Goal: Task Accomplishment & Management: Manage account settings

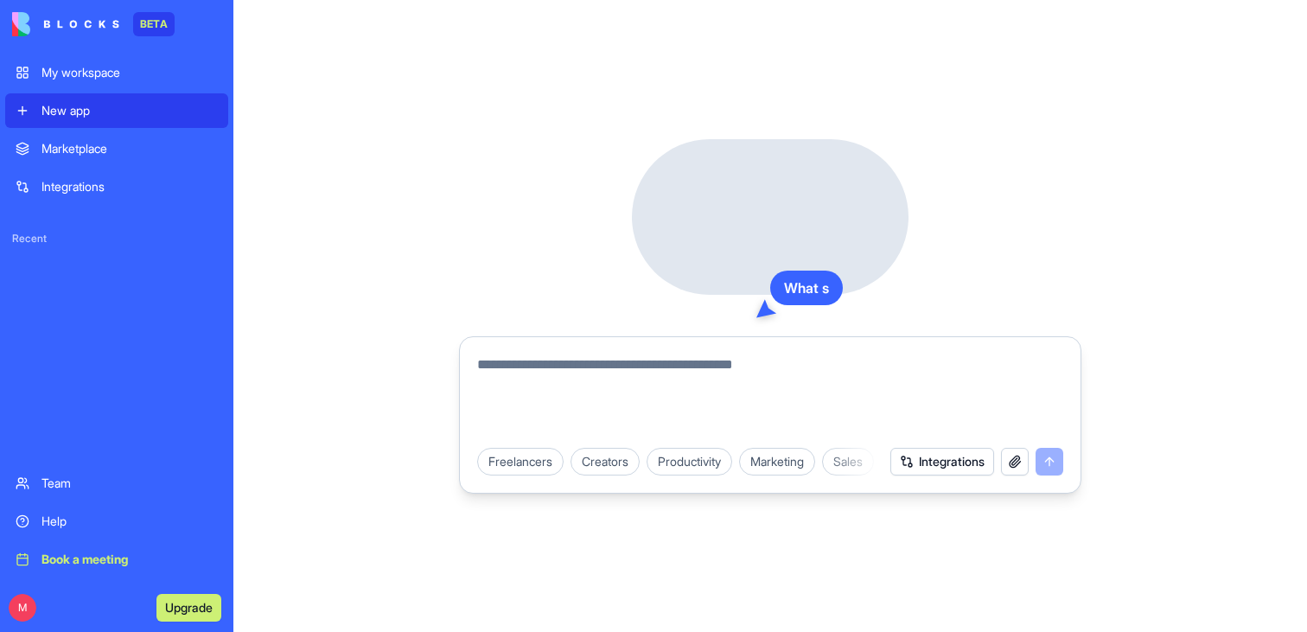
click at [562, 374] on textarea at bounding box center [770, 395] width 586 height 83
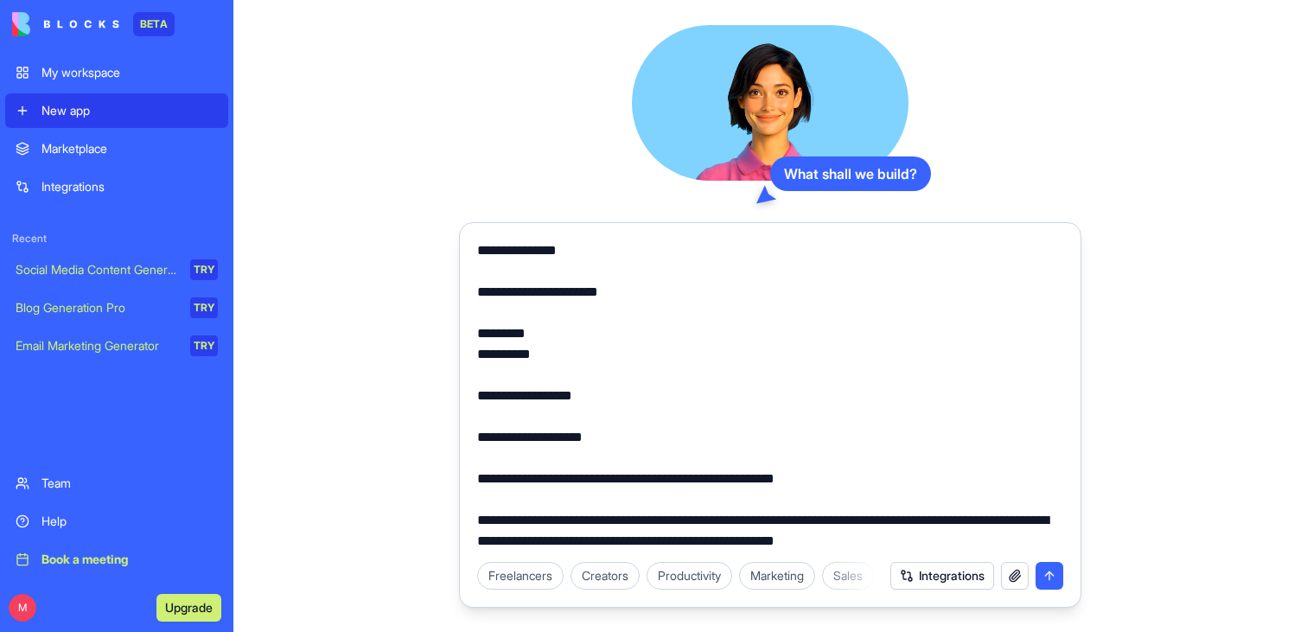
click at [809, 471] on textarea at bounding box center [770, 395] width 586 height 311
paste textarea "**********"
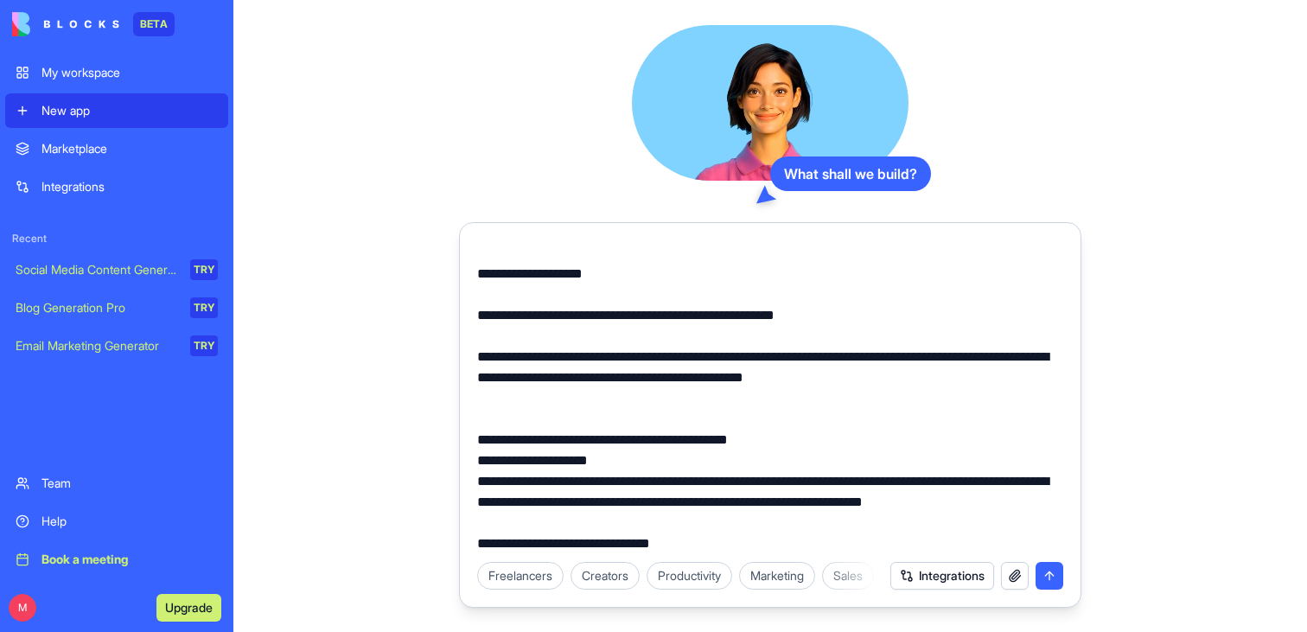
scroll to position [6948, 0]
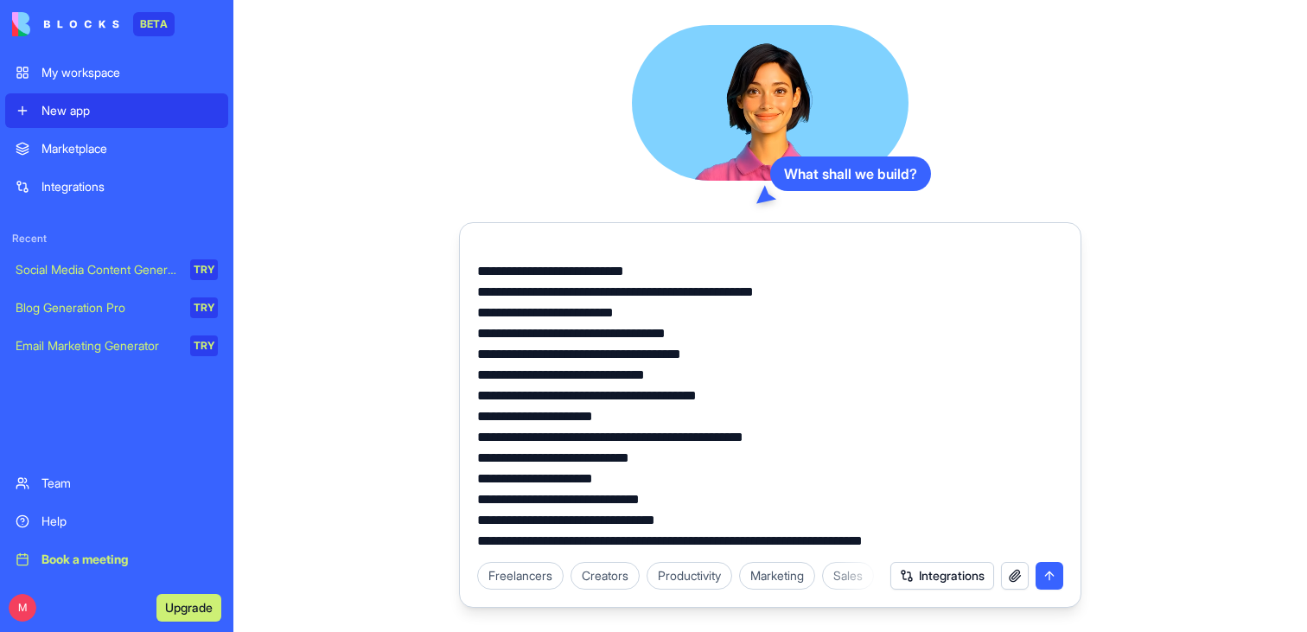
type textarea "**********"
click at [1036, 569] on button "submit" at bounding box center [1050, 576] width 28 height 28
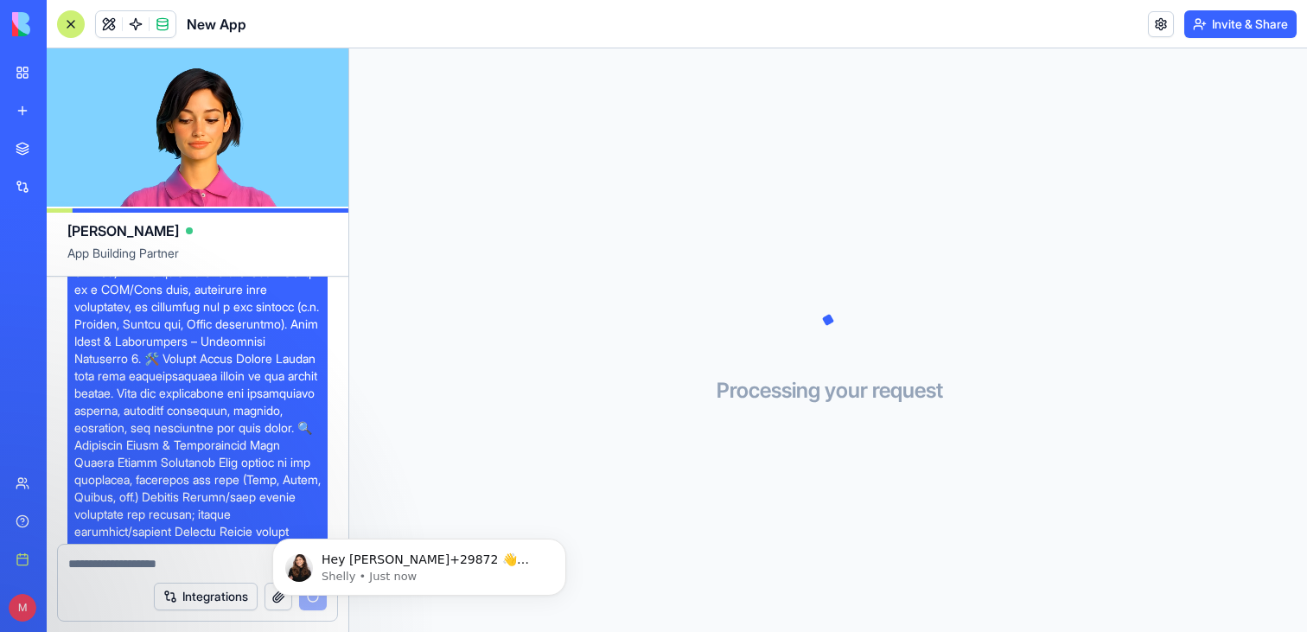
scroll to position [1623, 0]
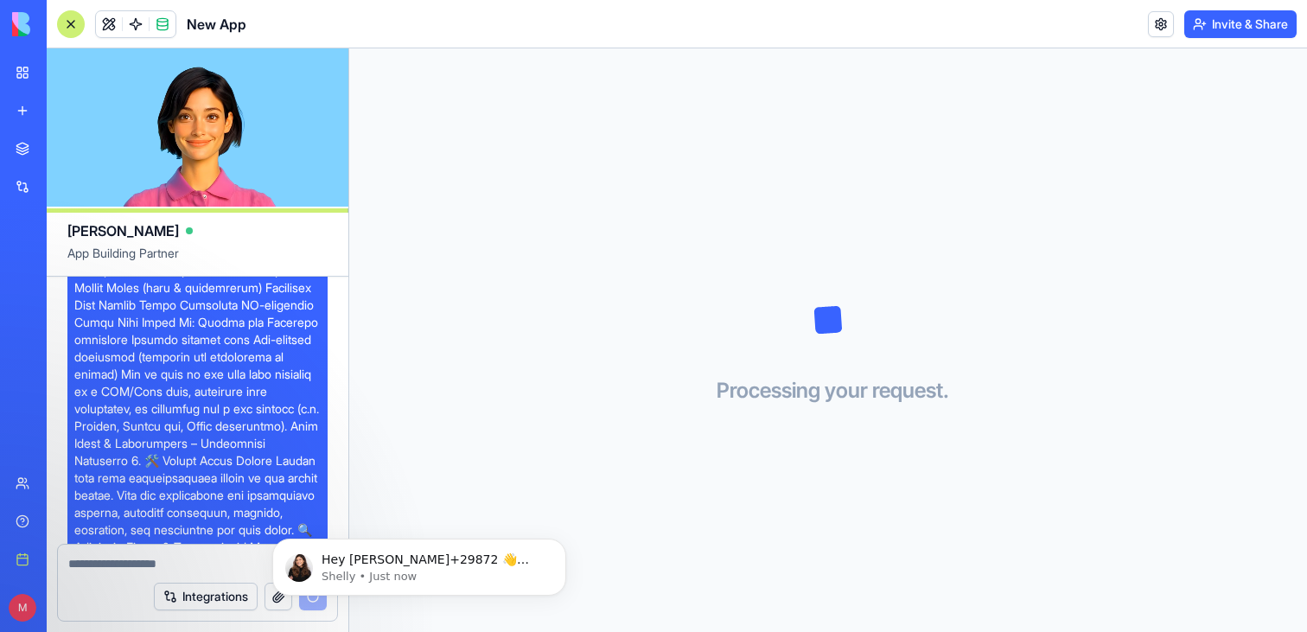
click at [170, 380] on span at bounding box center [197, 417] width 246 height 3492
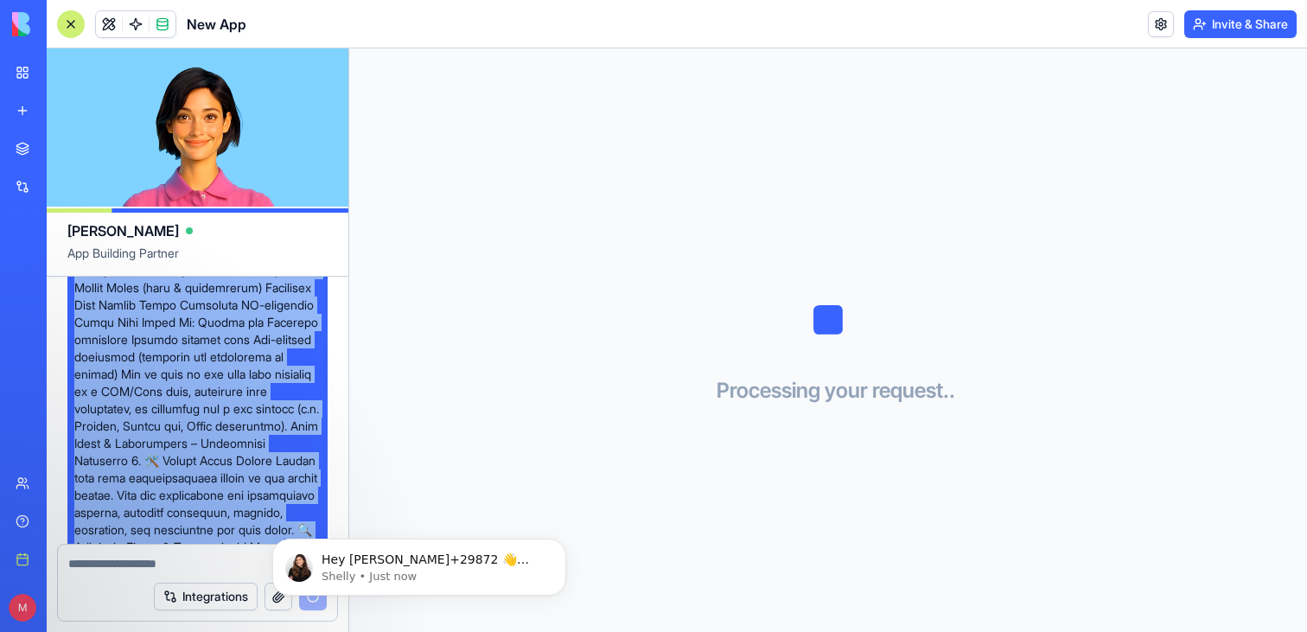
click at [170, 380] on span at bounding box center [197, 417] width 246 height 3492
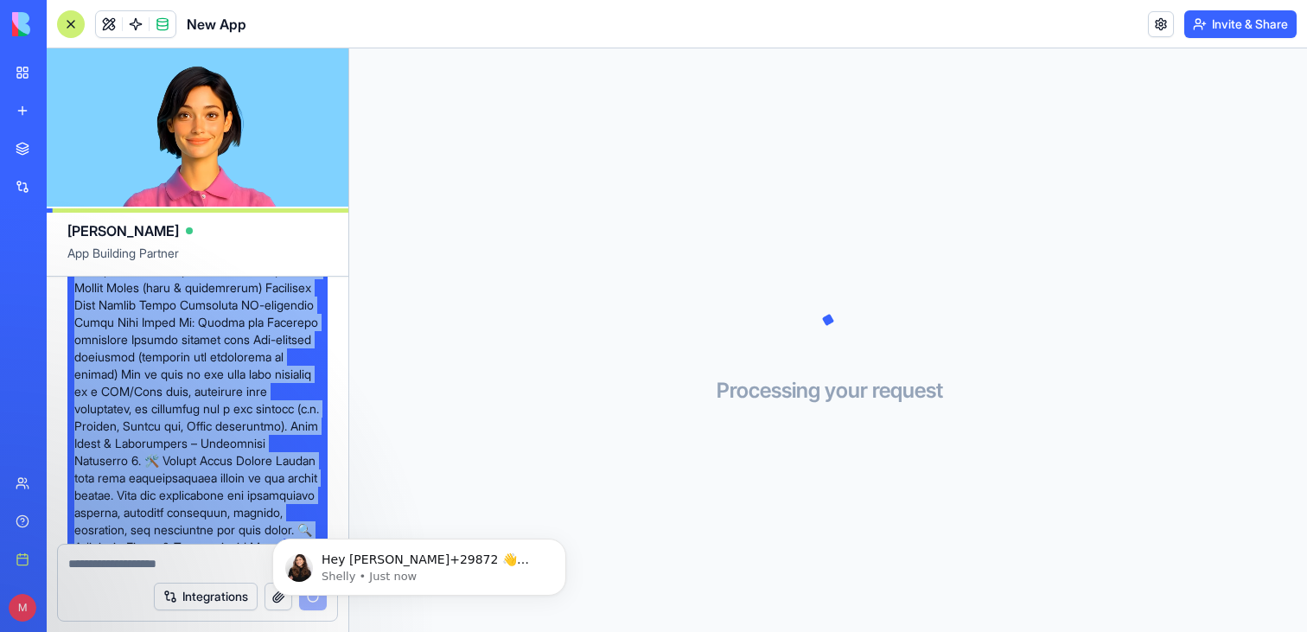
copy span "📘 Full System Specification – GTM Training Program Platform 🏢 1. COMPANIES Page…"
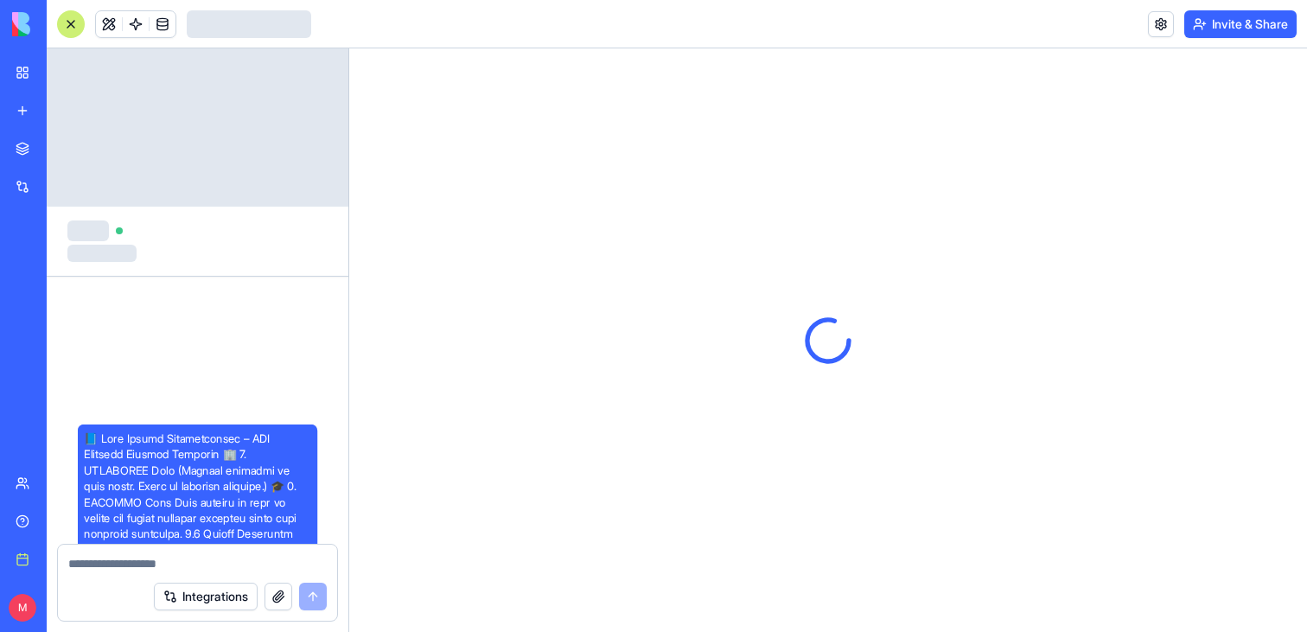
scroll to position [3740, 0]
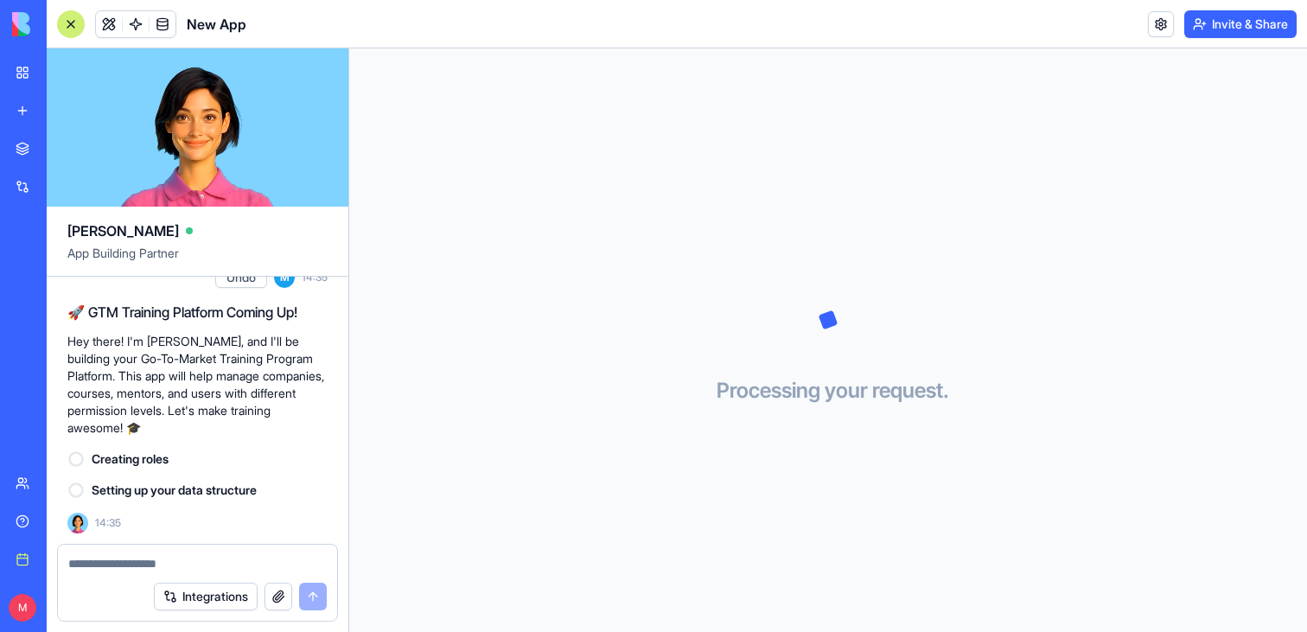
click at [64, 113] on div "New app" at bounding box center [52, 110] width 22 height 17
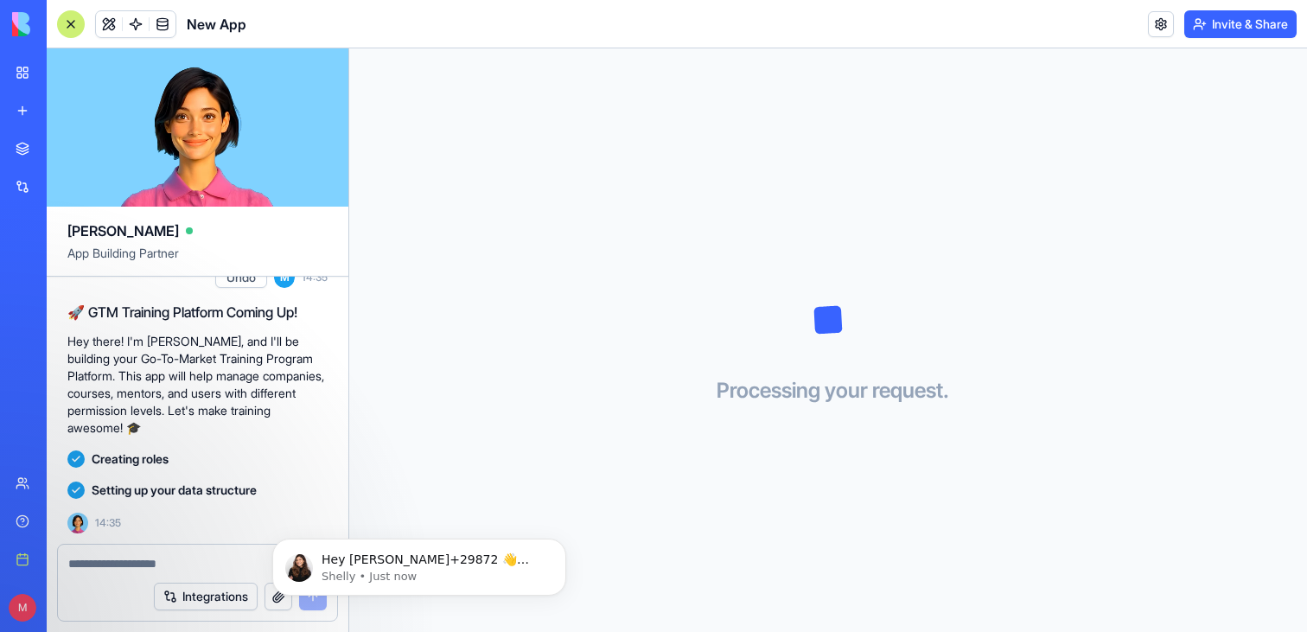
scroll to position [0, 0]
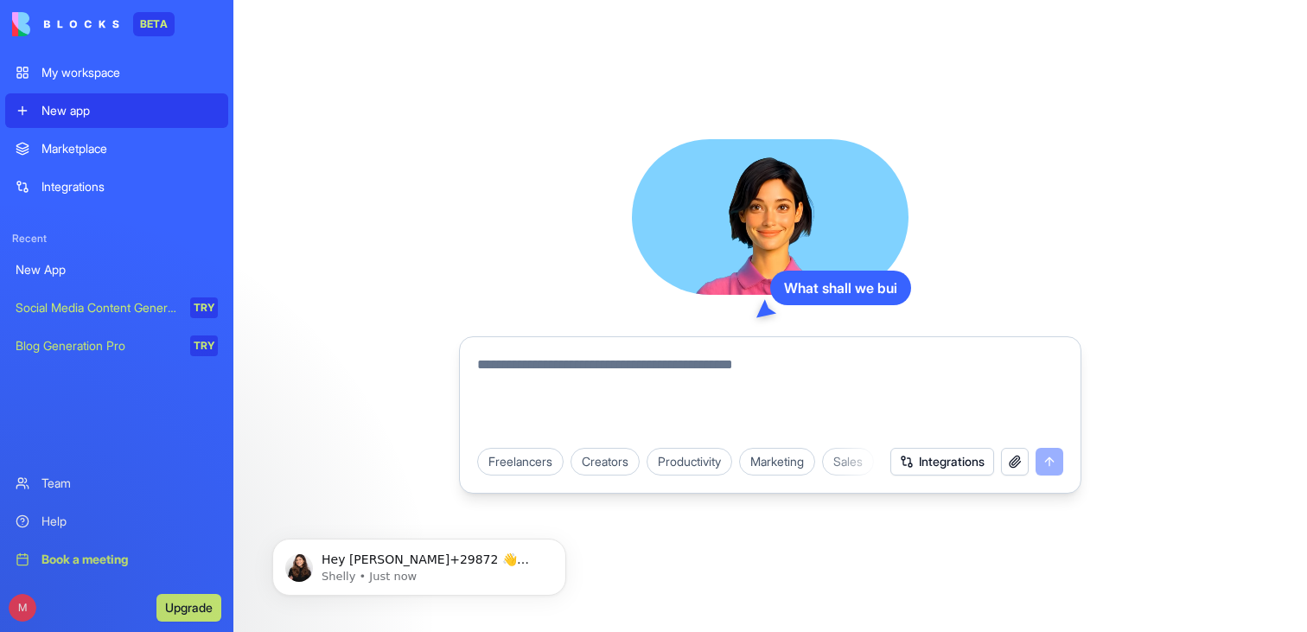
click at [647, 377] on textarea at bounding box center [770, 395] width 586 height 83
paste textarea "**********"
type textarea "**********"
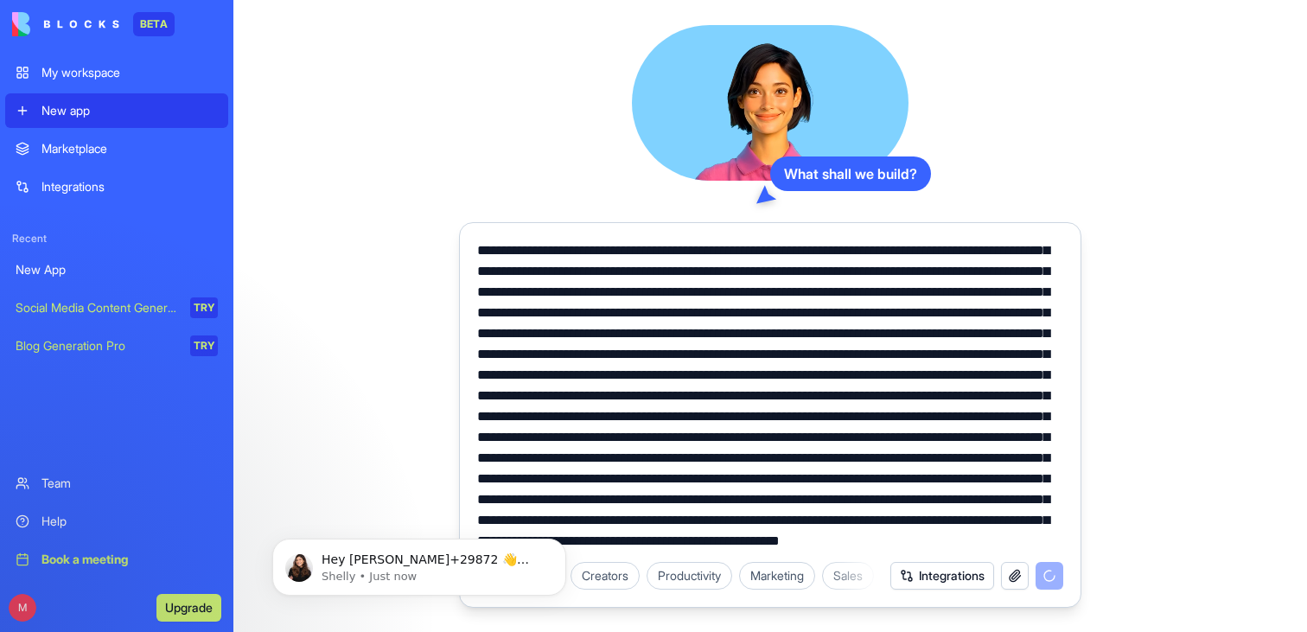
scroll to position [1222, 0]
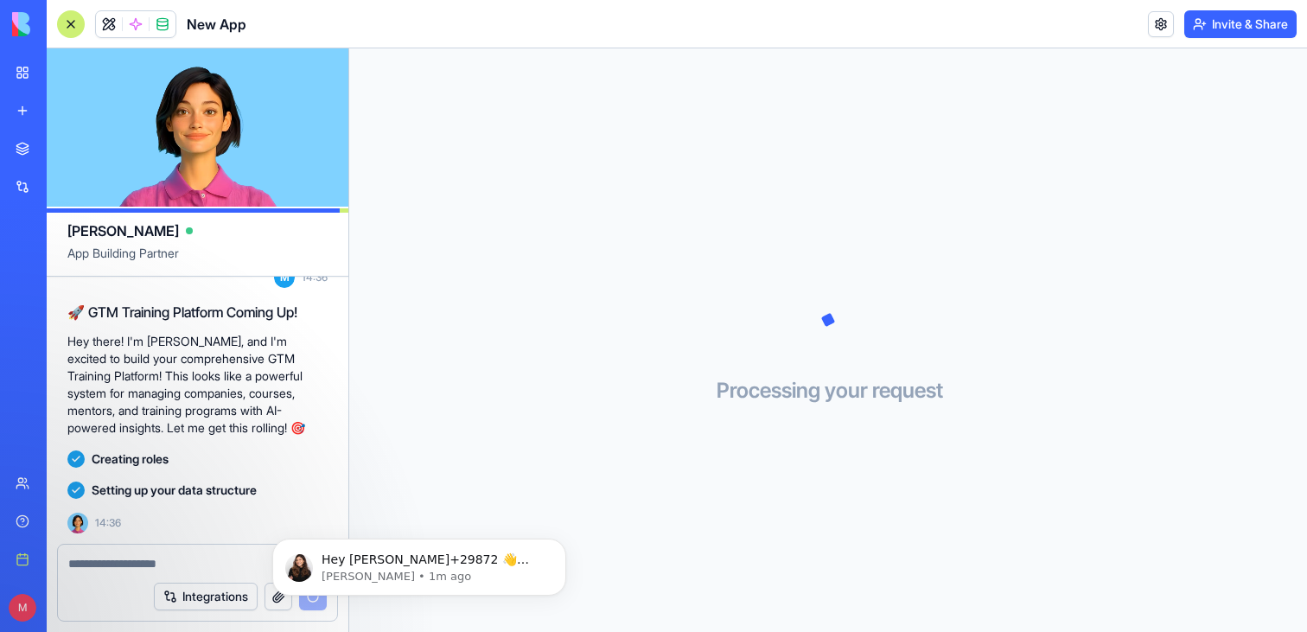
scroll to position [3771, 0]
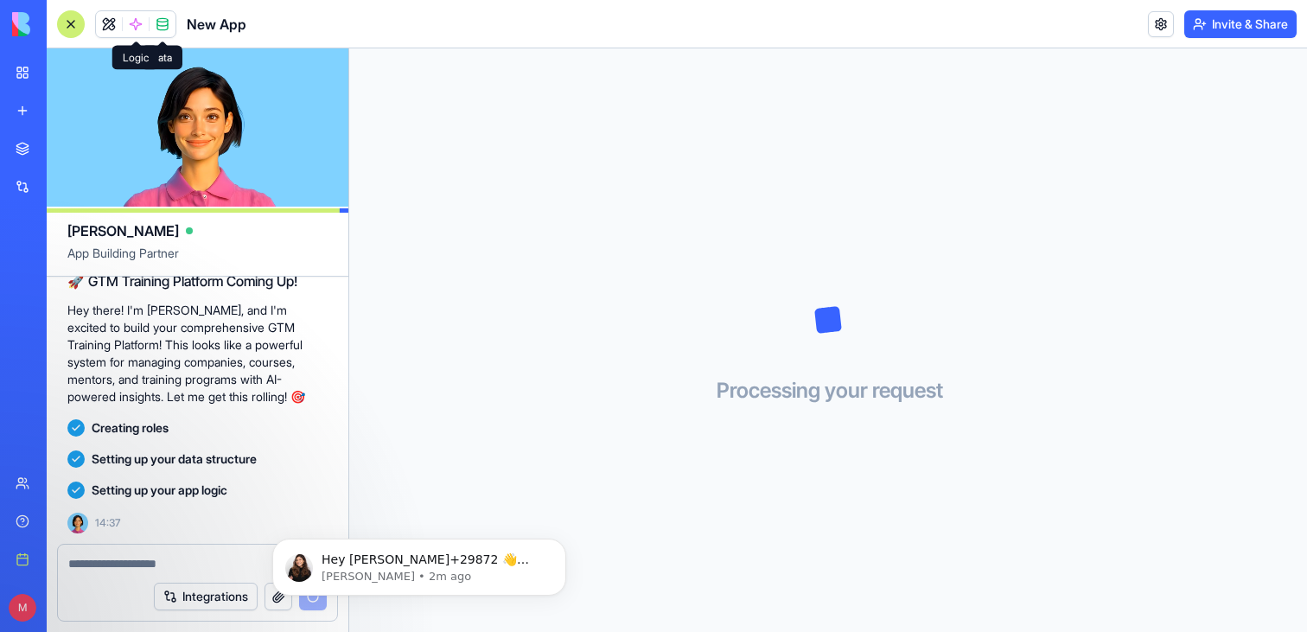
click at [135, 21] on span at bounding box center [136, 24] width 48 height 48
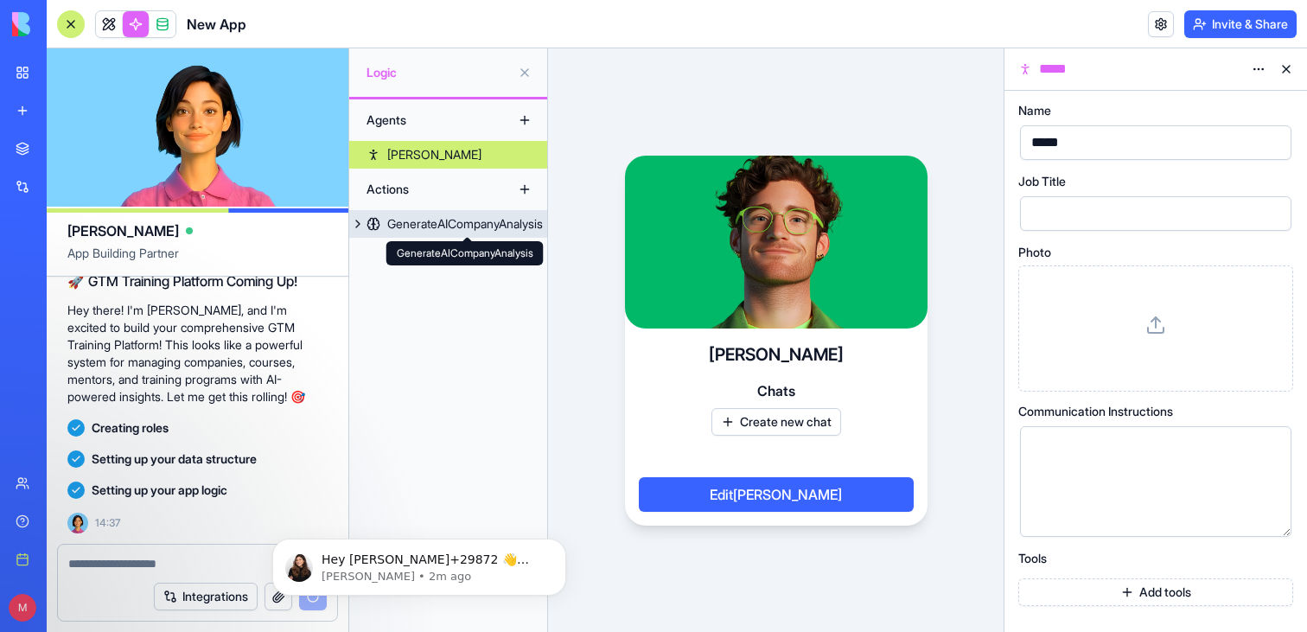
click at [456, 234] on link "GenerateAICompanyAnalysis" at bounding box center [448, 224] width 198 height 28
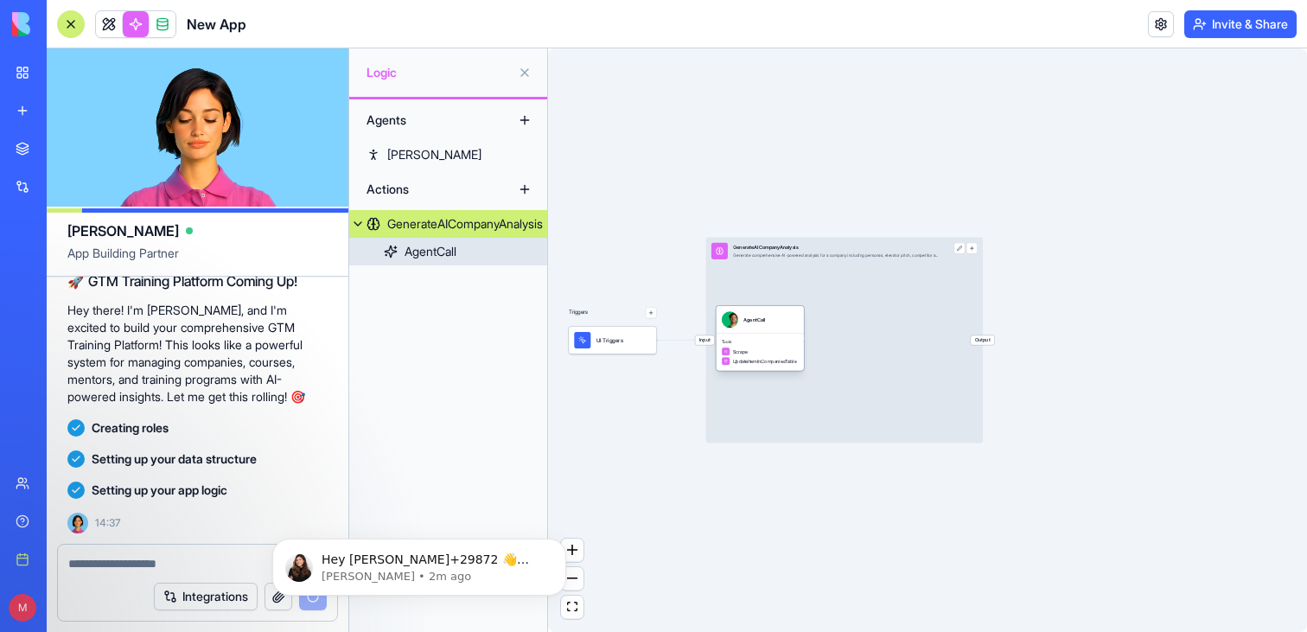
click at [784, 334] on div "Tools Scrape UpdateItemInCompaniesTable" at bounding box center [760, 352] width 88 height 37
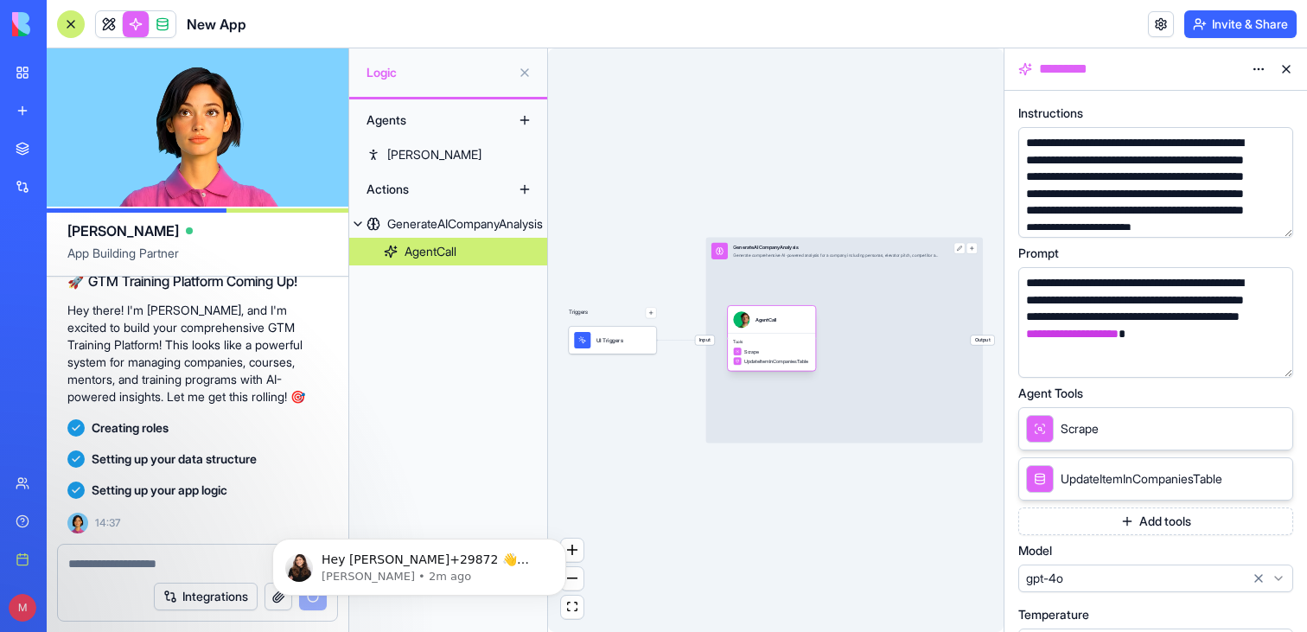
drag, startPoint x: 784, startPoint y: 334, endPoint x: 811, endPoint y: 334, distance: 26.8
click at [811, 334] on div "Tools Scrape UpdateItemInCompaniesTable" at bounding box center [772, 352] width 88 height 37
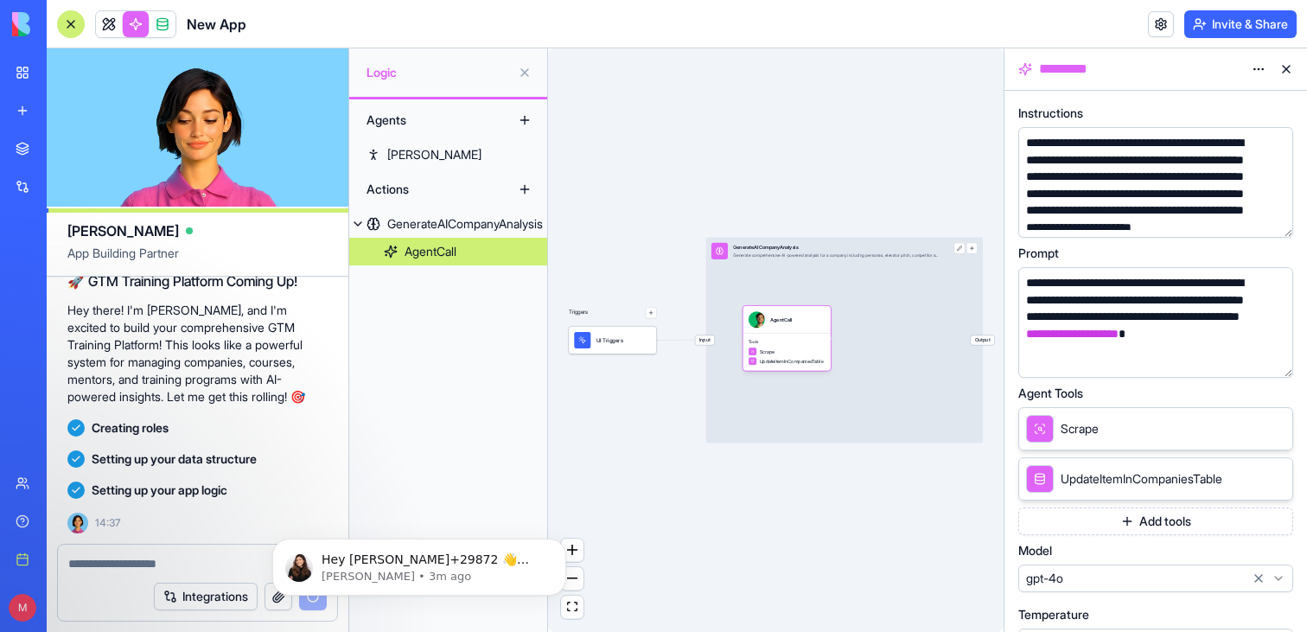
click at [1291, 67] on button at bounding box center [1287, 69] width 28 height 28
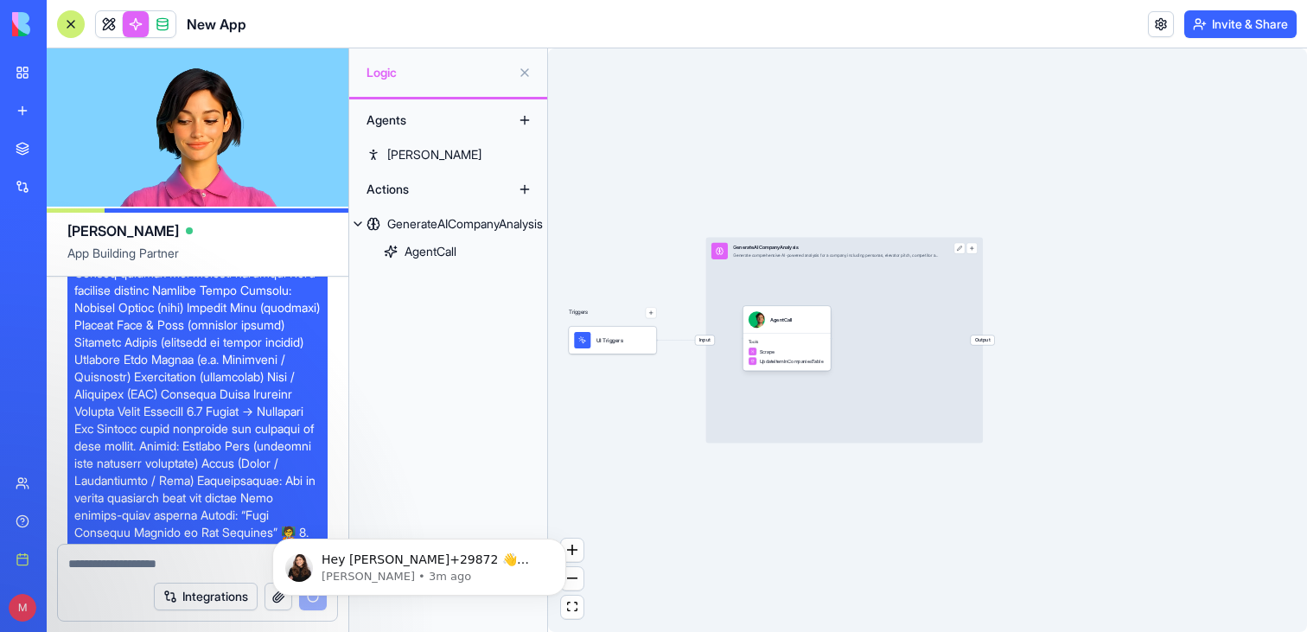
scroll to position [418, 0]
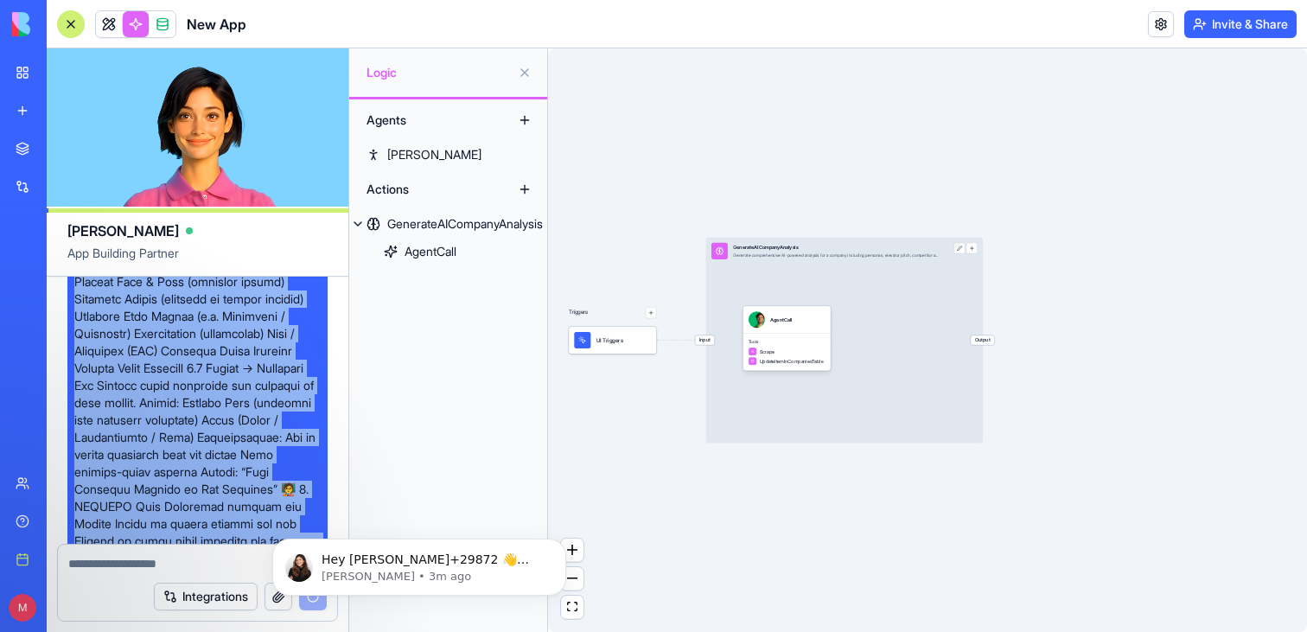
copy span "📘 Lore Ipsumd Sitametconsec – ADI Elitsedd Eiusmod Temporin 🏢 4. UTLABOREE Dolo…"
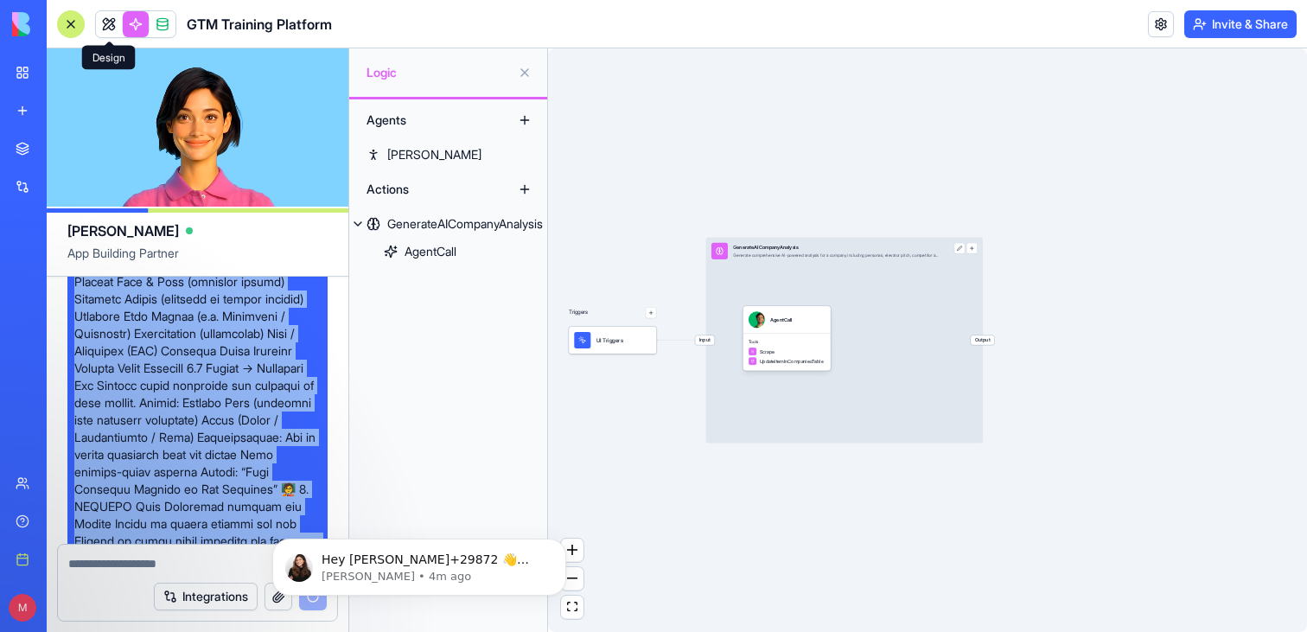
scroll to position [3802, 0]
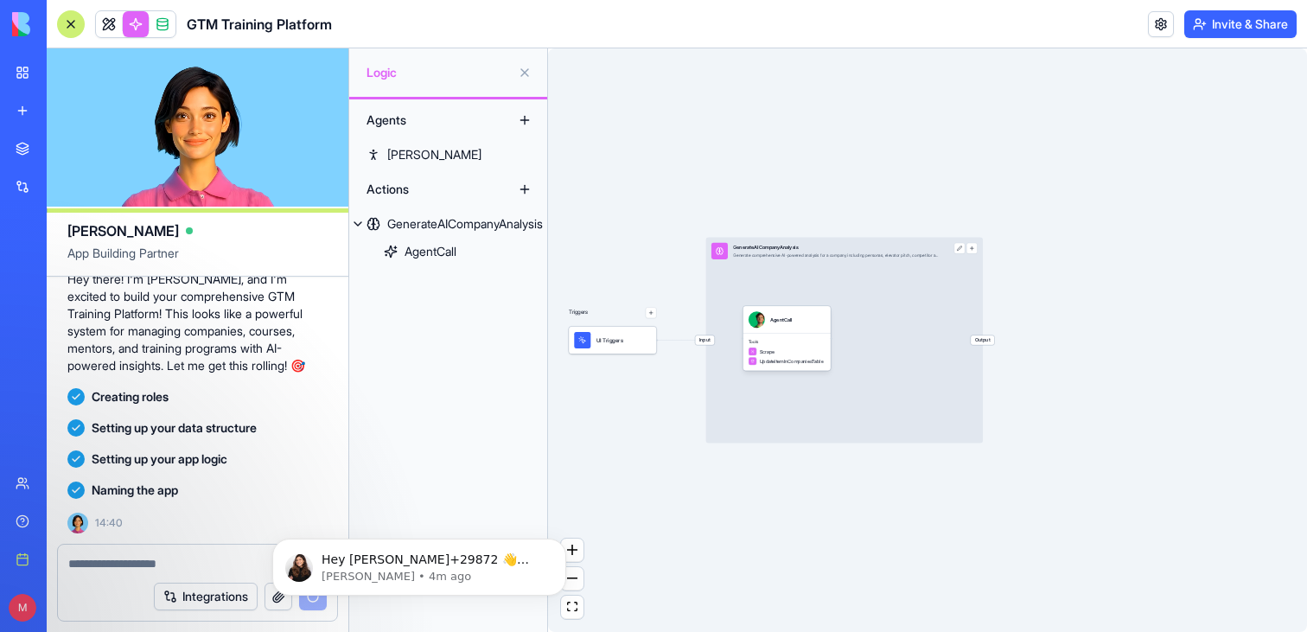
click at [485, 472] on div "Hey [PERSON_NAME]+29872 👋 Welcome to Blocks 🙌 I'm here if you have any question…" at bounding box center [419, 488] width 318 height 216
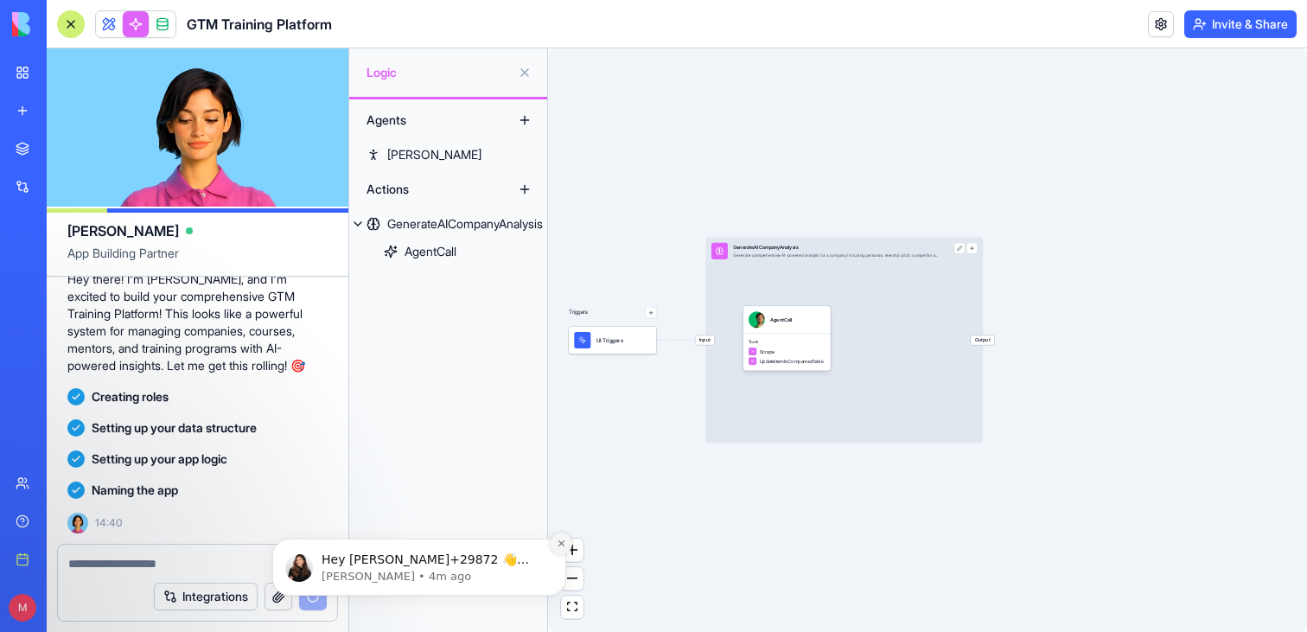
click at [559, 545] on icon "Dismiss notification" at bounding box center [561, 543] width 6 height 6
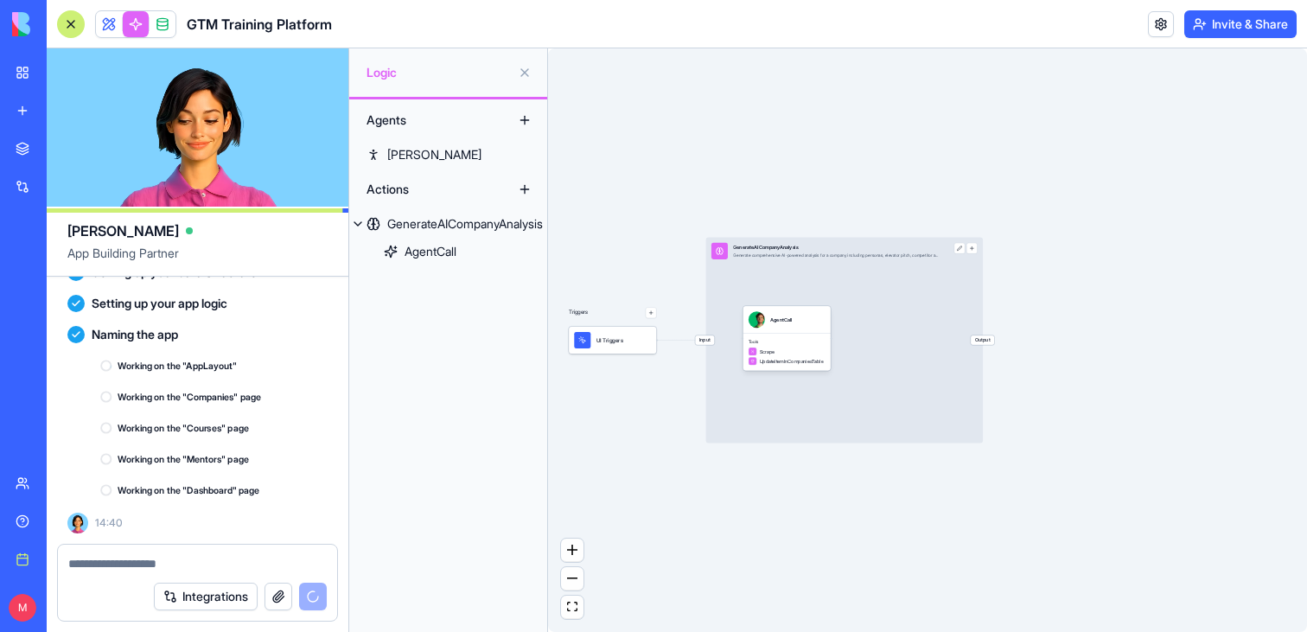
scroll to position [3958, 0]
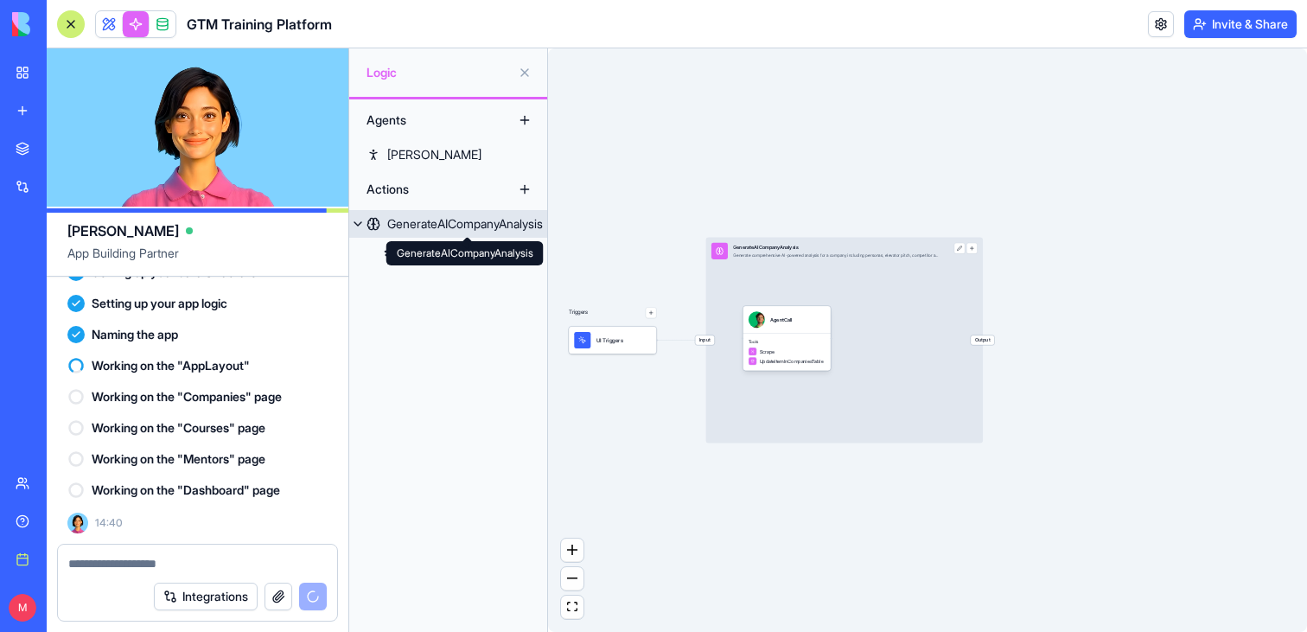
click at [424, 258] on div "GenerateAICompanyAnalysis GenerateAICompanyAnalysis" at bounding box center [464, 253] width 157 height 24
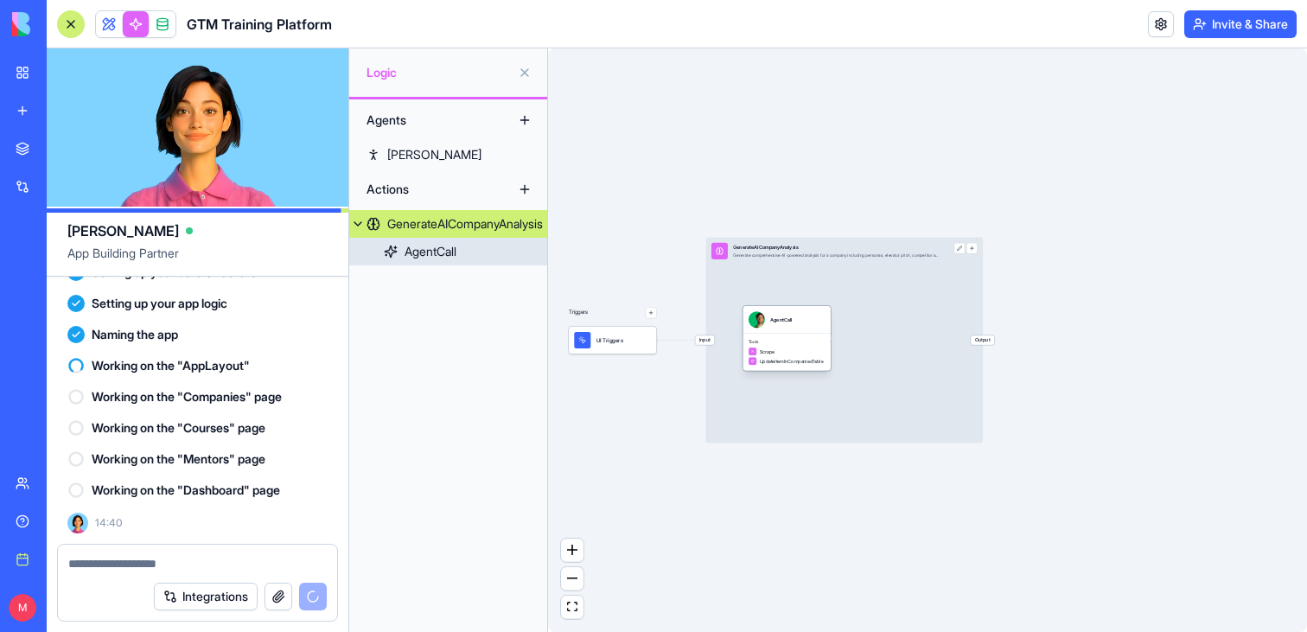
click at [436, 256] on div "AgentCall" at bounding box center [431, 251] width 52 height 17
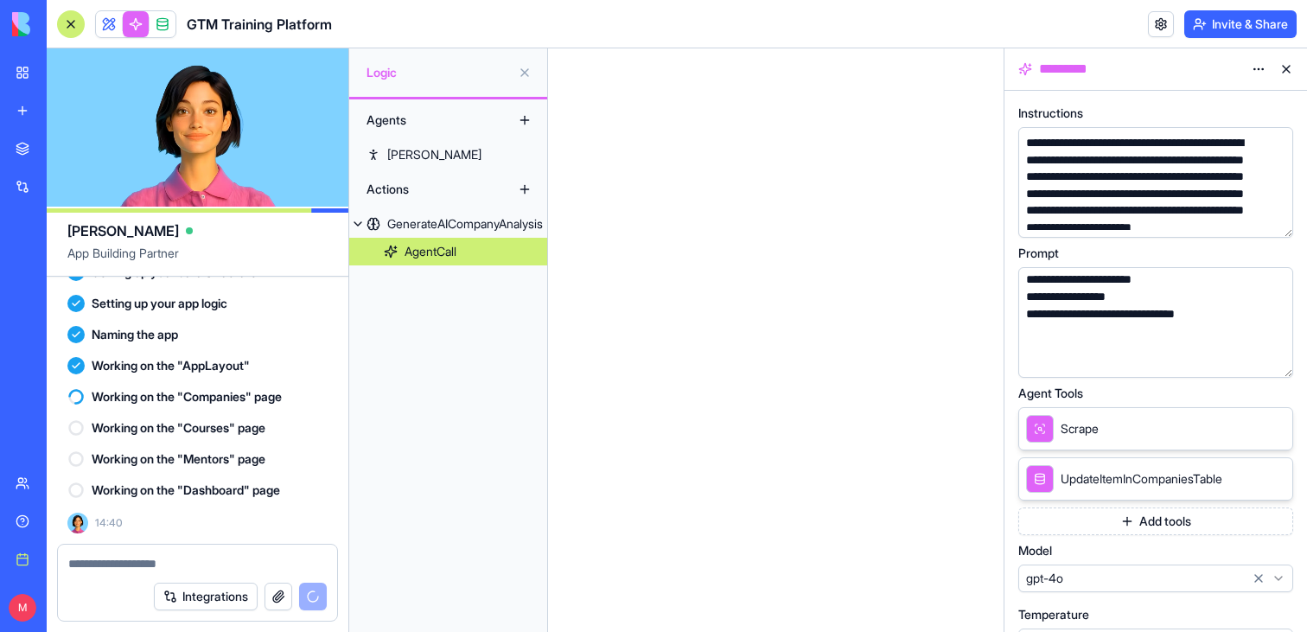
scroll to position [469, 0]
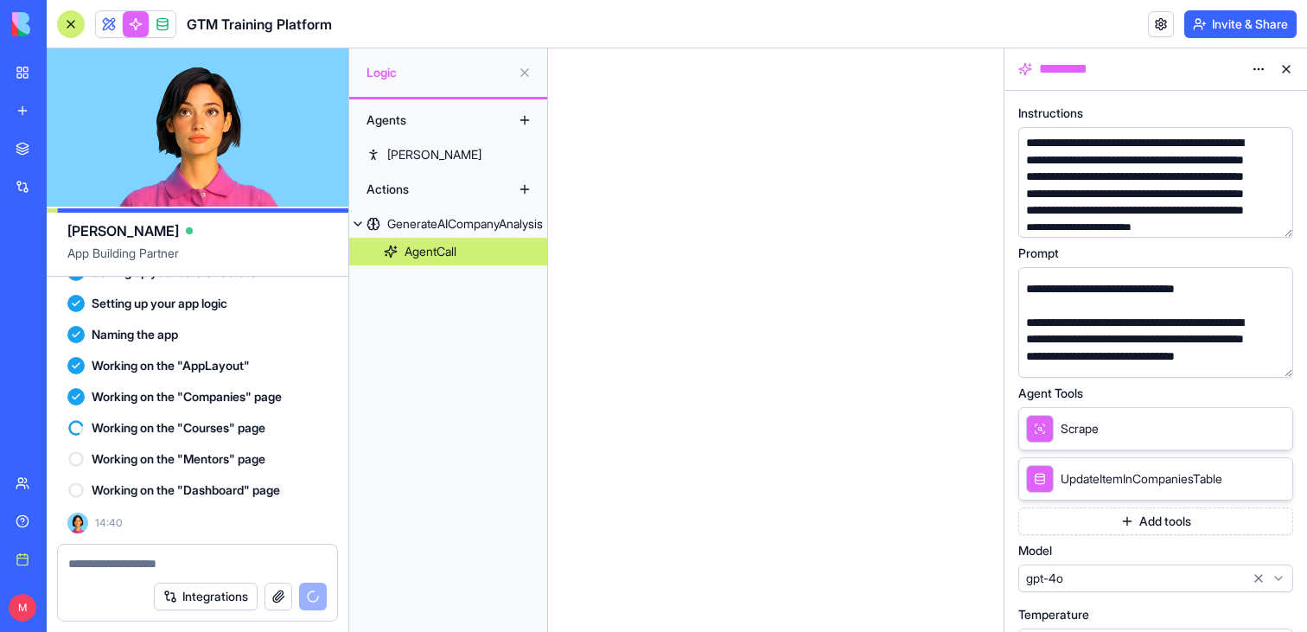
click at [23, 67] on link "My workspace" at bounding box center [39, 72] width 69 height 35
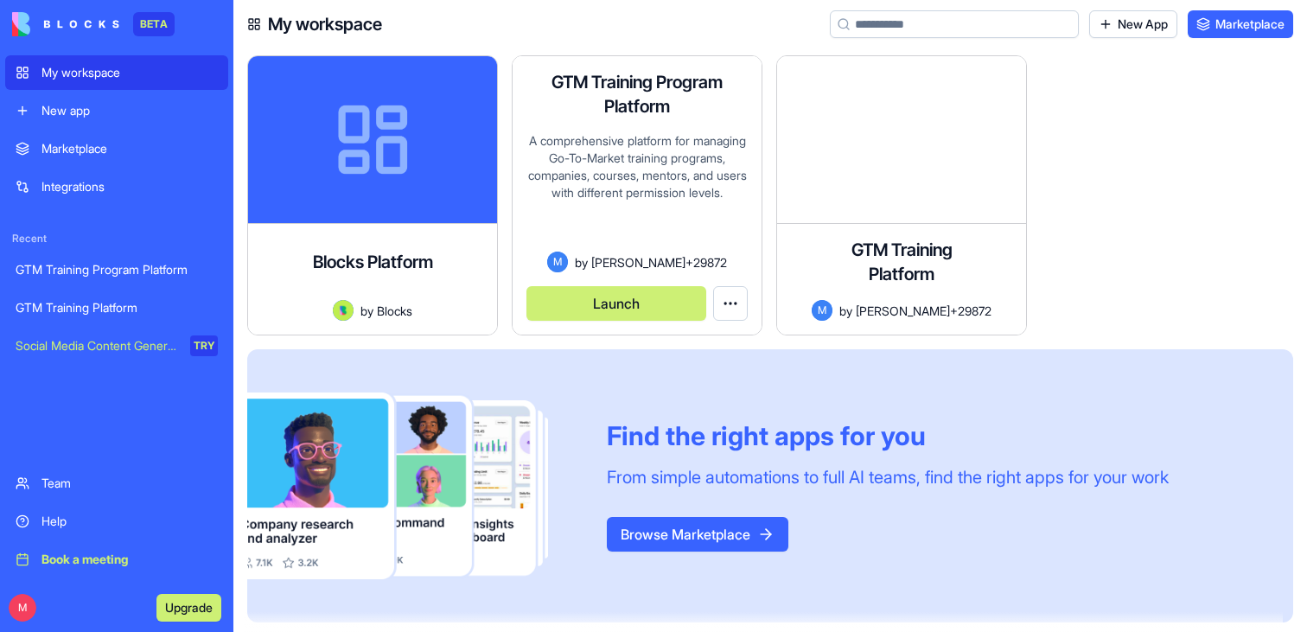
click at [669, 205] on div "A comprehensive platform for managing Go-To-Market training programs, companies…" at bounding box center [636, 191] width 221 height 119
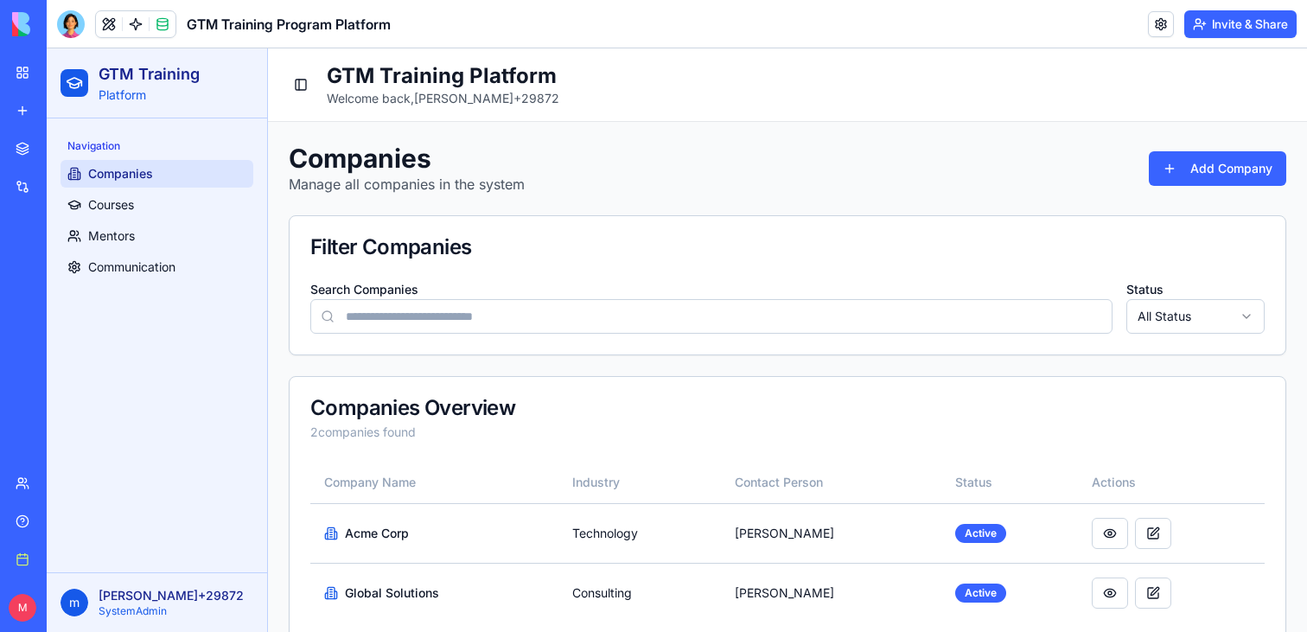
scroll to position [32, 0]
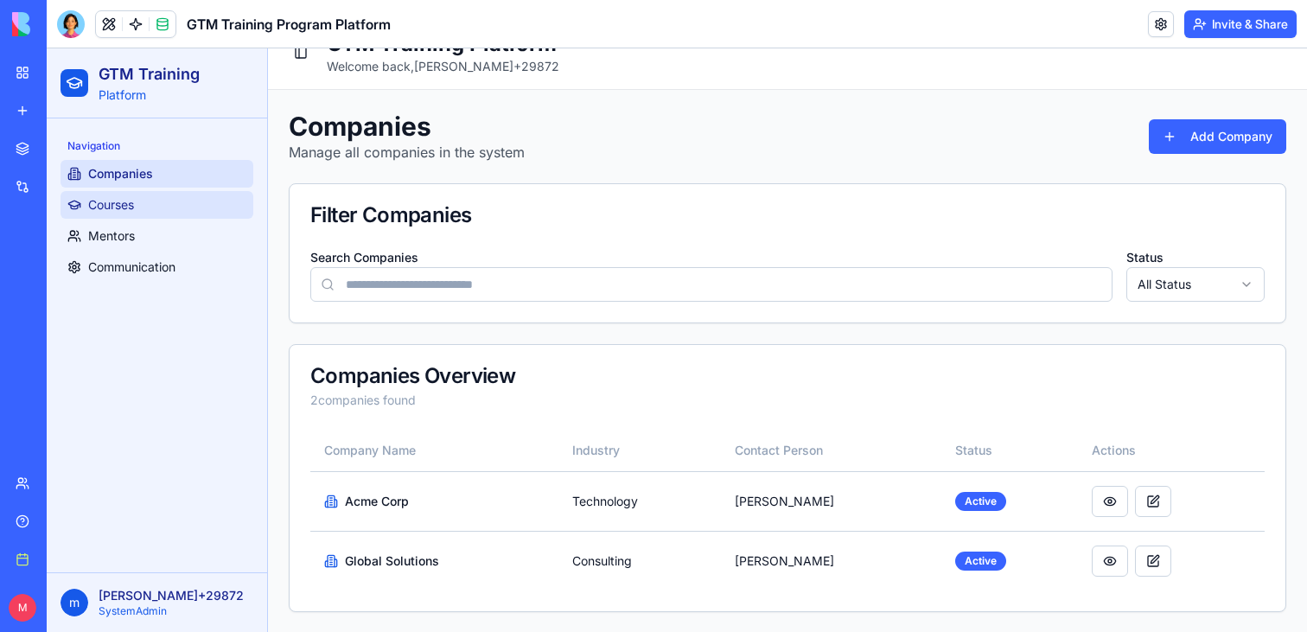
click at [124, 207] on span "Courses" at bounding box center [111, 204] width 46 height 17
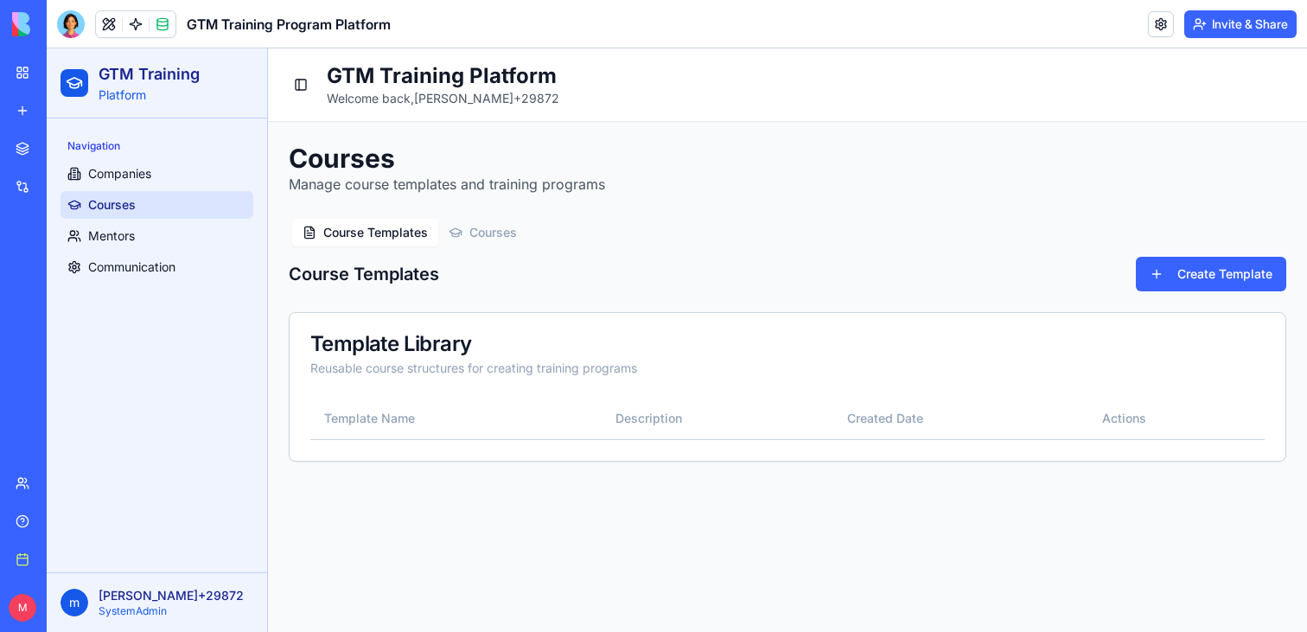
scroll to position [0, 0]
click at [123, 234] on span "Mentors" at bounding box center [111, 235] width 47 height 17
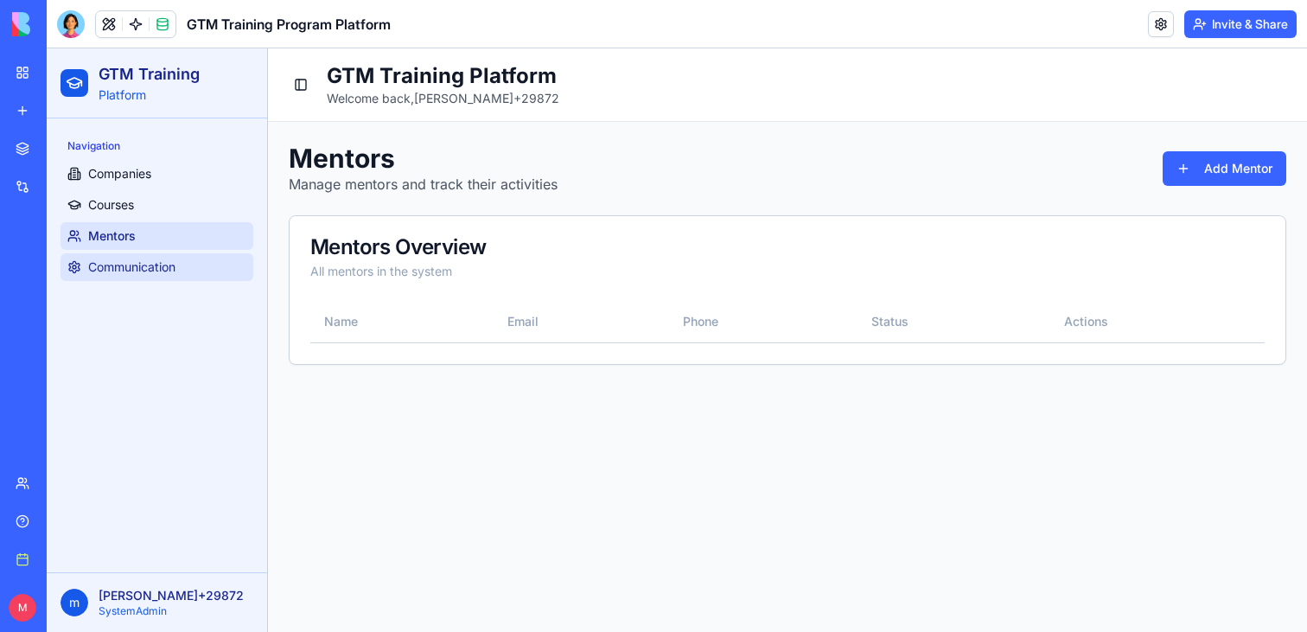
click at [118, 265] on span "Communication" at bounding box center [131, 266] width 87 height 17
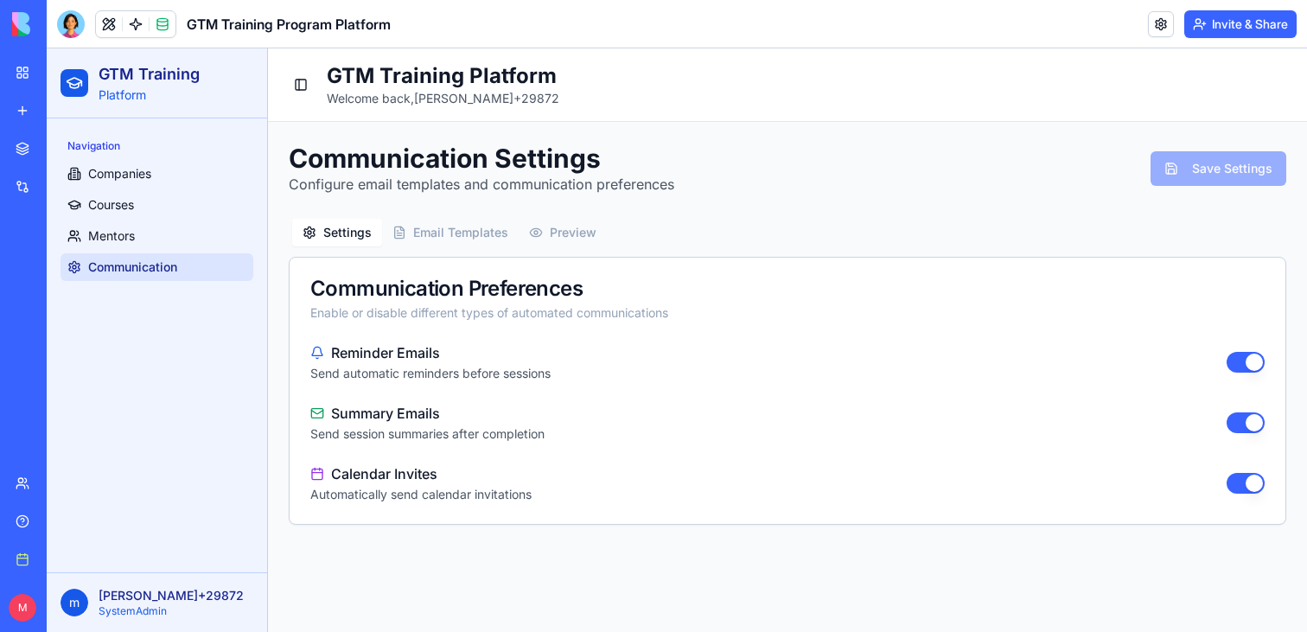
click at [21, 72] on link "My workspace" at bounding box center [39, 72] width 69 height 35
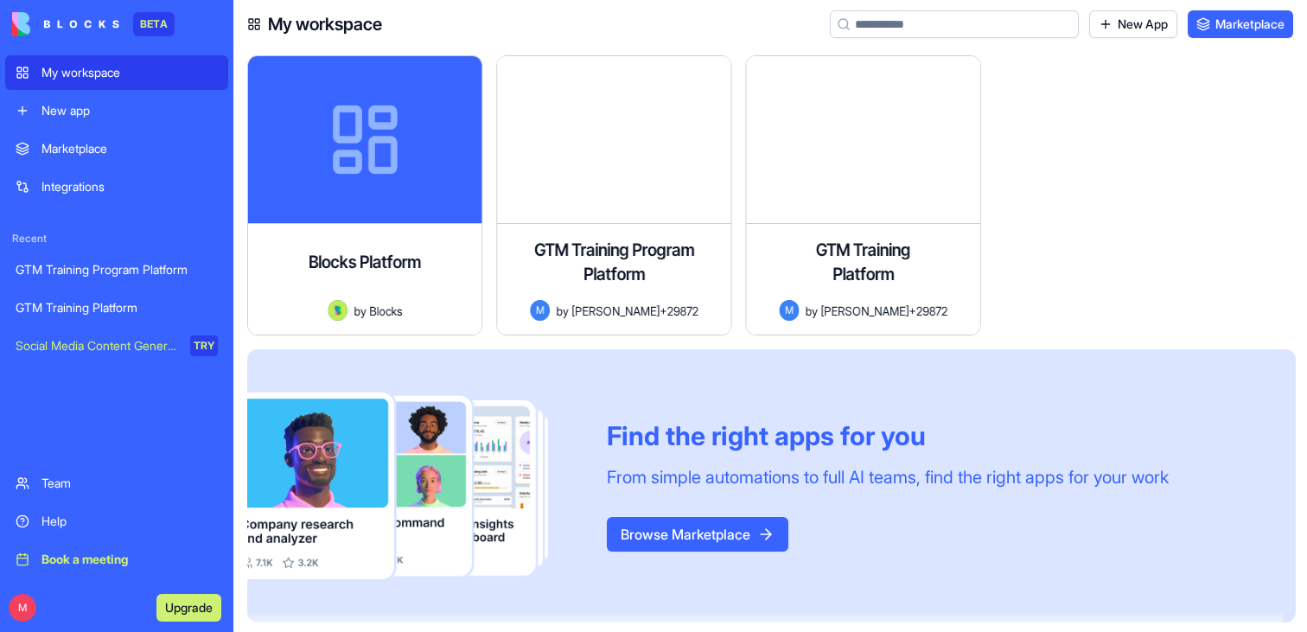
click at [19, 80] on link "My workspace" at bounding box center [116, 72] width 223 height 35
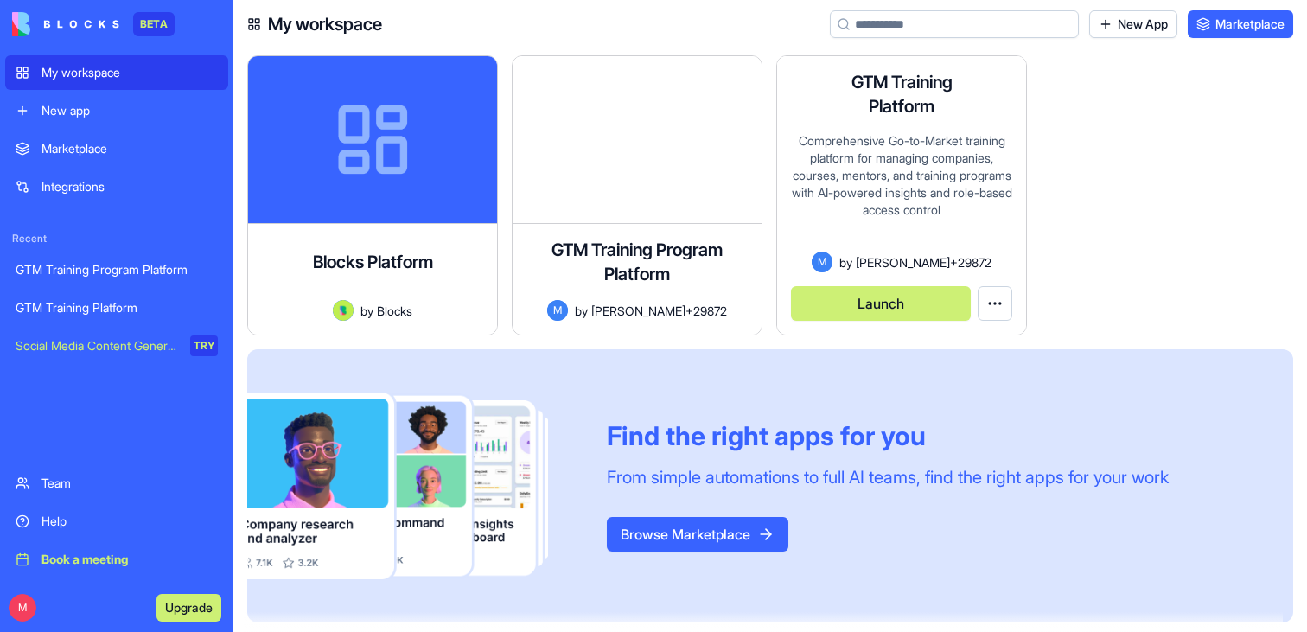
click at [870, 290] on button "Launch" at bounding box center [881, 303] width 180 height 35
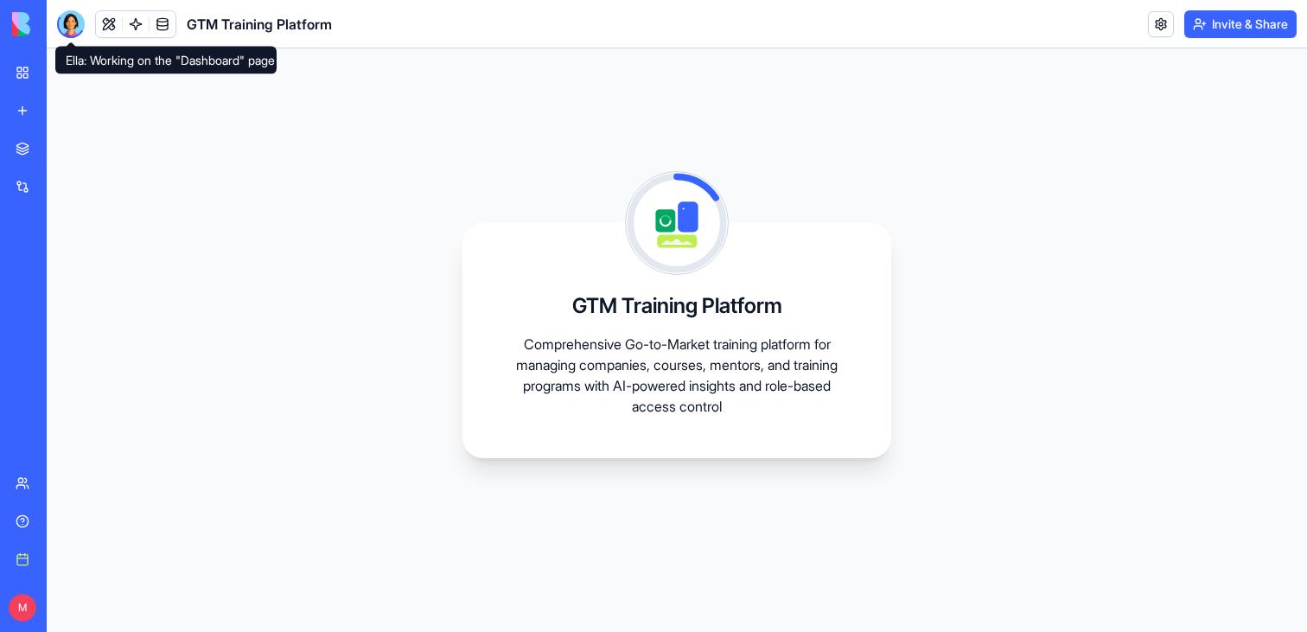
click at [67, 24] on div at bounding box center [71, 24] width 28 height 28
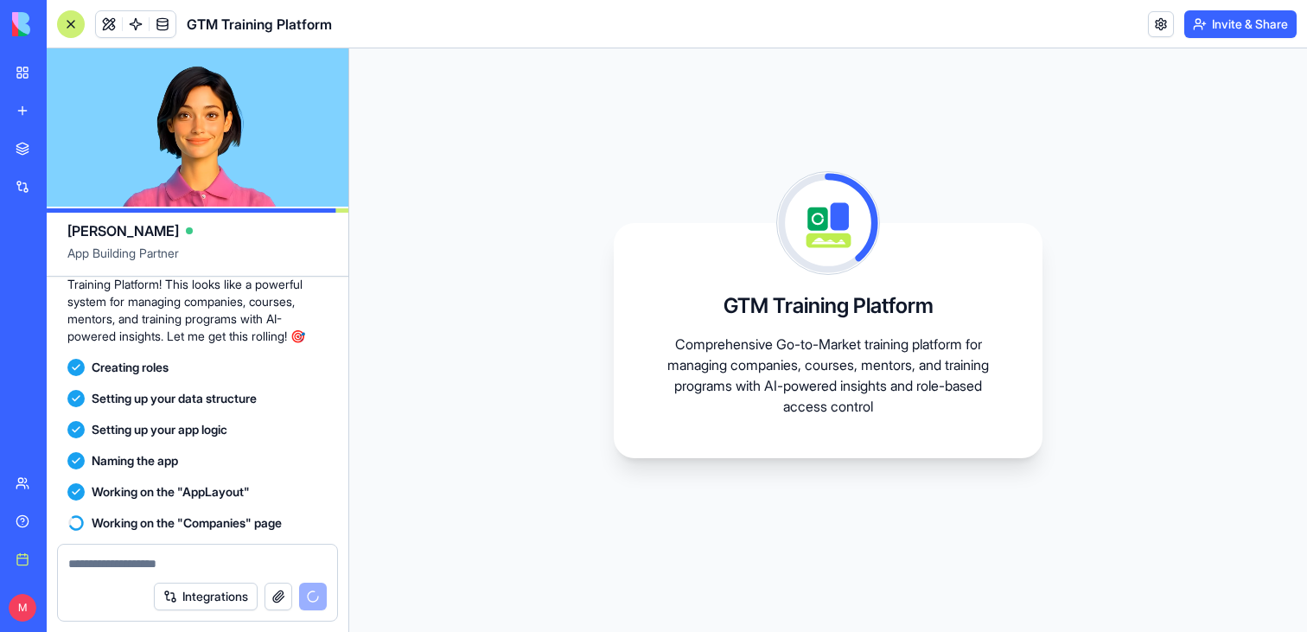
scroll to position [3607, 0]
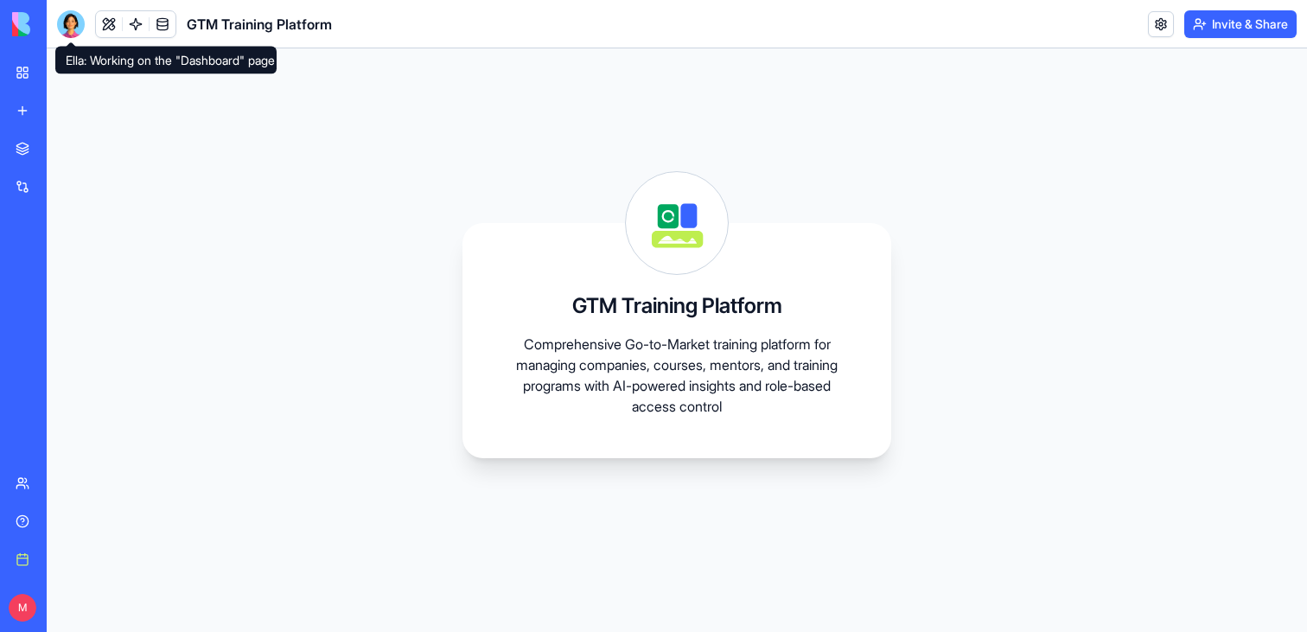
click at [69, 20] on div at bounding box center [71, 24] width 28 height 28
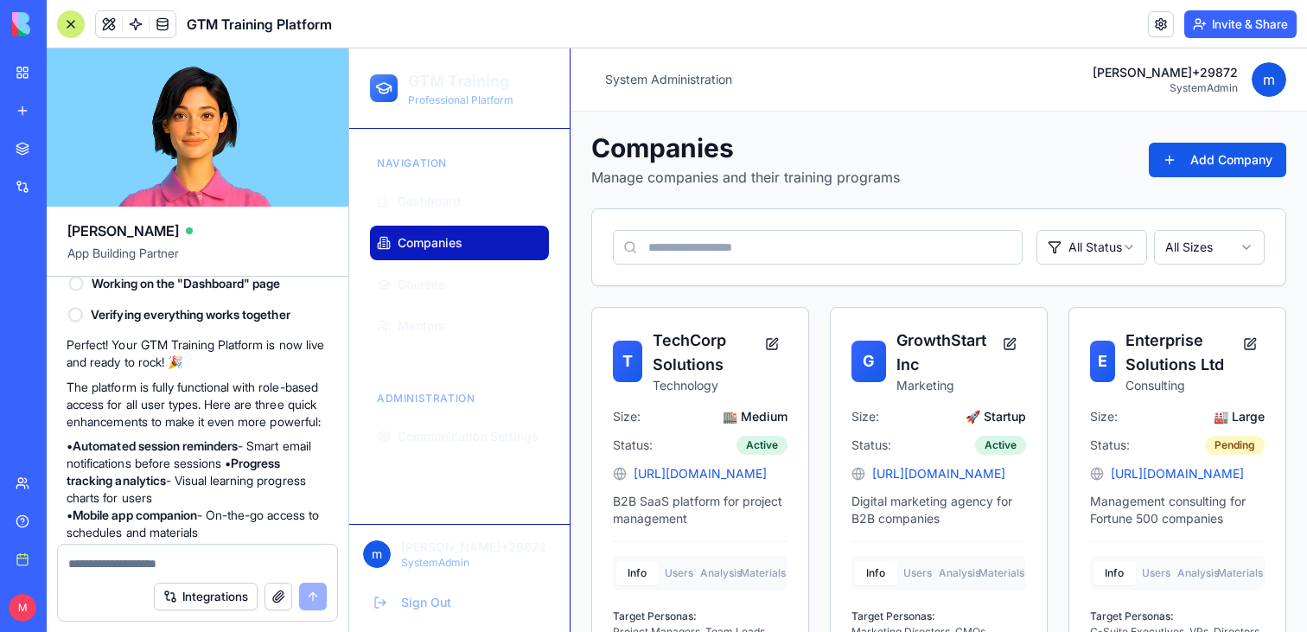
scroll to position [4283, 0]
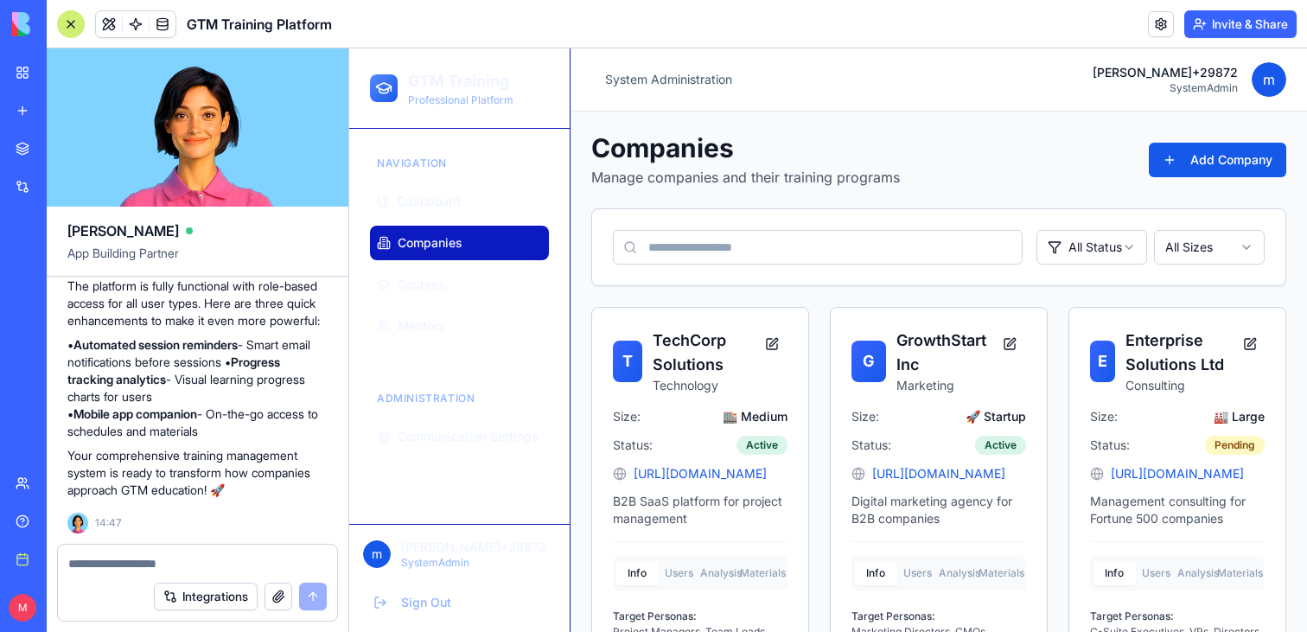
click at [153, 570] on textarea at bounding box center [197, 563] width 258 height 17
type textarea "**********"
paste textarea
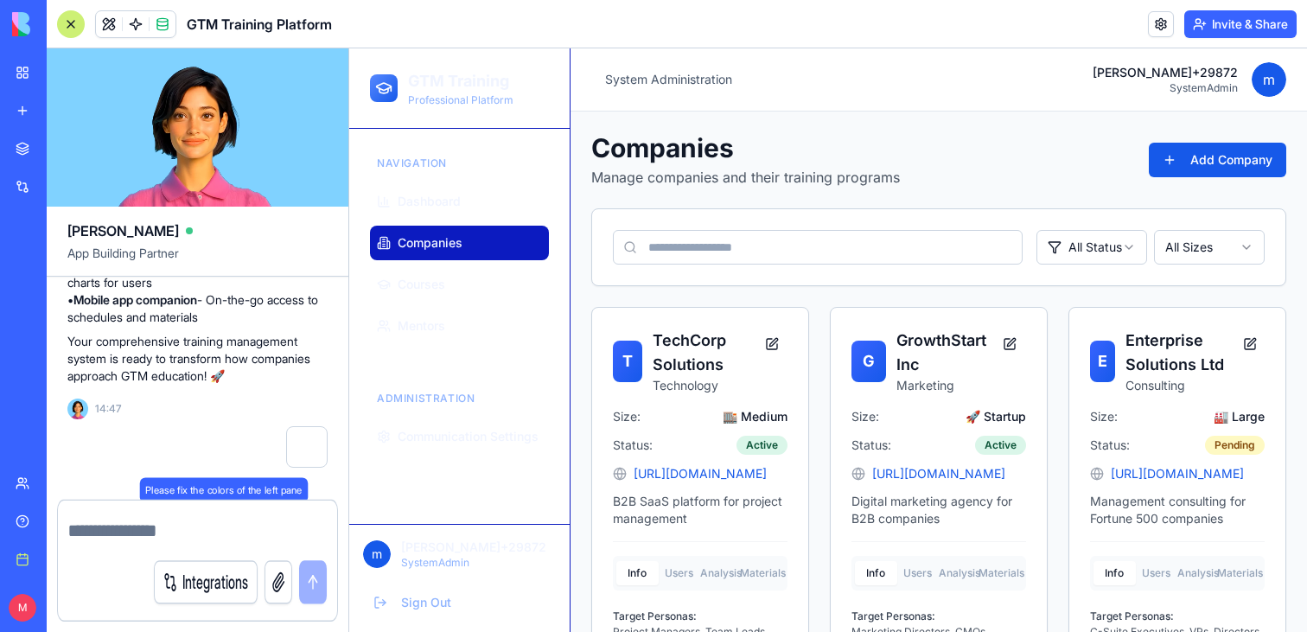
scroll to position [4397, 0]
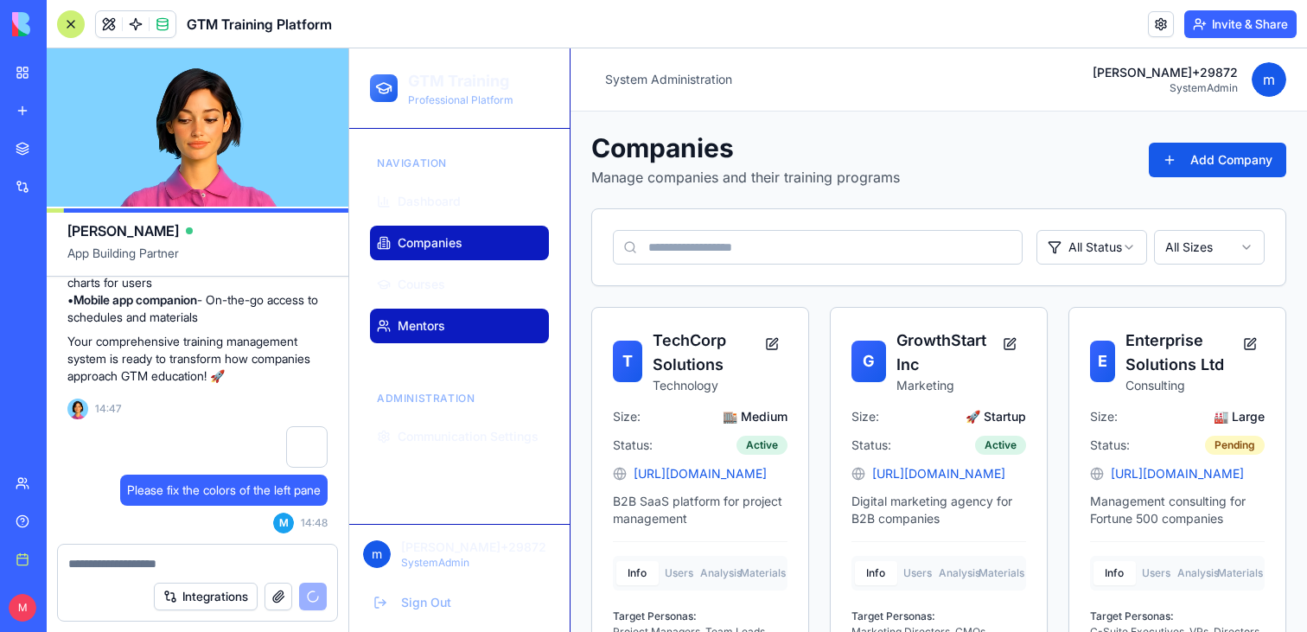
click at [433, 322] on span "Mentors" at bounding box center [422, 325] width 48 height 17
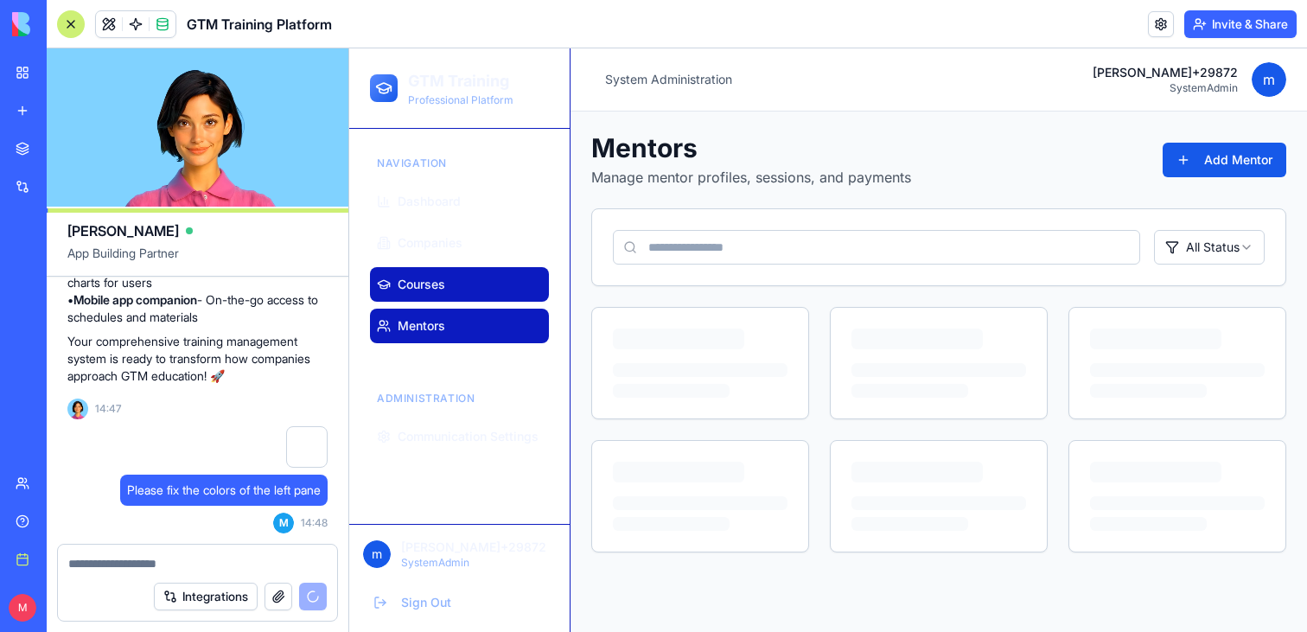
click at [450, 280] on link "Courses" at bounding box center [459, 284] width 179 height 35
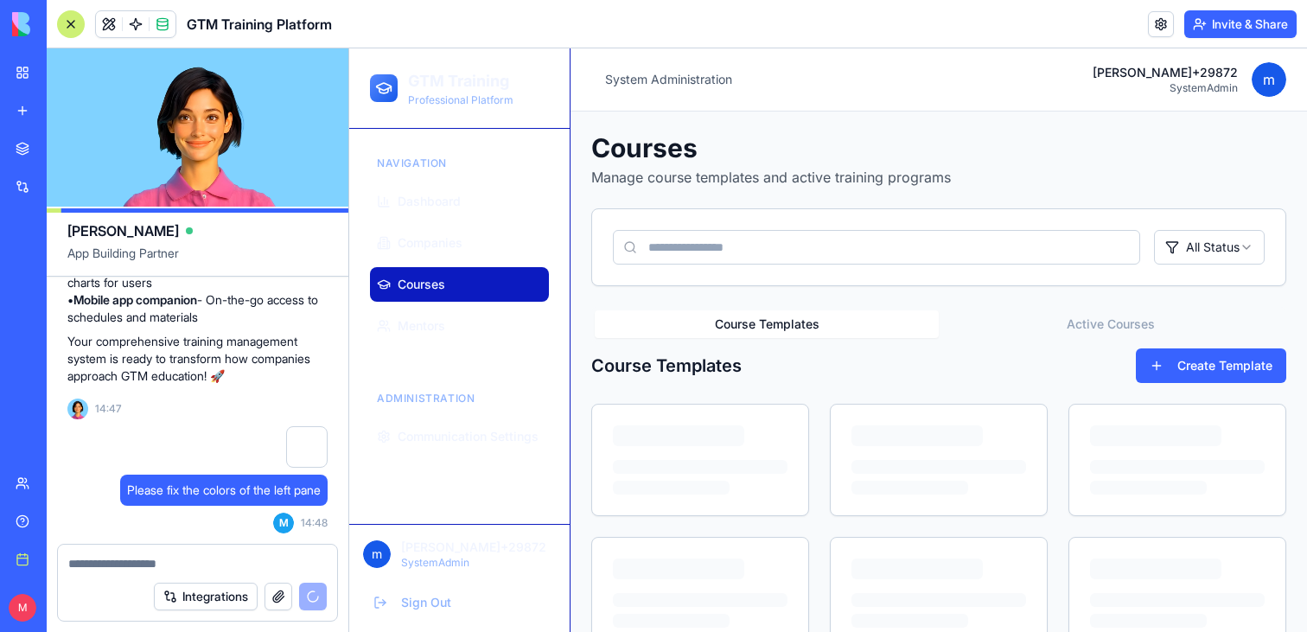
click at [67, 25] on div at bounding box center [71, 24] width 28 height 28
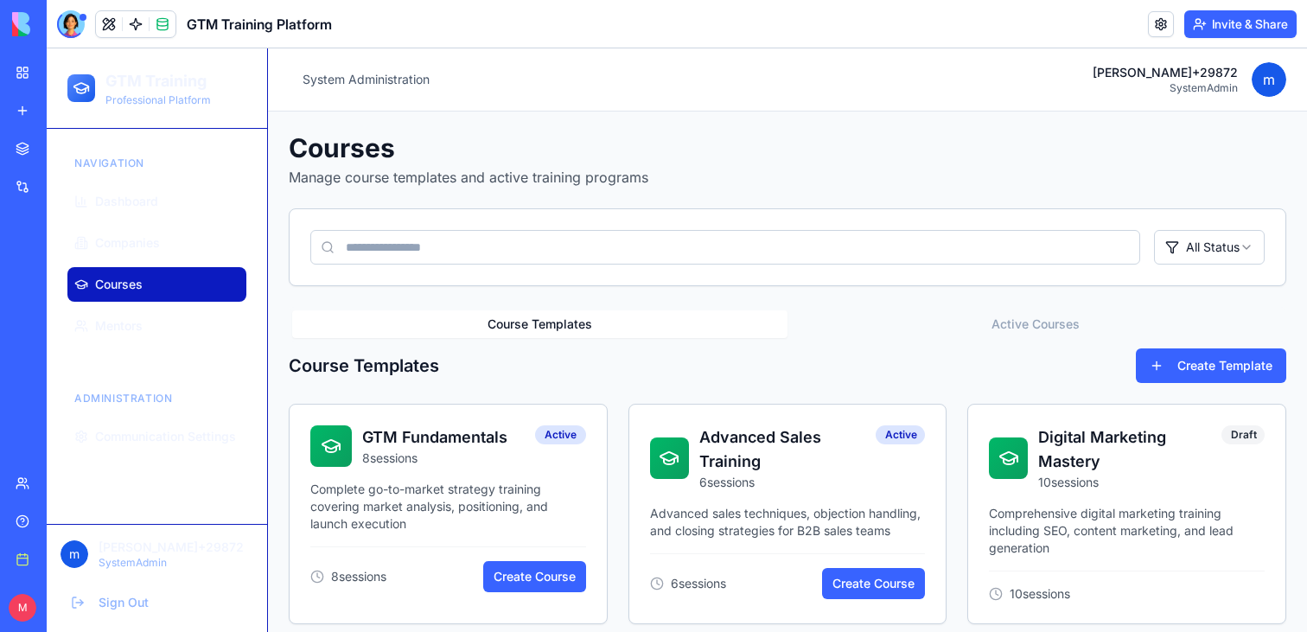
scroll to position [13, 0]
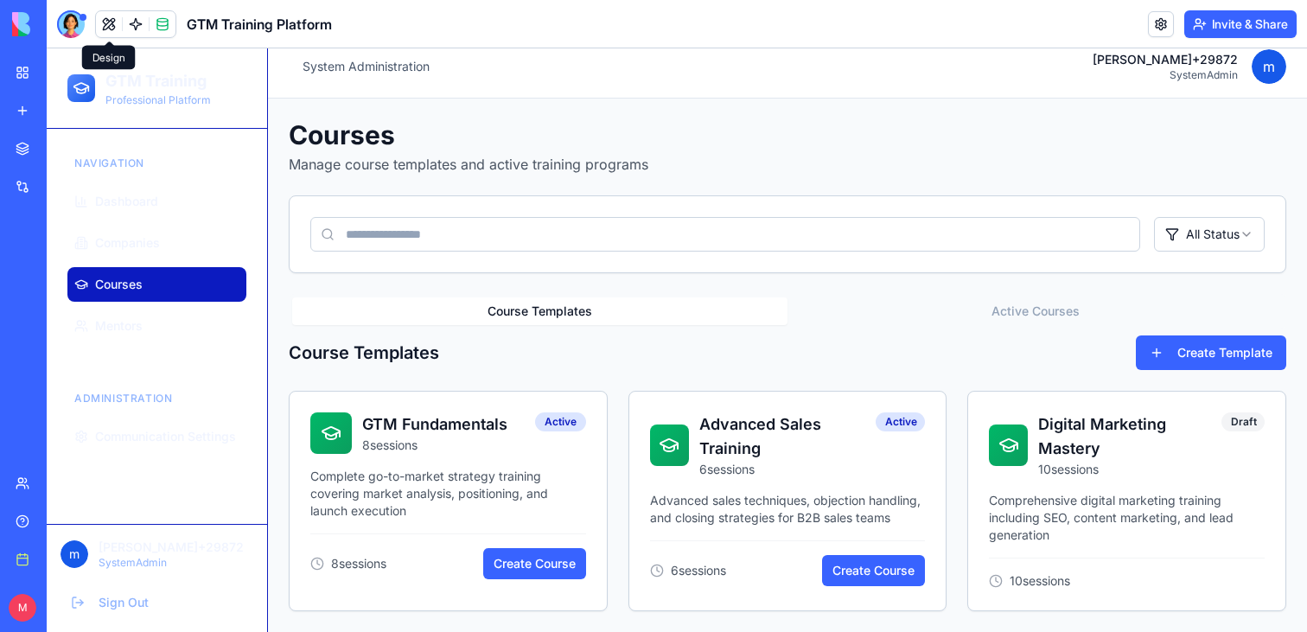
click at [102, 19] on button at bounding box center [109, 24] width 26 height 26
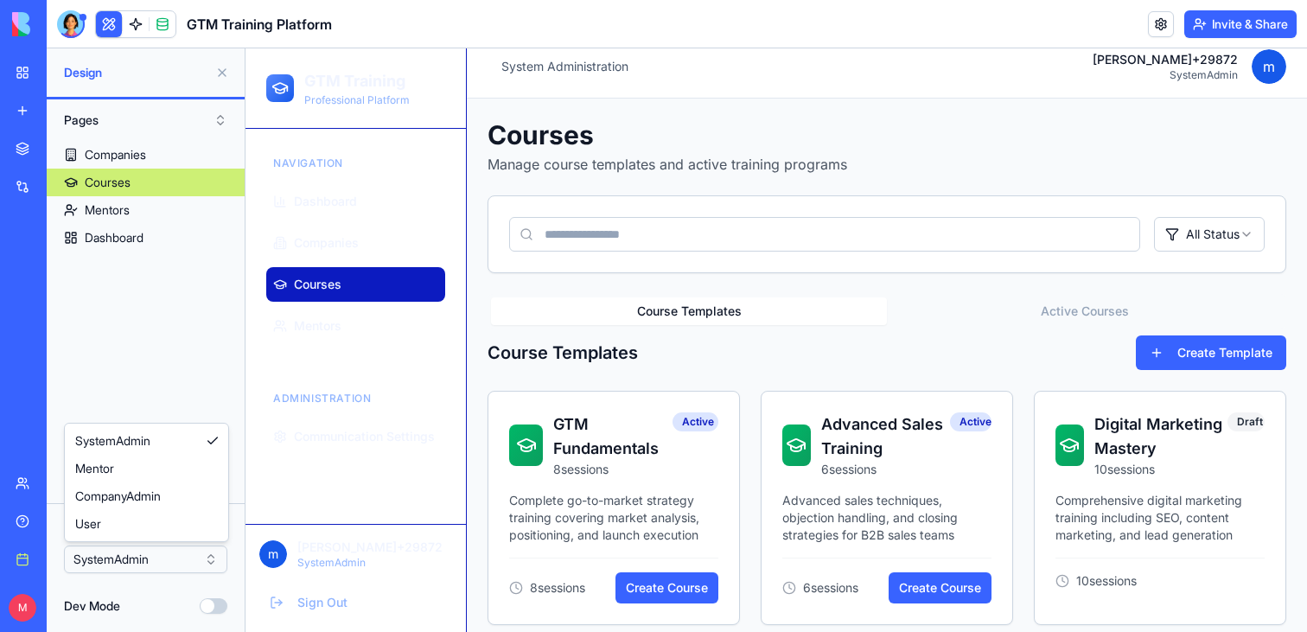
click at [147, 565] on html "BETA My workspace New app Marketplace Integrations Recent GTM Training Program …" at bounding box center [653, 316] width 1307 height 632
click at [222, 73] on button at bounding box center [222, 73] width 28 height 28
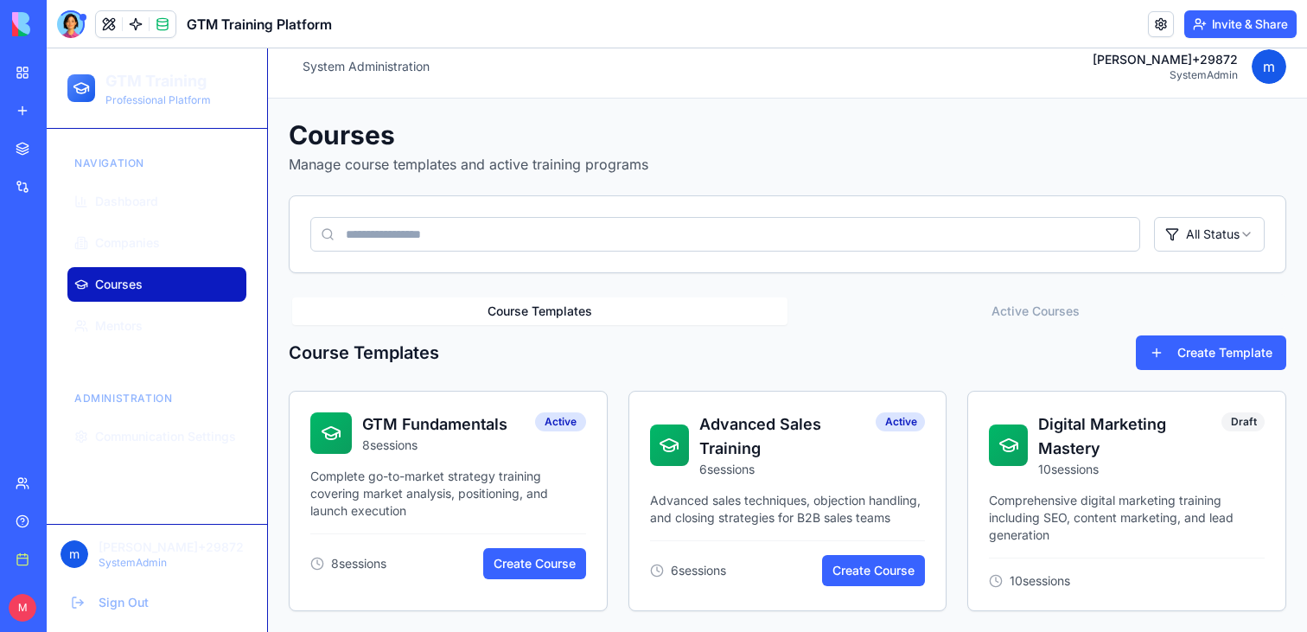
click at [92, 157] on div "Navigation" at bounding box center [156, 164] width 179 height 28
click at [97, 207] on span "Dashboard" at bounding box center [126, 201] width 63 height 17
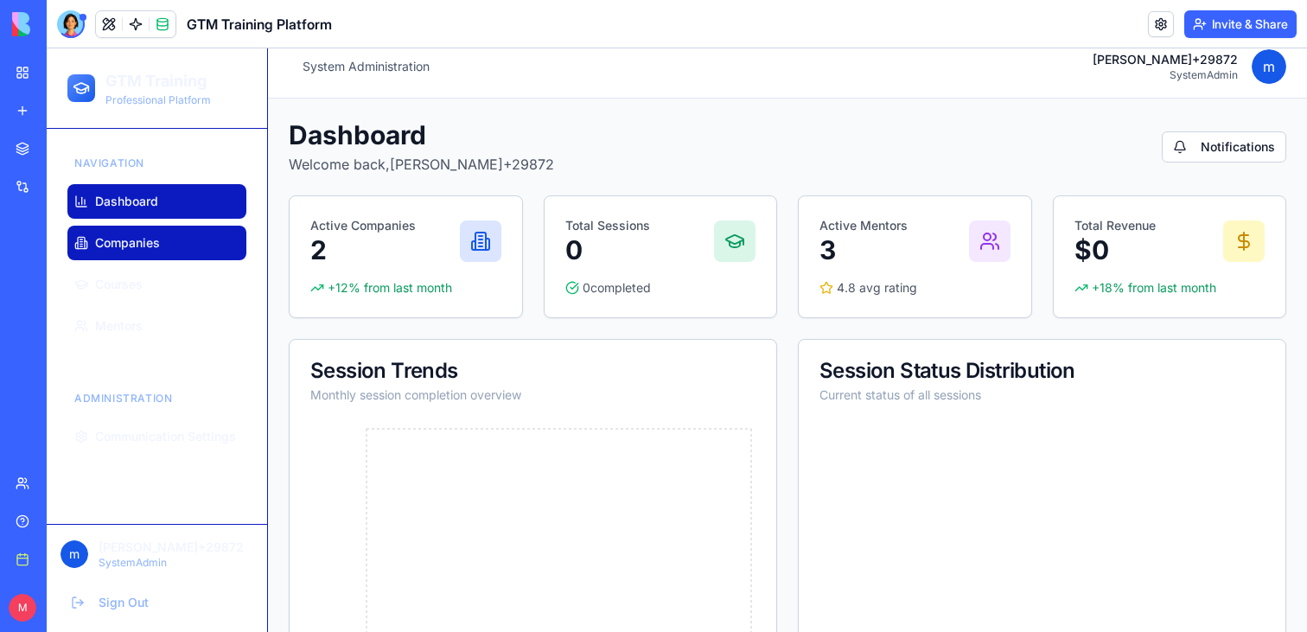
click at [108, 252] on link "Companies" at bounding box center [156, 243] width 179 height 35
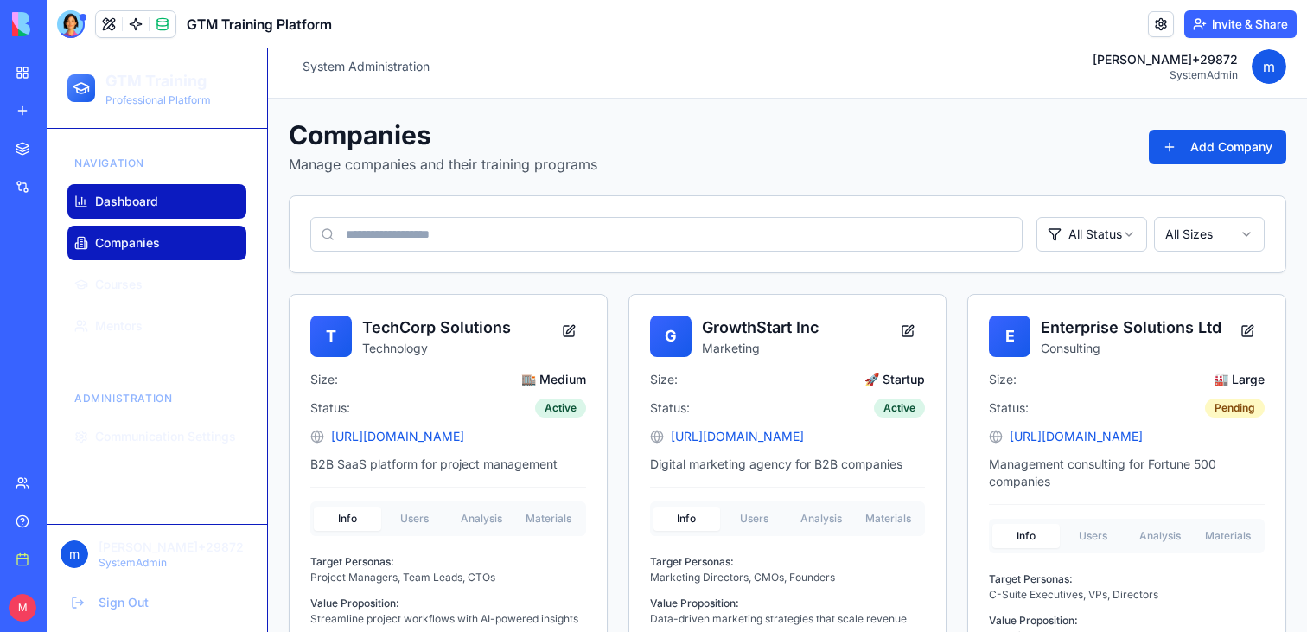
click at [124, 200] on span "Dashboard" at bounding box center [126, 201] width 63 height 17
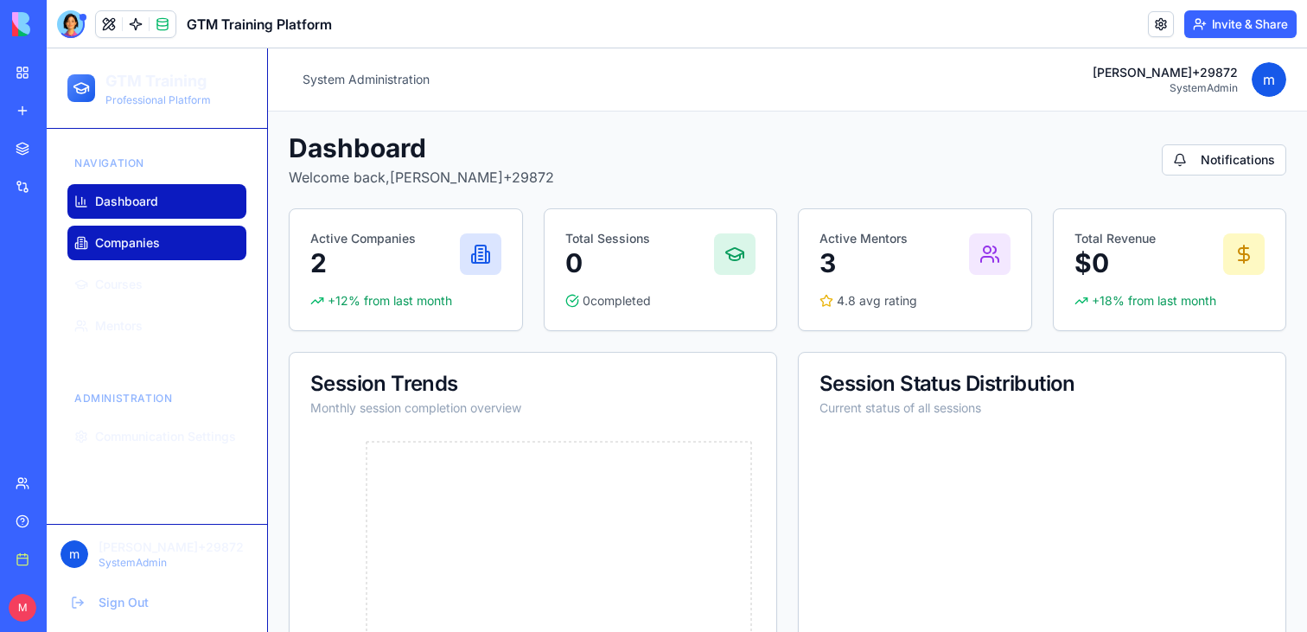
click at [144, 246] on span "Companies" at bounding box center [127, 242] width 65 height 17
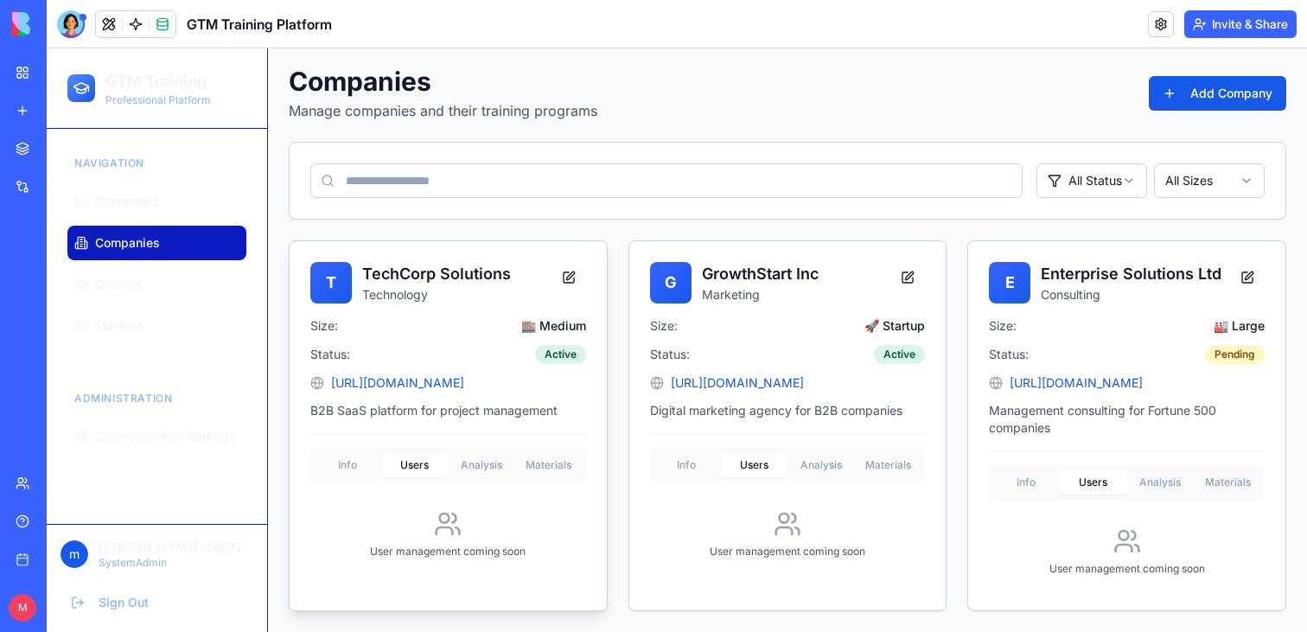
click at [432, 441] on div "Info Users Analysis Materials User management coming soon" at bounding box center [448, 502] width 276 height 139
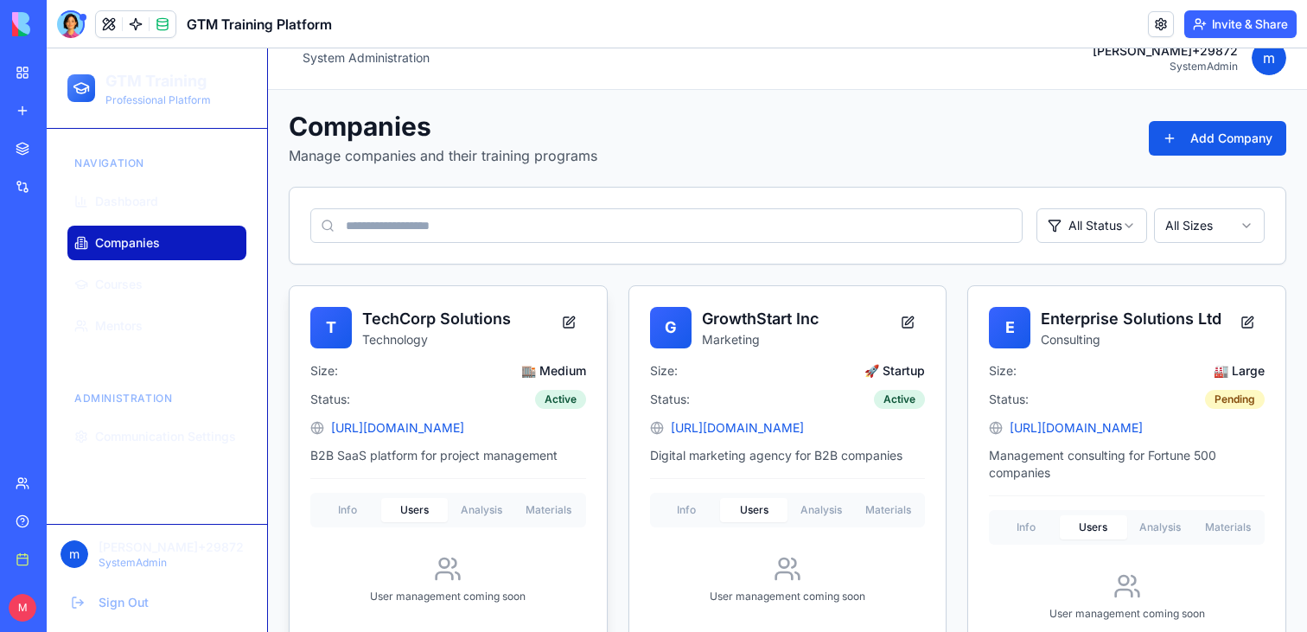
click at [463, 462] on div "T TechCorp Solutions Technology Size: 🏬 Medium Status: Active [URL][DOMAIN_NAME…" at bounding box center [448, 462] width 317 height 352
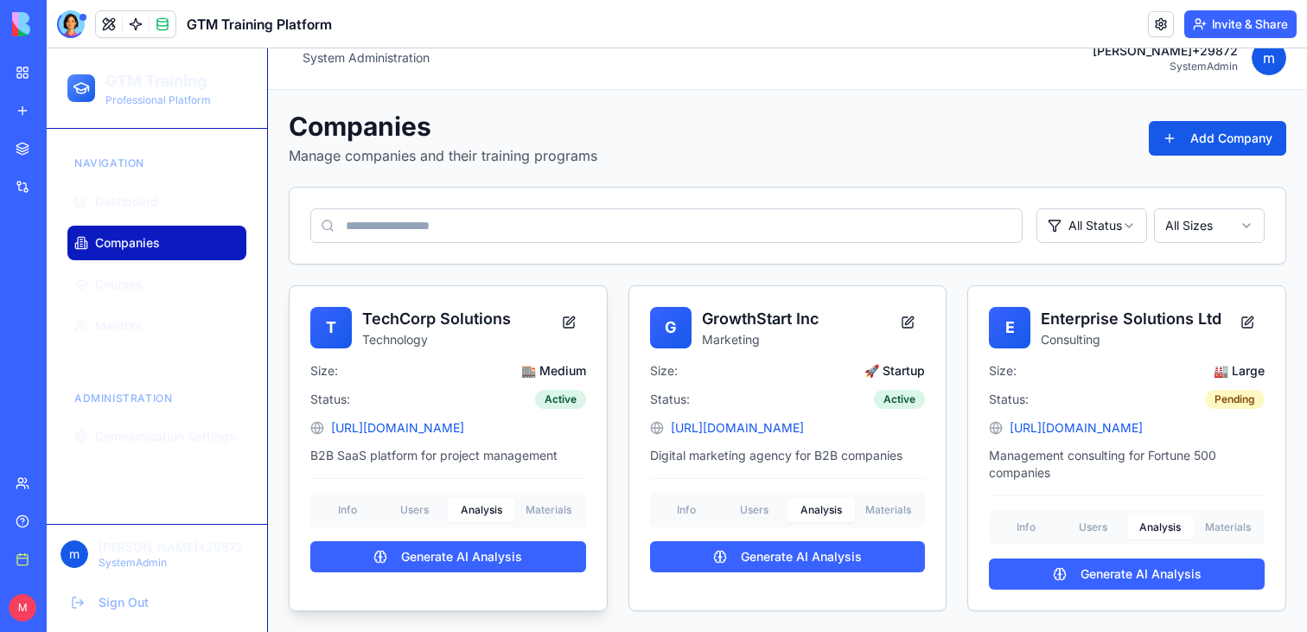
click at [552, 508] on button "Materials" at bounding box center [548, 510] width 67 height 24
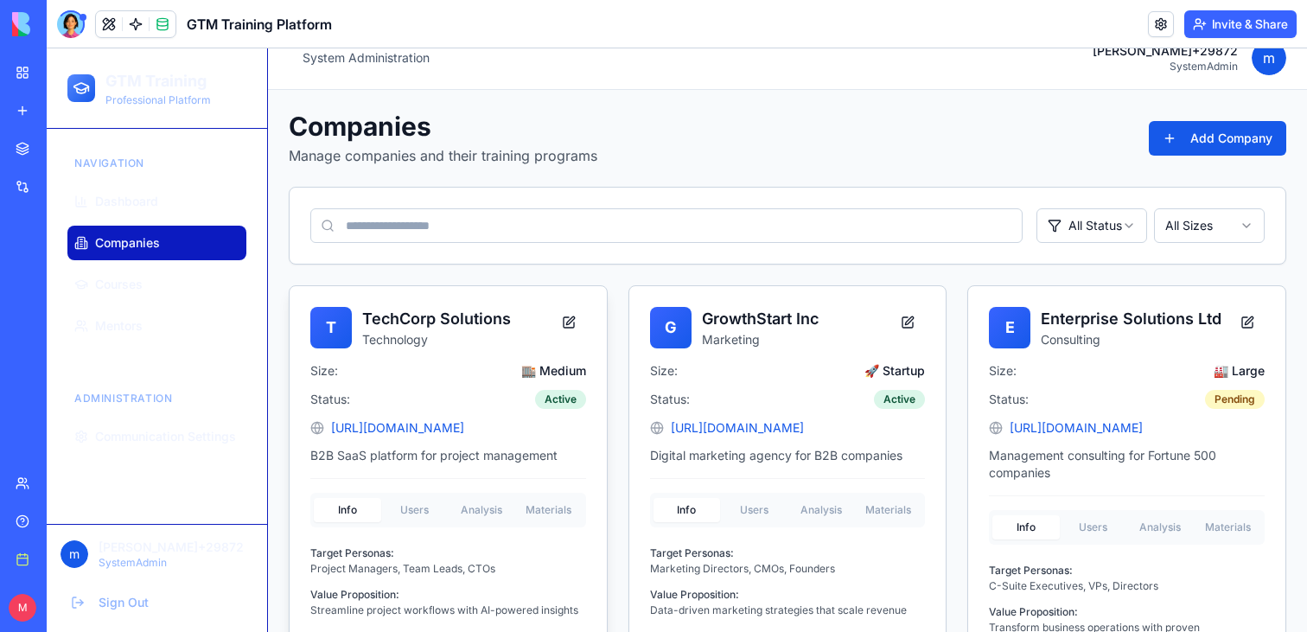
click at [360, 508] on button "Info" at bounding box center [347, 510] width 67 height 24
click at [564, 326] on button at bounding box center [569, 322] width 35 height 31
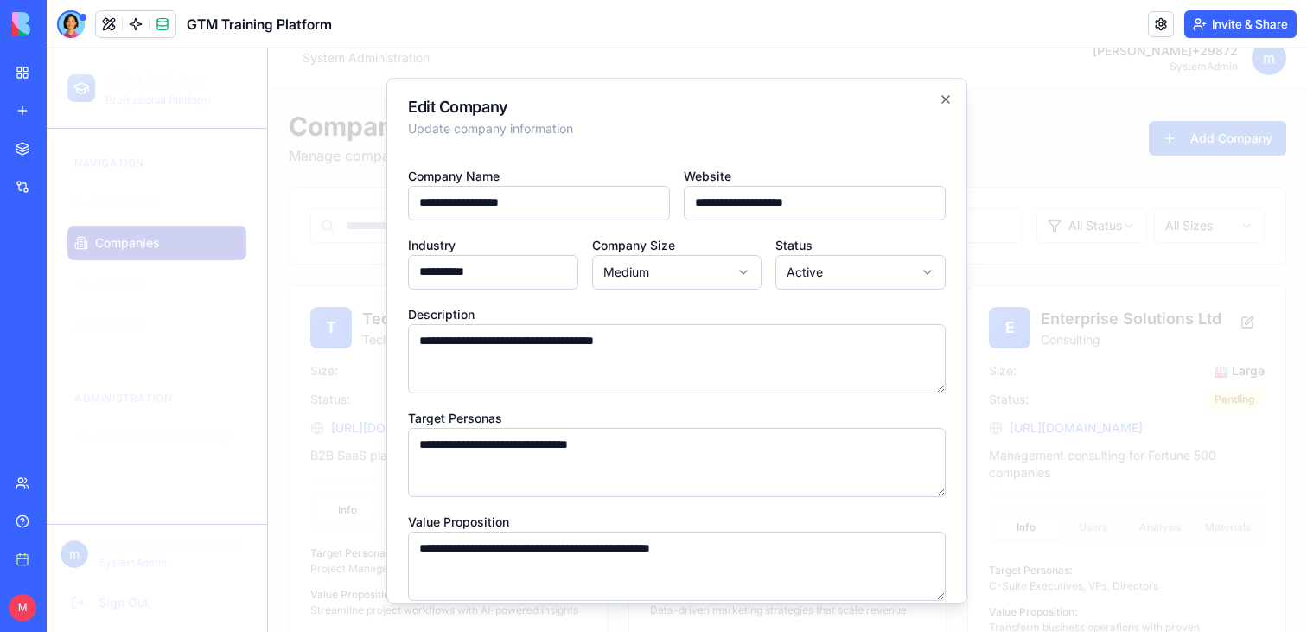
click at [344, 296] on div at bounding box center [677, 340] width 1260 height 584
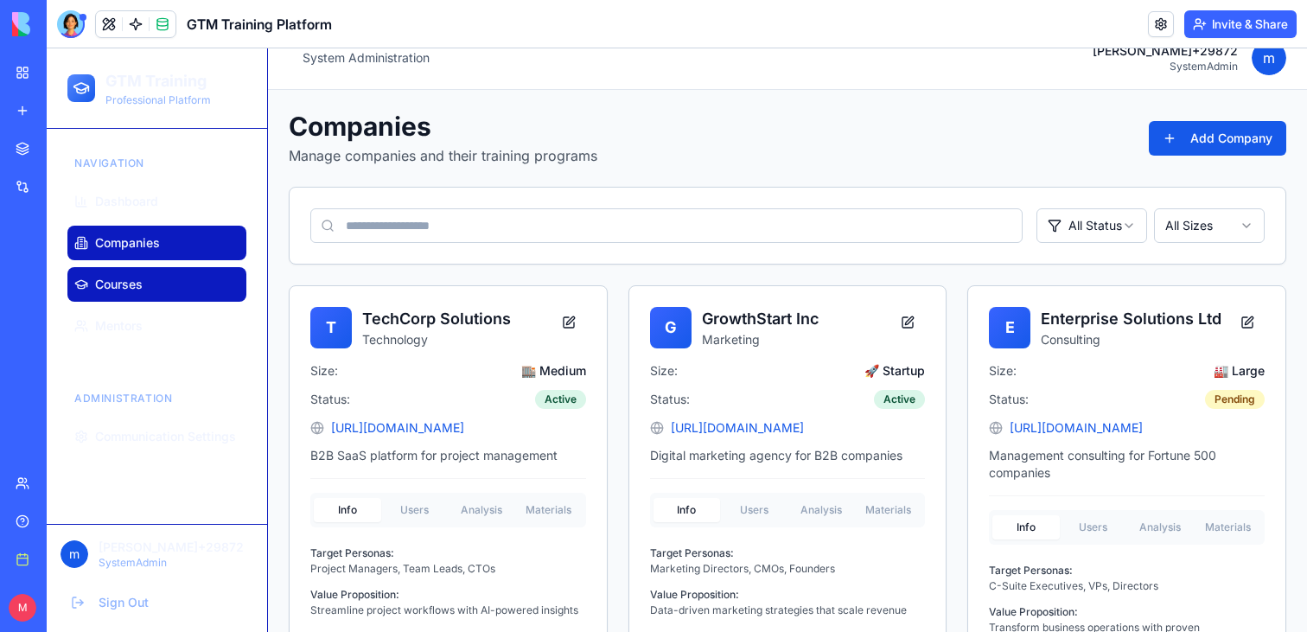
click at [145, 274] on link "Courses" at bounding box center [156, 284] width 179 height 35
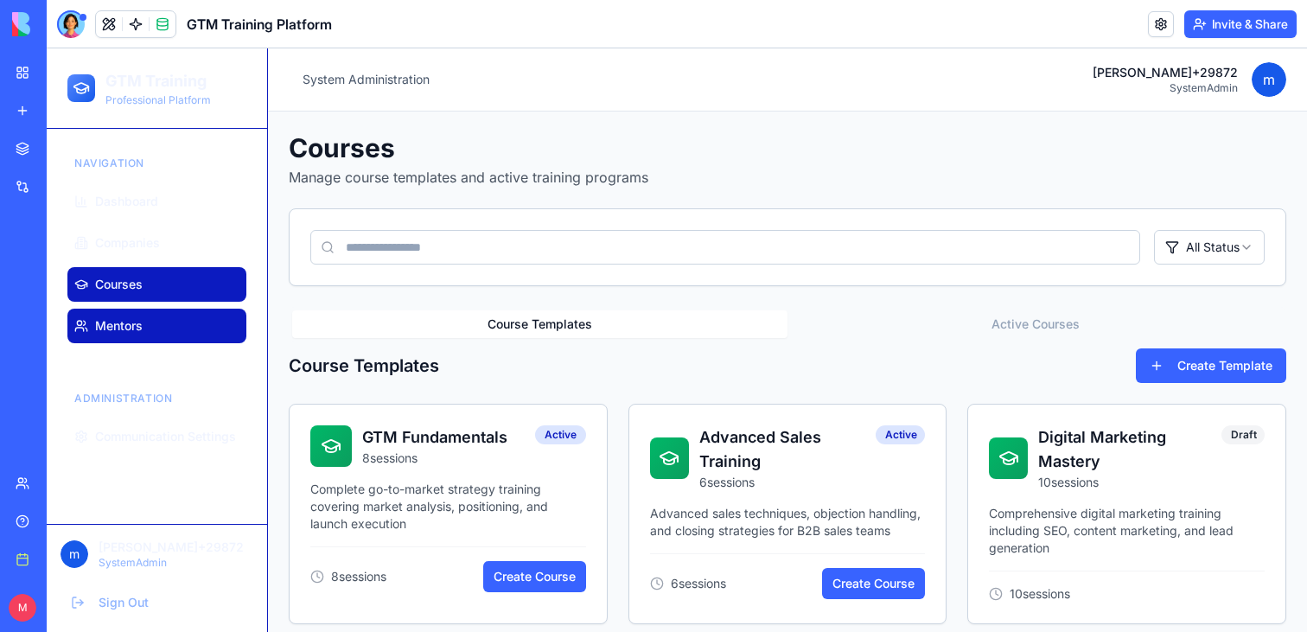
click at [175, 334] on link "Mentors" at bounding box center [156, 326] width 179 height 35
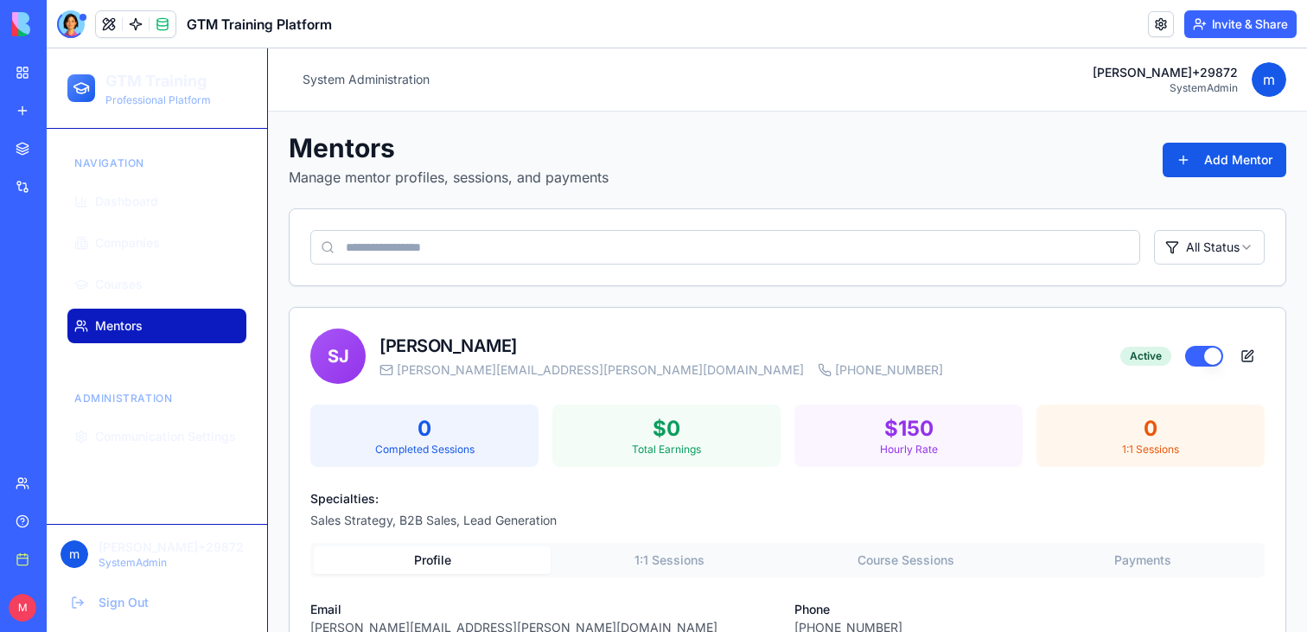
click at [104, 354] on div "Navigation Dashboard Companies Courses Mentors Administration Communication Set…" at bounding box center [157, 326] width 220 height 395
click at [105, 405] on div "Administration" at bounding box center [156, 399] width 179 height 28
click at [110, 443] on span "Communication Settings" at bounding box center [165, 436] width 141 height 17
click at [182, 445] on button "Communication Settings" at bounding box center [156, 436] width 179 height 35
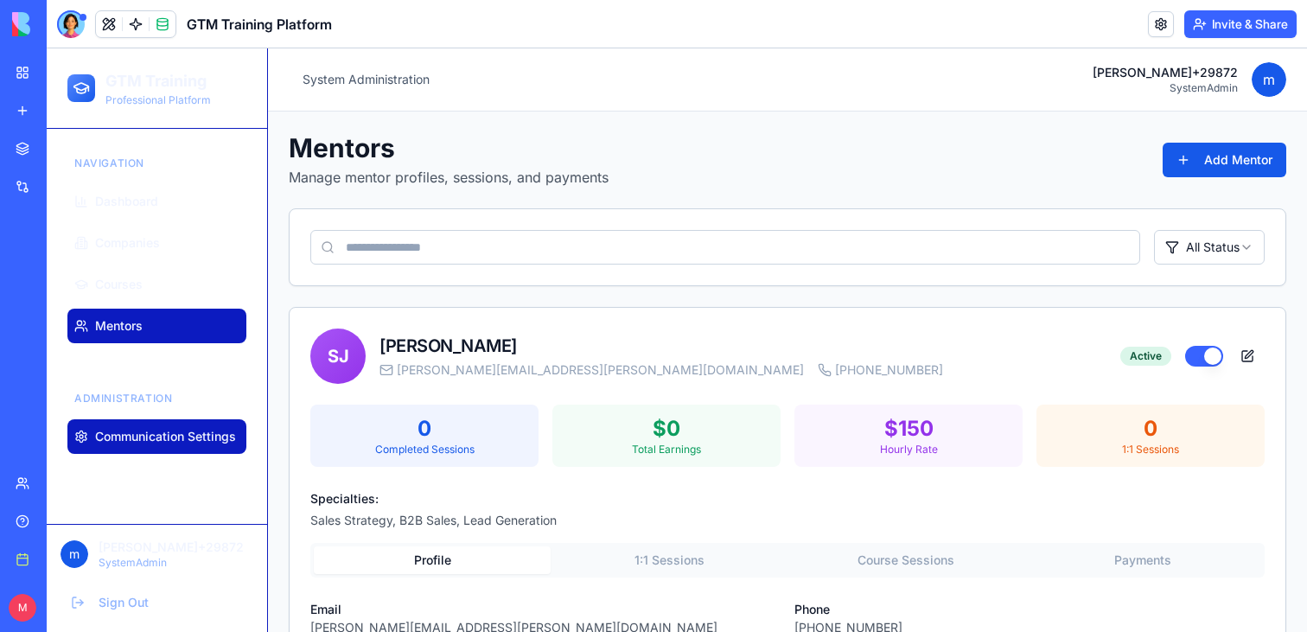
click at [182, 445] on button "Communication Settings" at bounding box center [156, 436] width 179 height 35
click at [116, 442] on span "Communication Settings" at bounding box center [165, 436] width 141 height 17
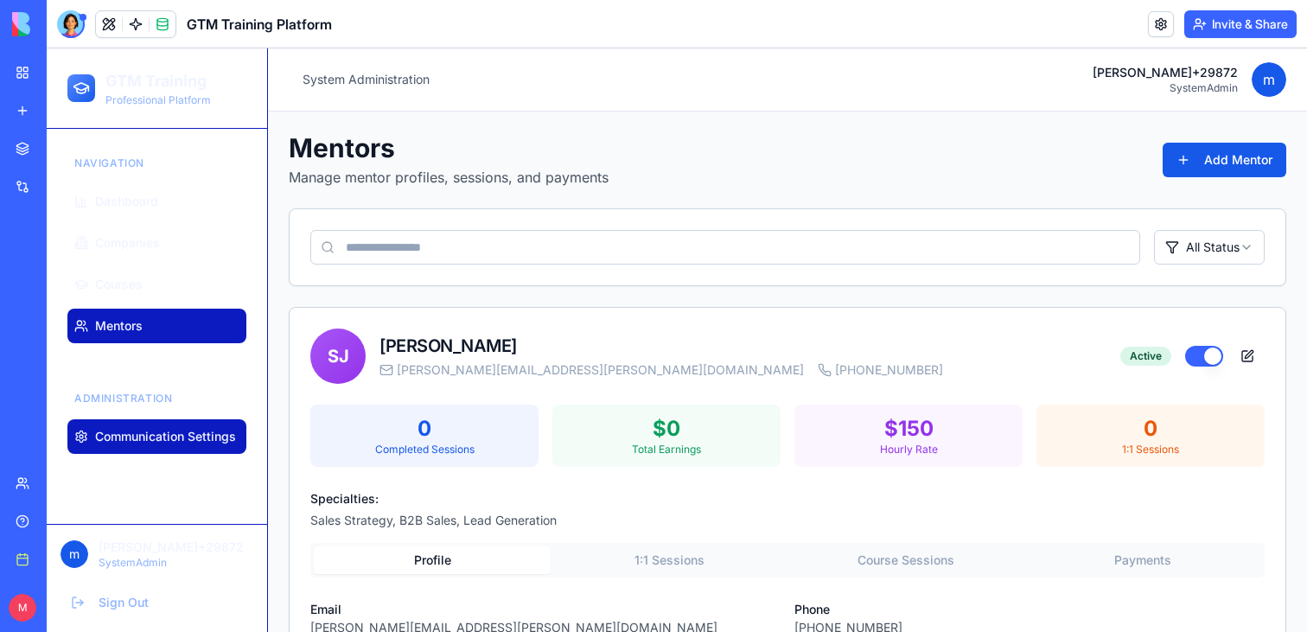
click at [116, 442] on span "Communication Settings" at bounding box center [165, 436] width 141 height 17
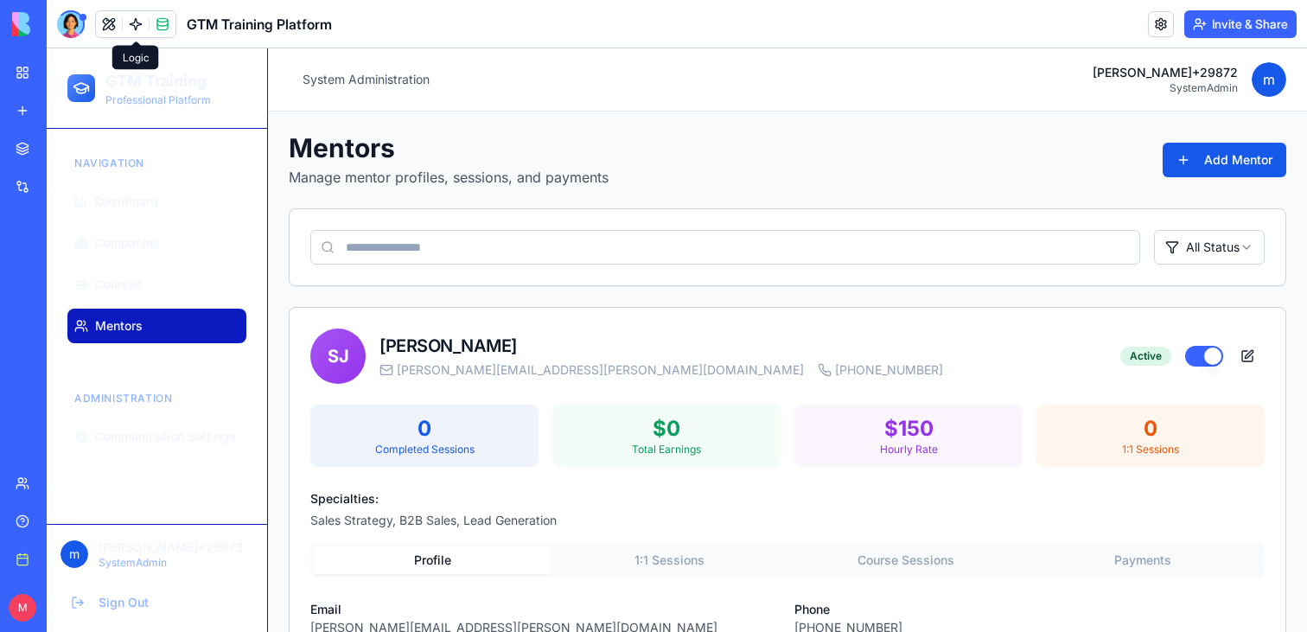
click at [140, 27] on link at bounding box center [136, 24] width 26 height 26
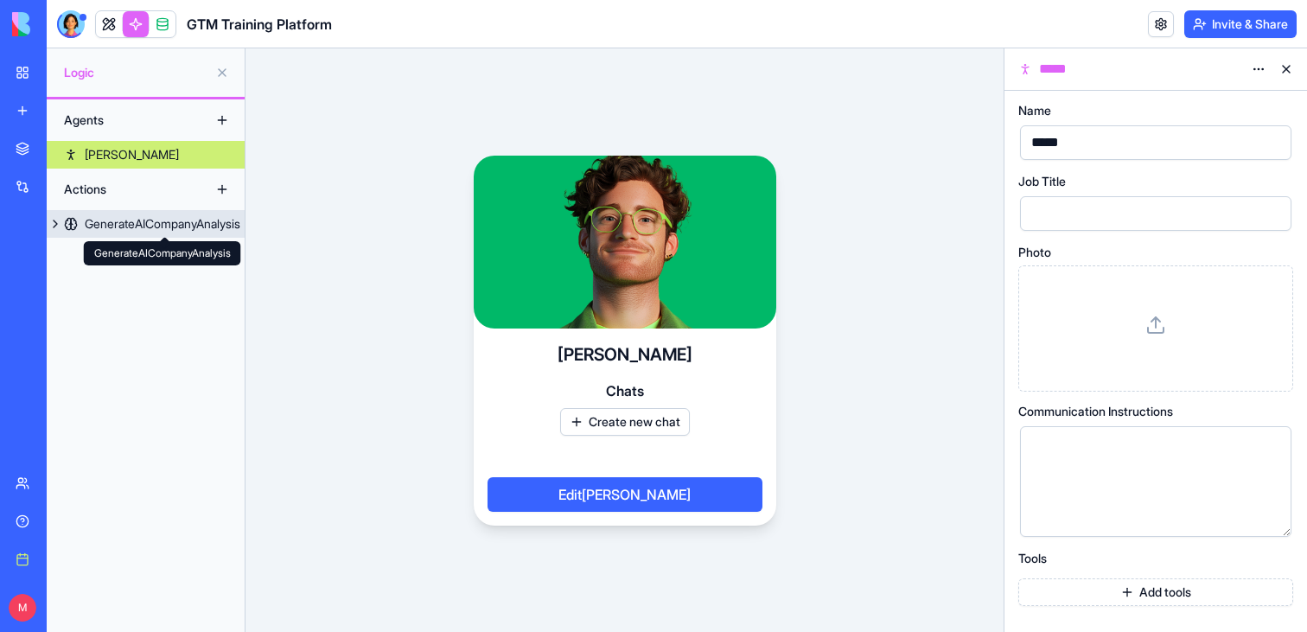
click at [134, 233] on link "GenerateAICompanyAnalysis" at bounding box center [146, 224] width 198 height 28
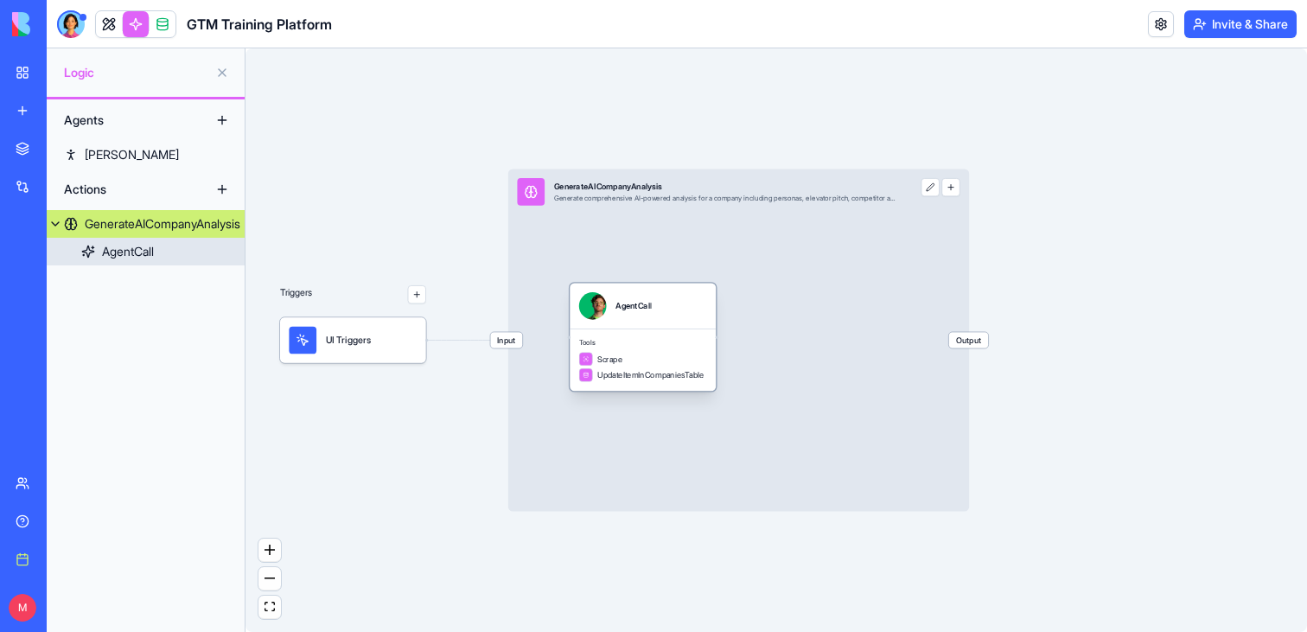
click at [633, 313] on div "AgentCall" at bounding box center [634, 306] width 36 height 28
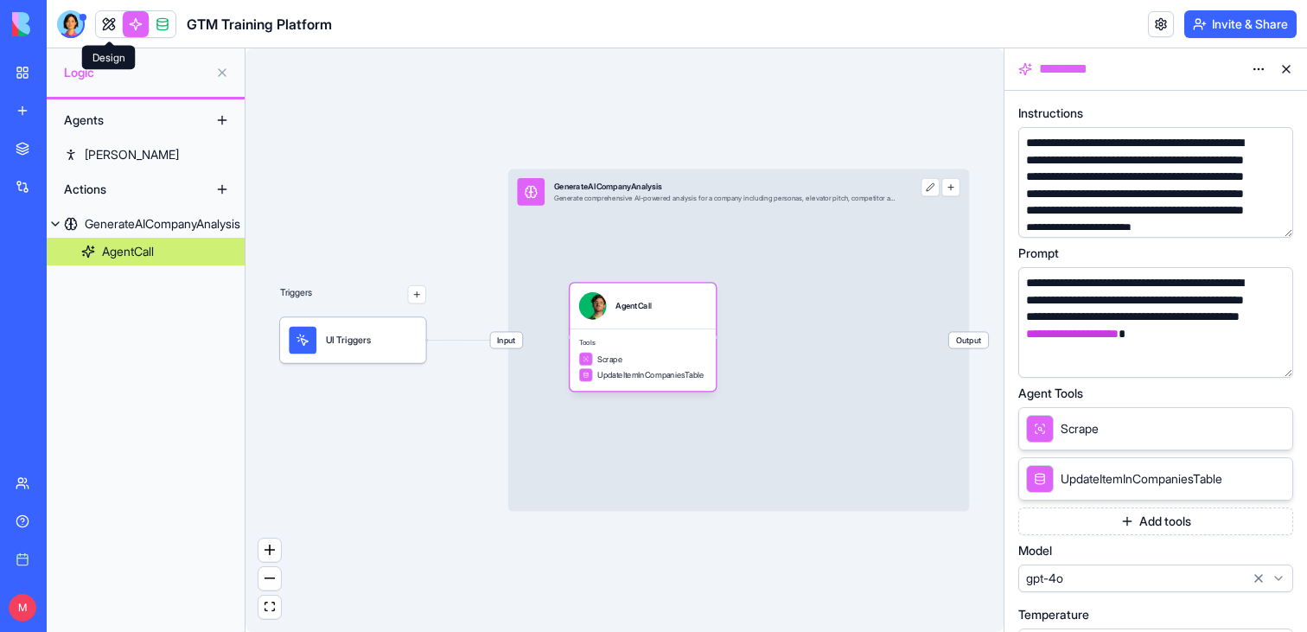
click at [107, 11] on link at bounding box center [109, 24] width 26 height 26
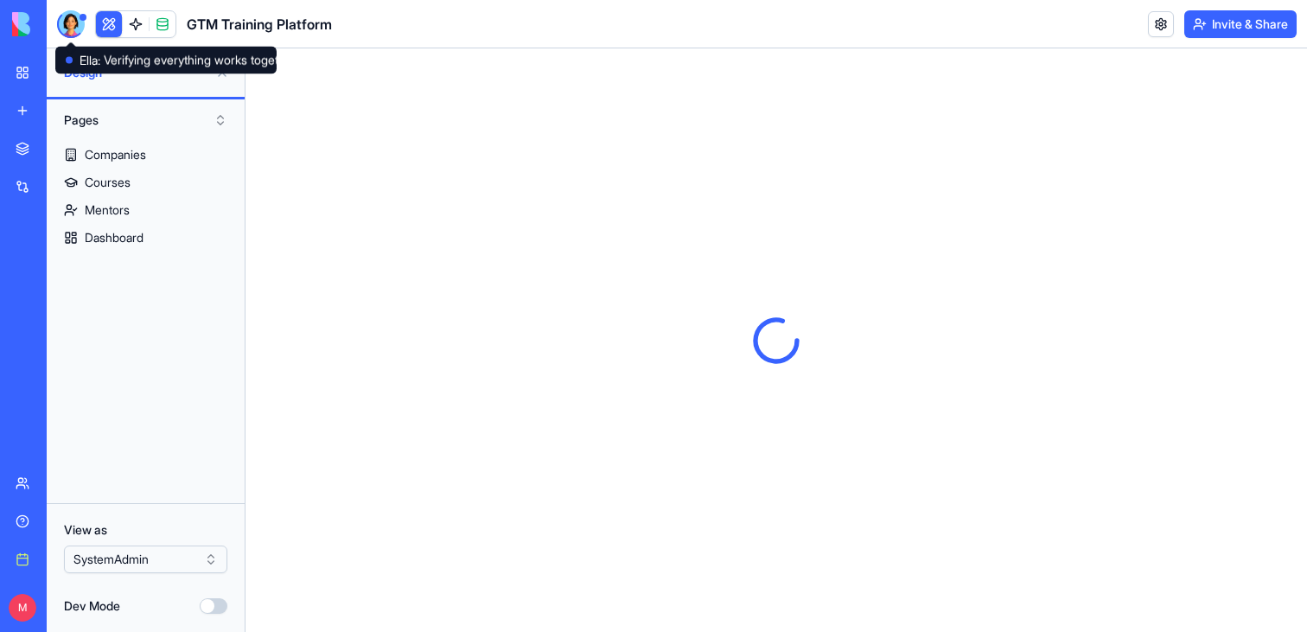
click at [100, 29] on button at bounding box center [109, 24] width 26 height 26
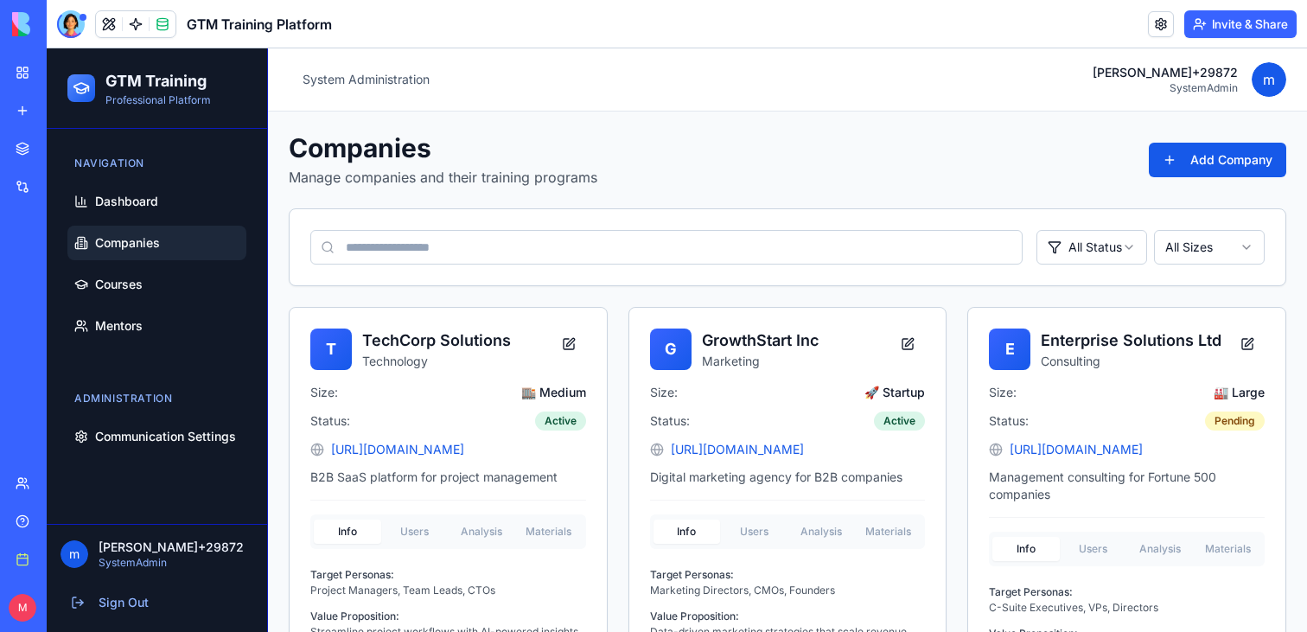
scroll to position [80, 0]
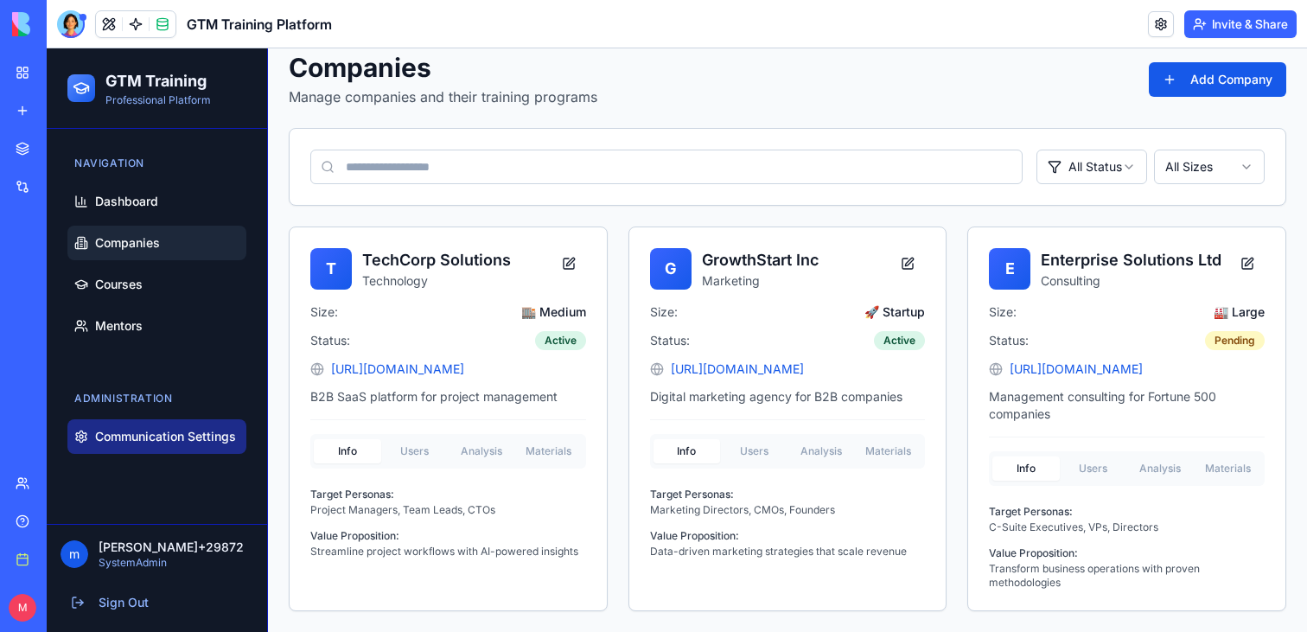
click at [182, 439] on span "Communication Settings" at bounding box center [165, 436] width 141 height 17
click at [65, 22] on div at bounding box center [71, 24] width 28 height 28
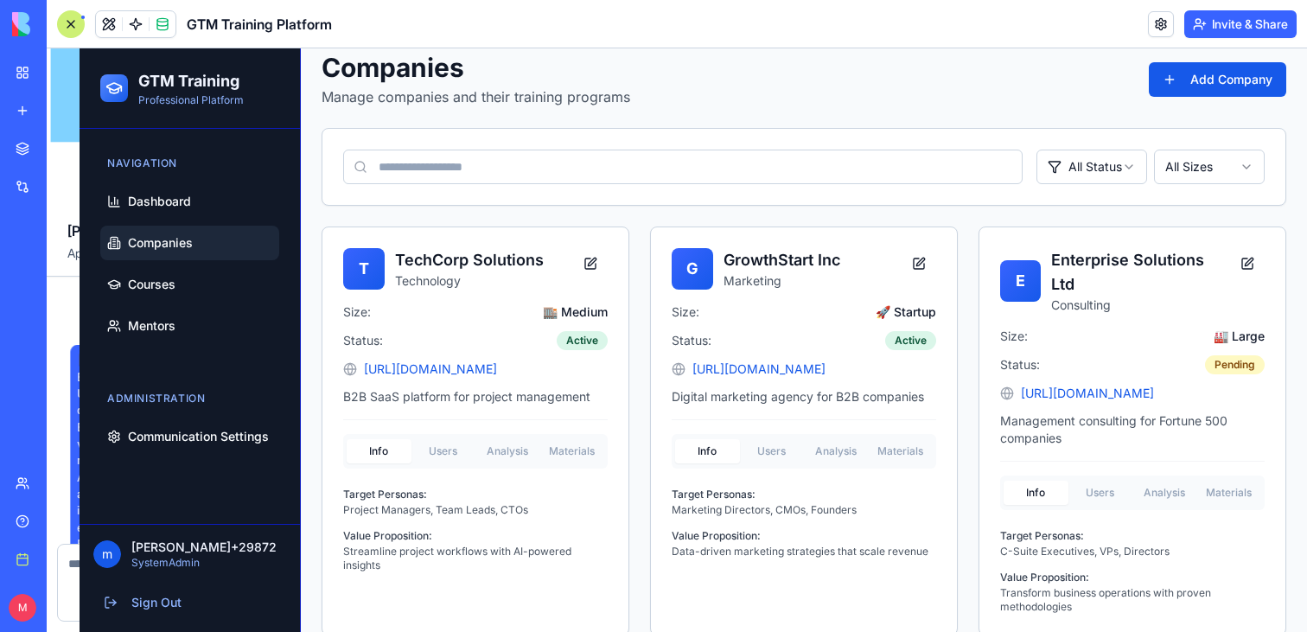
scroll to position [4812, 0]
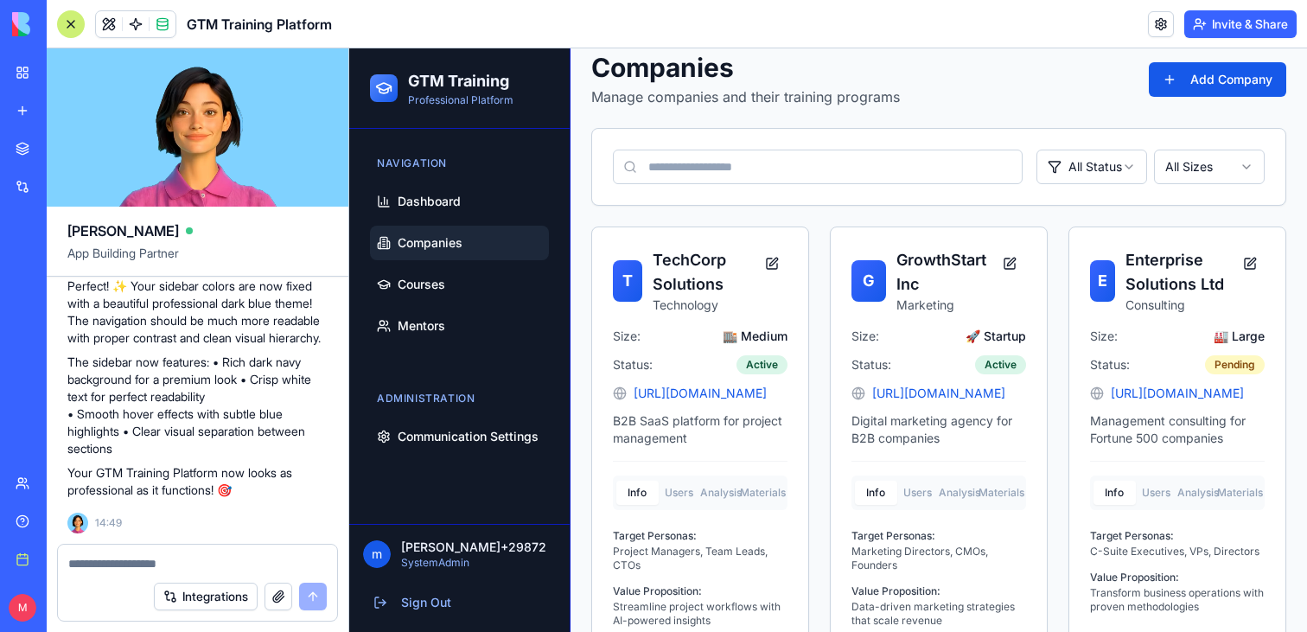
click at [86, 561] on textarea at bounding box center [197, 563] width 258 height 17
type textarea "*"
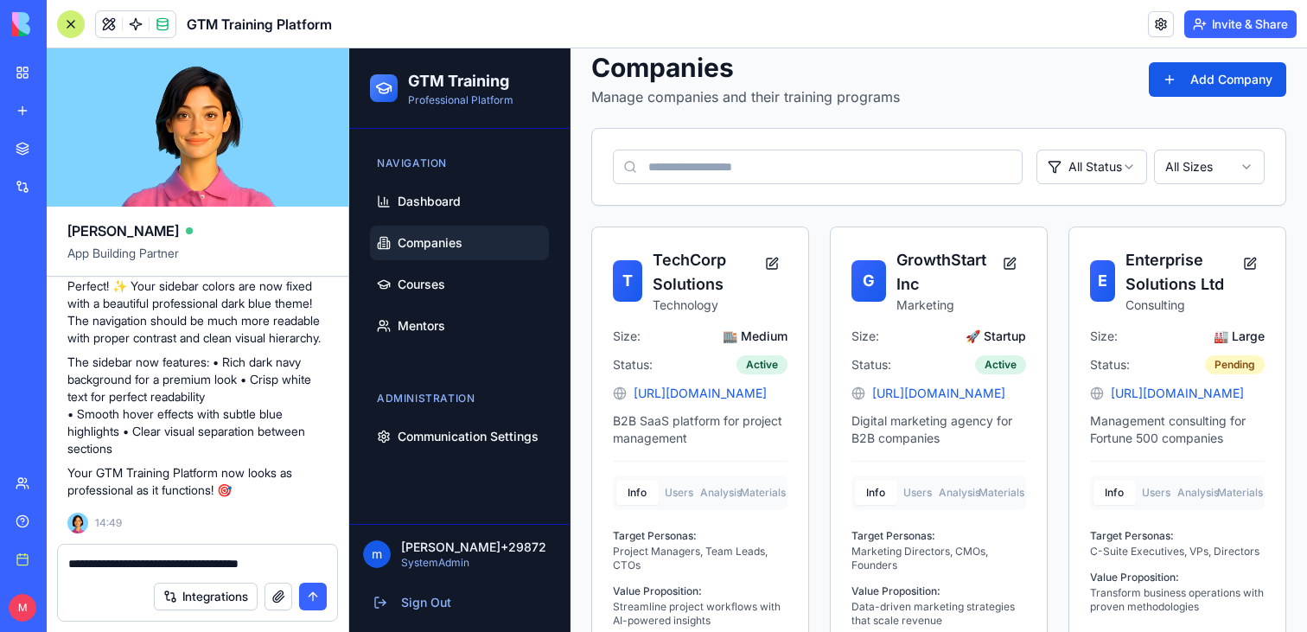
type textarea "**********"
click at [227, 551] on div "**********" at bounding box center [197, 559] width 279 height 28
click at [235, 560] on textarea "**********" at bounding box center [197, 563] width 258 height 17
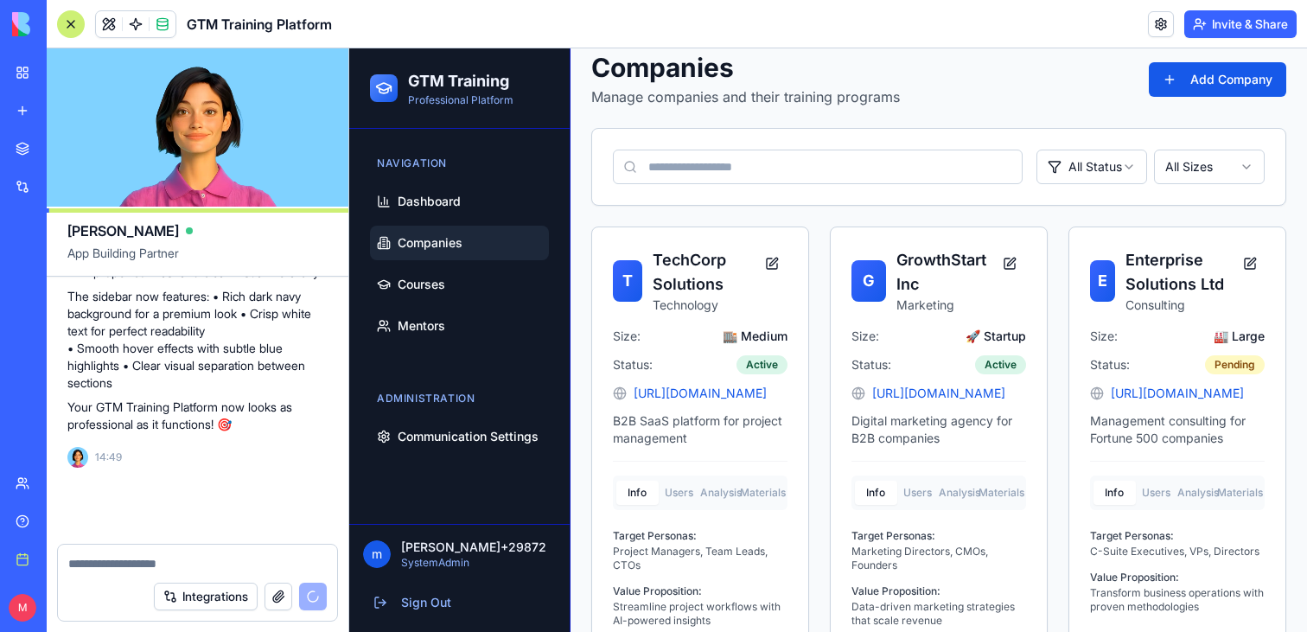
scroll to position [4877, 0]
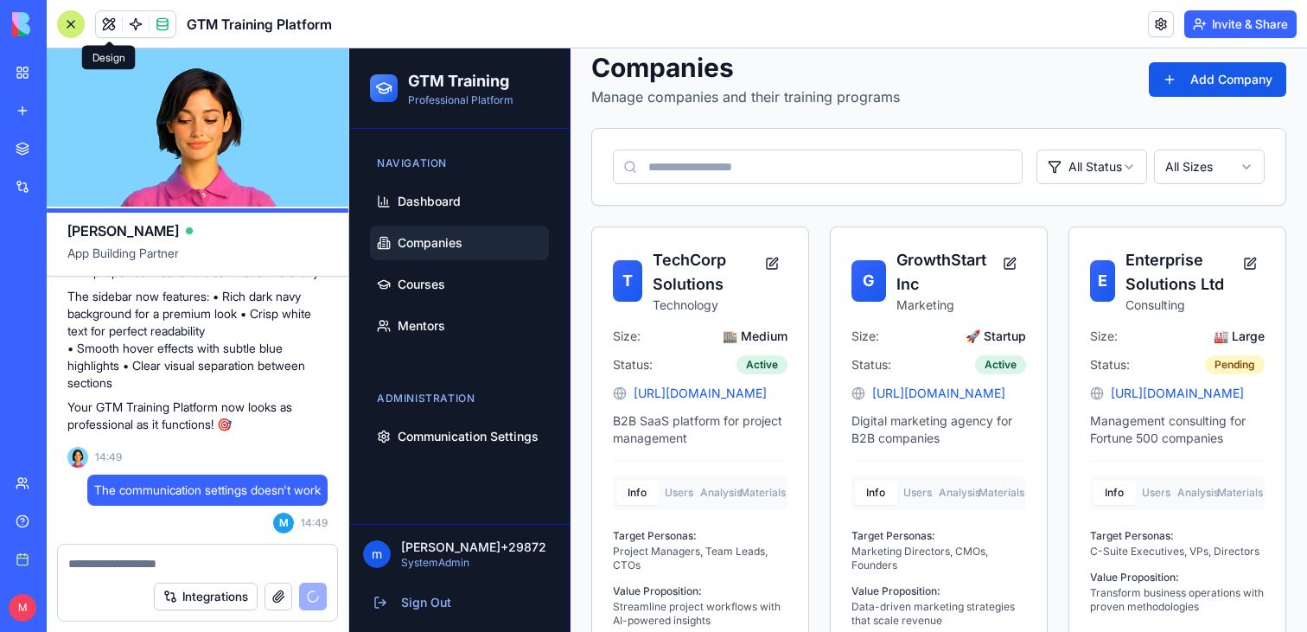
click at [80, 26] on div at bounding box center [71, 24] width 28 height 28
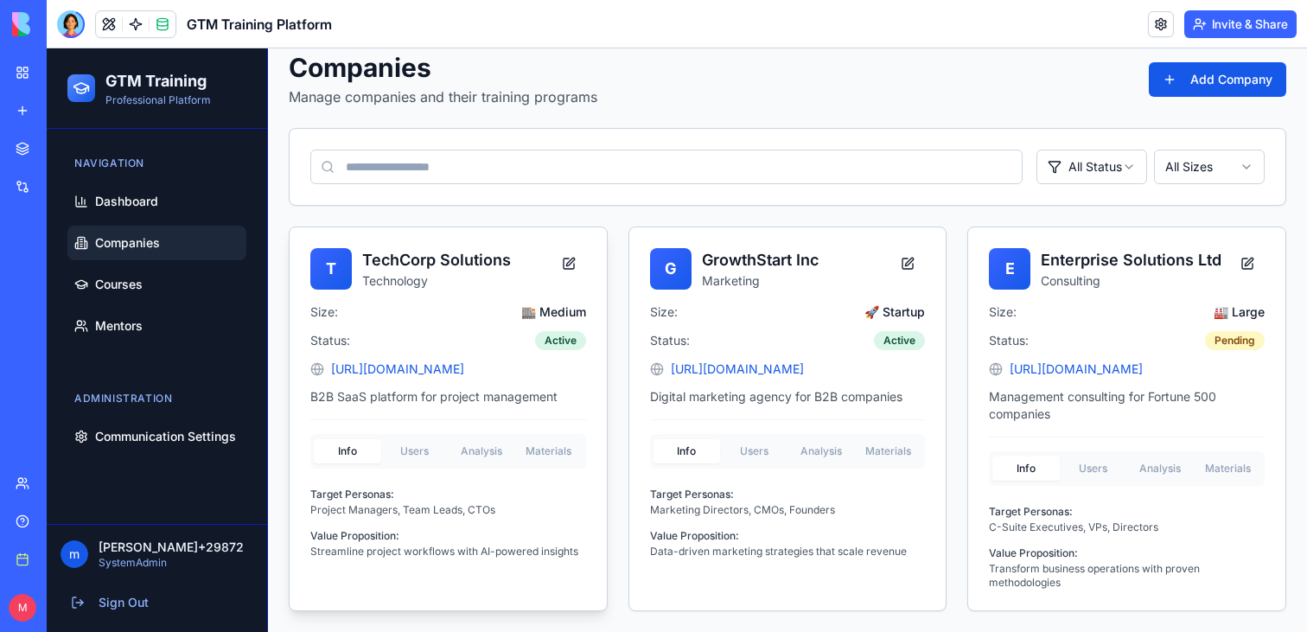
scroll to position [22, 0]
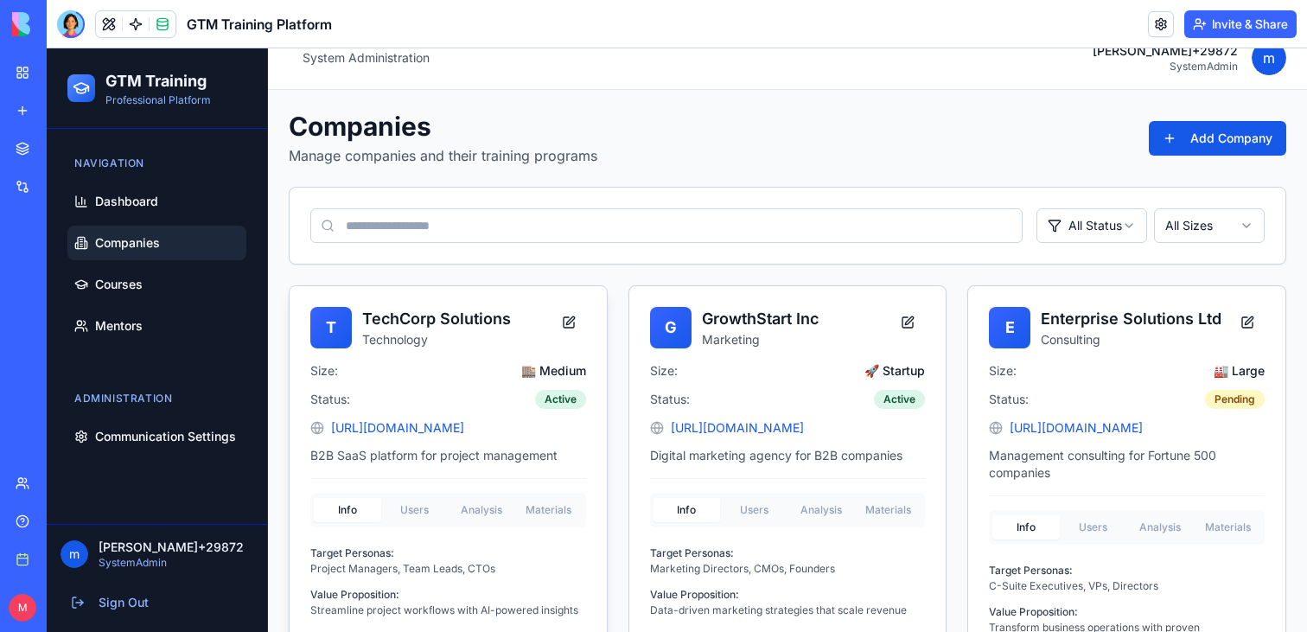
click at [492, 452] on div "T TechCorp Solutions Technology Size: 🏬 Medium Status: Active [URL][DOMAIN_NAME…" at bounding box center [448, 462] width 317 height 352
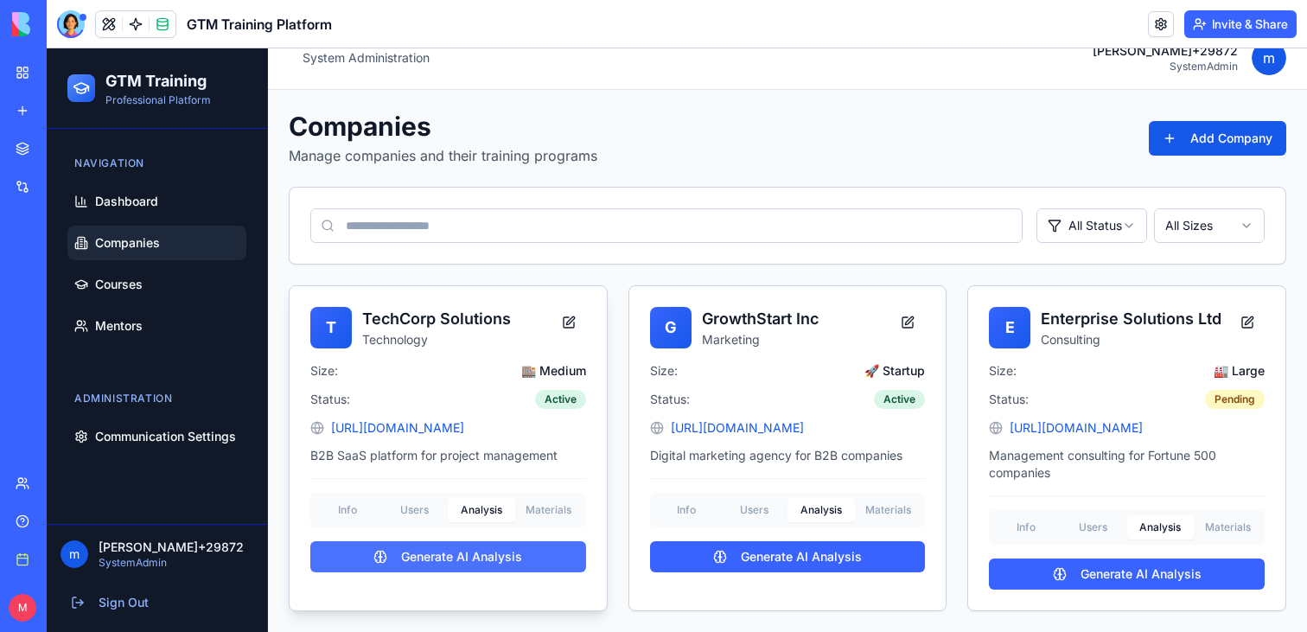
click at [475, 558] on button "Generate AI Analysis" at bounding box center [448, 556] width 276 height 31
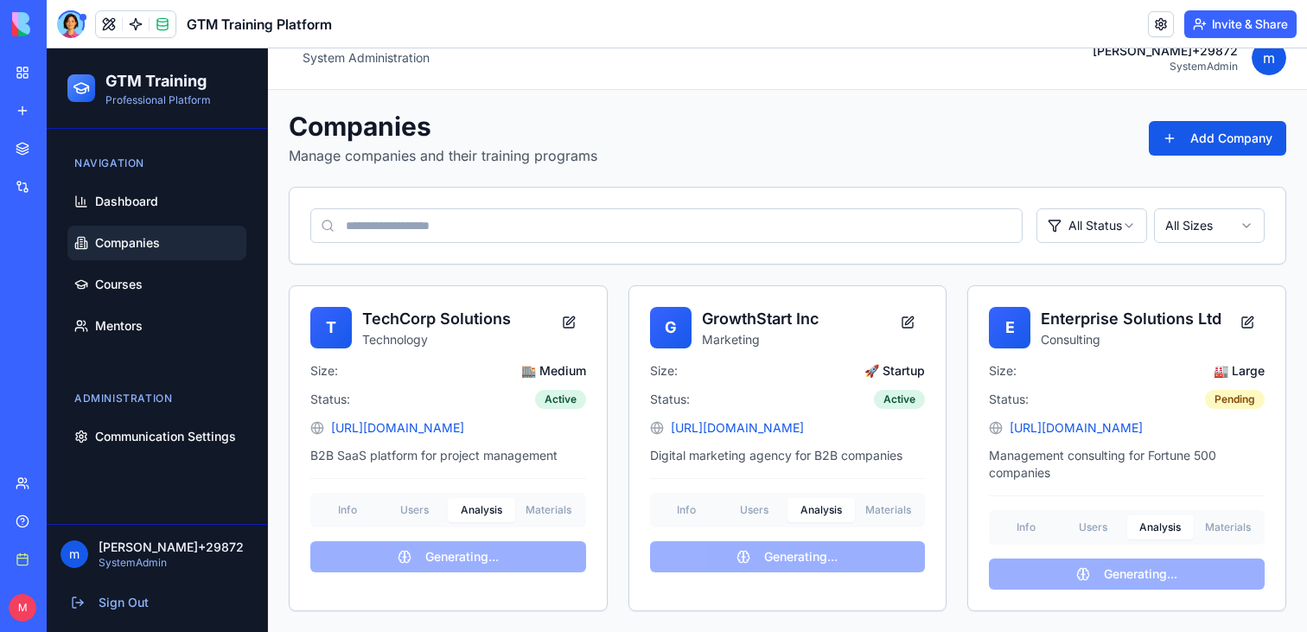
click at [150, 219] on ul "Dashboard Companies Courses Mentors" at bounding box center [156, 263] width 179 height 159
click at [146, 208] on span "Dashboard" at bounding box center [126, 201] width 63 height 17
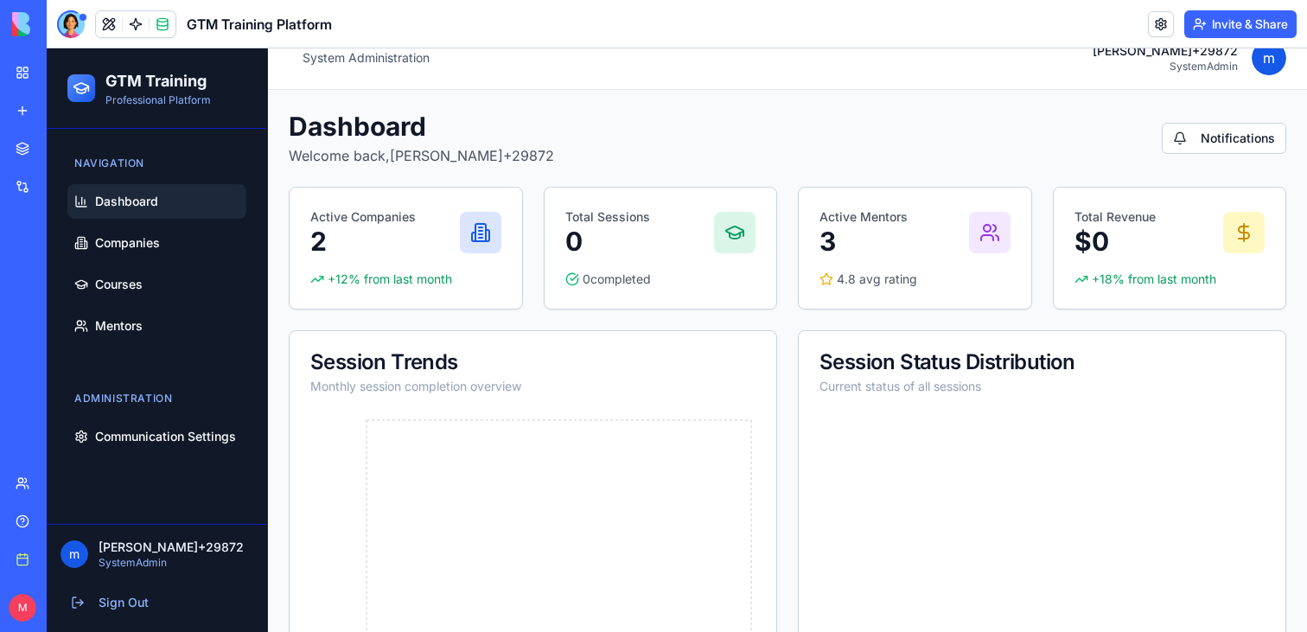
click at [133, 30] on body "BETA My workspace New app Marketplace Integrations Recent GTM Training Program …" at bounding box center [653, 316] width 1307 height 632
click at [134, 21] on link at bounding box center [136, 24] width 26 height 26
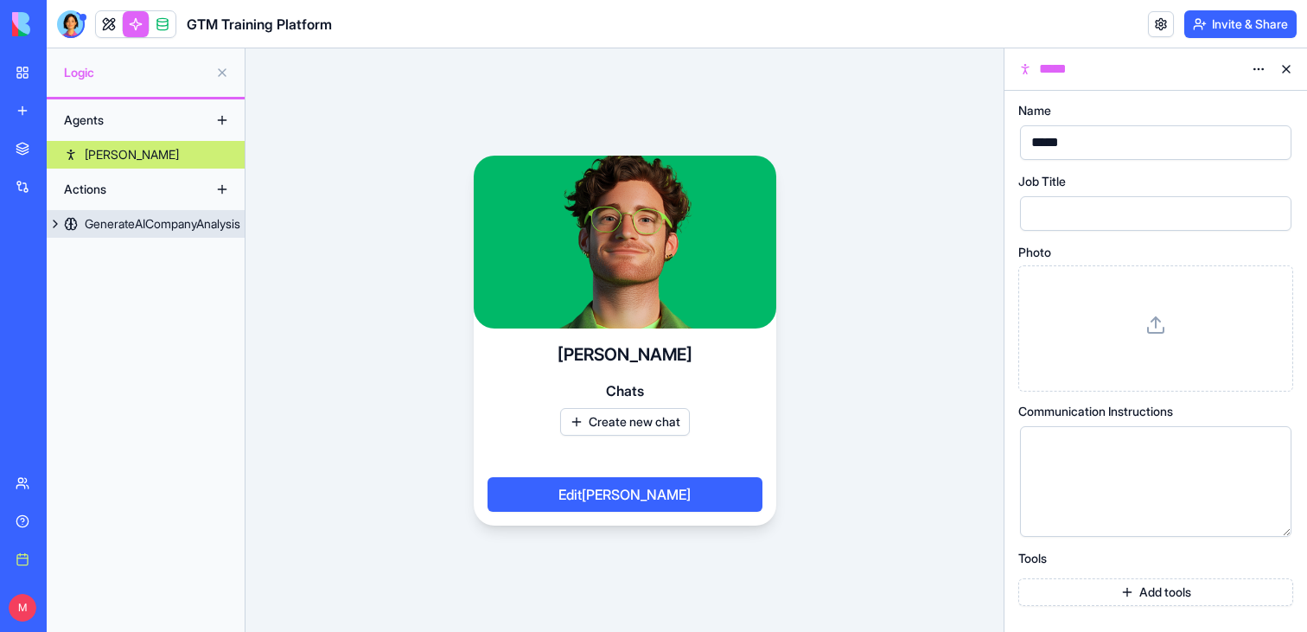
click at [81, 227] on link "GenerateAICompanyAnalysis" at bounding box center [146, 224] width 198 height 28
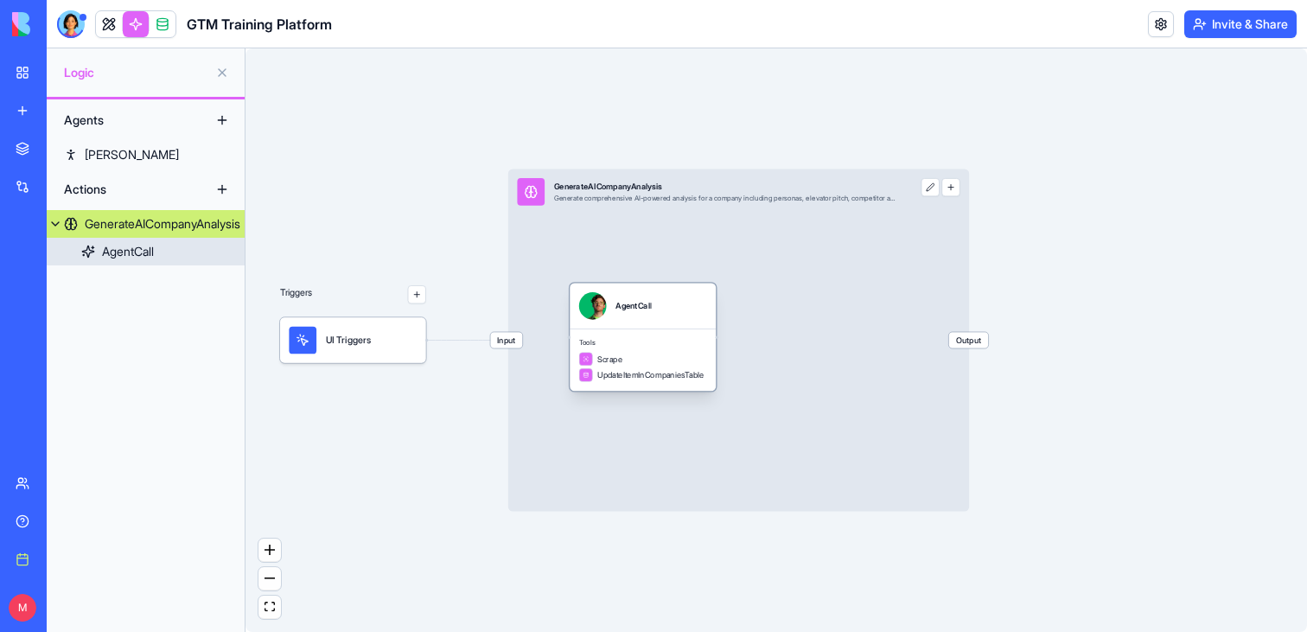
click at [618, 378] on span "UpdateItemInCompaniesTable" at bounding box center [650, 374] width 106 height 11
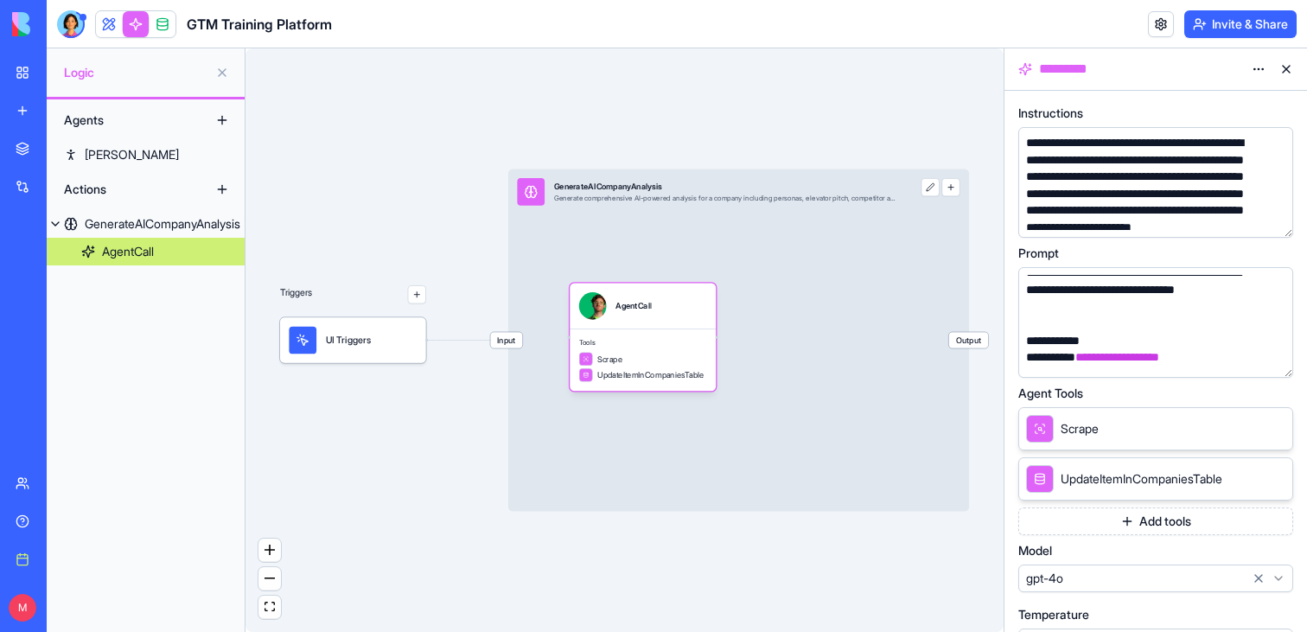
scroll to position [520, 0]
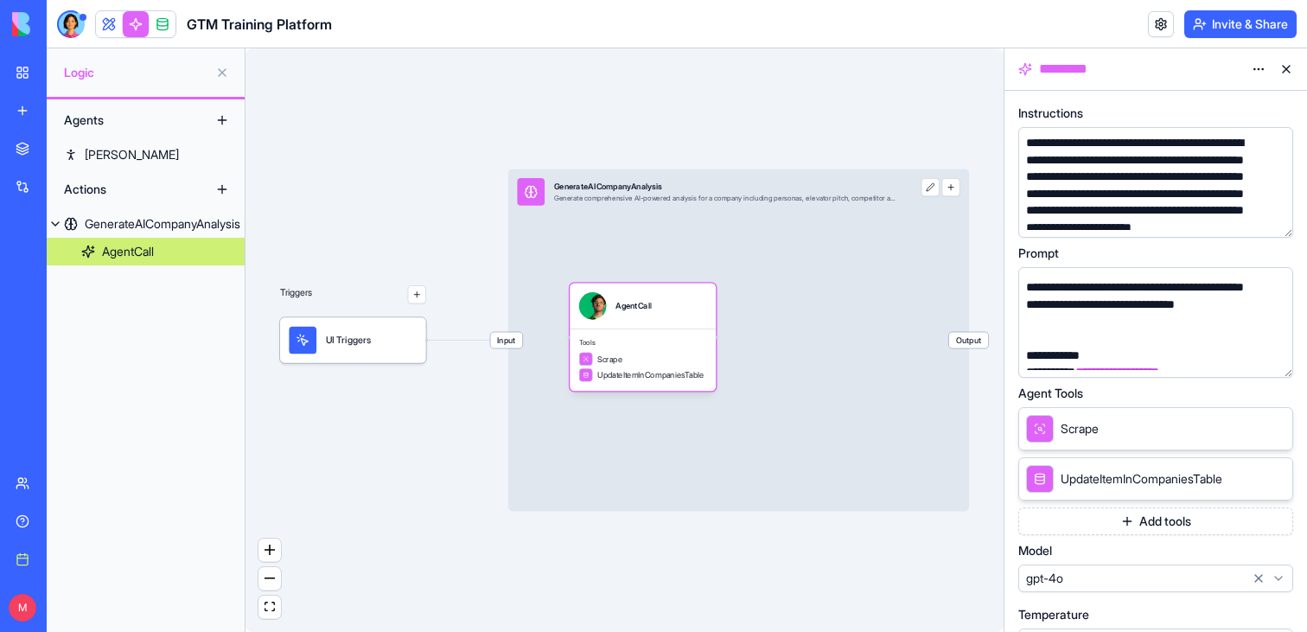
click at [92, 26] on div "GTM Training Platform" at bounding box center [194, 24] width 275 height 28
click at [97, 26] on span at bounding box center [109, 24] width 48 height 48
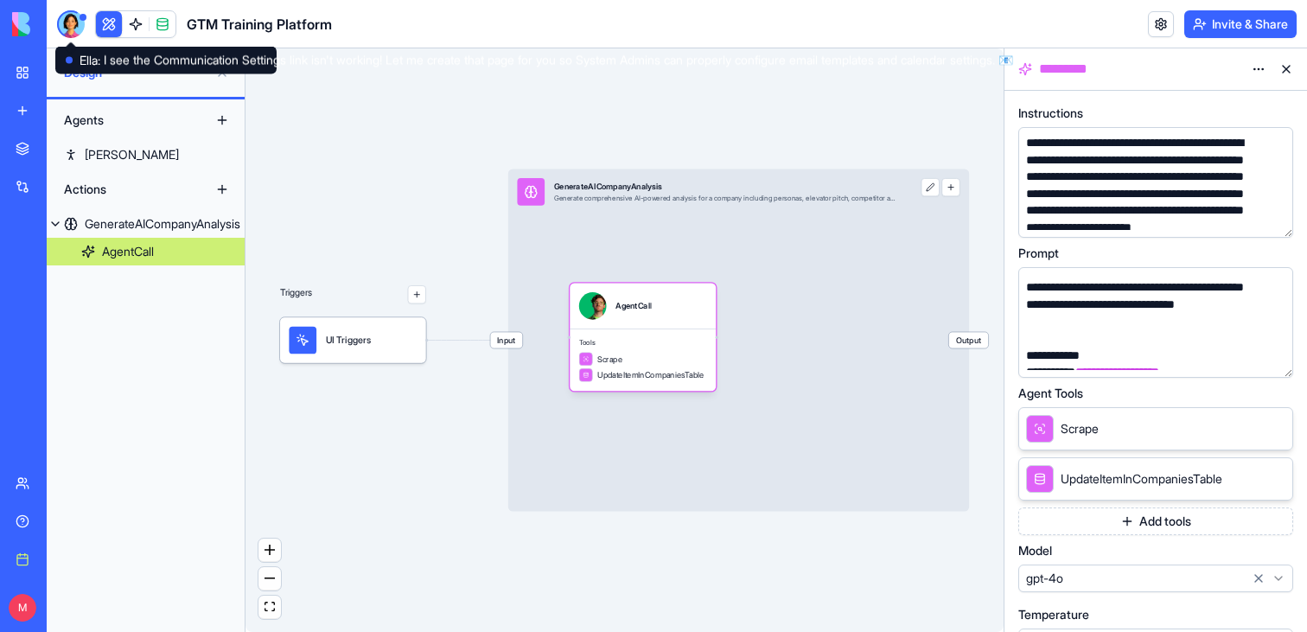
click at [73, 23] on div at bounding box center [71, 24] width 28 height 28
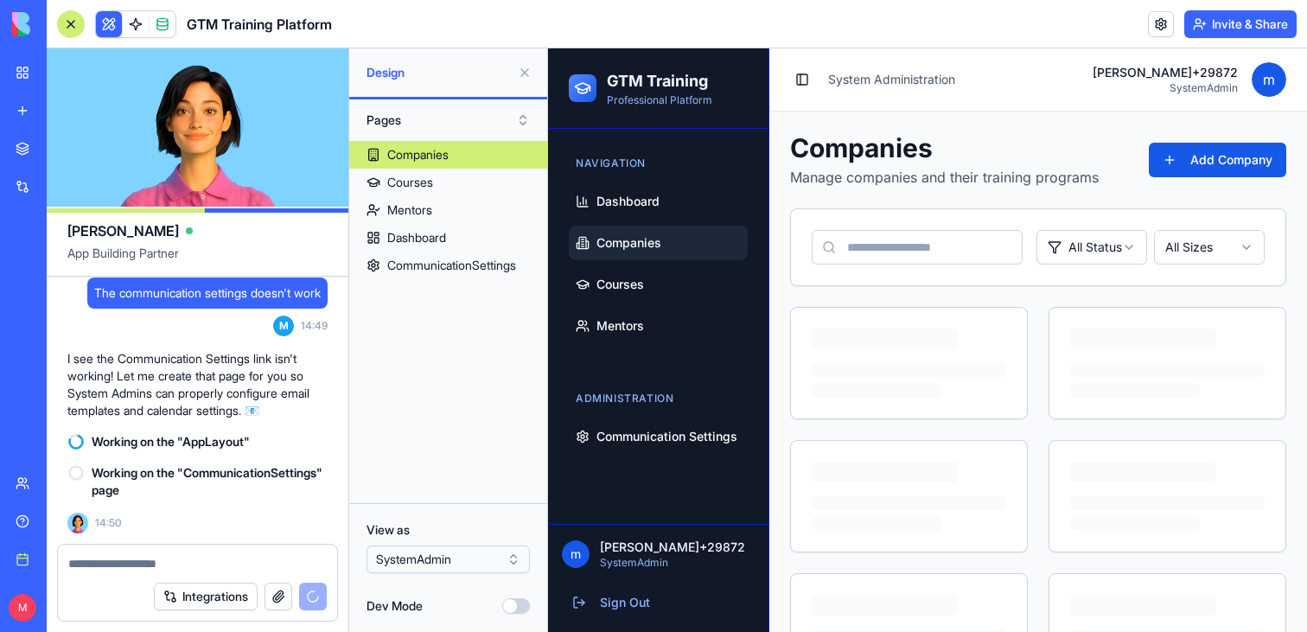
click at [528, 72] on button at bounding box center [525, 73] width 28 height 28
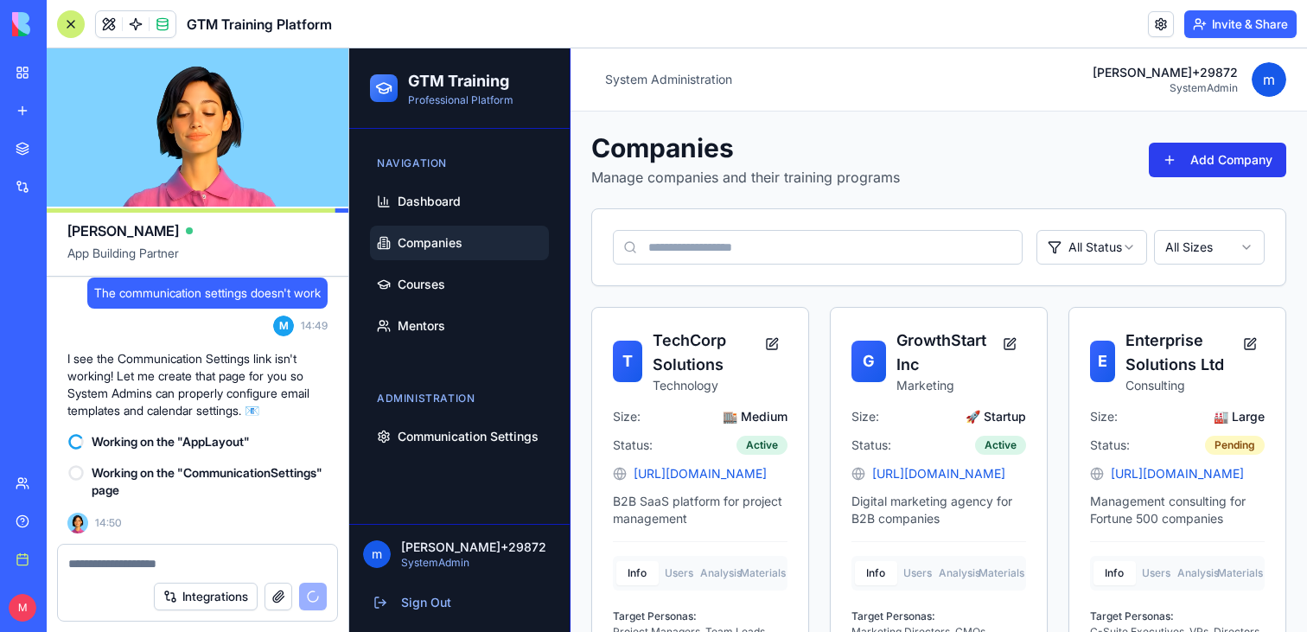
click at [1230, 170] on button "Add Company" at bounding box center [1217, 160] width 137 height 35
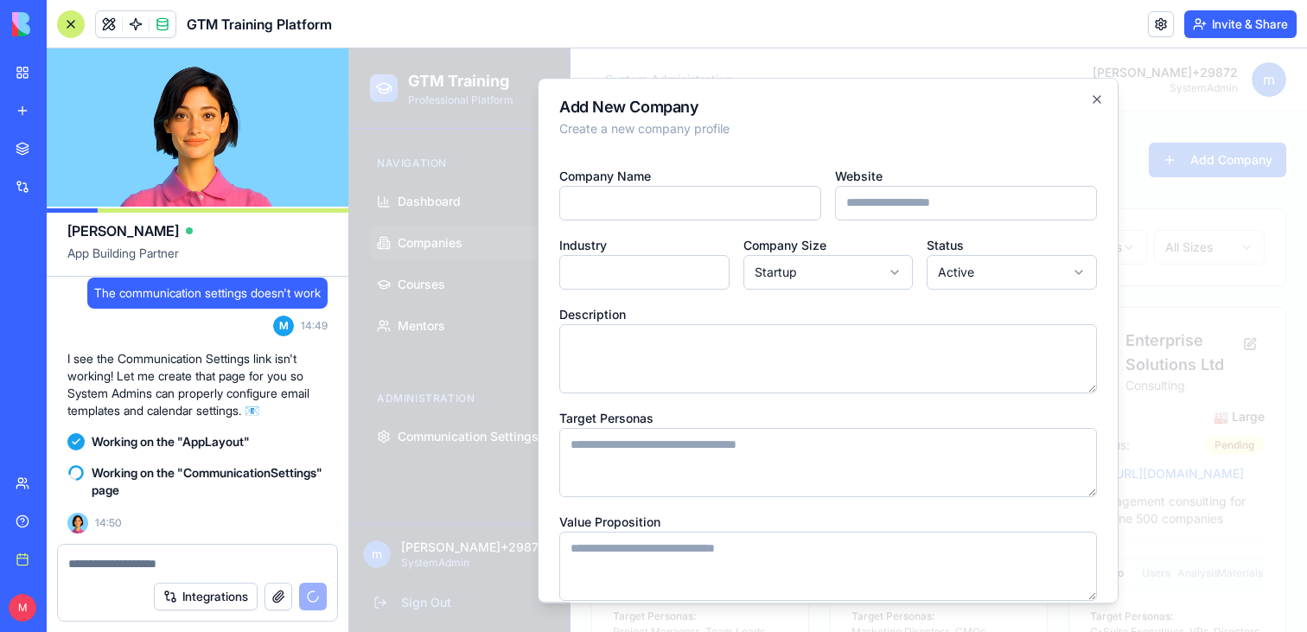
click at [1214, 261] on div at bounding box center [828, 340] width 958 height 584
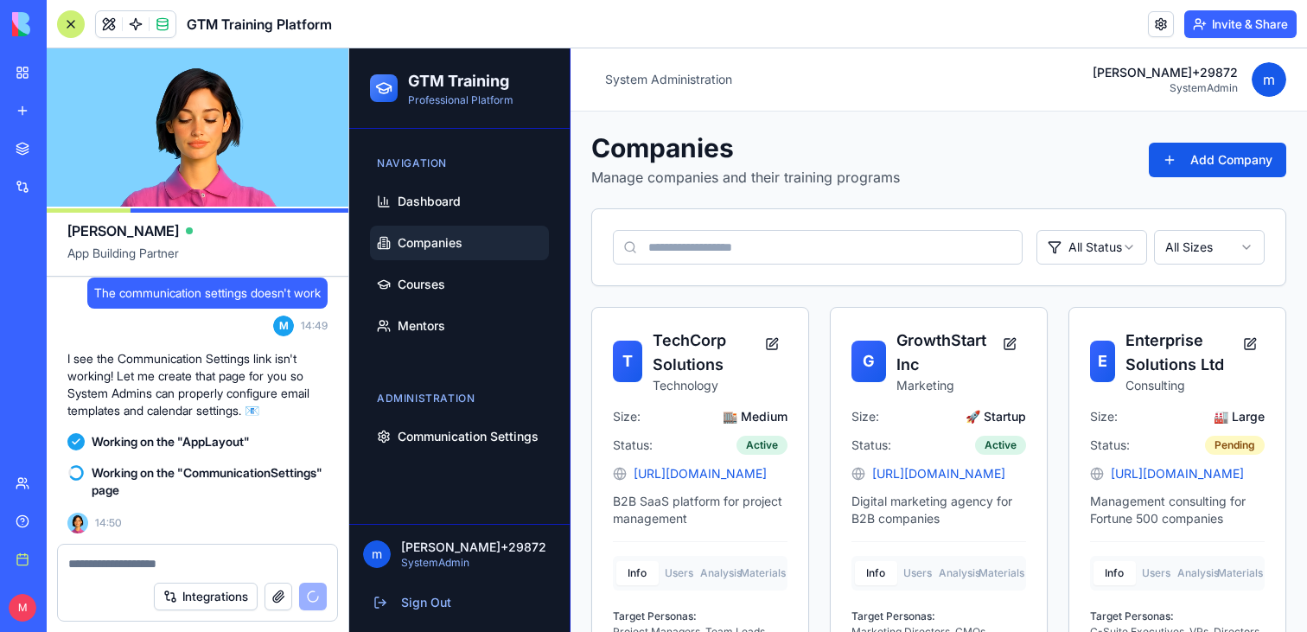
click at [118, 576] on div "Integrations" at bounding box center [197, 596] width 279 height 48
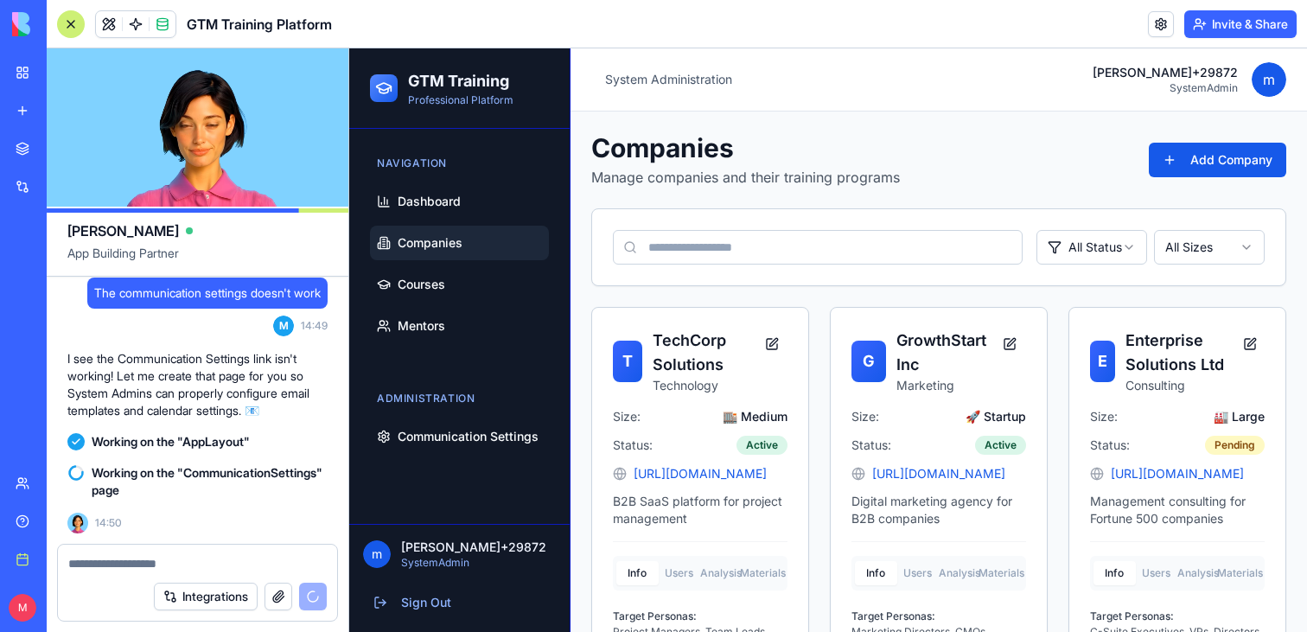
click at [103, 565] on textarea at bounding box center [197, 563] width 258 height 17
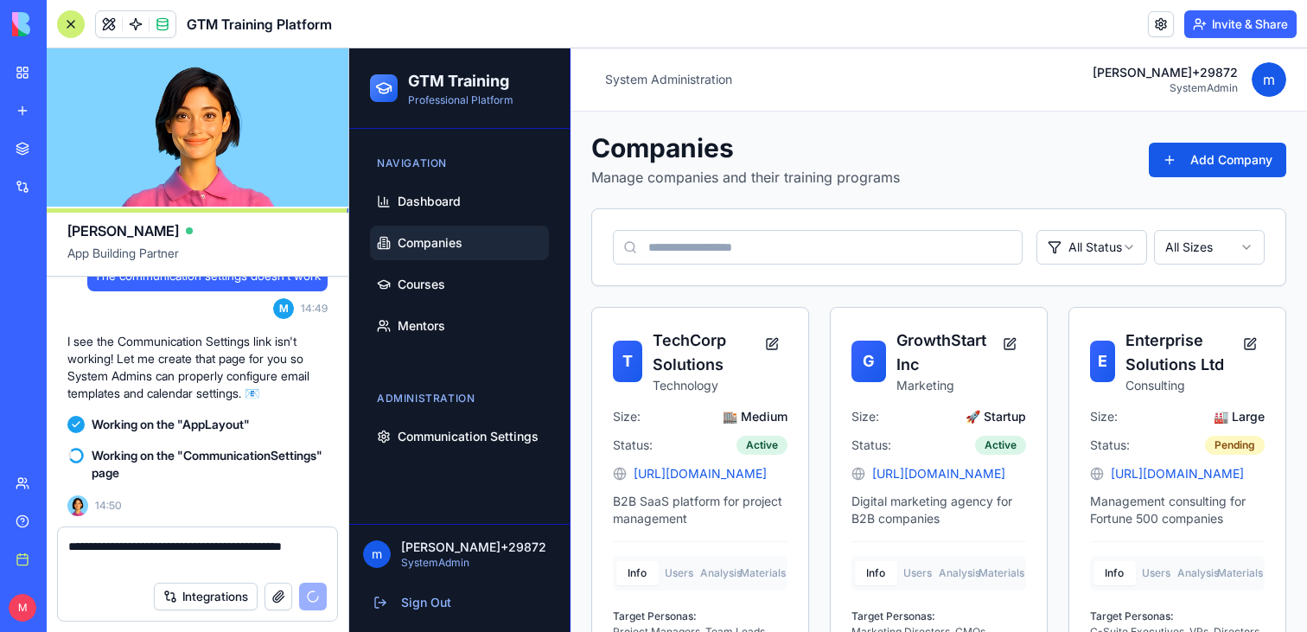
scroll to position [5092, 0]
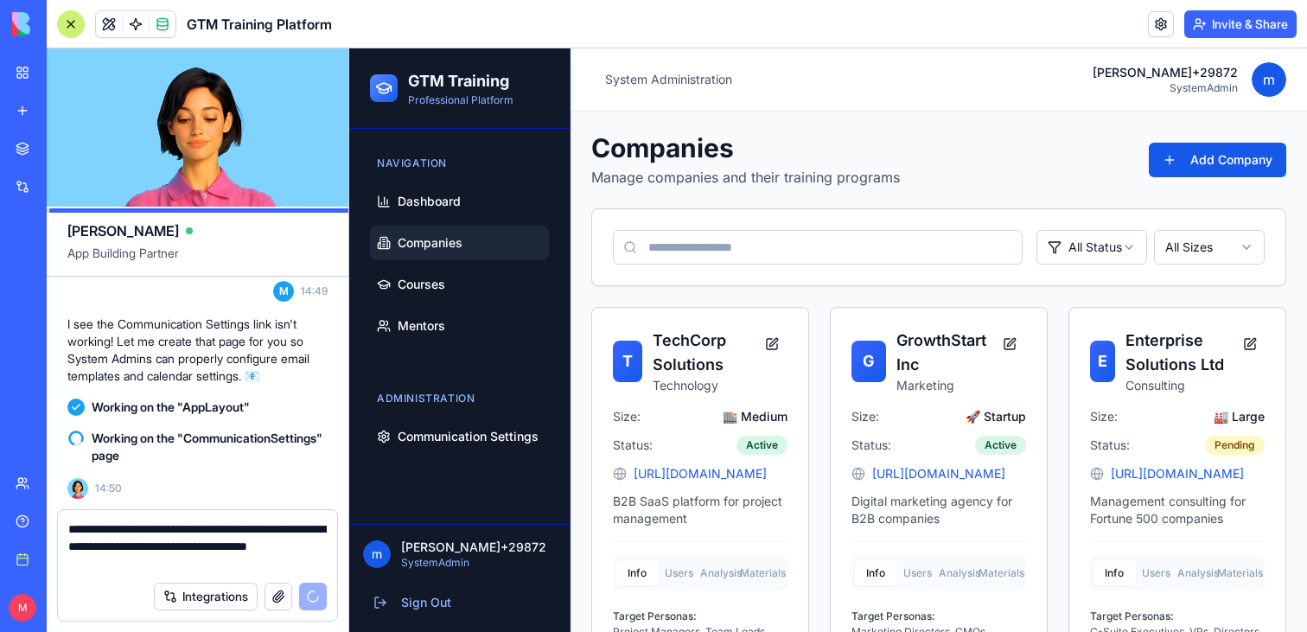
click at [105, 544] on textarea "**********" at bounding box center [197, 546] width 258 height 52
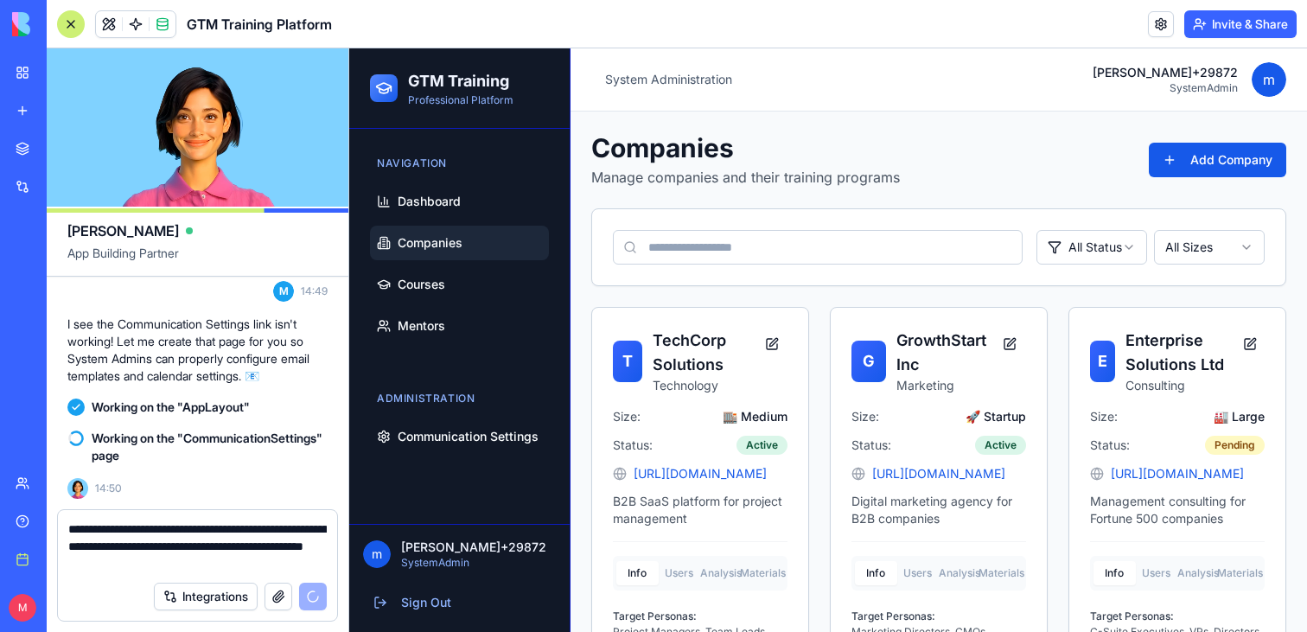
type textarea "**********"
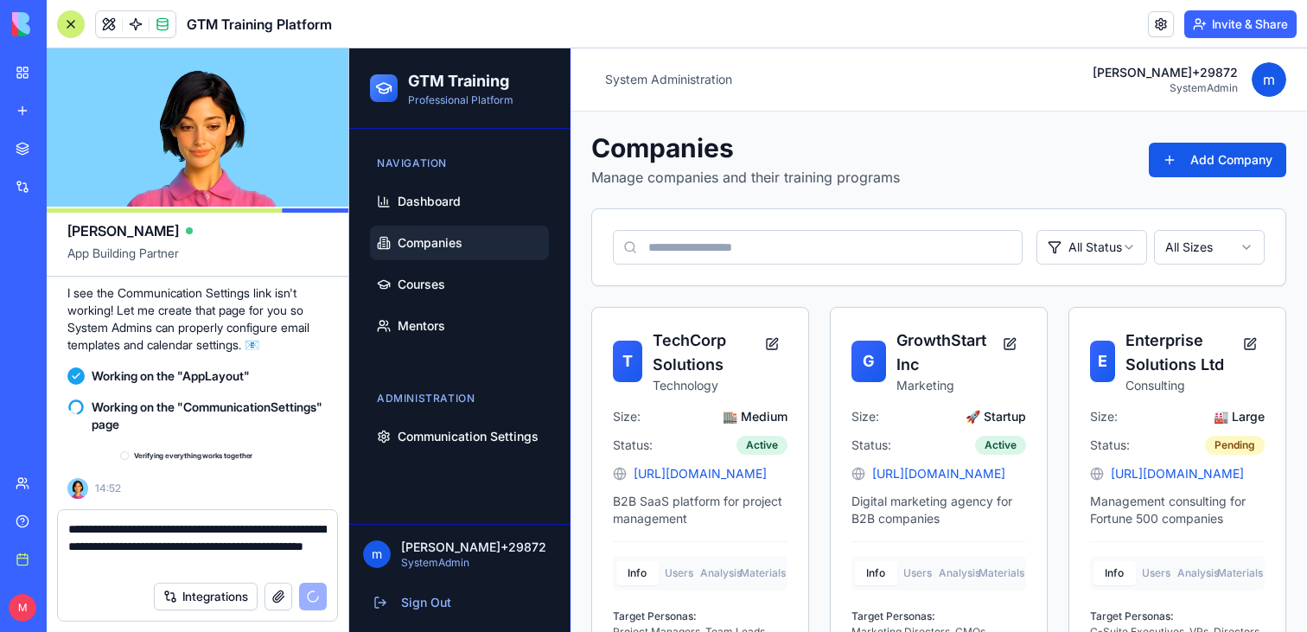
scroll to position [5140, 0]
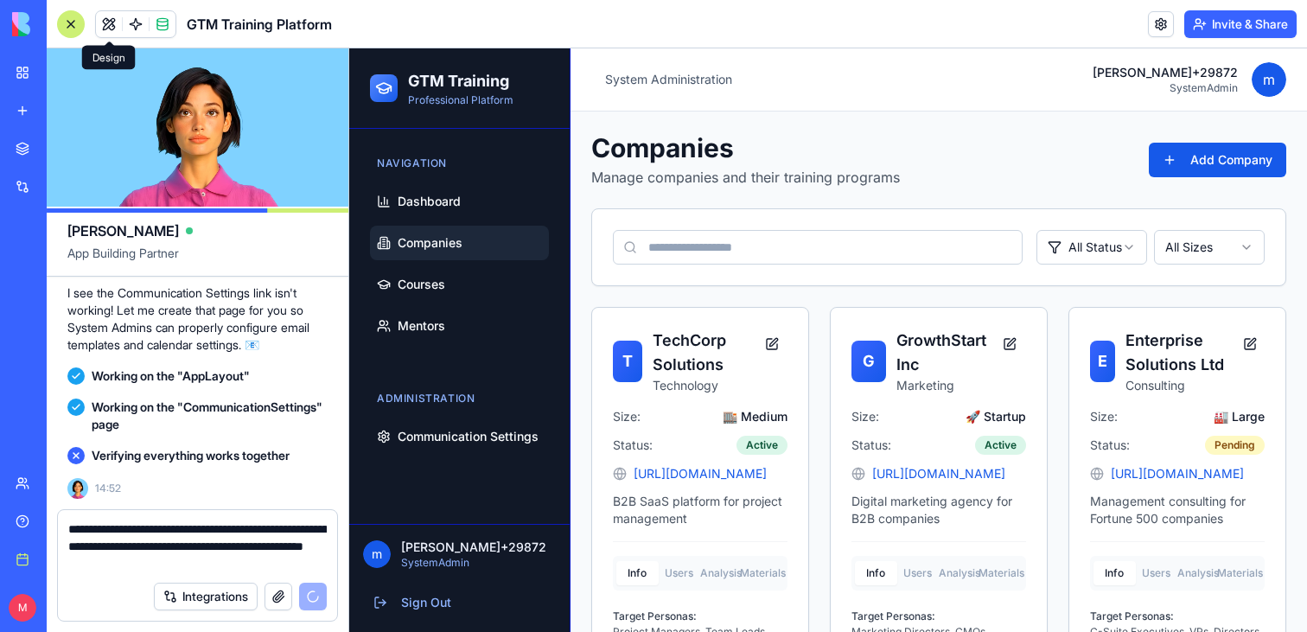
click at [106, 20] on button at bounding box center [109, 24] width 26 height 26
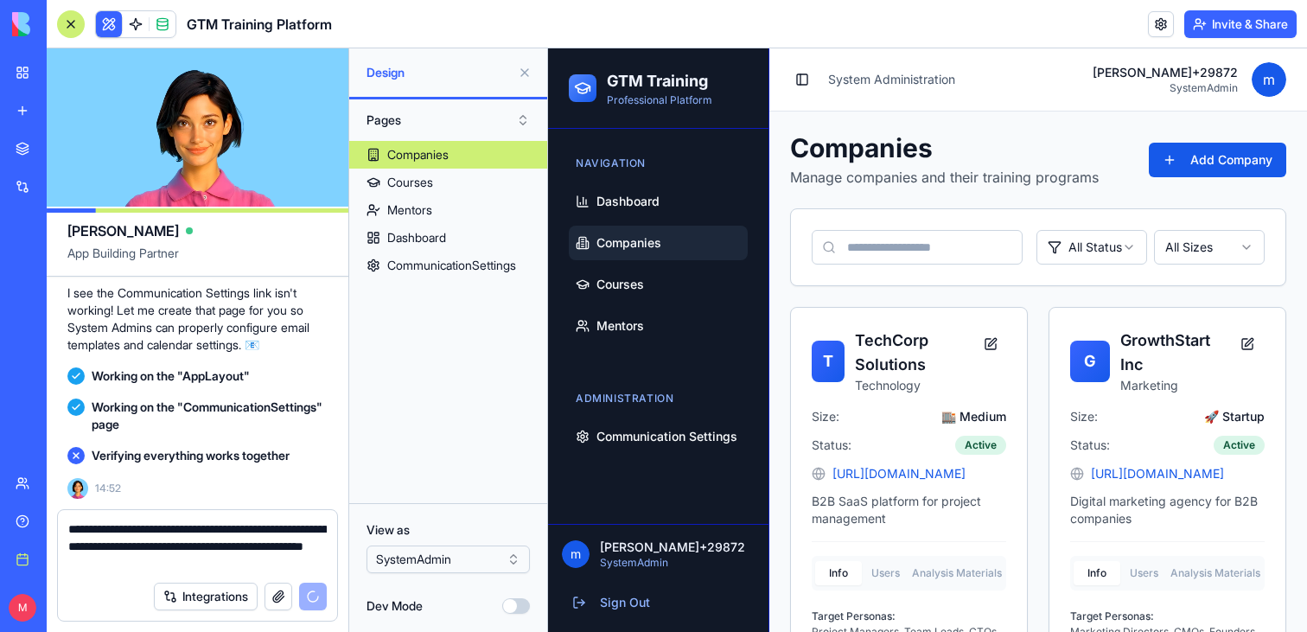
click at [489, 567] on html "BETA My workspace New app Marketplace Integrations Recent GTM Training Program …" at bounding box center [653, 316] width 1307 height 632
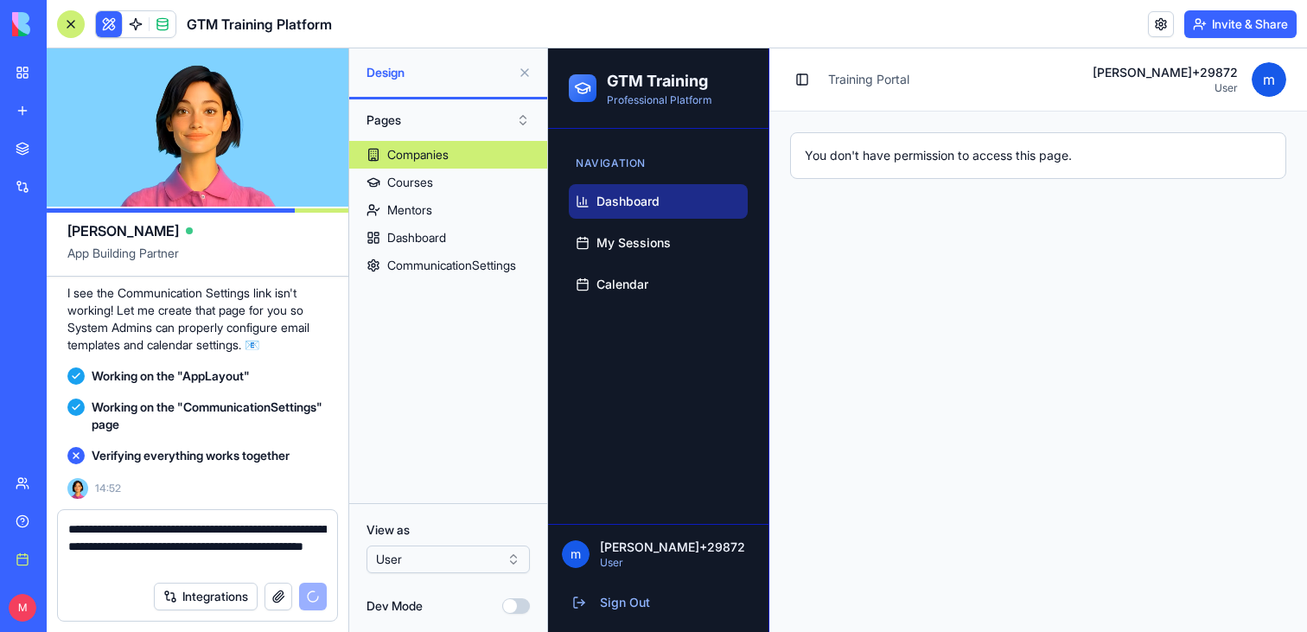
click at [650, 196] on span "Dashboard" at bounding box center [627, 201] width 63 height 17
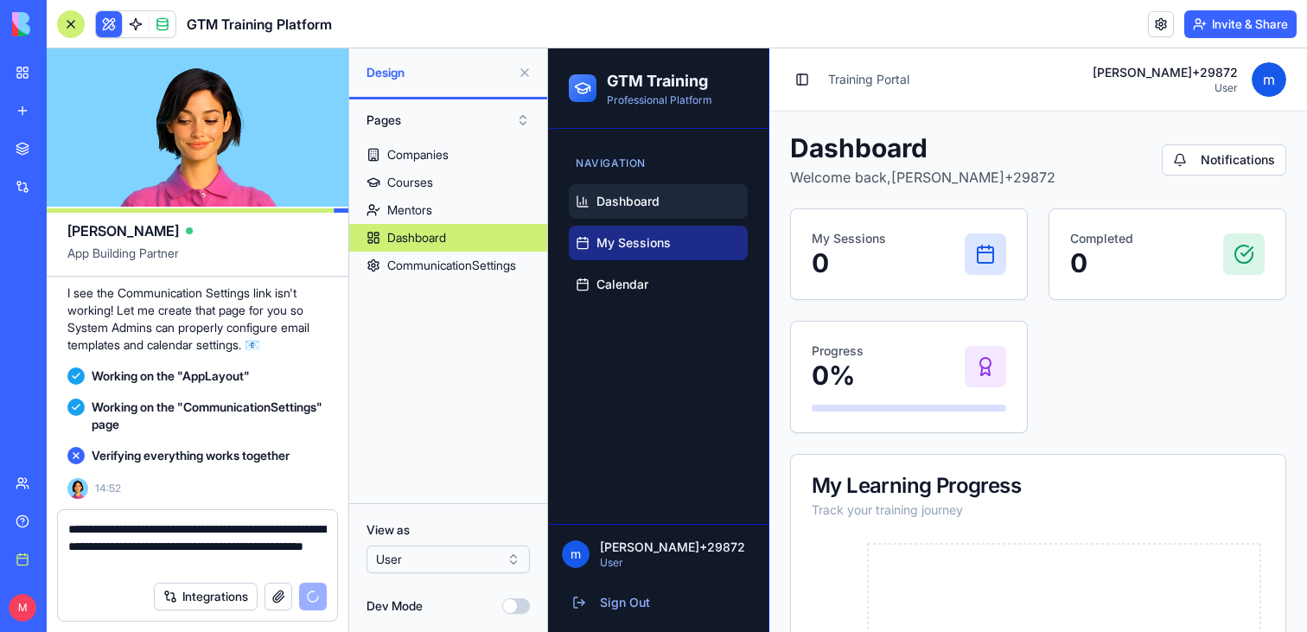
click at [641, 244] on span "My Sessions" at bounding box center [633, 242] width 74 height 17
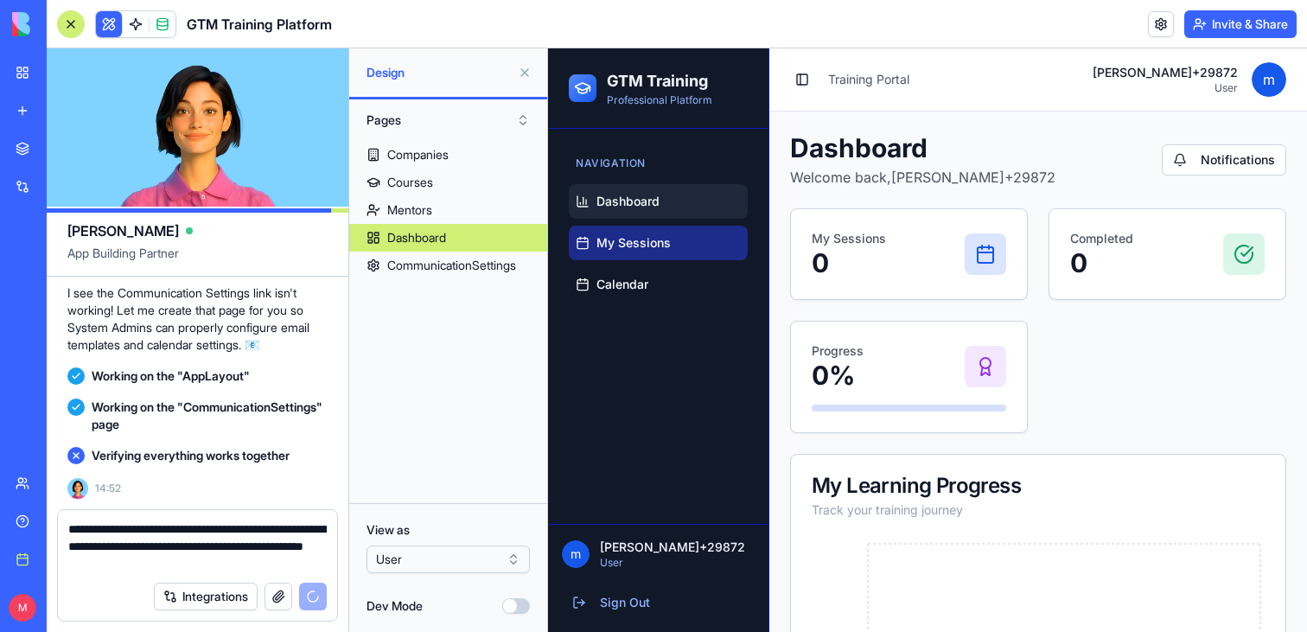
click at [609, 255] on link "My Sessions" at bounding box center [658, 243] width 179 height 35
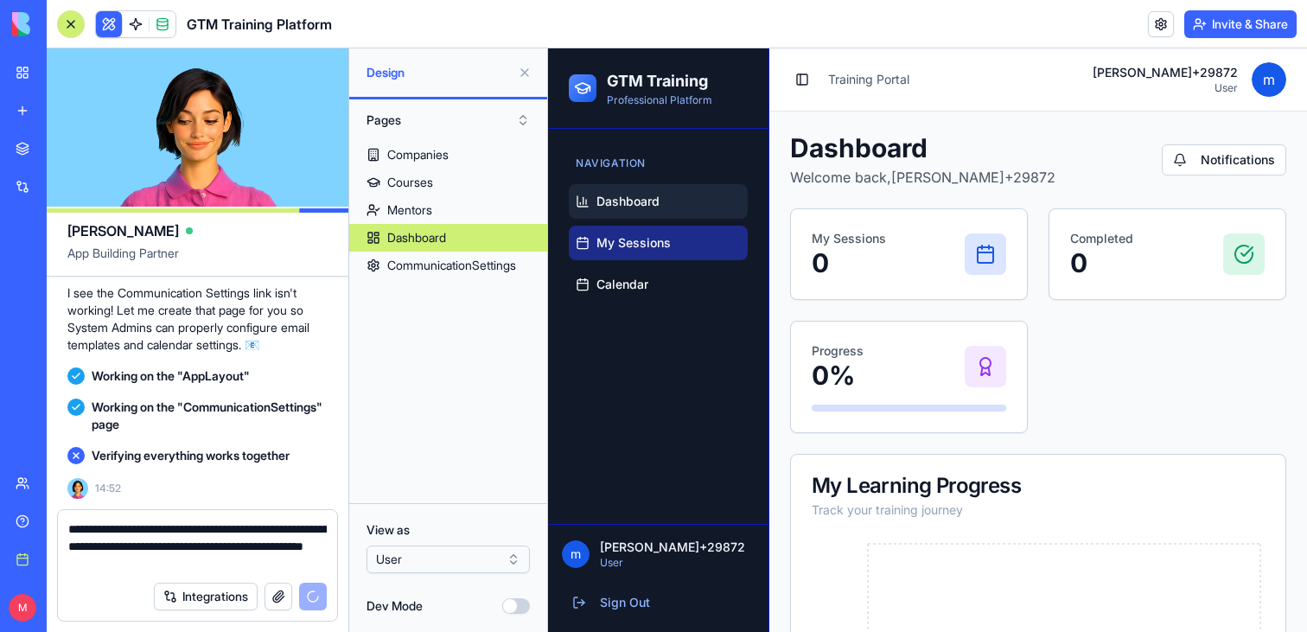
click at [609, 255] on link "My Sessions" at bounding box center [658, 243] width 179 height 35
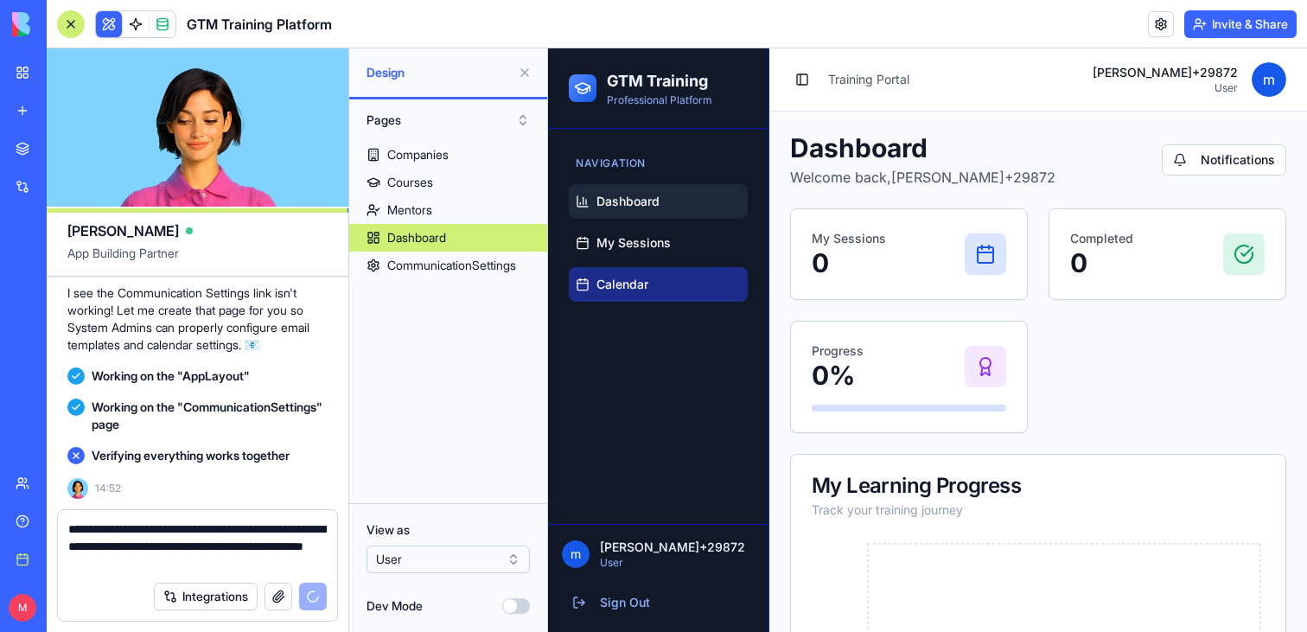
click at [609, 284] on span "Calendar" at bounding box center [622, 284] width 52 height 17
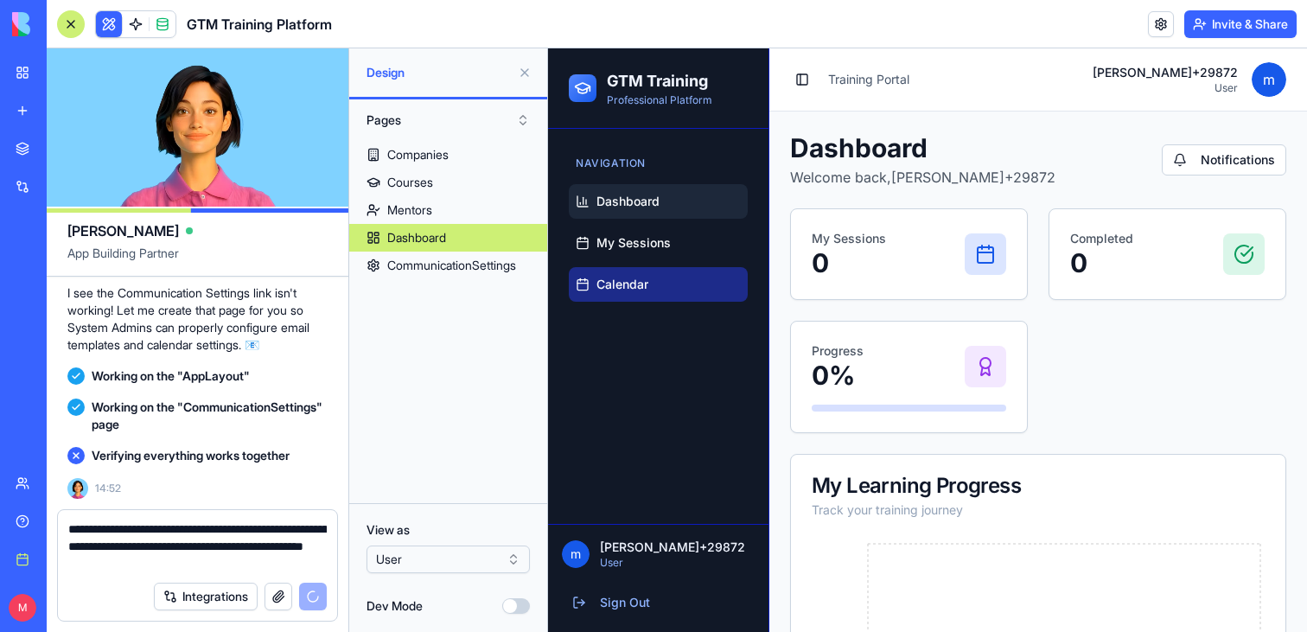
click at [609, 284] on span "Calendar" at bounding box center [622, 284] width 52 height 17
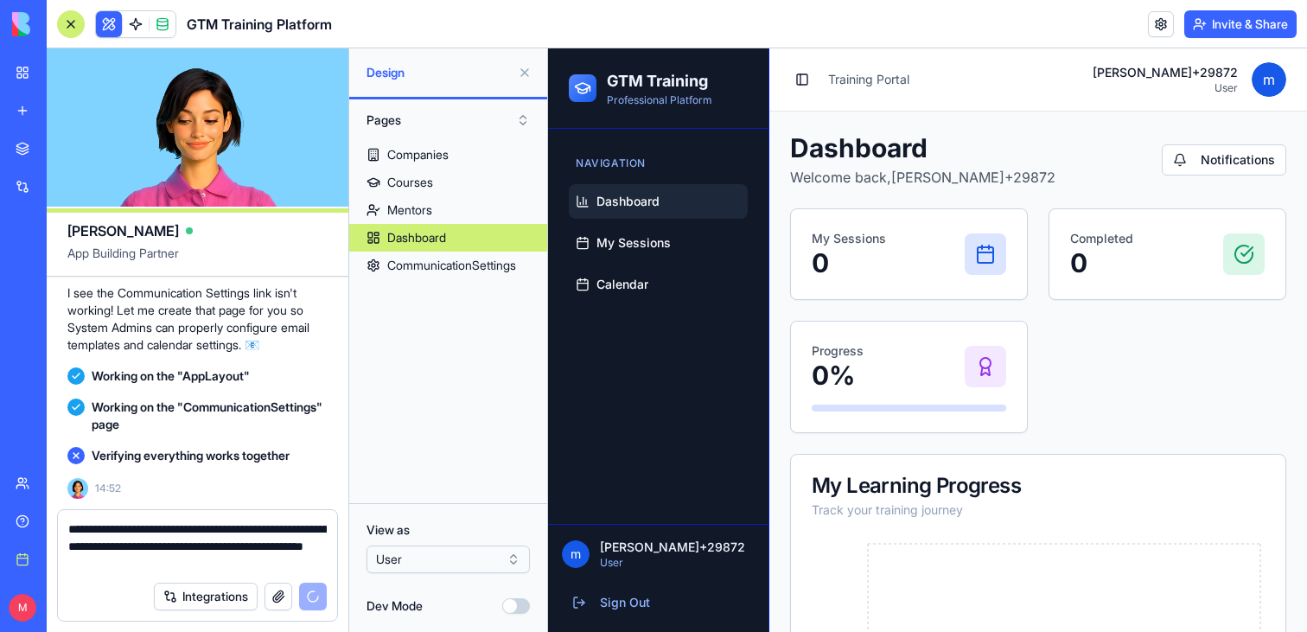
click at [617, 208] on span "Dashboard" at bounding box center [627, 201] width 63 height 17
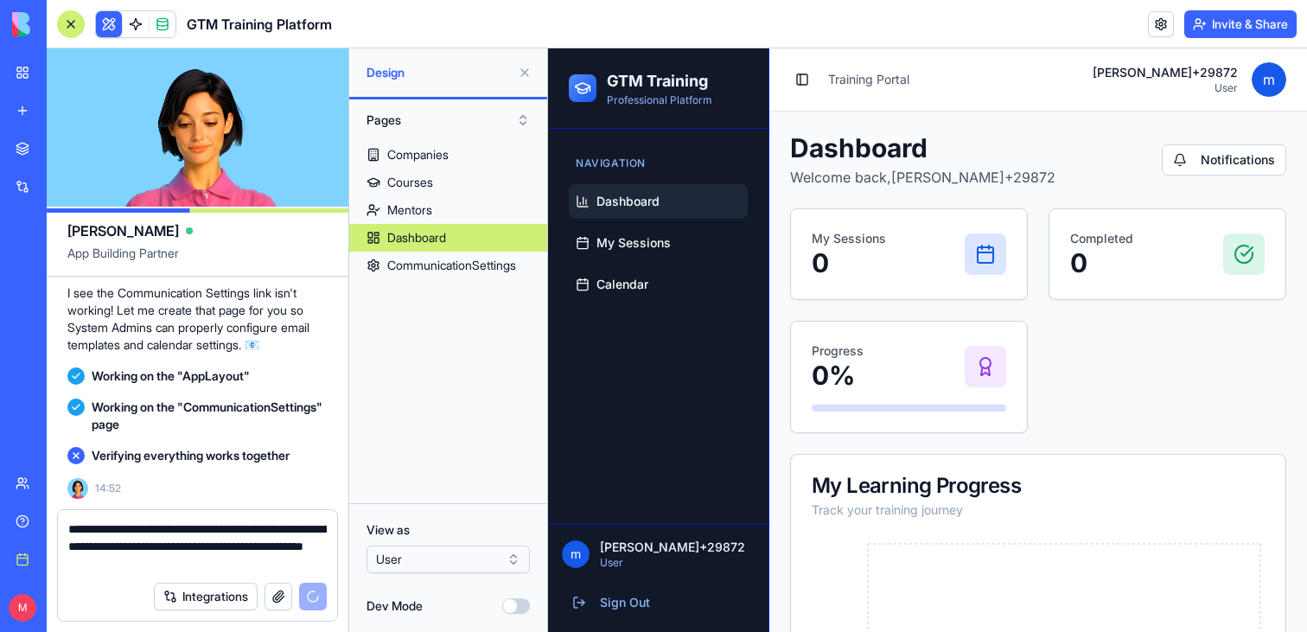
click at [629, 224] on ul "Dashboard My Sessions Calendar" at bounding box center [658, 243] width 179 height 118
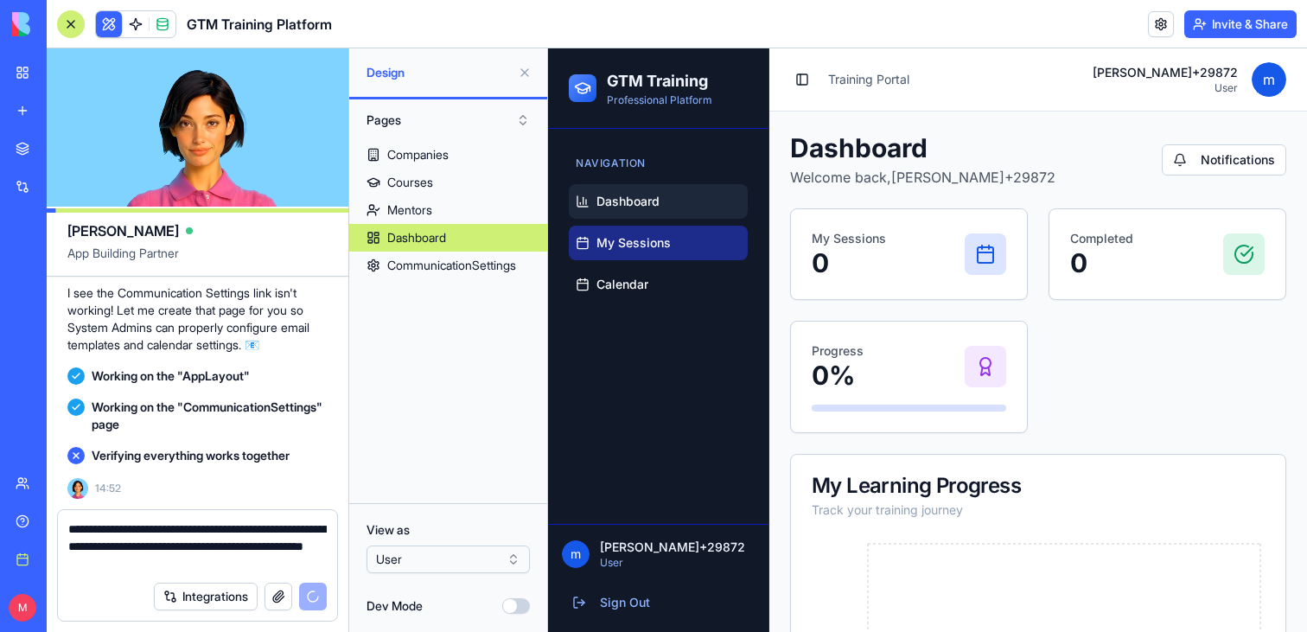
click at [629, 236] on span "My Sessions" at bounding box center [633, 242] width 74 height 17
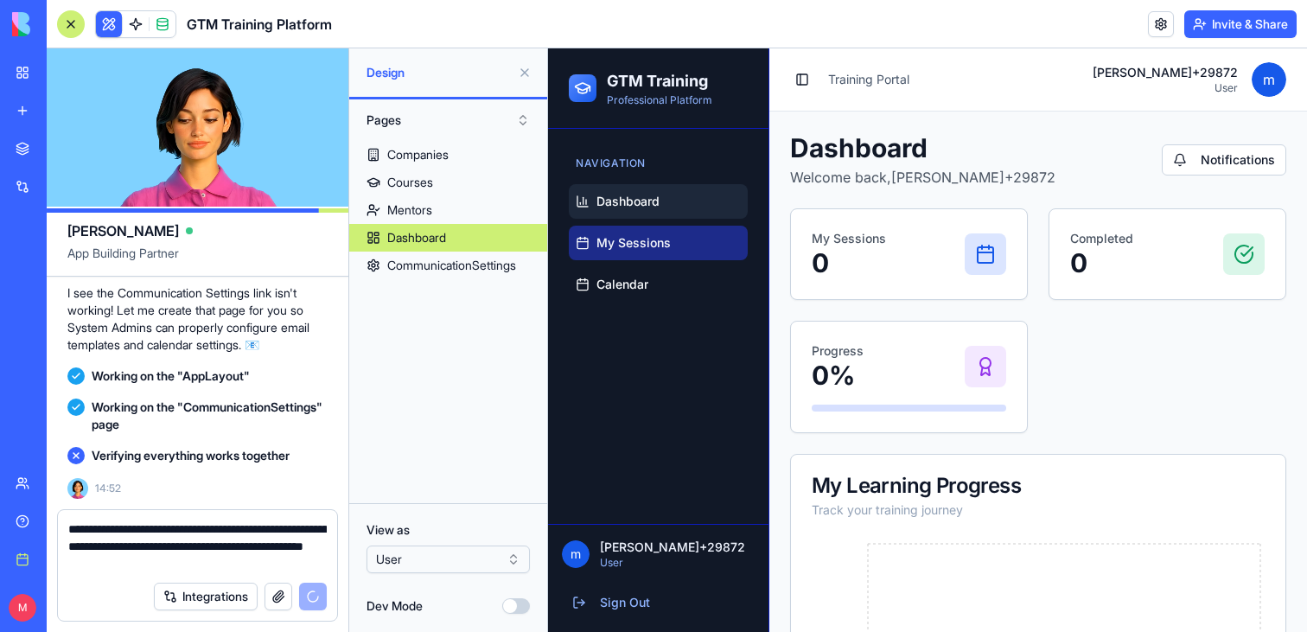
click at [629, 236] on span "My Sessions" at bounding box center [633, 242] width 74 height 17
click at [628, 247] on span "My Sessions" at bounding box center [633, 242] width 74 height 17
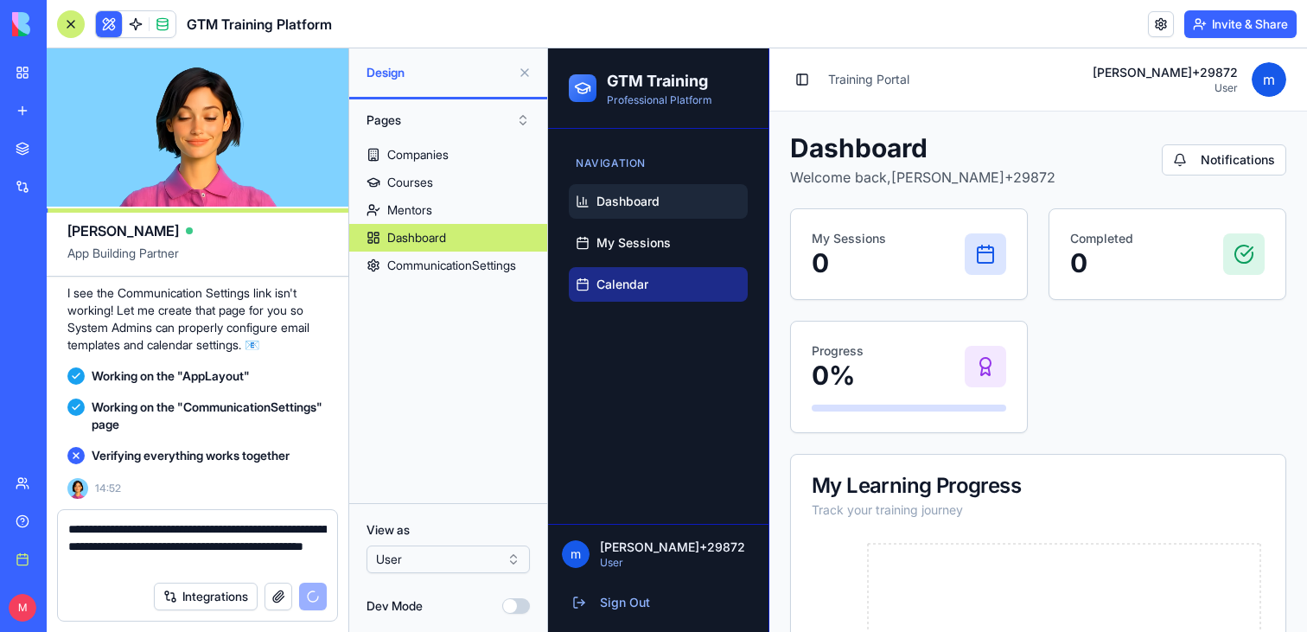
click at [628, 279] on span "Calendar" at bounding box center [622, 284] width 52 height 17
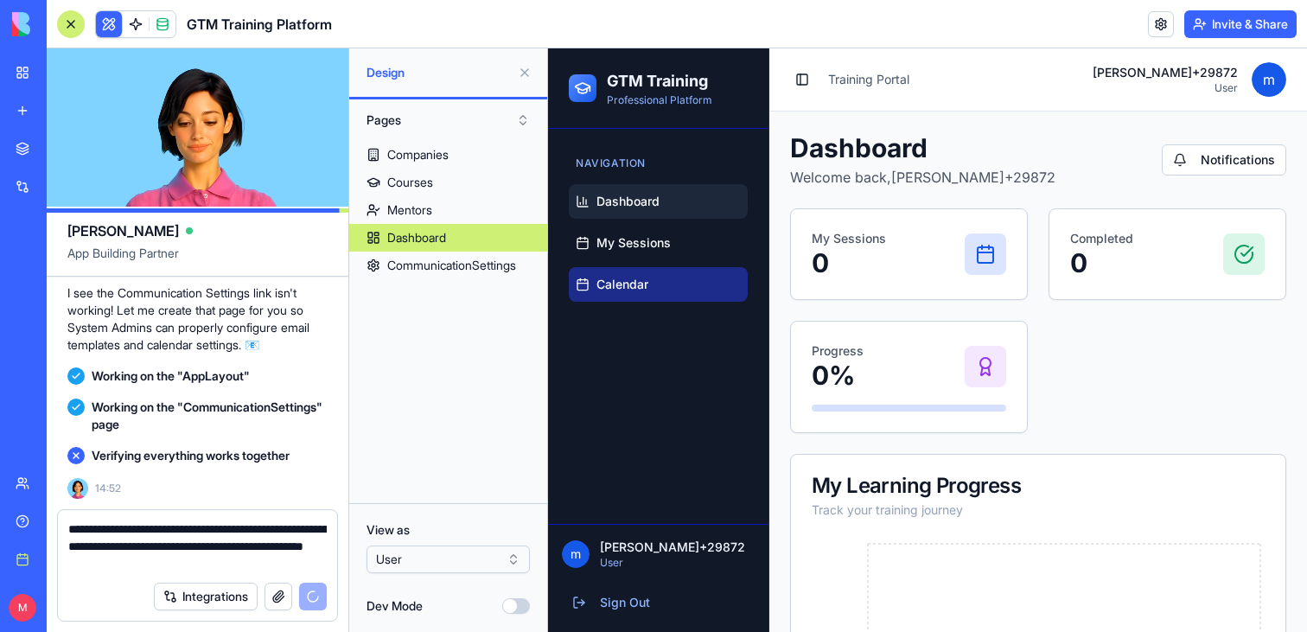
click at [628, 279] on span "Calendar" at bounding box center [622, 284] width 52 height 17
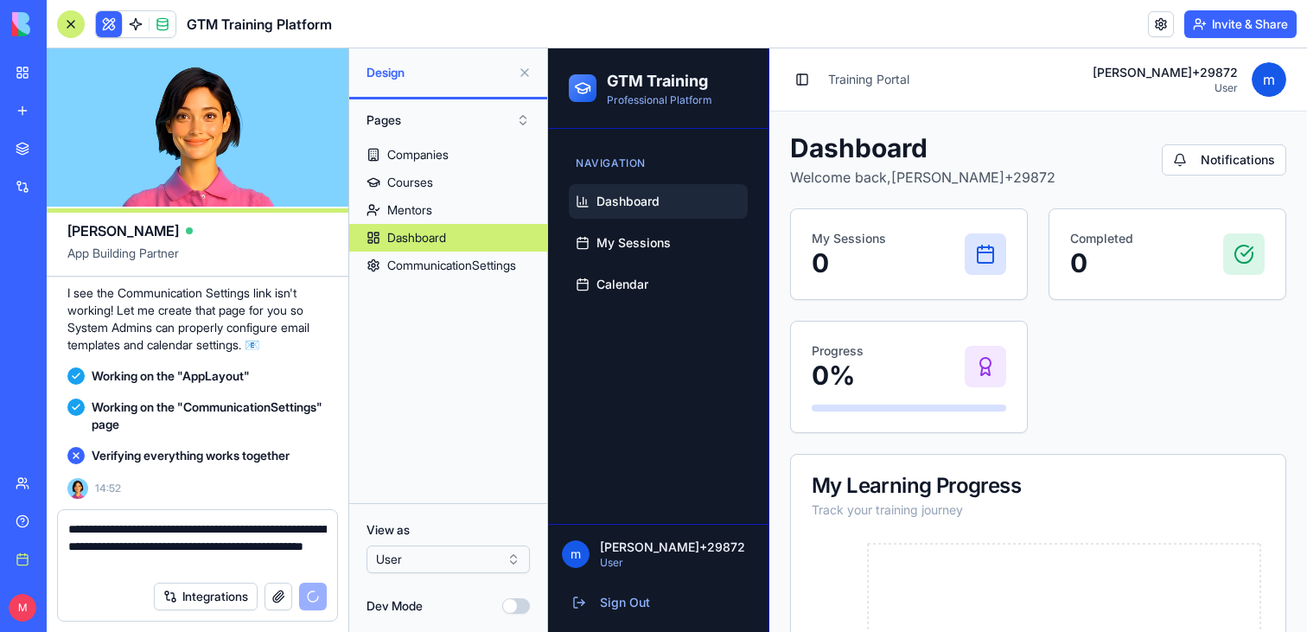
click at [467, 560] on html "BETA My workspace New app Marketplace Integrations Recent GTM Training Program …" at bounding box center [653, 316] width 1307 height 632
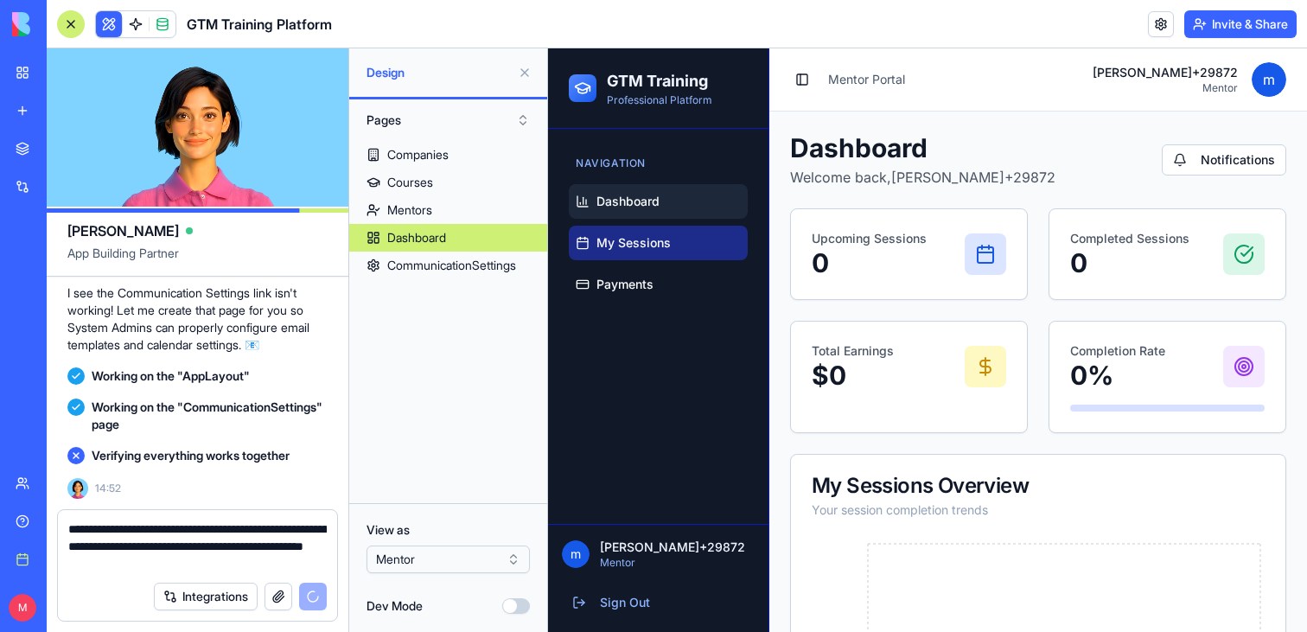
click at [639, 232] on link "My Sessions" at bounding box center [658, 243] width 179 height 35
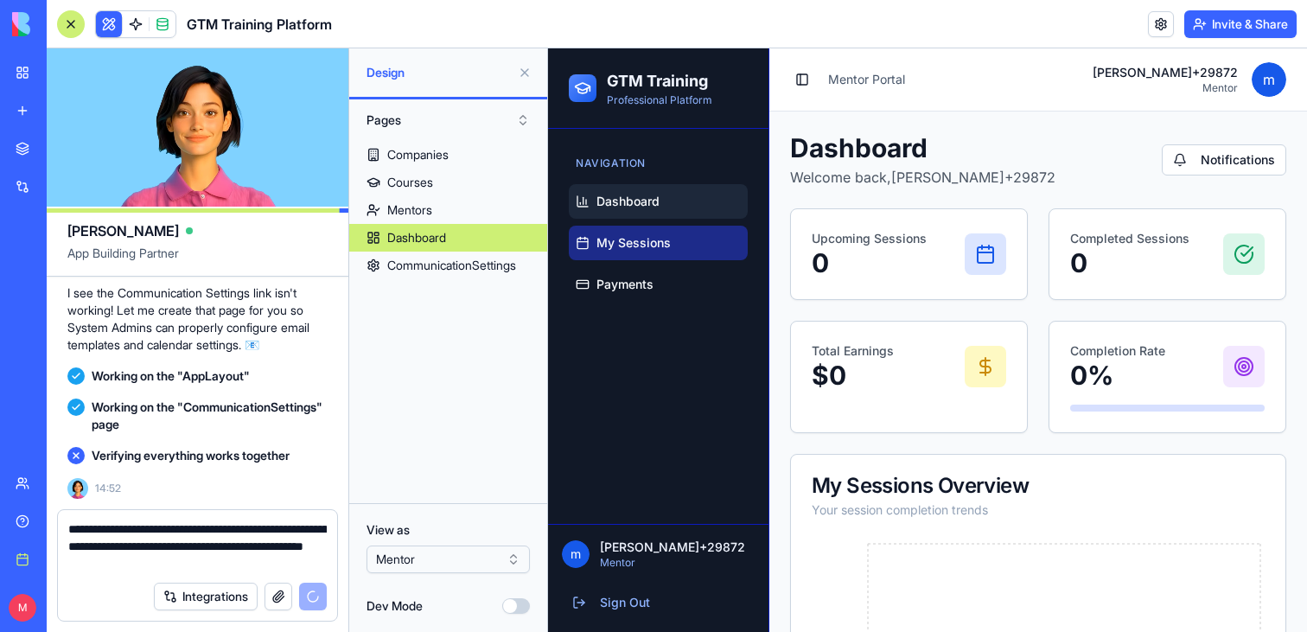
click at [636, 255] on link "My Sessions" at bounding box center [658, 243] width 179 height 35
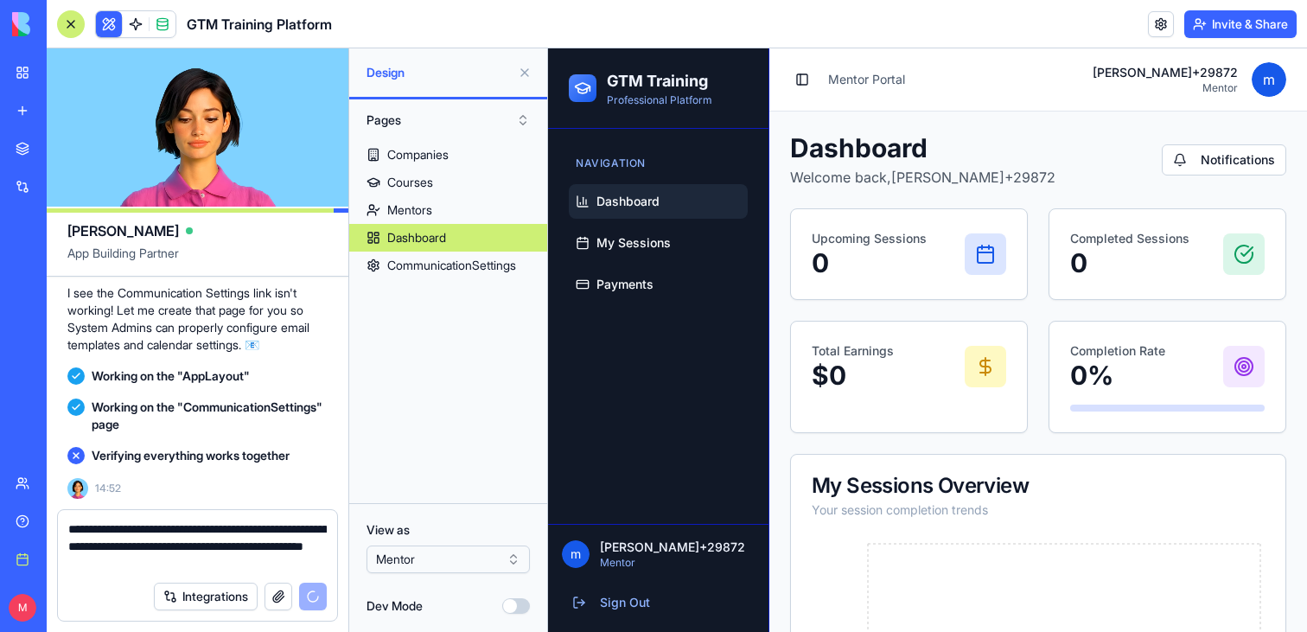
click at [636, 309] on div "Navigation Dashboard My Sessions Payments" at bounding box center [658, 326] width 220 height 395
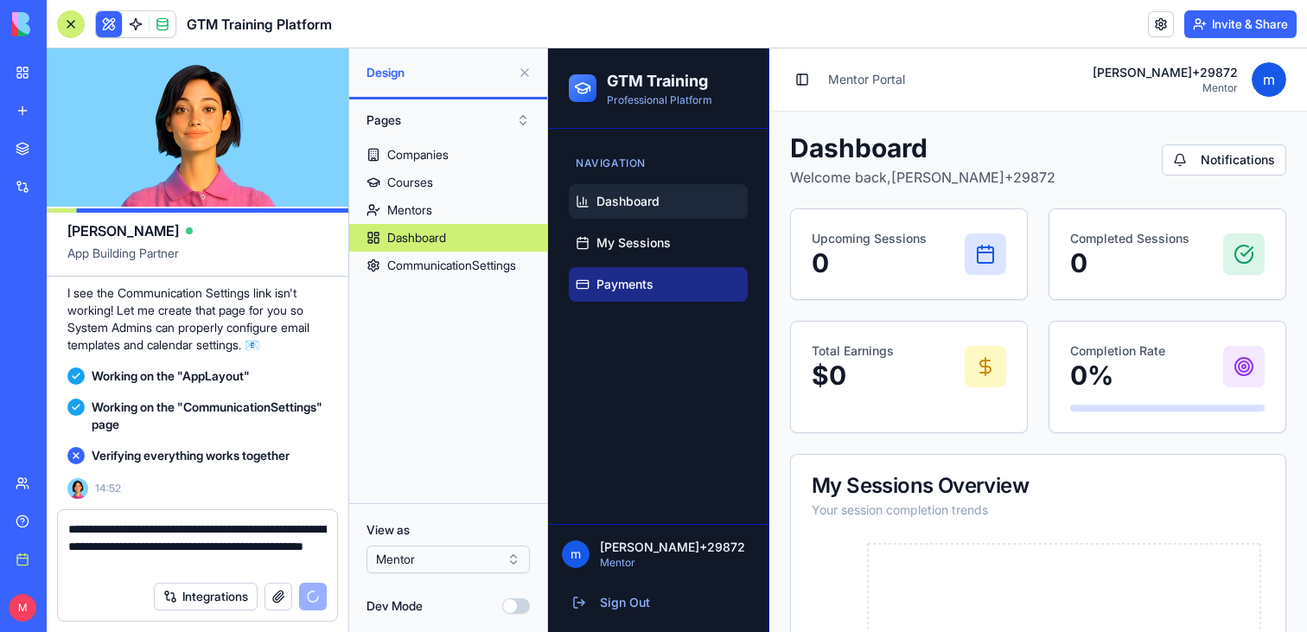
click at [636, 297] on link "Payments" at bounding box center [658, 284] width 179 height 35
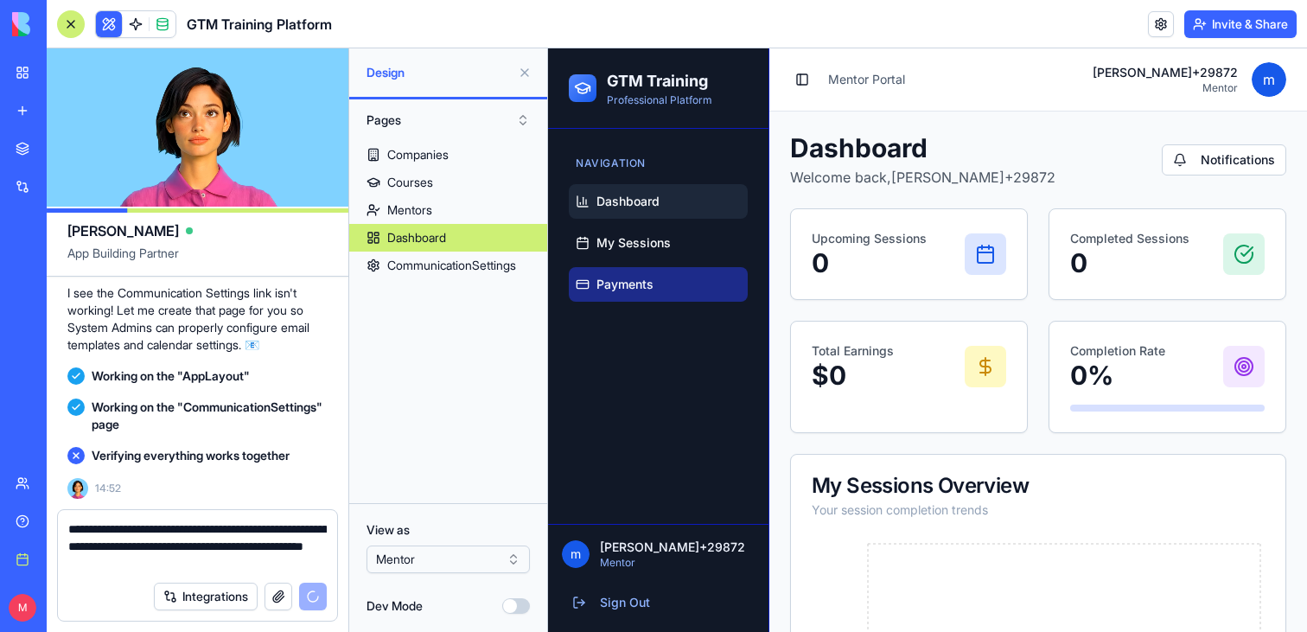
click at [636, 297] on link "Payments" at bounding box center [658, 284] width 179 height 35
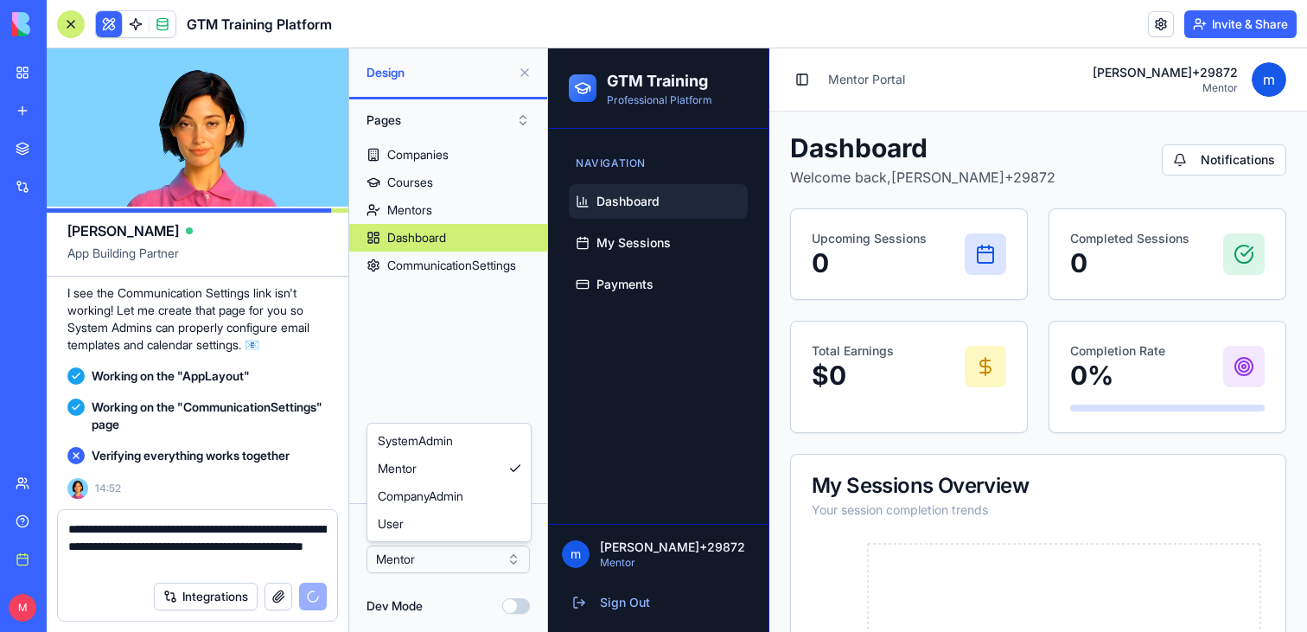
click at [449, 557] on html "BETA My workspace New app Marketplace Integrations Recent GTM Training Program …" at bounding box center [653, 316] width 1307 height 632
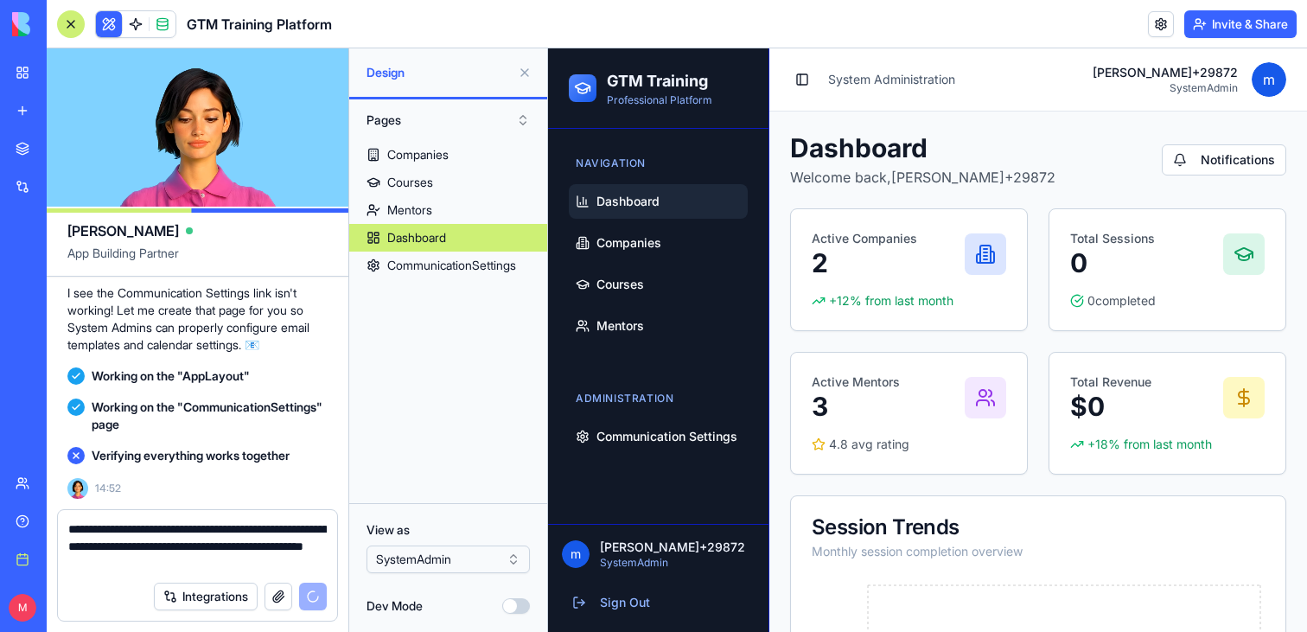
click at [663, 261] on ul "Dashboard Companies Courses Mentors" at bounding box center [658, 263] width 179 height 159
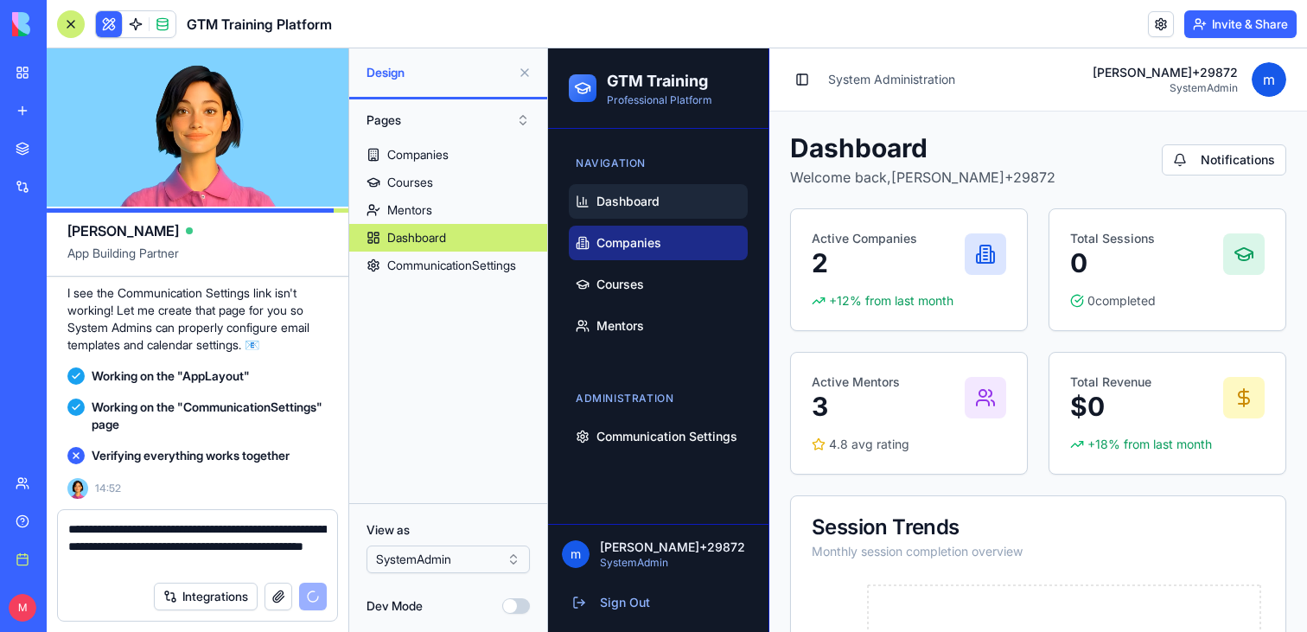
click at [661, 258] on link "Companies" at bounding box center [658, 243] width 179 height 35
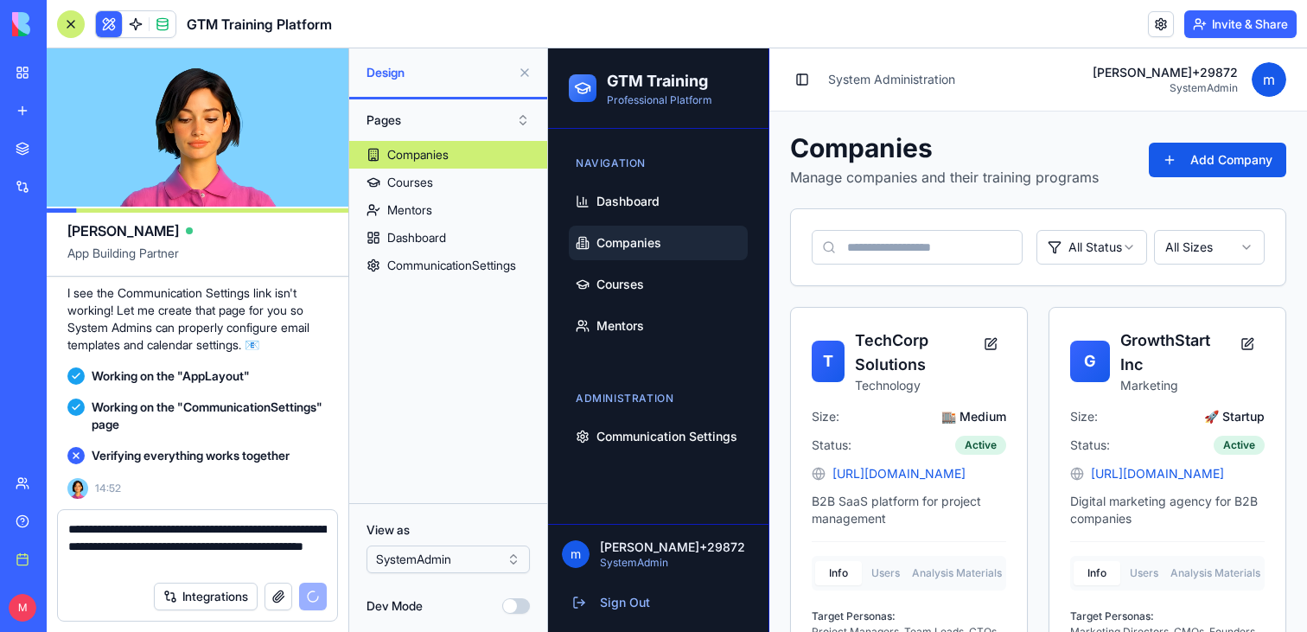
click at [643, 251] on span "Companies" at bounding box center [628, 242] width 65 height 17
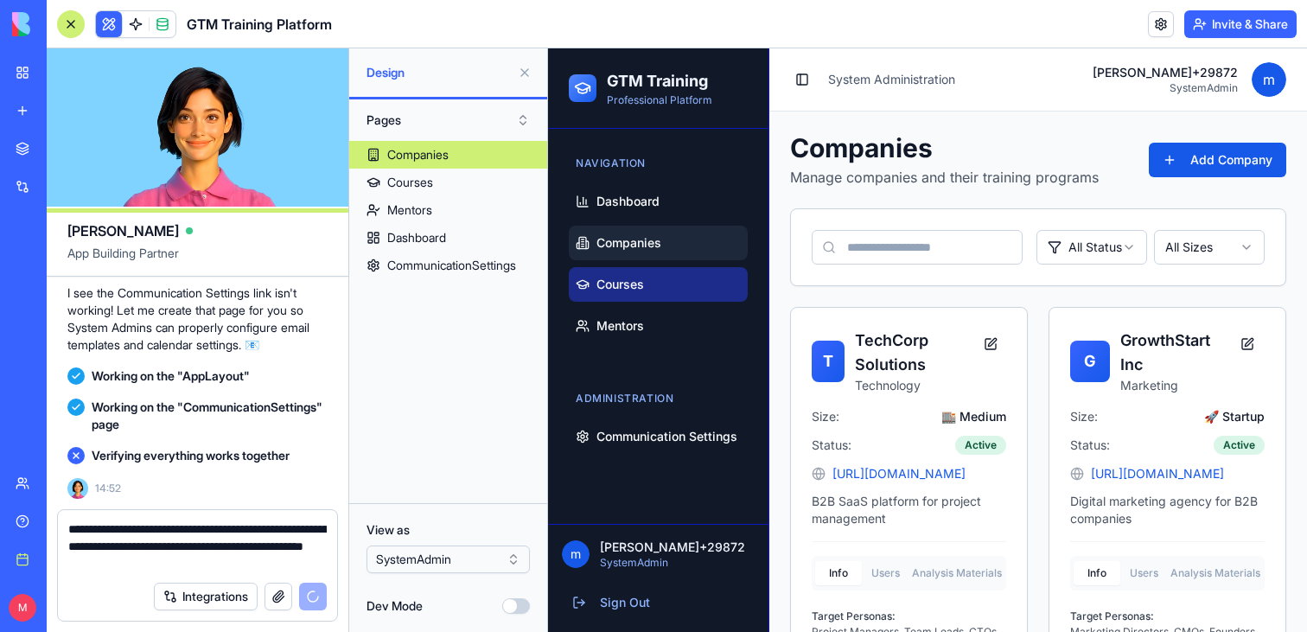
click at [640, 285] on span "Courses" at bounding box center [620, 284] width 48 height 17
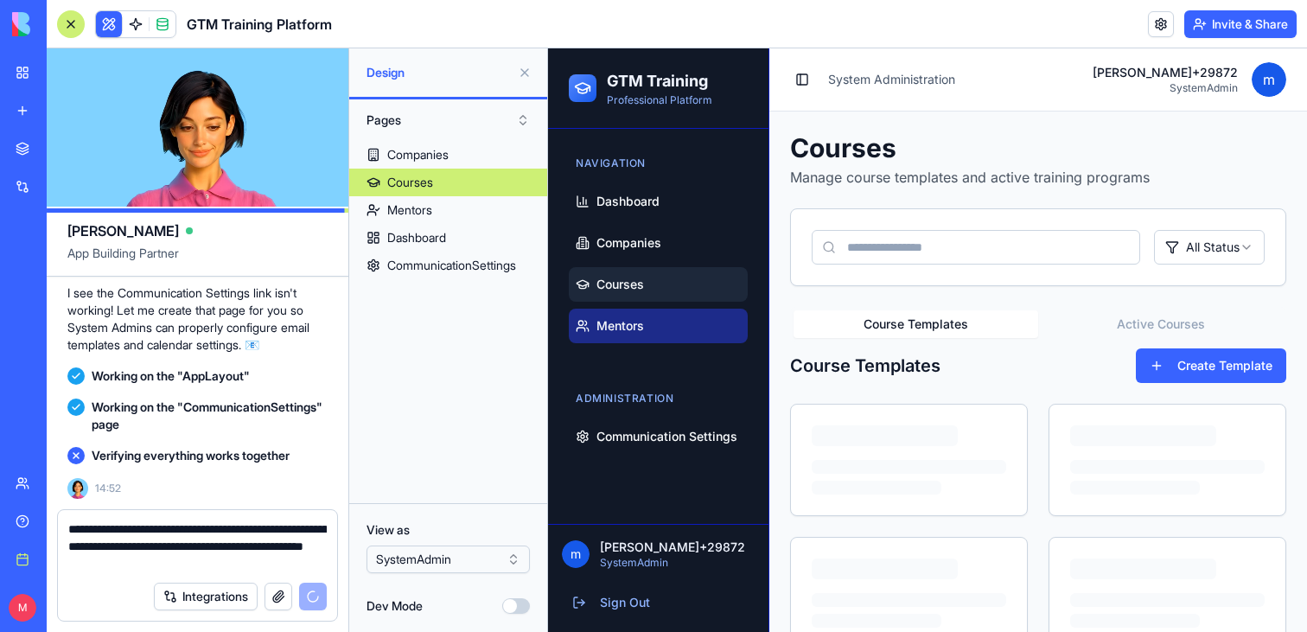
click at [629, 319] on span "Mentors" at bounding box center [620, 325] width 48 height 17
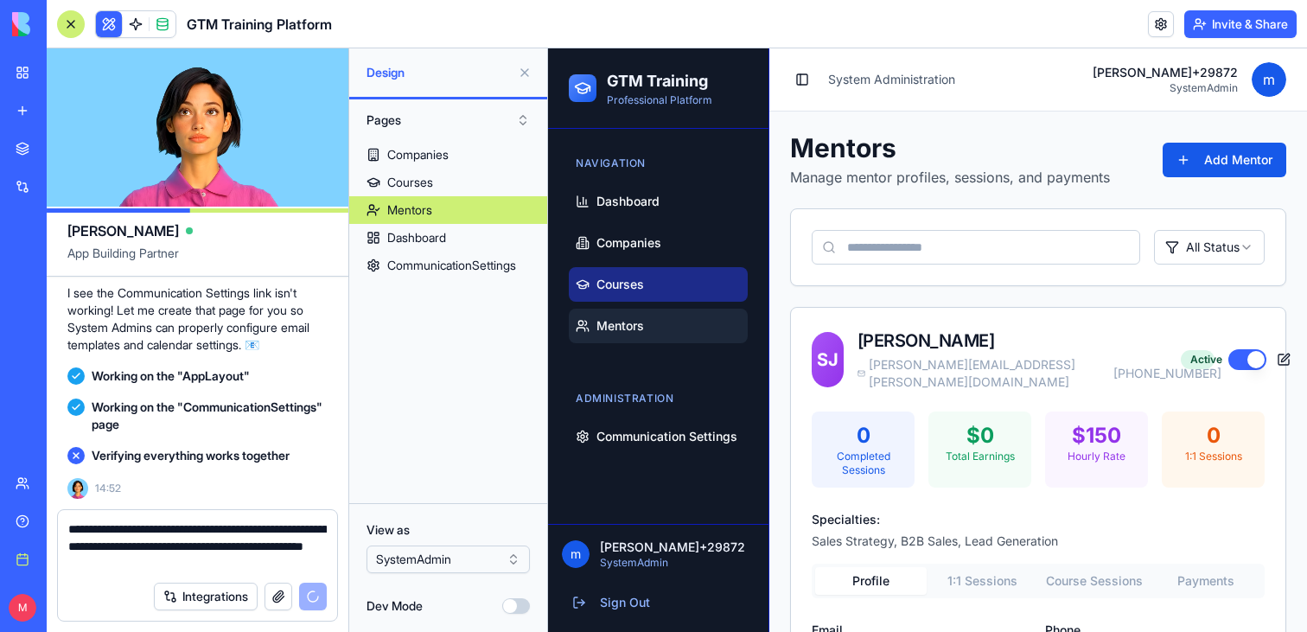
click at [620, 269] on link "Courses" at bounding box center [658, 284] width 179 height 35
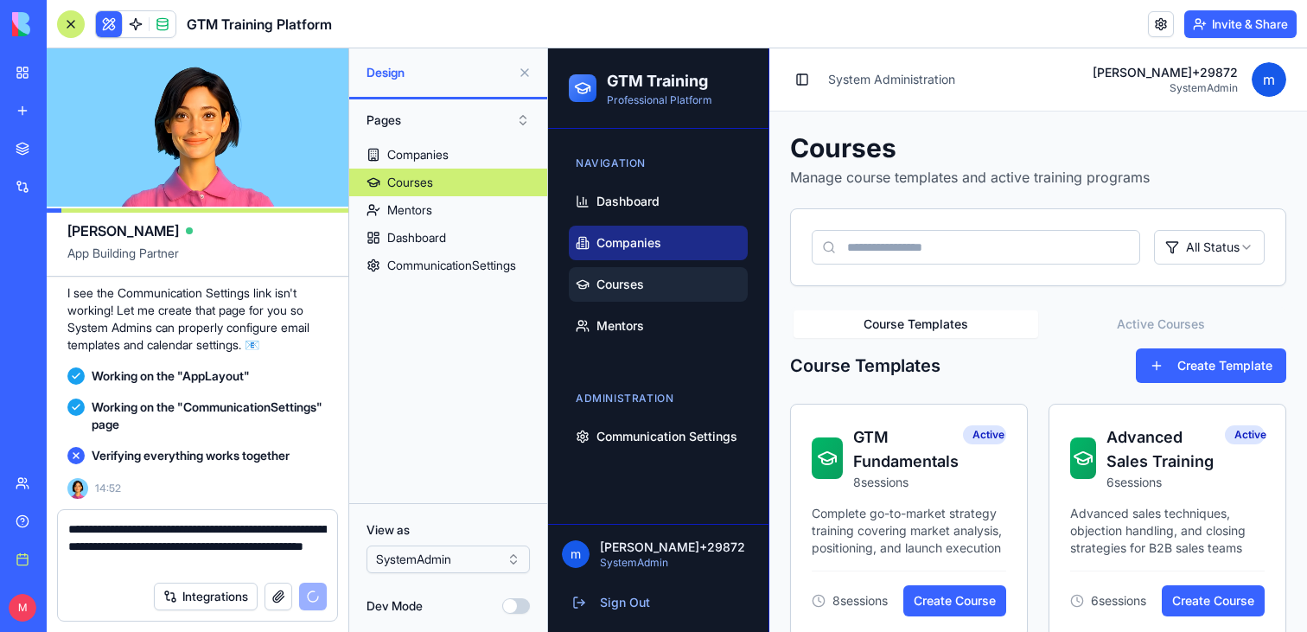
click at [620, 239] on span "Companies" at bounding box center [628, 242] width 65 height 17
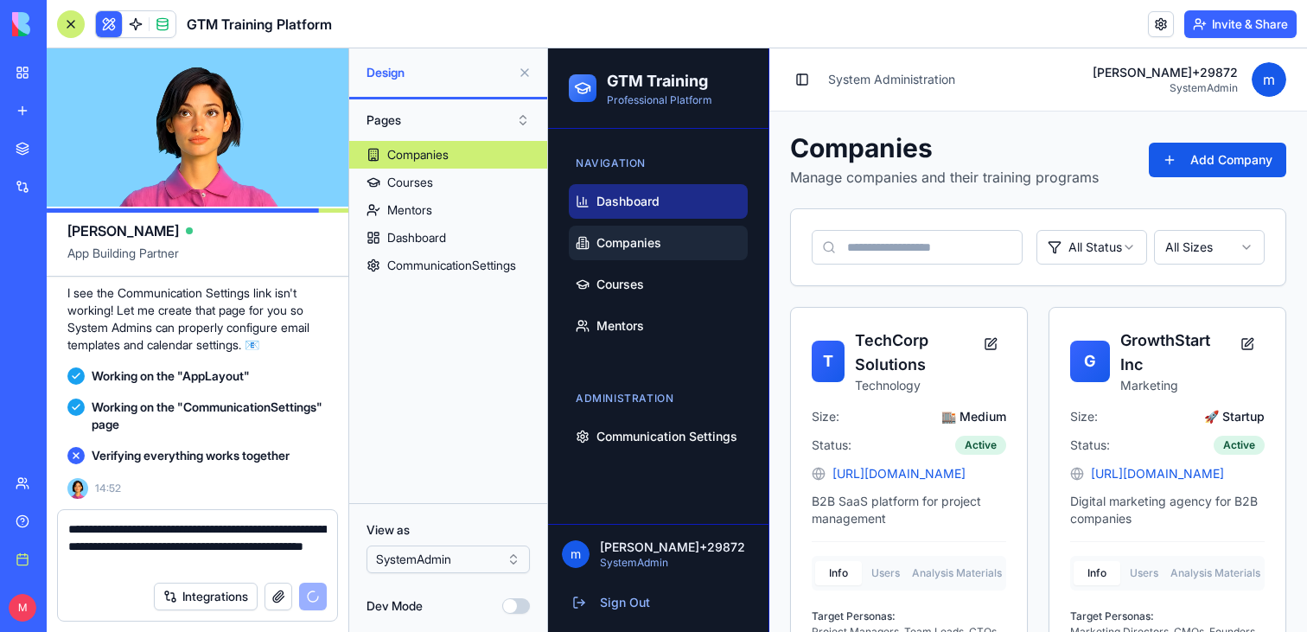
click at [620, 212] on link "Dashboard" at bounding box center [658, 201] width 179 height 35
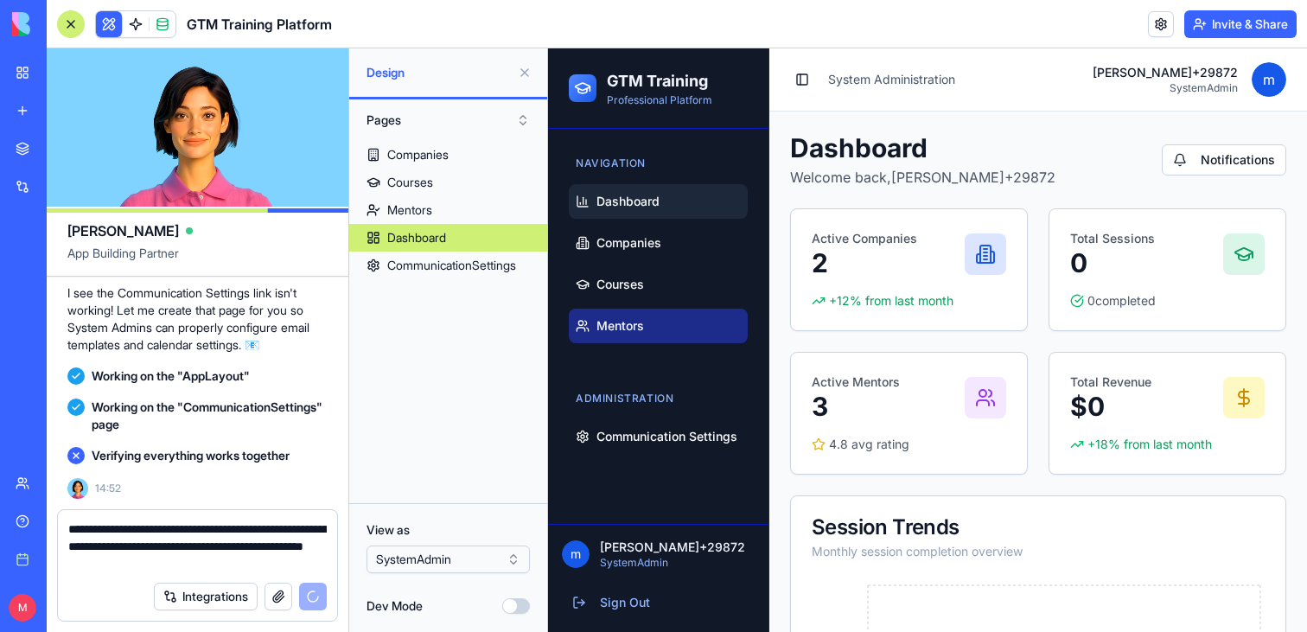
click at [620, 325] on span "Mentors" at bounding box center [620, 325] width 48 height 17
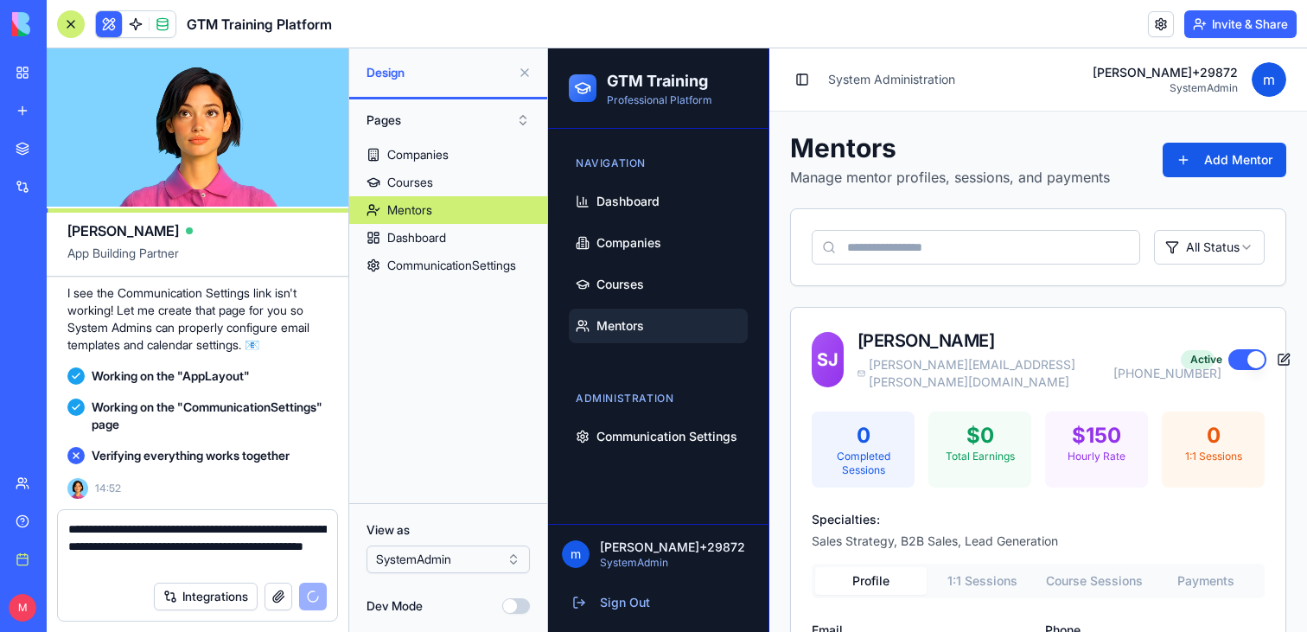
click at [449, 565] on html "BETA My workspace New app Marketplace Integrations Recent GTM Training Program …" at bounding box center [653, 316] width 1307 height 632
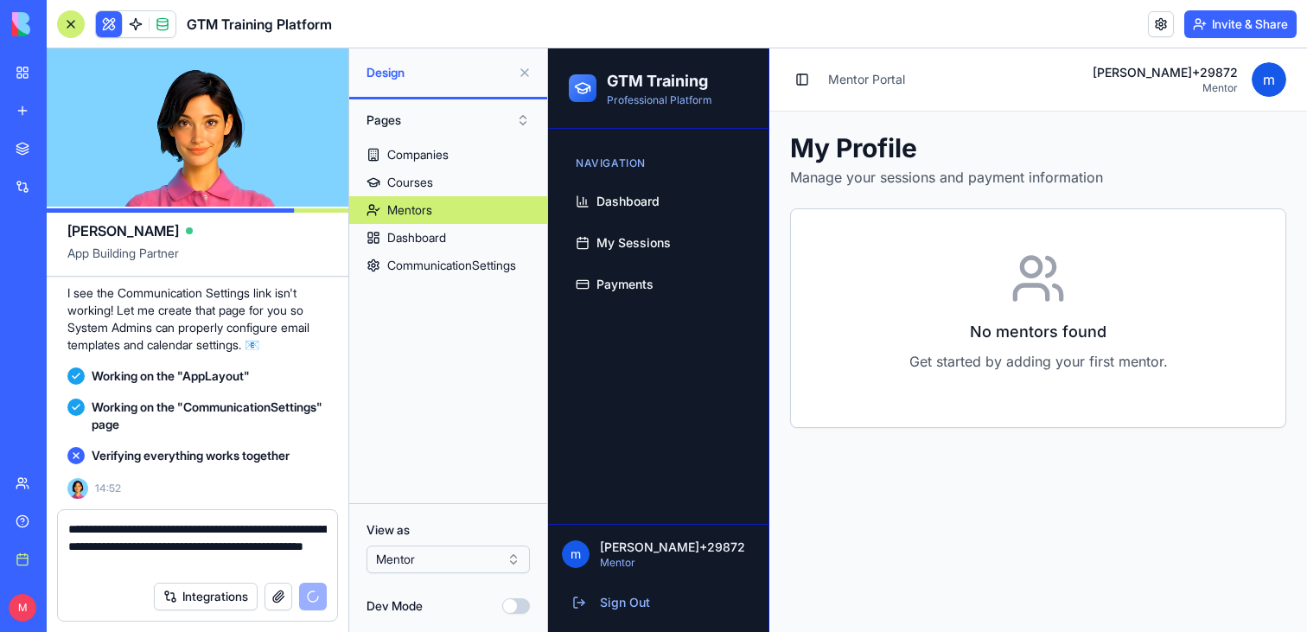
click at [681, 219] on ul "Dashboard My Sessions Payments" at bounding box center [658, 243] width 179 height 118
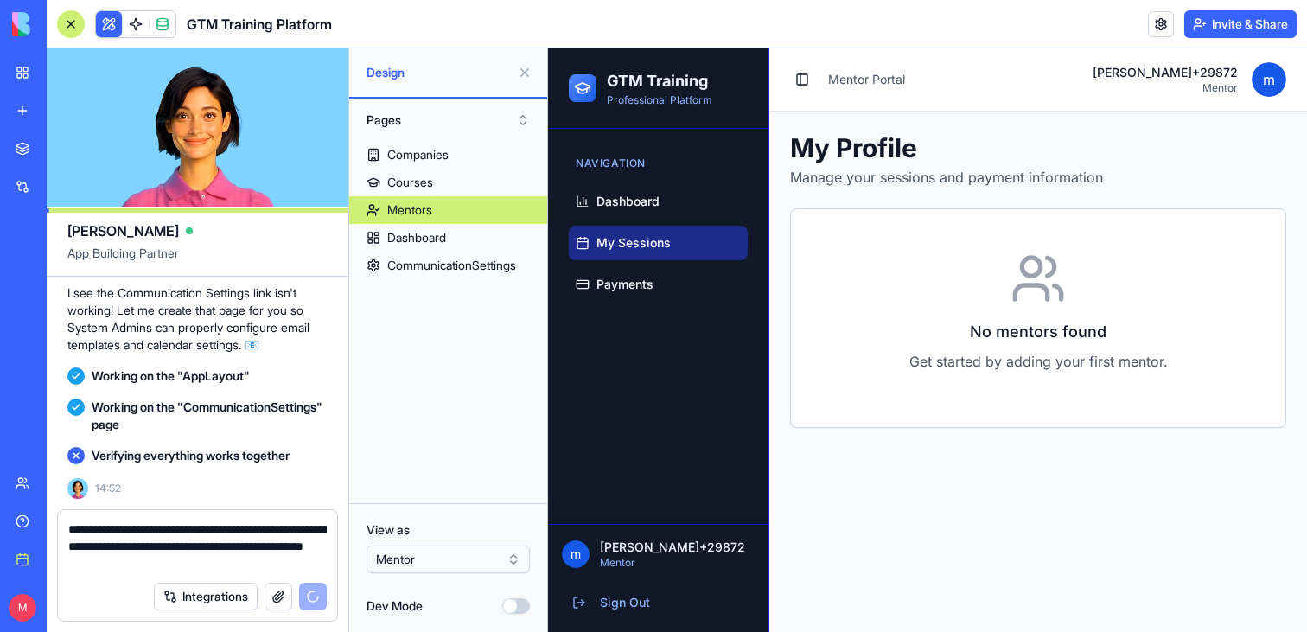
click at [659, 233] on link "My Sessions" at bounding box center [658, 243] width 179 height 35
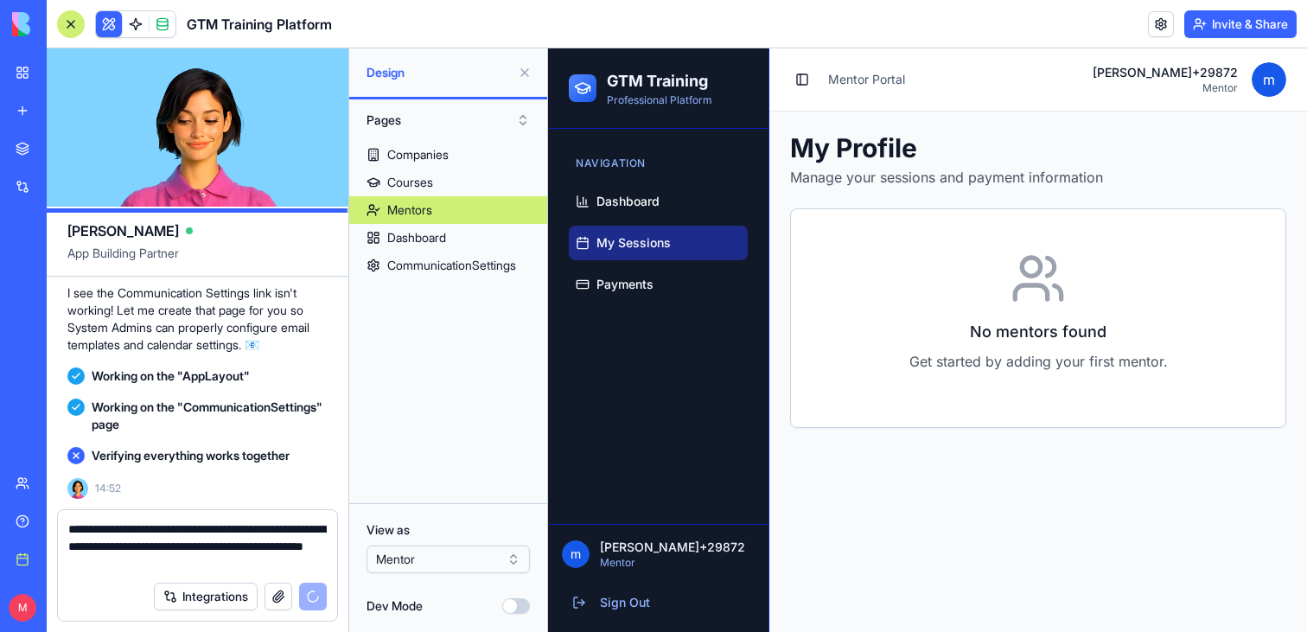
click at [659, 233] on link "My Sessions" at bounding box center [658, 243] width 179 height 35
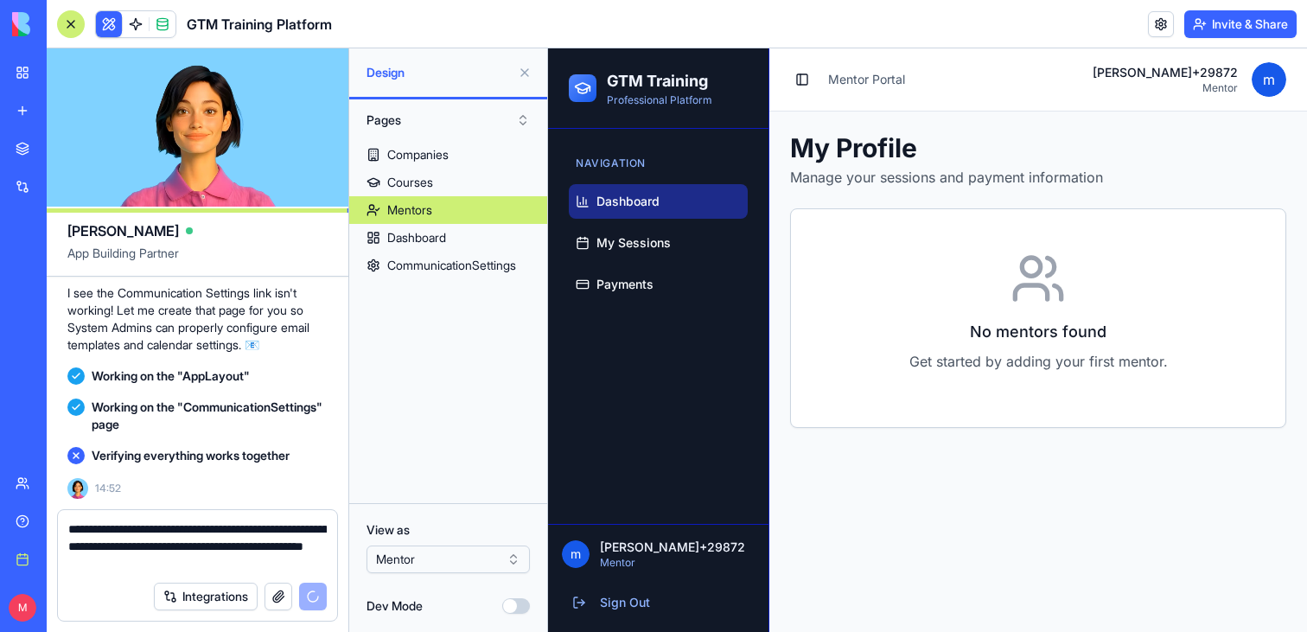
click at [659, 204] on span "Dashboard" at bounding box center [627, 201] width 63 height 17
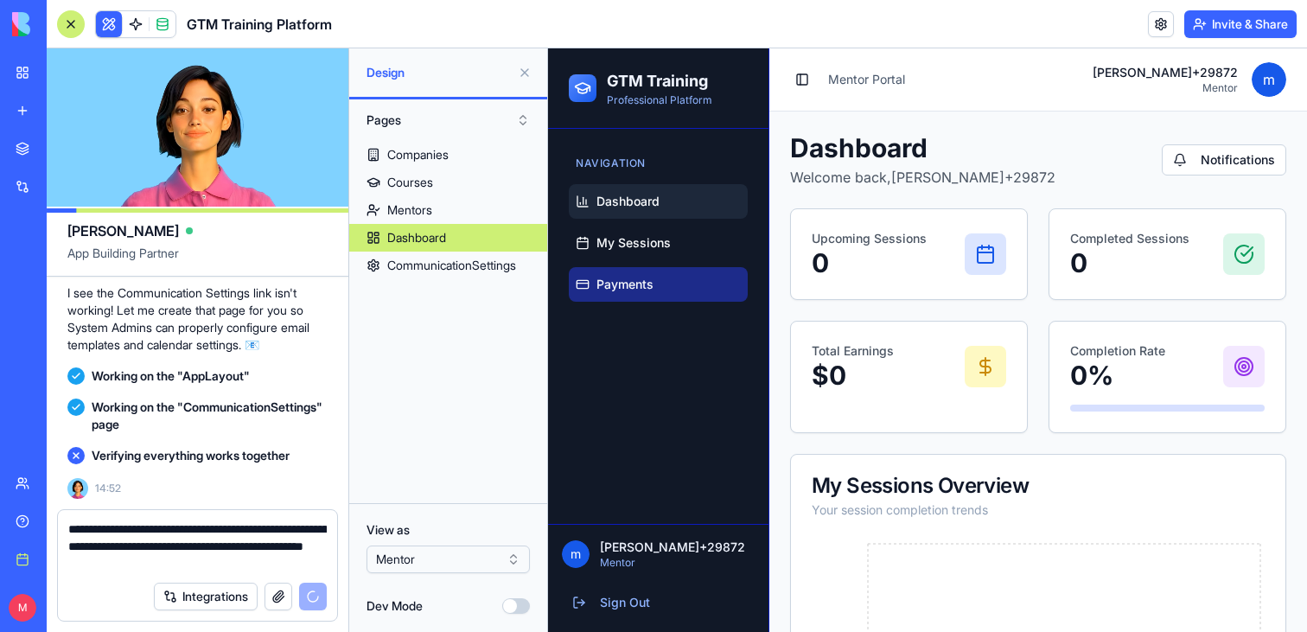
click at [653, 278] on link "Payments" at bounding box center [658, 284] width 179 height 35
click at [653, 278] on span "Payments" at bounding box center [624, 284] width 57 height 17
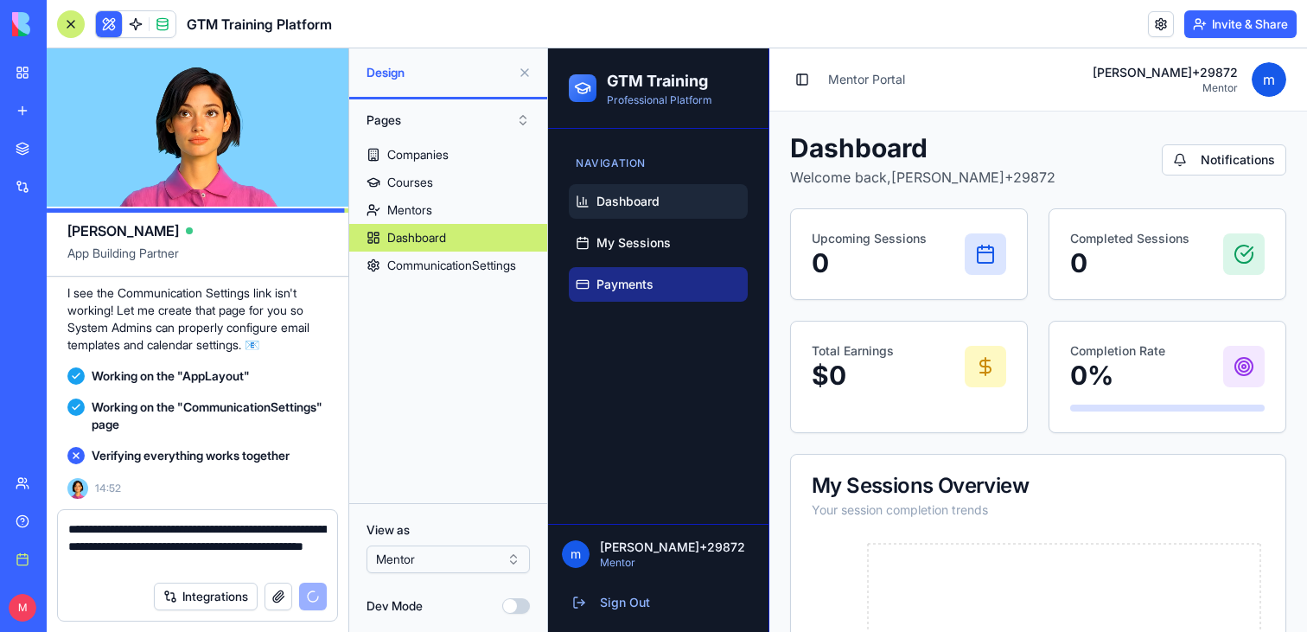
click at [653, 278] on span "Payments" at bounding box center [624, 284] width 57 height 17
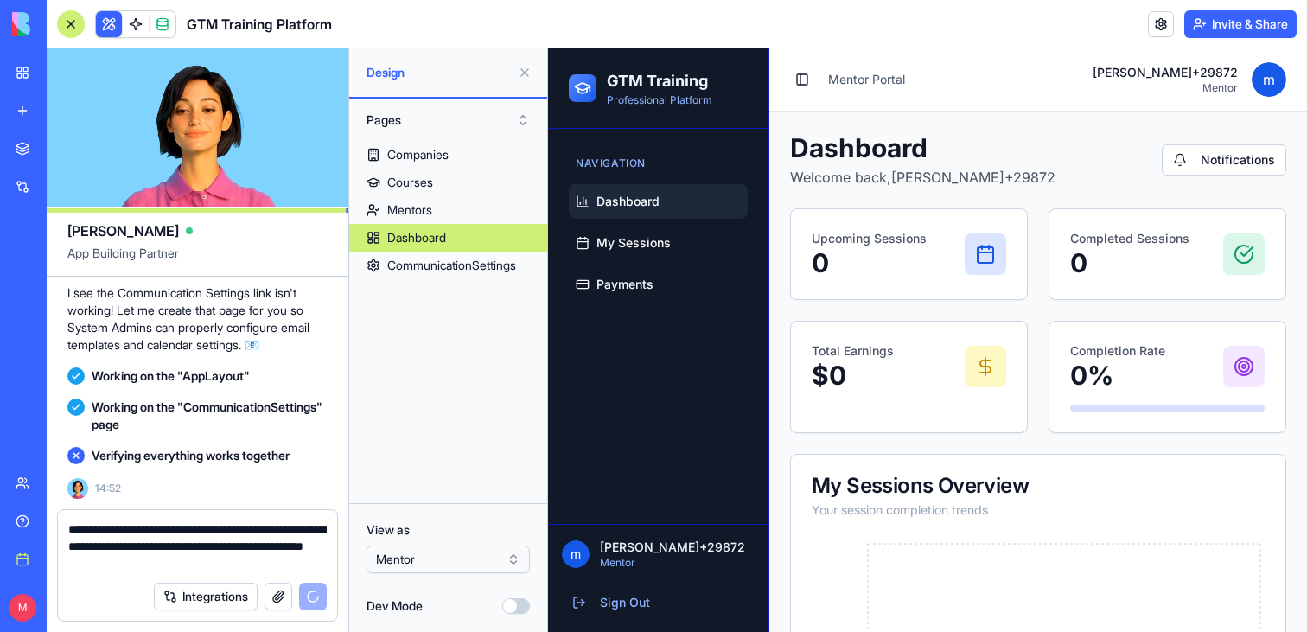
click at [446, 580] on div "View as Mentor Dev Mode" at bounding box center [448, 567] width 198 height 129
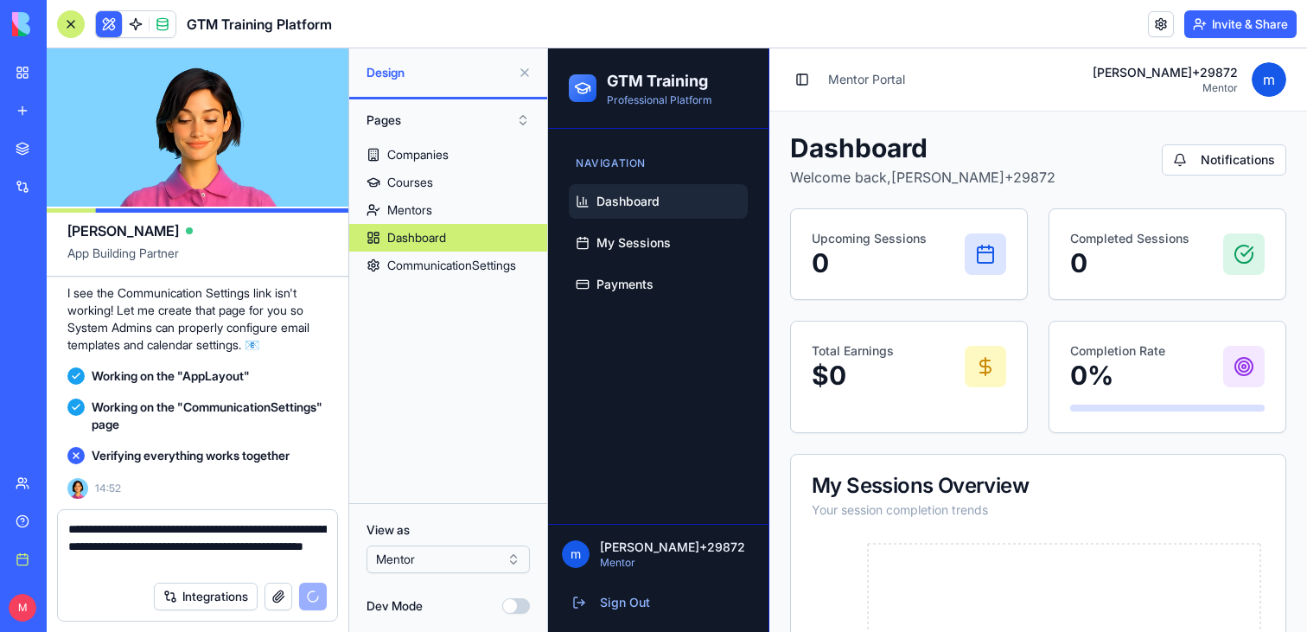
click at [446, 559] on html "BETA My workspace New app Marketplace Integrations Recent GTM Training Program …" at bounding box center [653, 316] width 1307 height 632
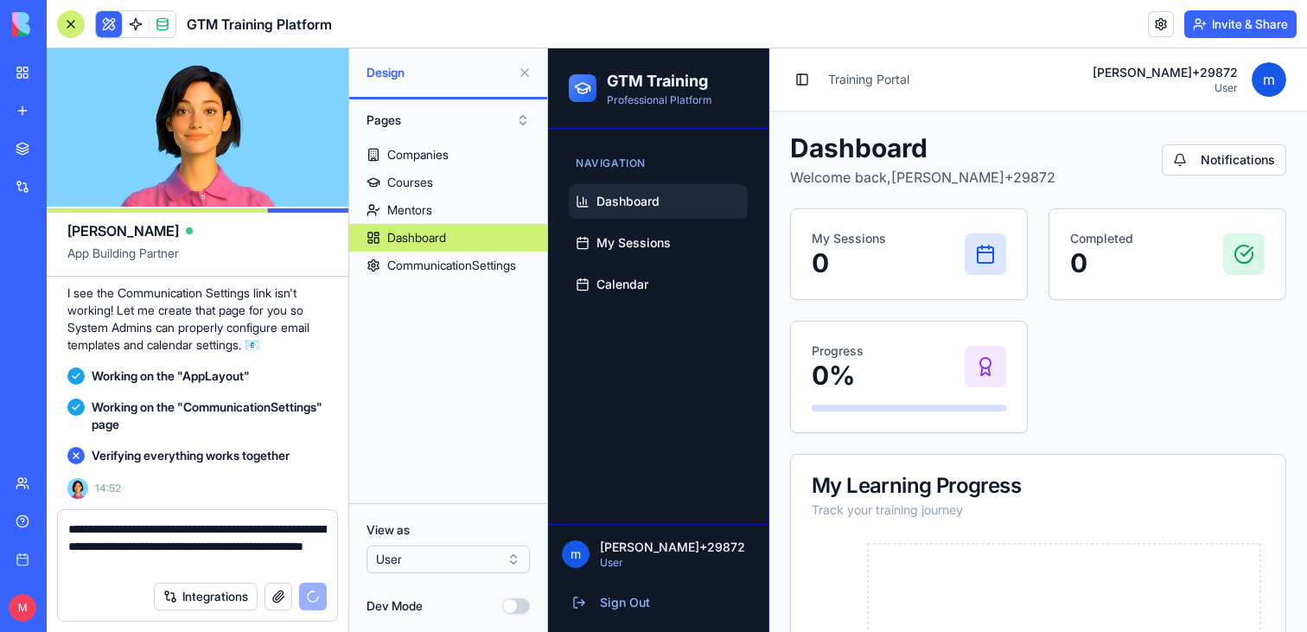
click at [641, 266] on ul "Dashboard My Sessions Calendar" at bounding box center [658, 243] width 179 height 118
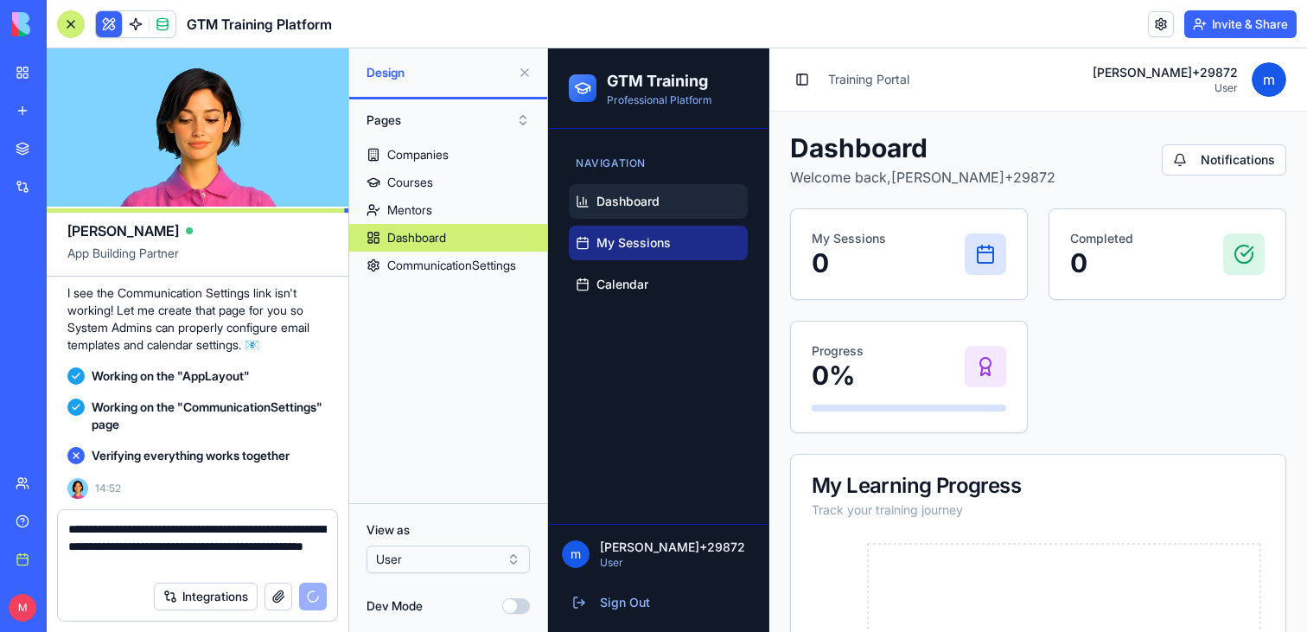
click at [641, 255] on link "My Sessions" at bounding box center [658, 243] width 179 height 35
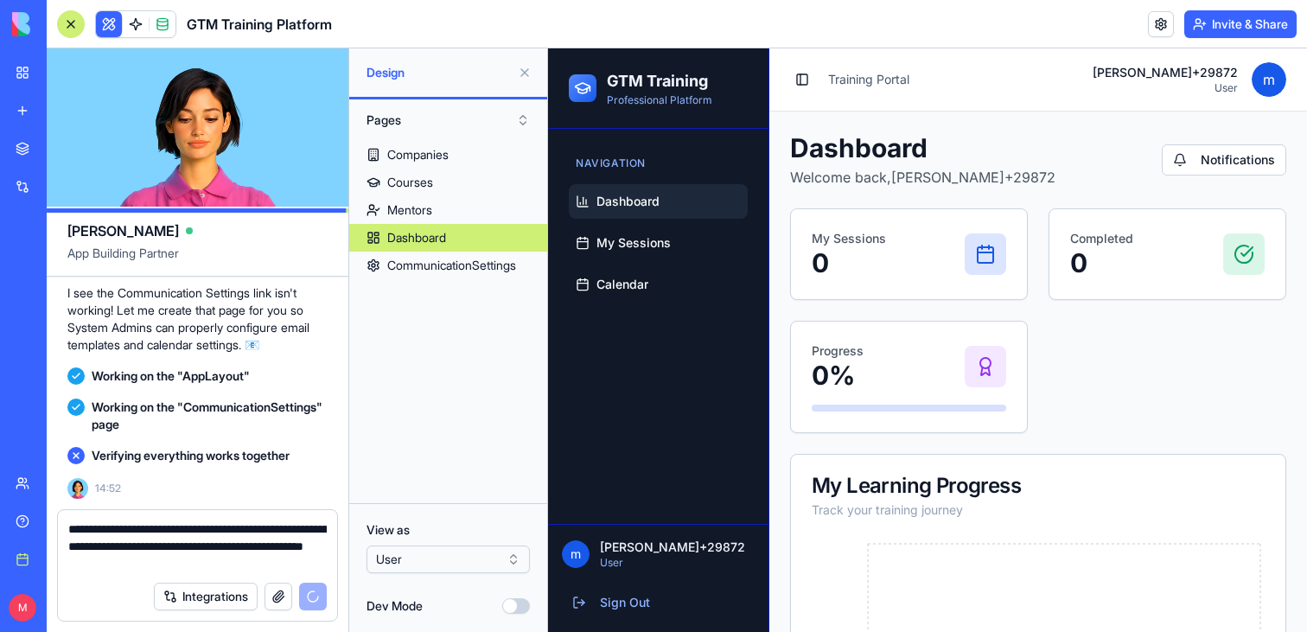
click at [641, 302] on div "Navigation Dashboard My Sessions Calendar" at bounding box center [658, 226] width 193 height 166
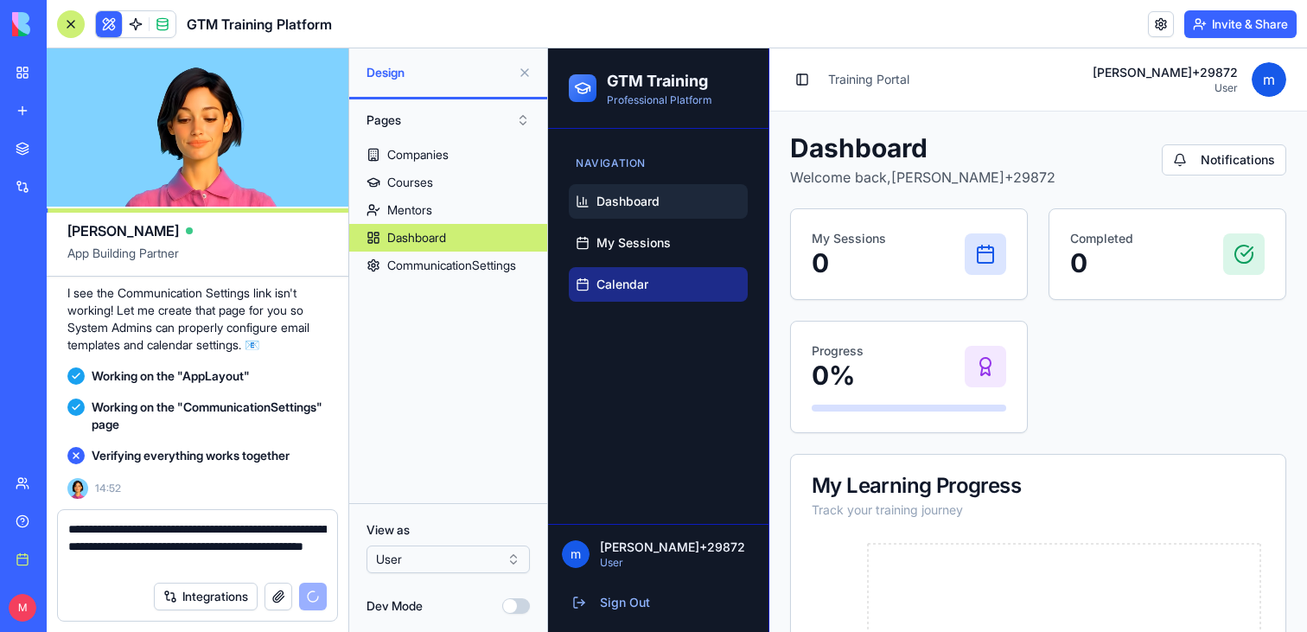
click at [640, 284] on span "Calendar" at bounding box center [622, 284] width 52 height 17
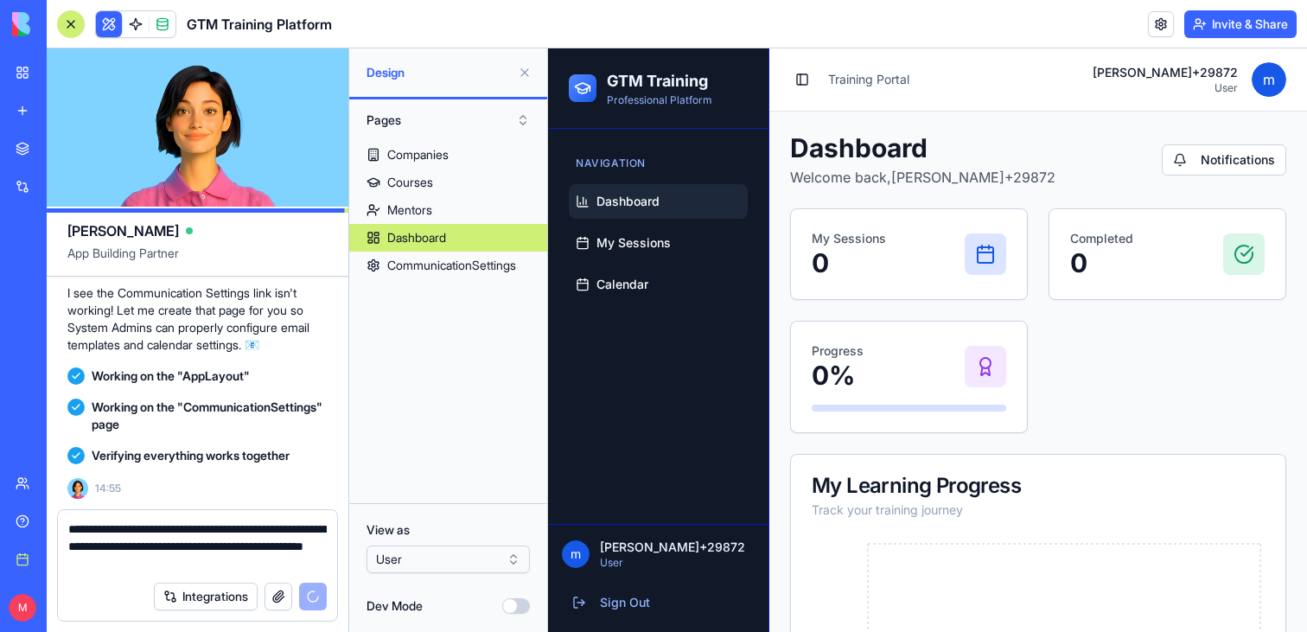
scroll to position [5469, 0]
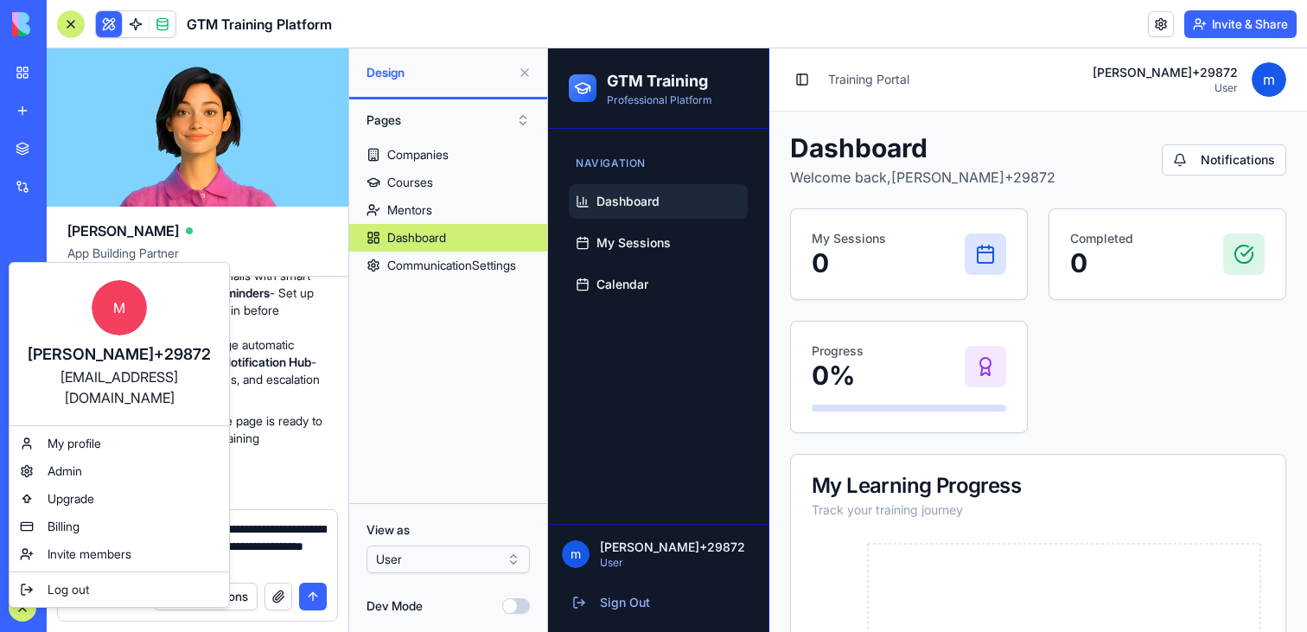
click at [41, 378] on div "[EMAIL_ADDRESS][DOMAIN_NAME]" at bounding box center [119, 387] width 185 height 41
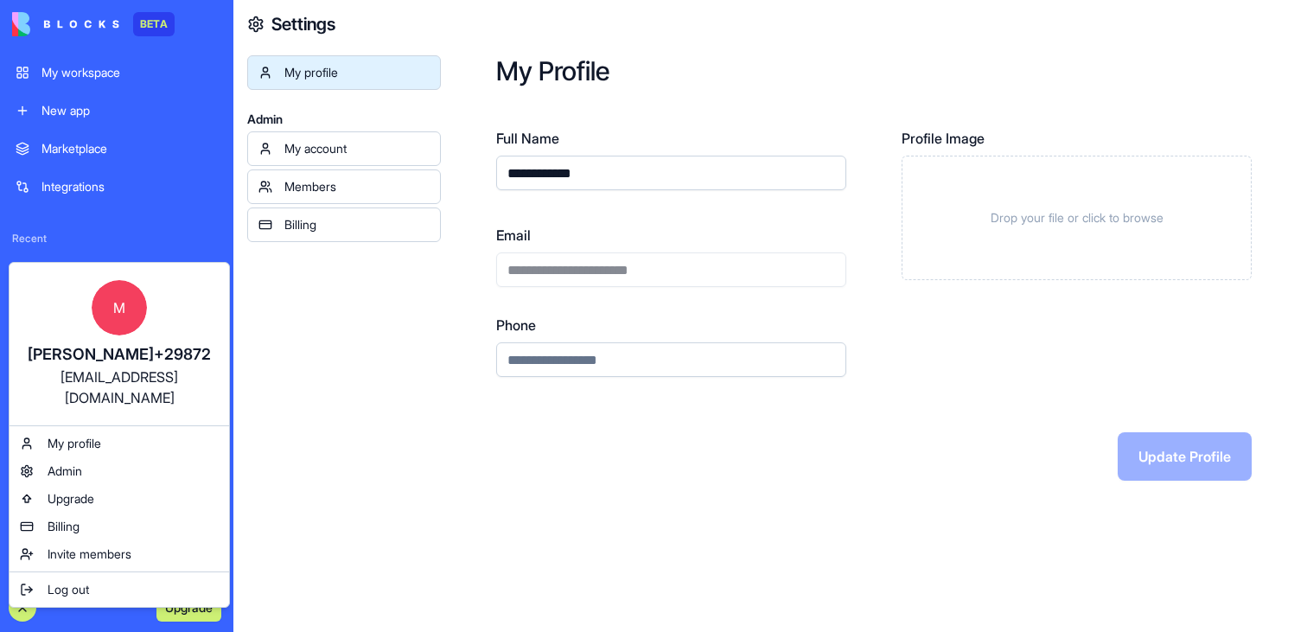
click at [569, 174] on html "**********" at bounding box center [653, 316] width 1307 height 632
click at [569, 174] on input "**********" at bounding box center [671, 173] width 350 height 35
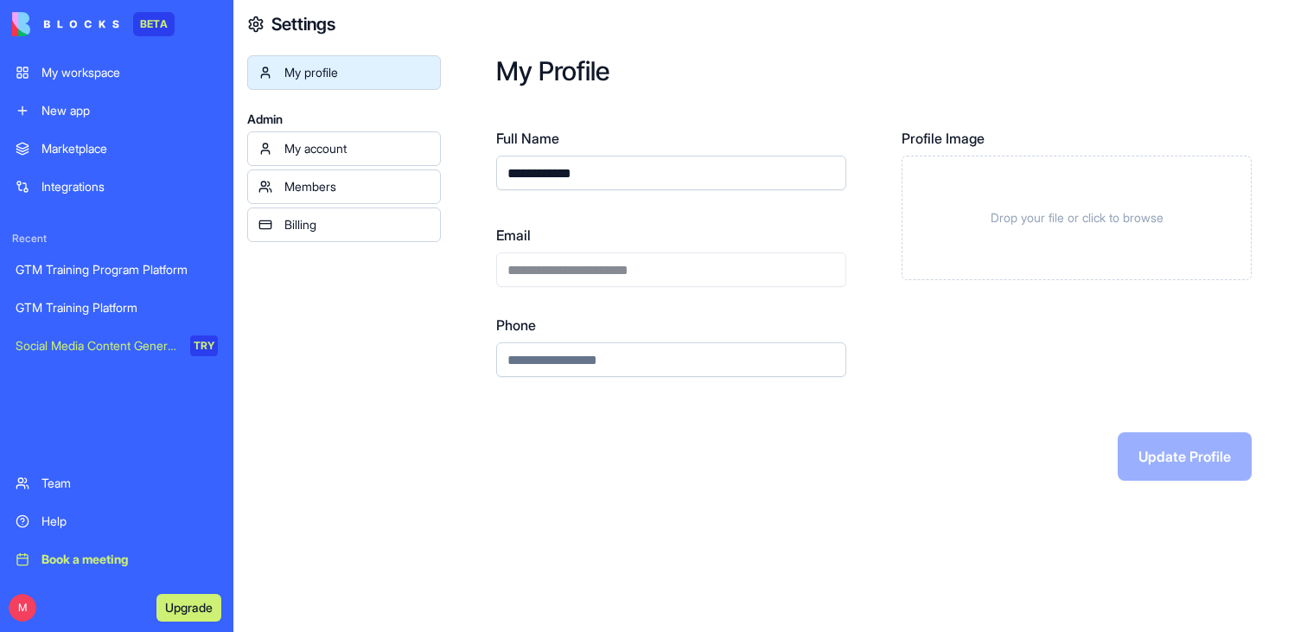
click at [569, 276] on div "**********" at bounding box center [671, 256] width 350 height 62
click at [97, 270] on div "GTM Training Program Platform" at bounding box center [117, 269] width 202 height 17
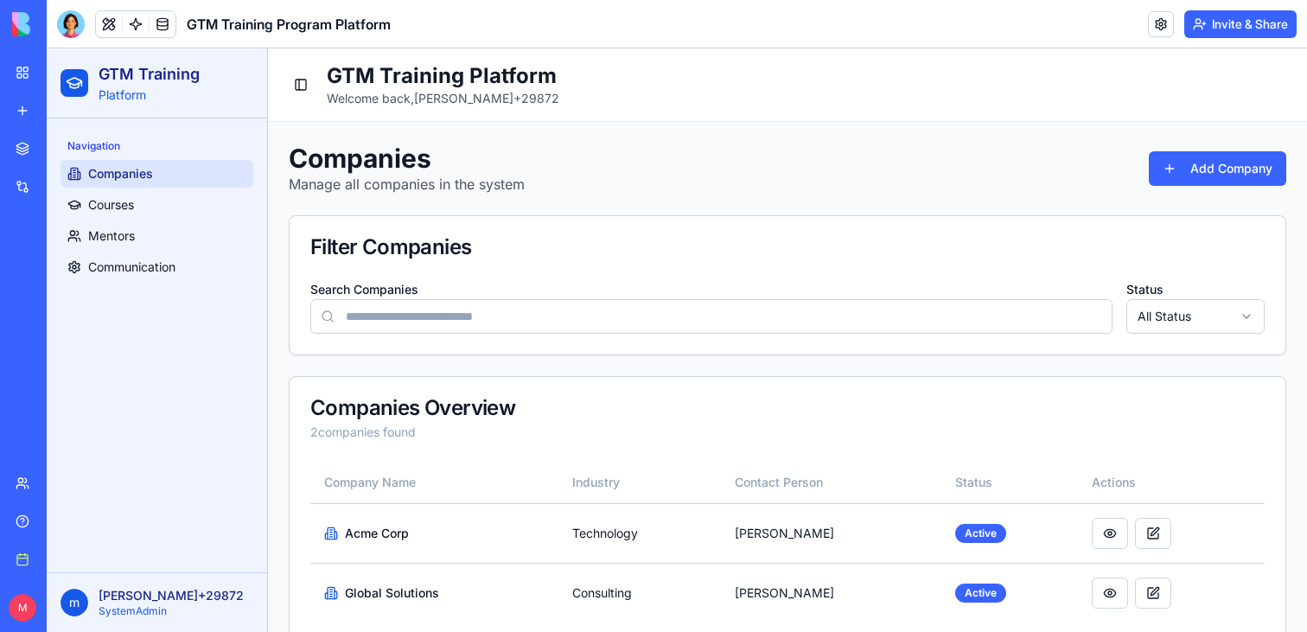
scroll to position [32, 0]
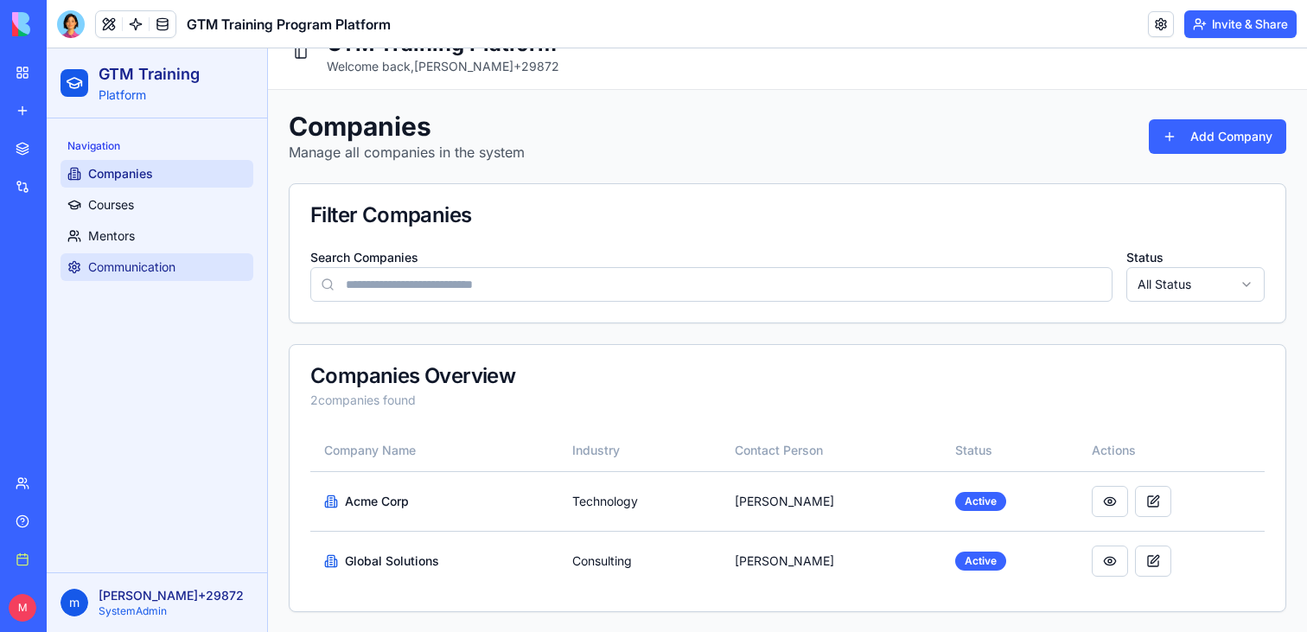
click at [103, 276] on link "Communication" at bounding box center [157, 267] width 193 height 28
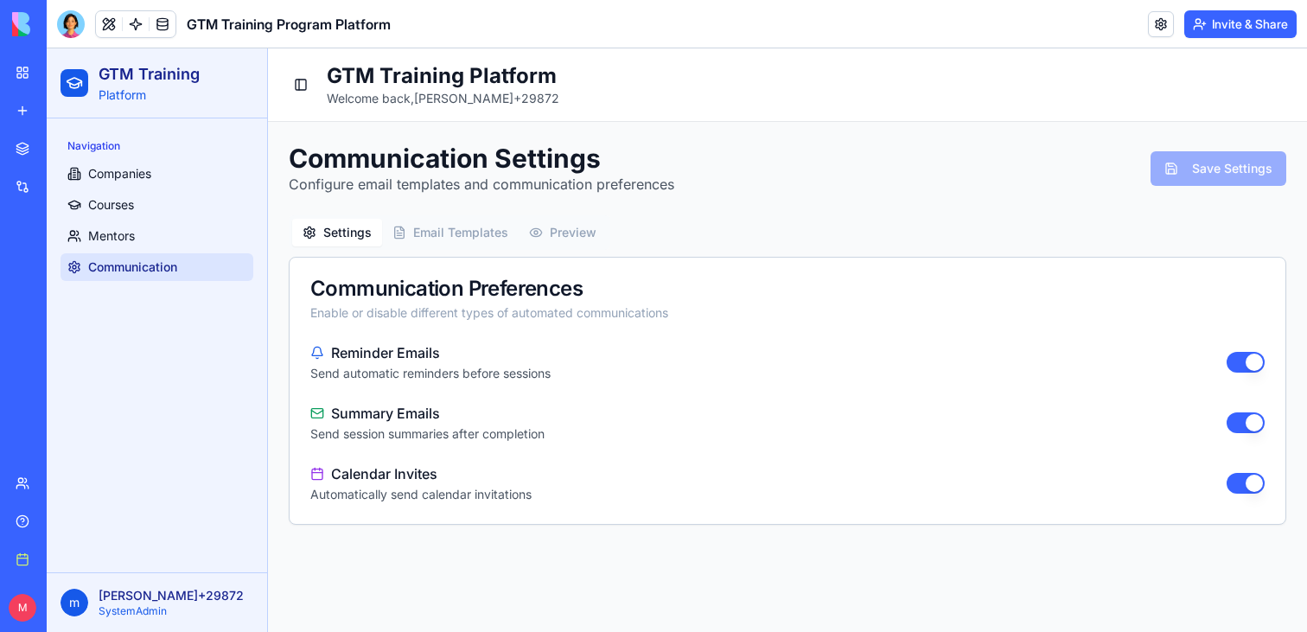
click at [507, 233] on button "Email Templates" at bounding box center [450, 233] width 137 height 28
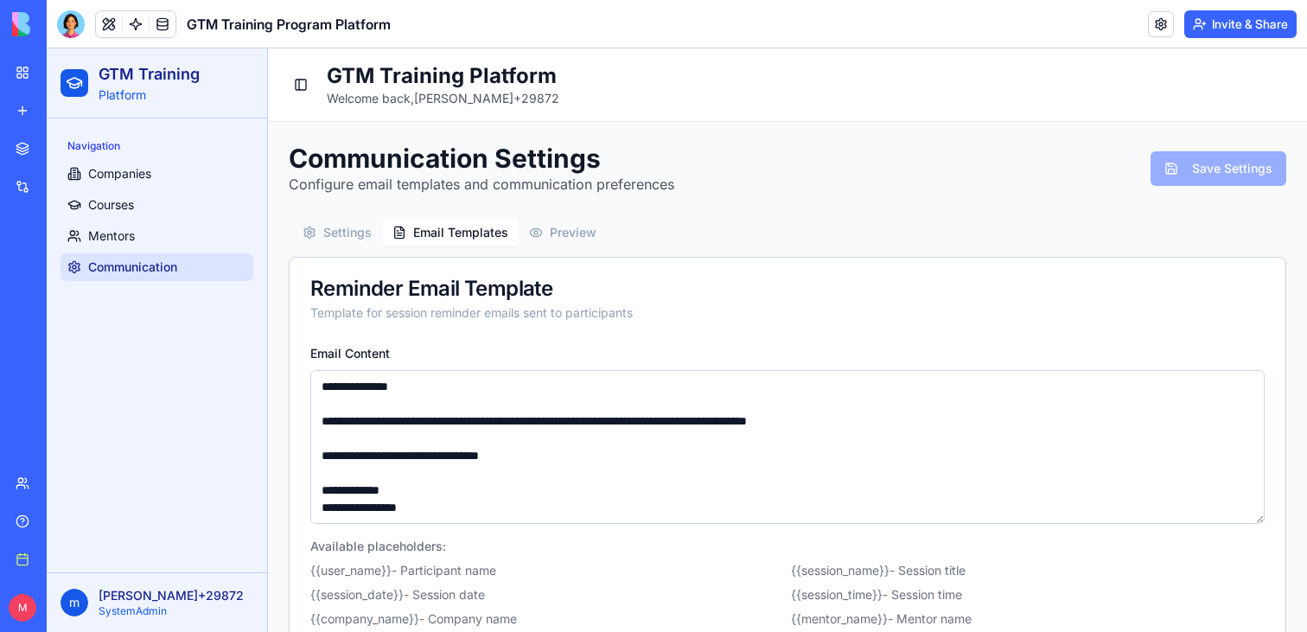
click at [550, 233] on button "Preview" at bounding box center [563, 233] width 88 height 28
click at [448, 233] on button "Email Templates" at bounding box center [450, 233] width 137 height 28
click at [333, 233] on button "Settings" at bounding box center [337, 233] width 90 height 28
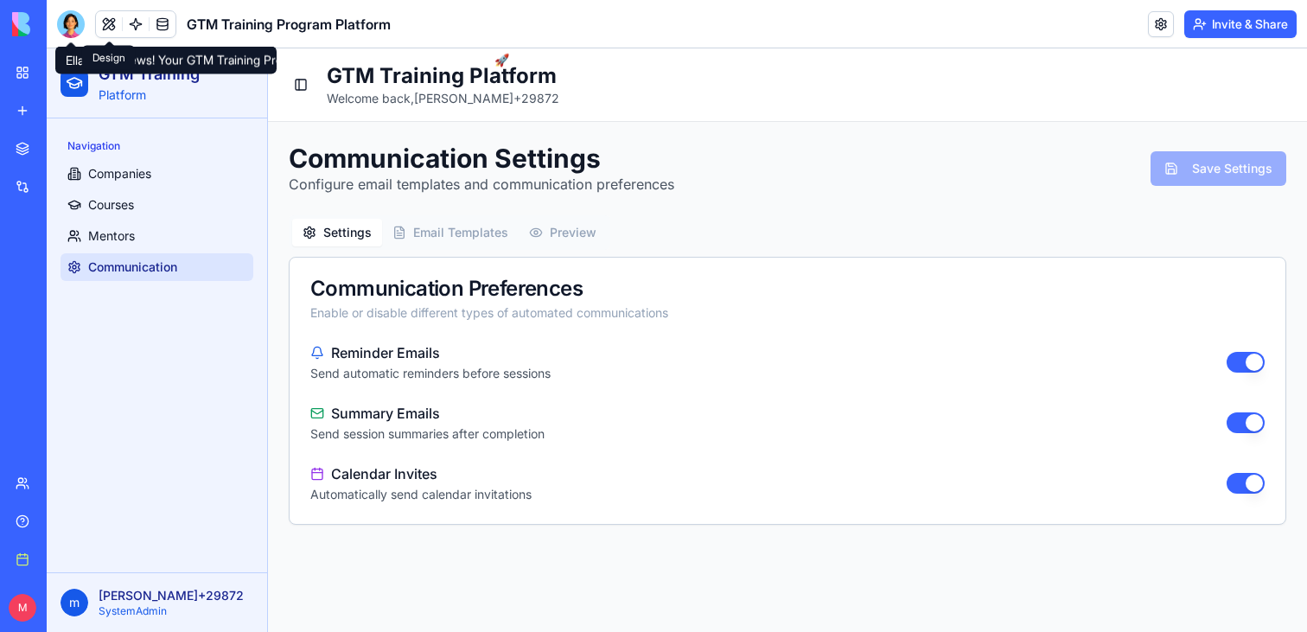
click at [112, 31] on button at bounding box center [109, 24] width 26 height 26
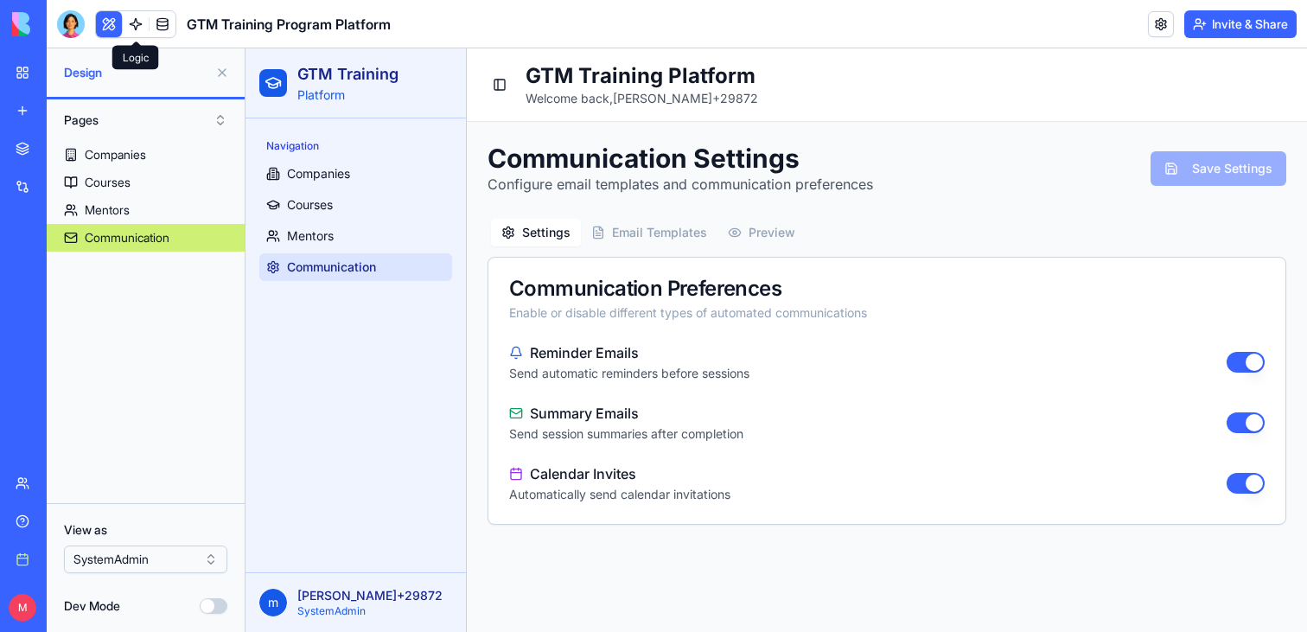
click at [131, 18] on link at bounding box center [136, 24] width 26 height 26
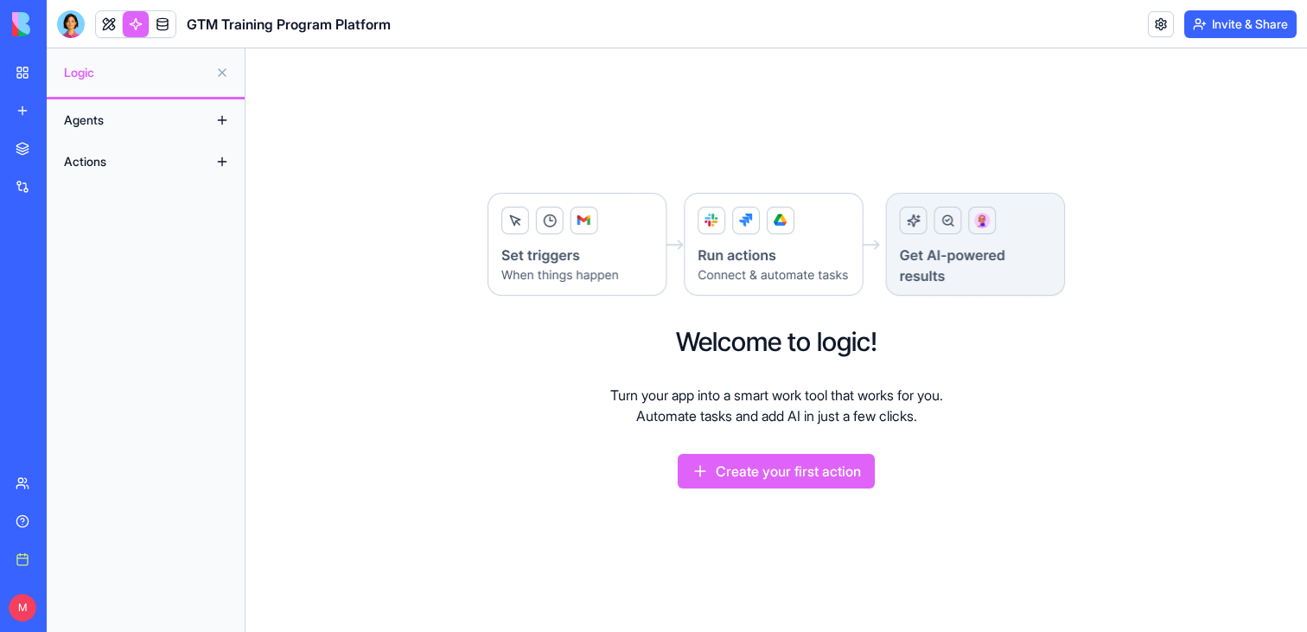
click at [18, 73] on link "My workspace" at bounding box center [39, 72] width 69 height 35
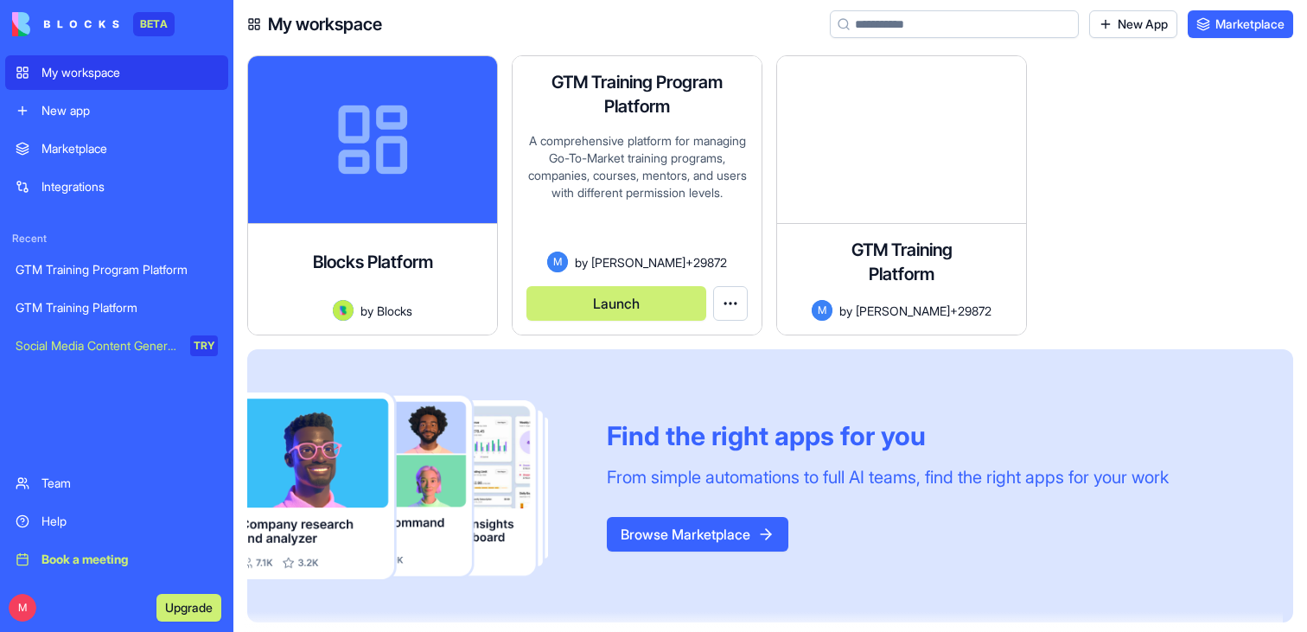
click at [626, 311] on button "Launch" at bounding box center [616, 303] width 180 height 35
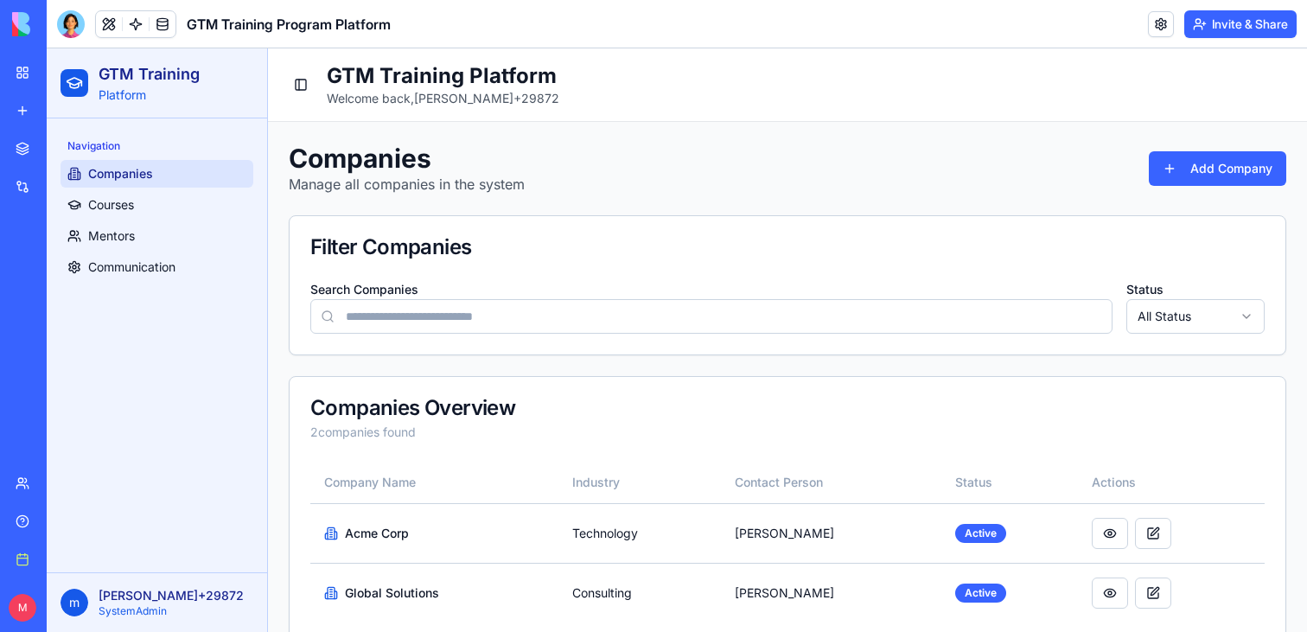
click at [19, 69] on link "My workspace" at bounding box center [39, 72] width 69 height 35
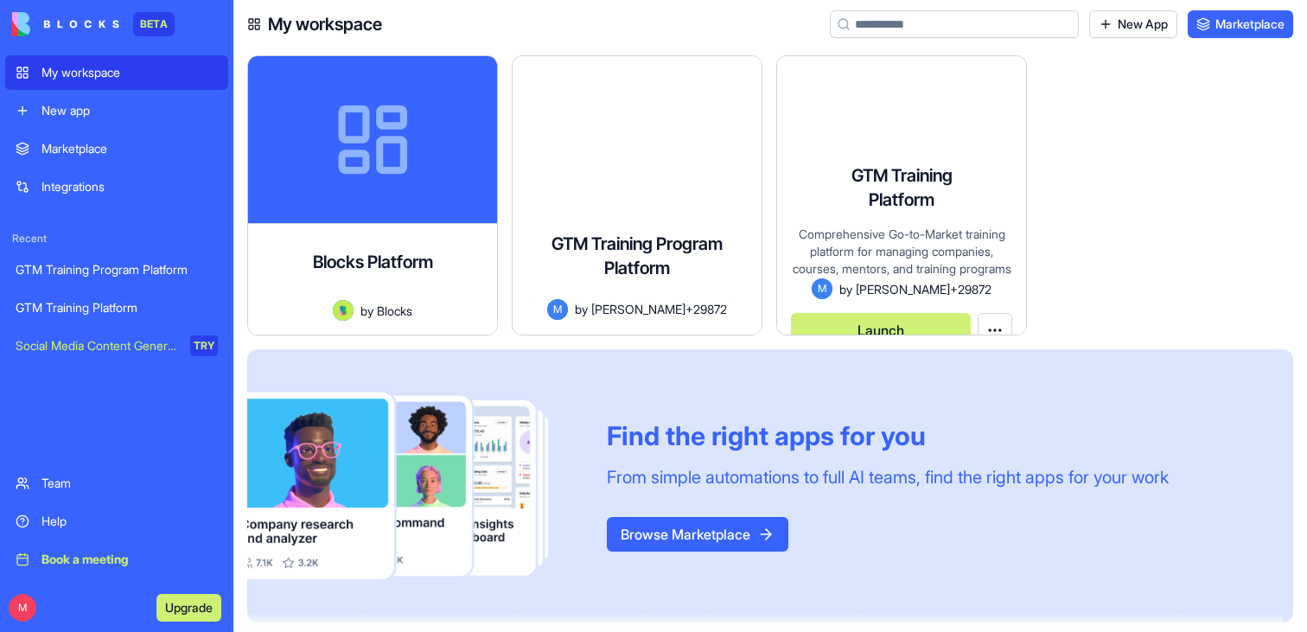
click at [845, 262] on div "GTM Training Platform Comprehensive Go-to-Market training platform for managing…" at bounding box center [901, 242] width 249 height 185
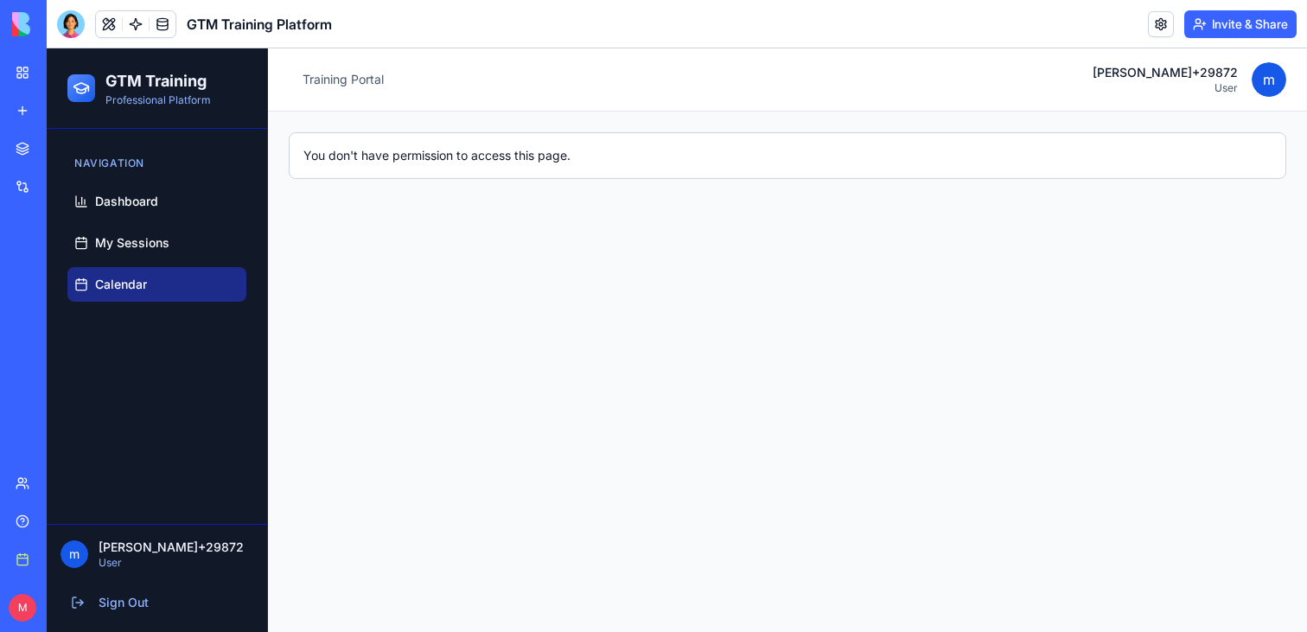
click at [103, 277] on span "Calendar" at bounding box center [121, 284] width 52 height 17
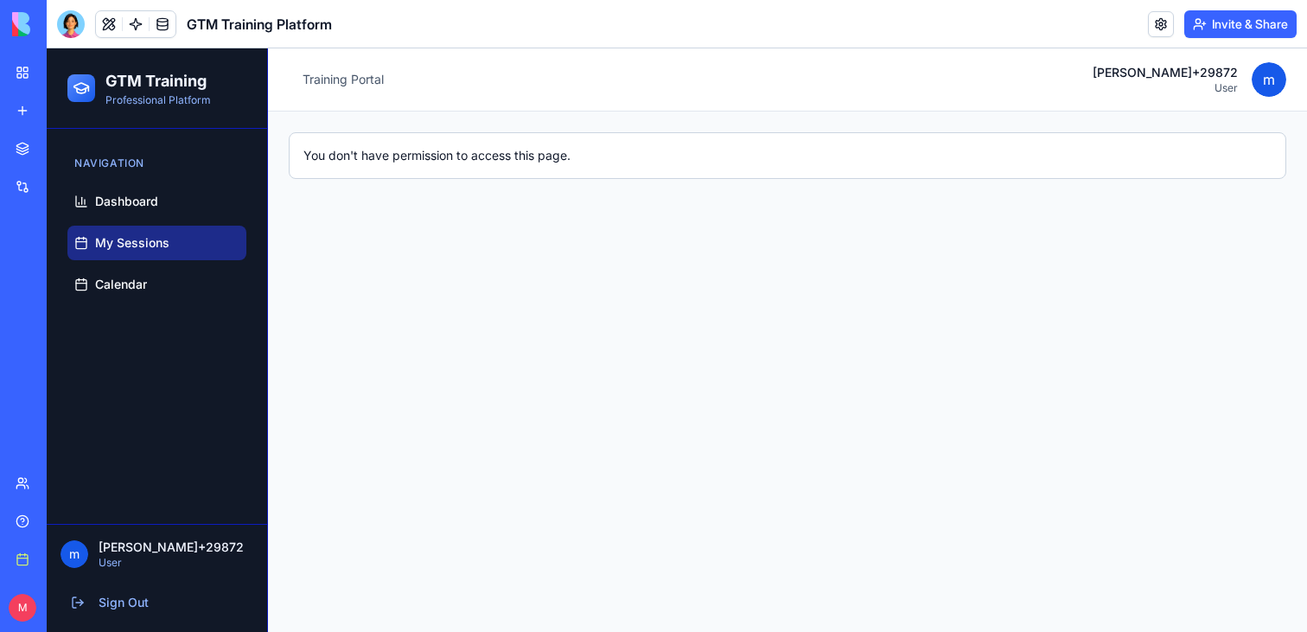
click at [102, 242] on span "My Sessions" at bounding box center [132, 242] width 74 height 17
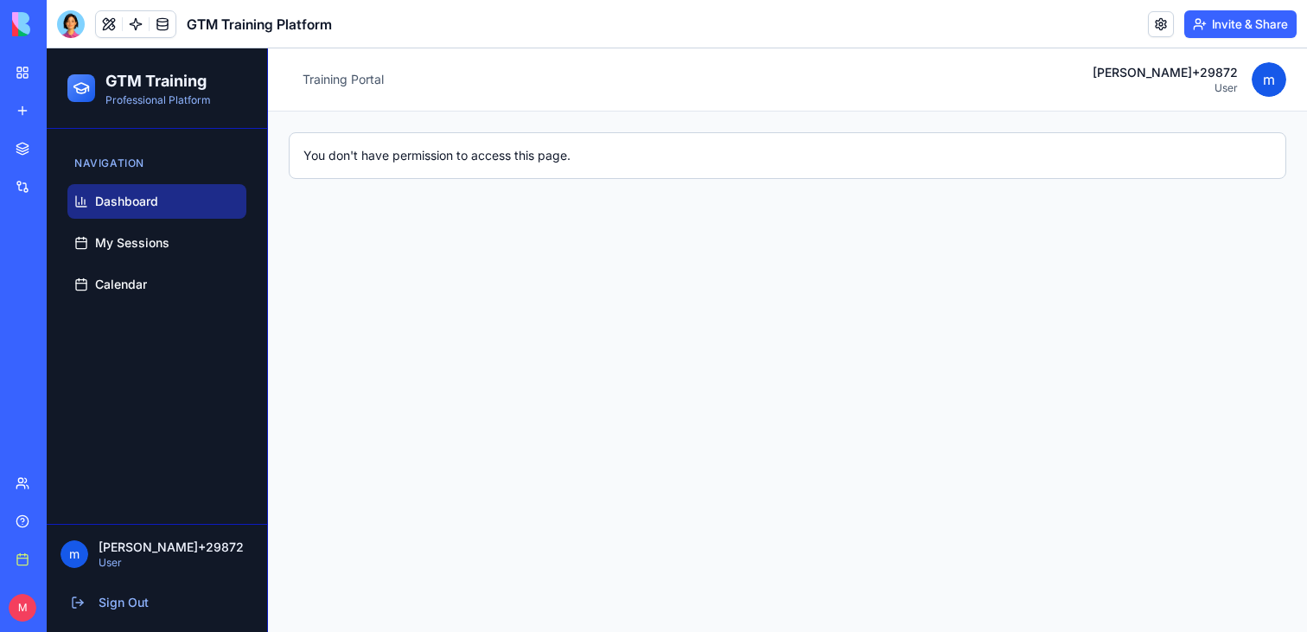
click at [104, 184] on link "Dashboard" at bounding box center [156, 201] width 179 height 35
click at [118, 202] on span "Dashboard" at bounding box center [126, 201] width 63 height 17
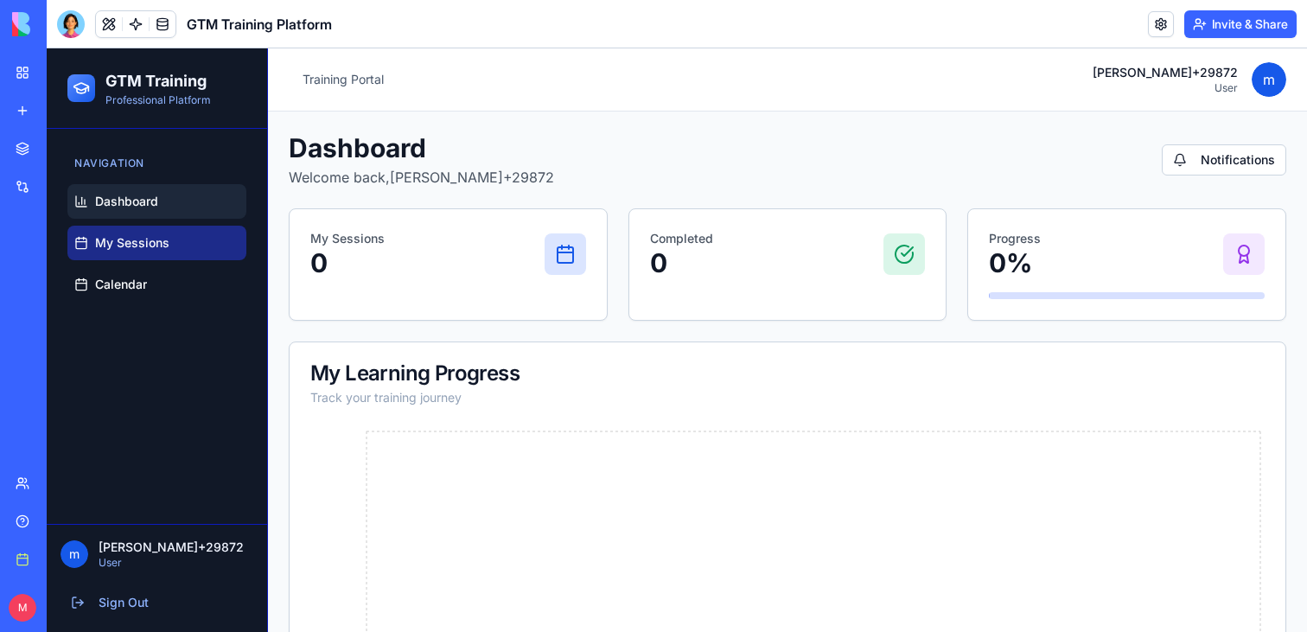
click at [110, 254] on link "My Sessions" at bounding box center [156, 243] width 179 height 35
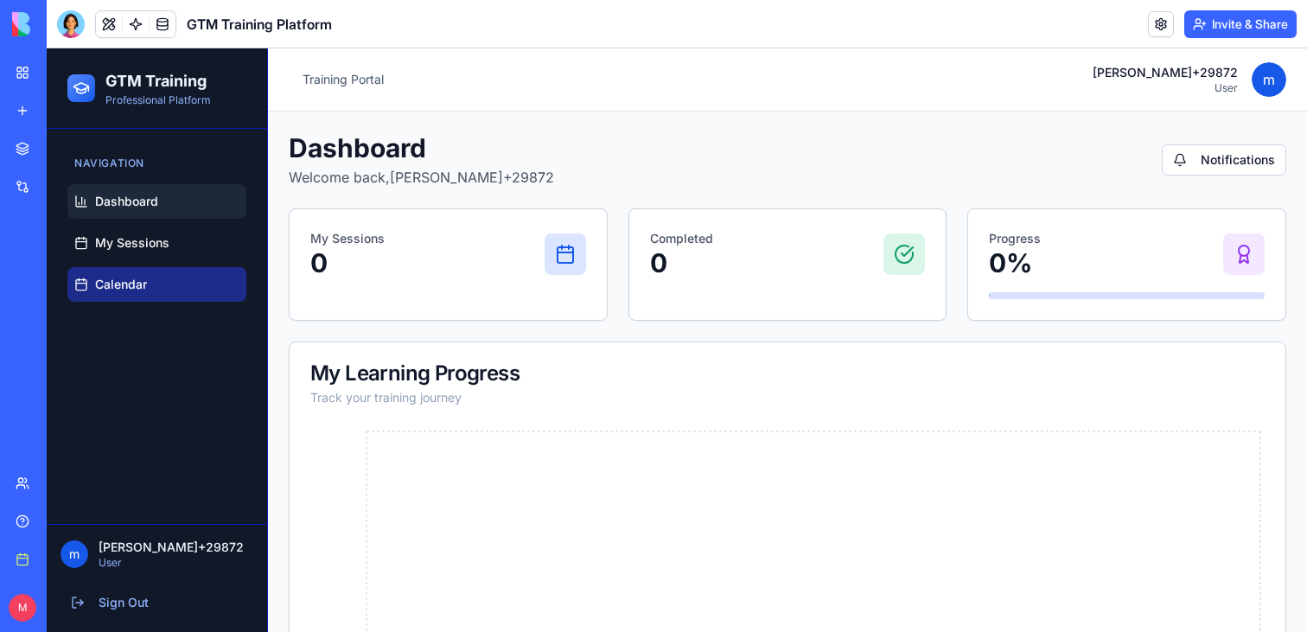
click at [110, 286] on span "Calendar" at bounding box center [121, 284] width 52 height 17
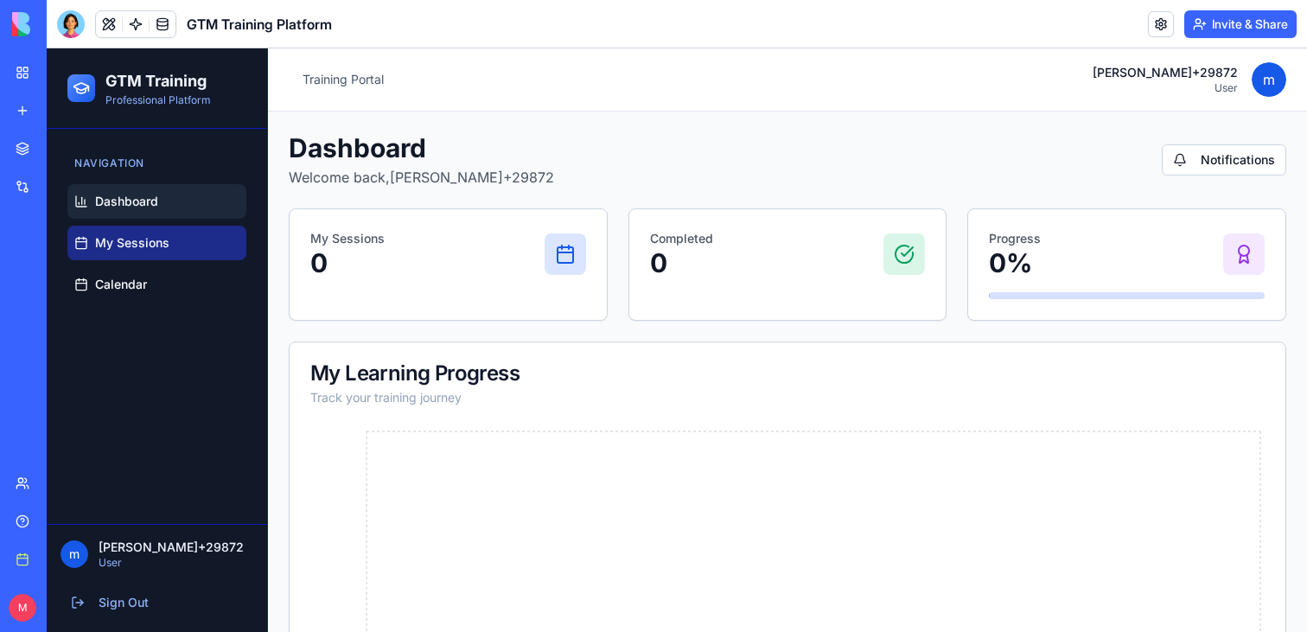
click at [110, 251] on span "My Sessions" at bounding box center [132, 242] width 74 height 17
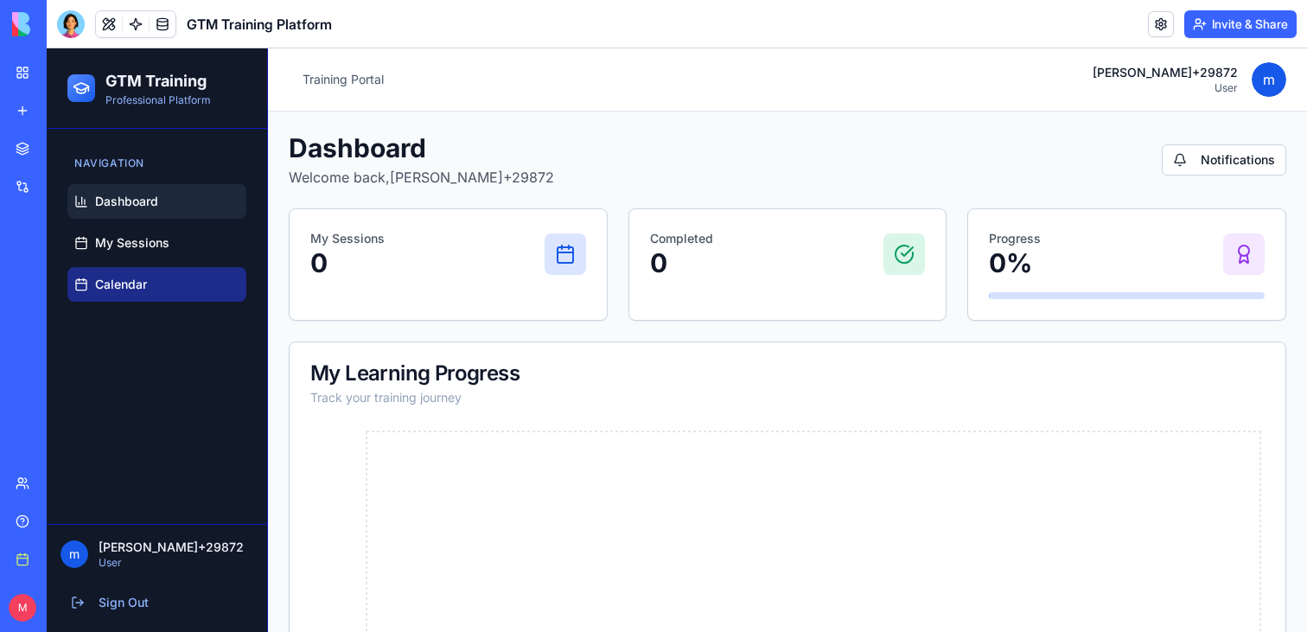
click at [110, 285] on span "Calendar" at bounding box center [121, 284] width 52 height 17
click at [112, 26] on button at bounding box center [109, 24] width 26 height 26
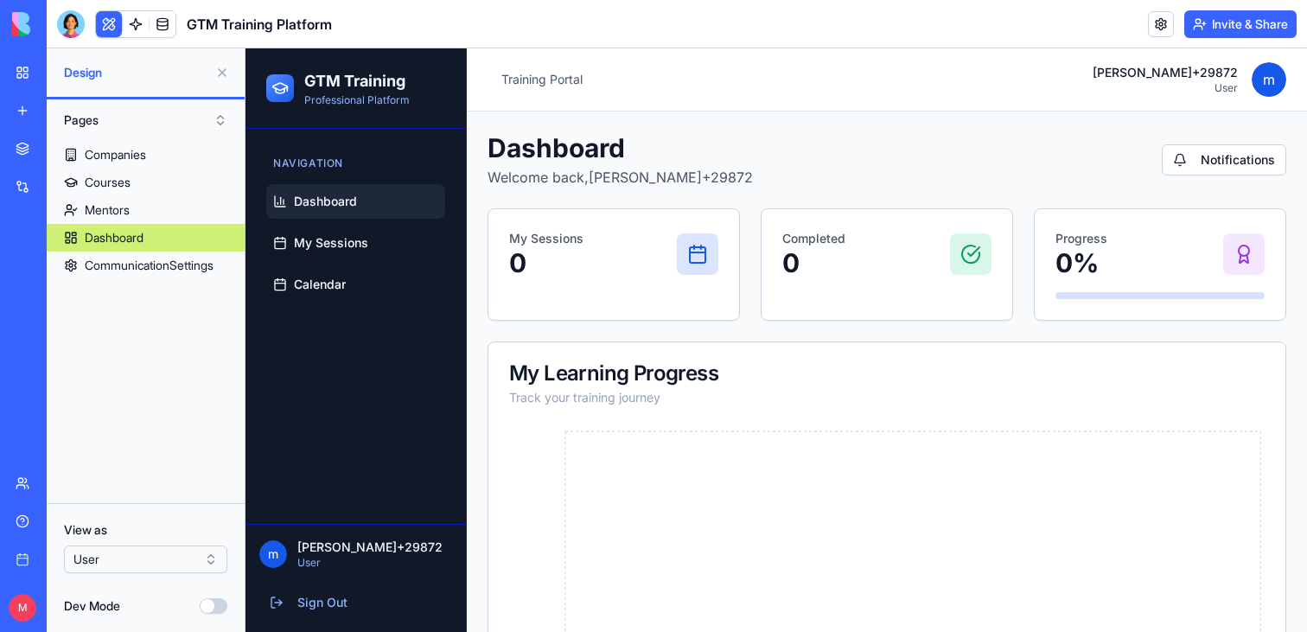
click at [114, 582] on div "View as User Dev Mode" at bounding box center [146, 567] width 198 height 129
click at [329, 243] on span "My Sessions" at bounding box center [331, 242] width 74 height 17
click at [101, 545] on div "View as User" at bounding box center [145, 547] width 163 height 52
click at [101, 553] on html "BETA My workspace New app Marketplace Integrations Recent GTM Training Program …" at bounding box center [653, 316] width 1307 height 632
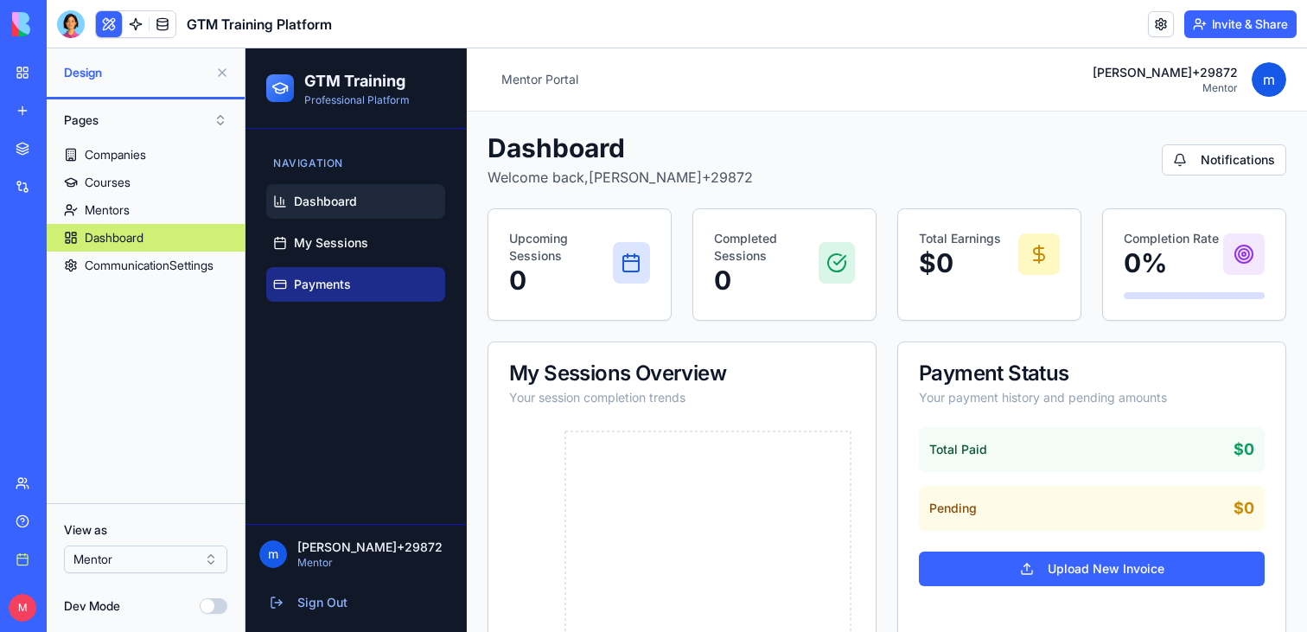
click at [353, 290] on link "Payments" at bounding box center [355, 284] width 179 height 35
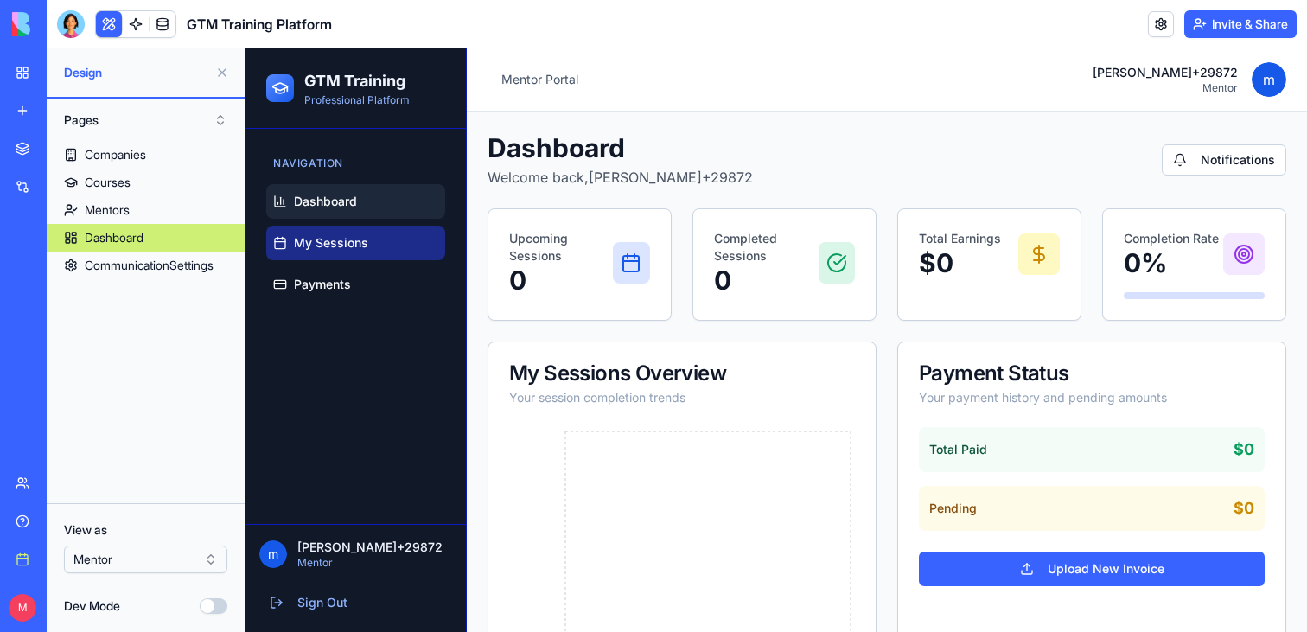
click at [353, 255] on link "My Sessions" at bounding box center [355, 243] width 179 height 35
click at [136, 542] on div "View as Mentor" at bounding box center [145, 547] width 163 height 52
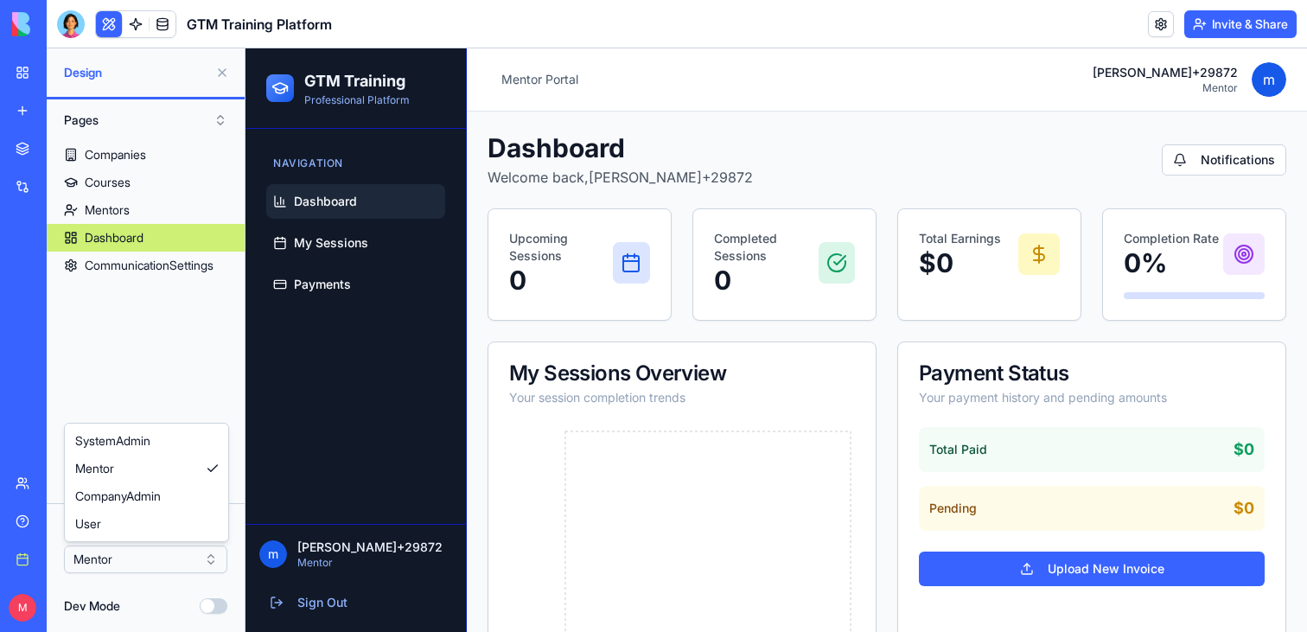
click at [136, 552] on html "BETA My workspace New app Marketplace Integrations Recent GTM Training Program …" at bounding box center [653, 316] width 1307 height 632
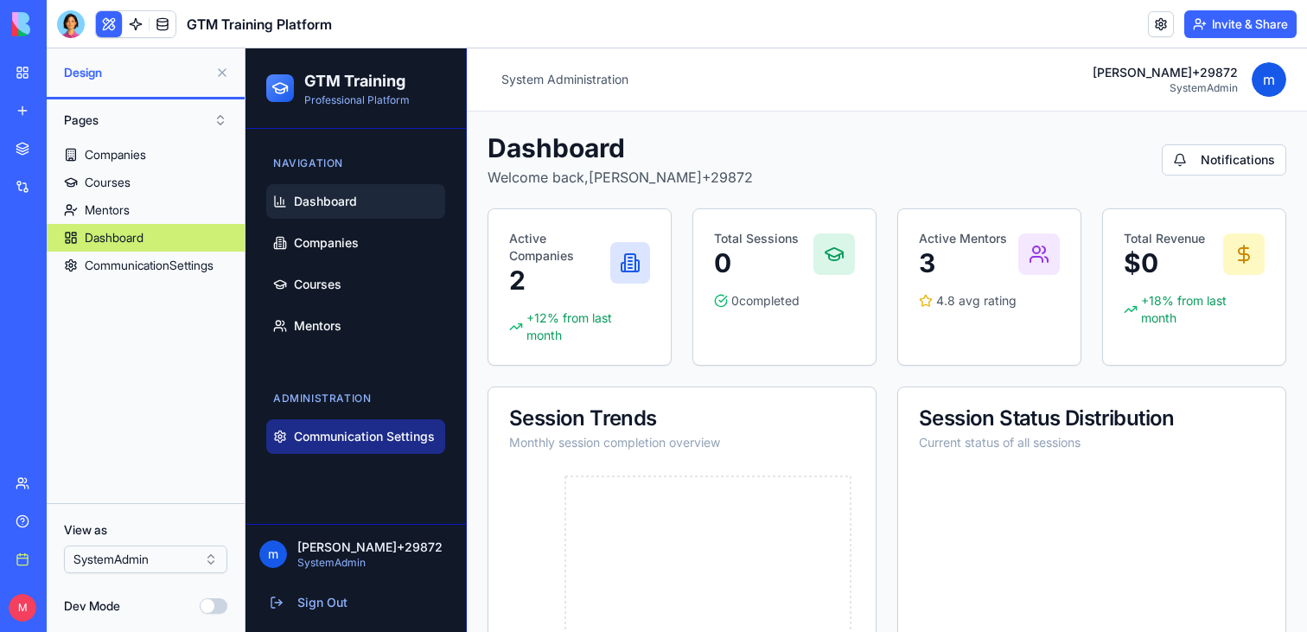
click at [343, 431] on span "Communication Settings" at bounding box center [364, 436] width 141 height 17
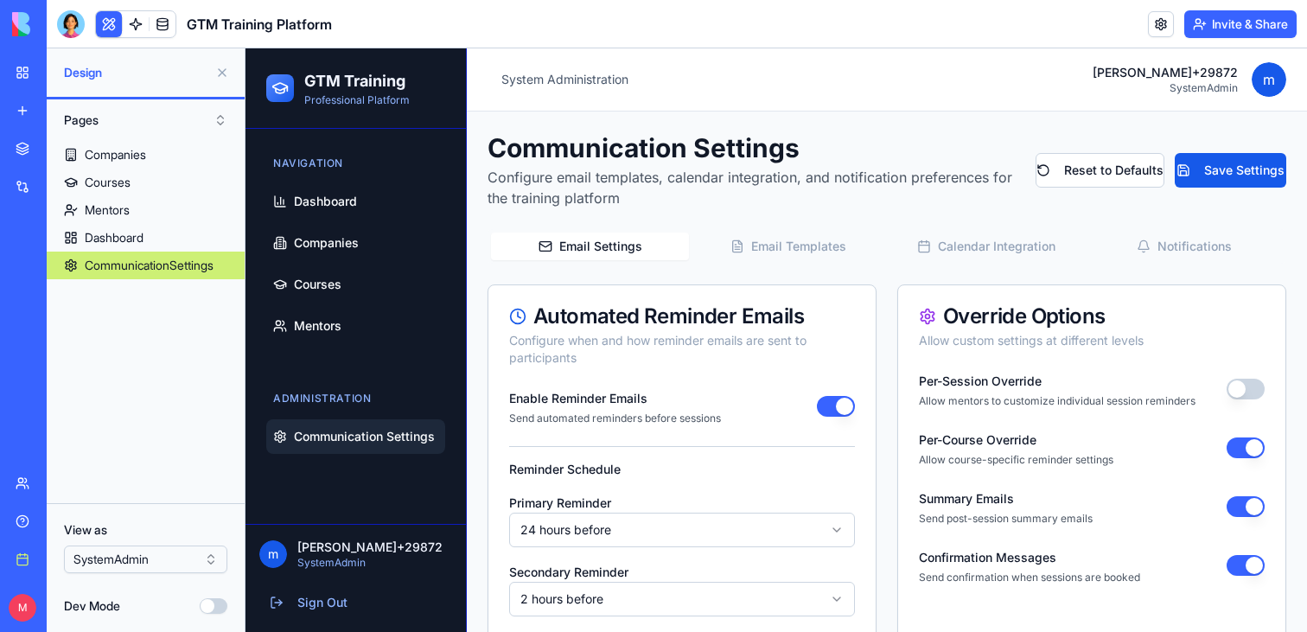
click at [823, 247] on span "Email Templates" at bounding box center [798, 246] width 95 height 17
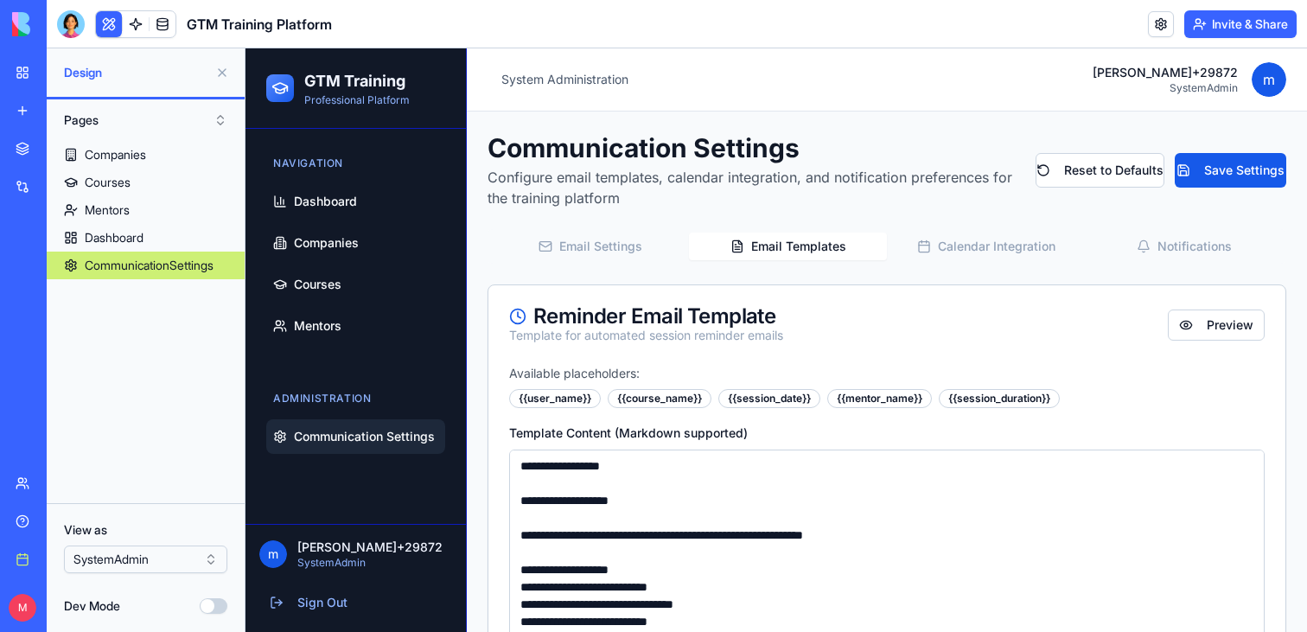
click at [995, 239] on span "Calendar Integration" at bounding box center [997, 246] width 118 height 17
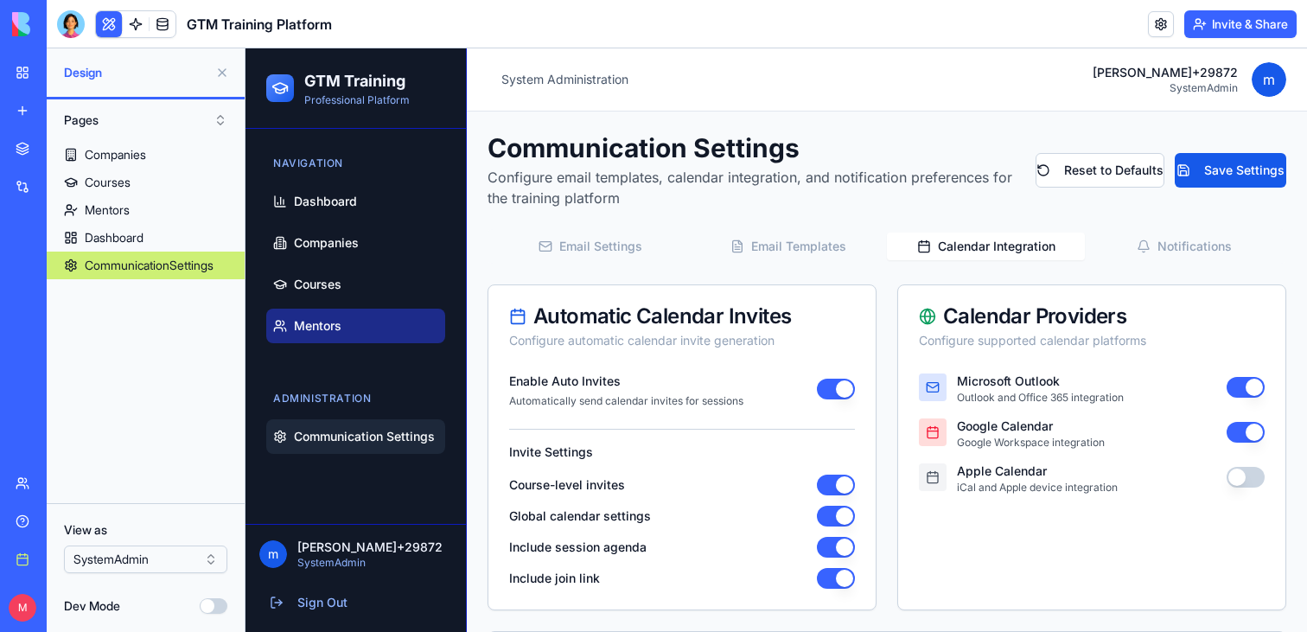
click at [303, 325] on span "Mentors" at bounding box center [318, 325] width 48 height 17
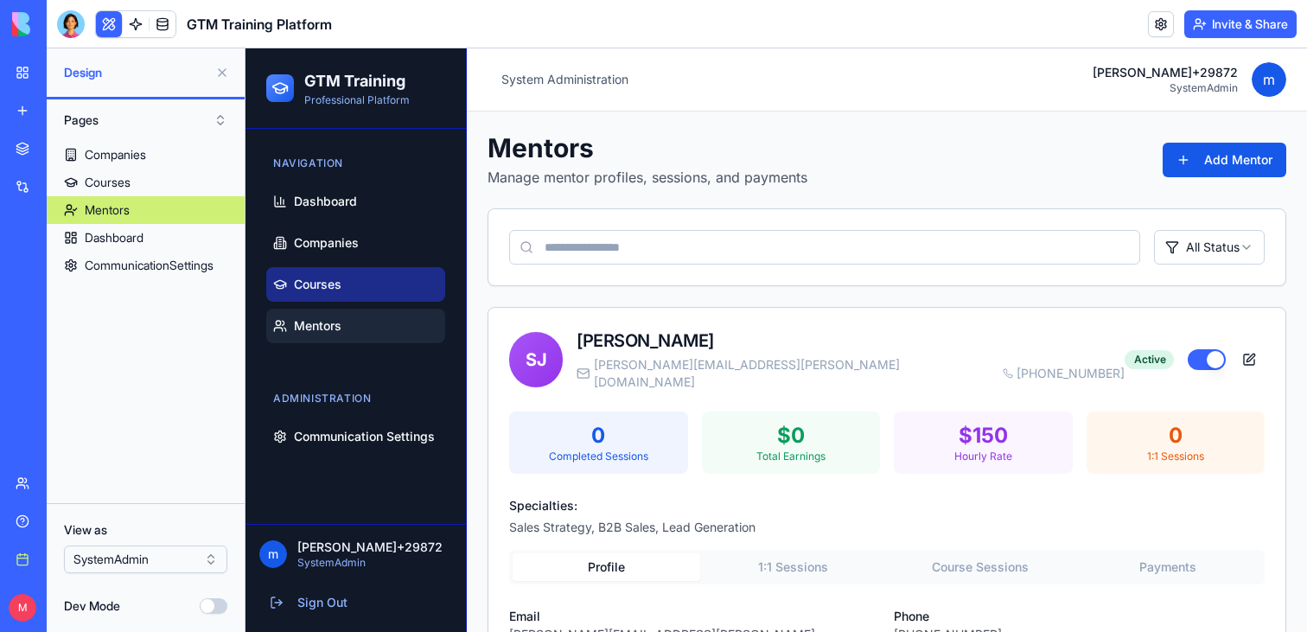
click at [300, 284] on span "Courses" at bounding box center [318, 284] width 48 height 17
